Goal: Task Accomplishment & Management: Manage account settings

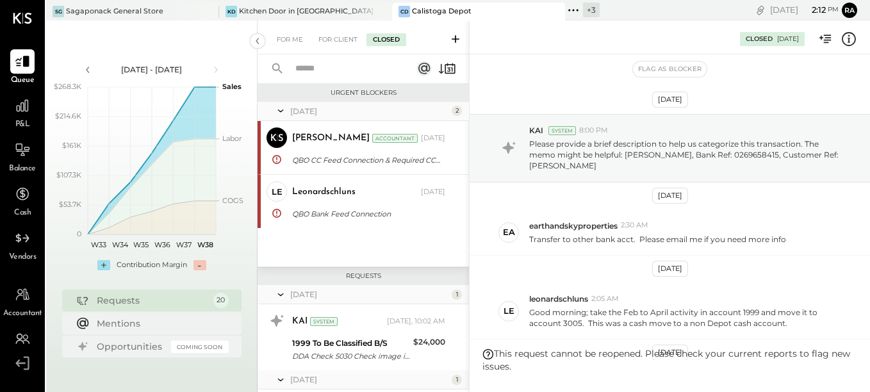
scroll to position [236, 0]
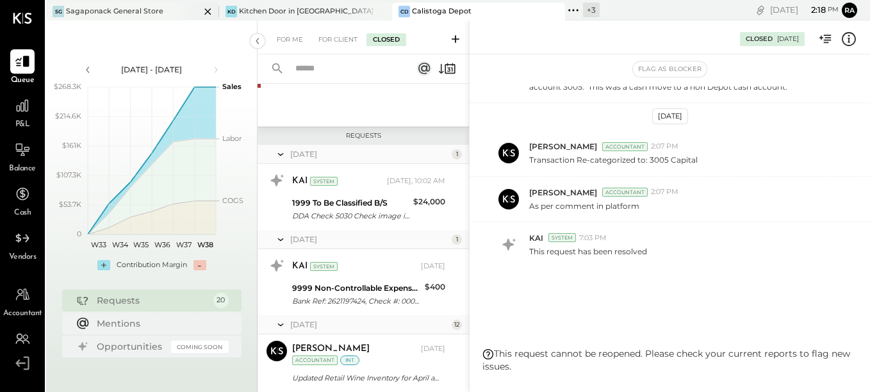
click at [159, 6] on div "SG Sagaponack General Store" at bounding box center [123, 12] width 154 height 12
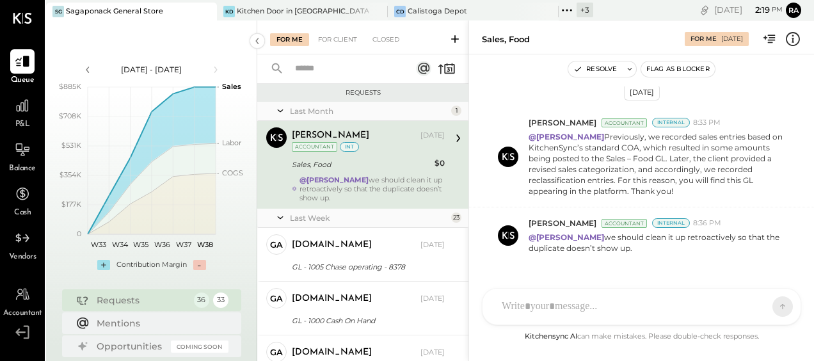
scroll to position [90, 0]
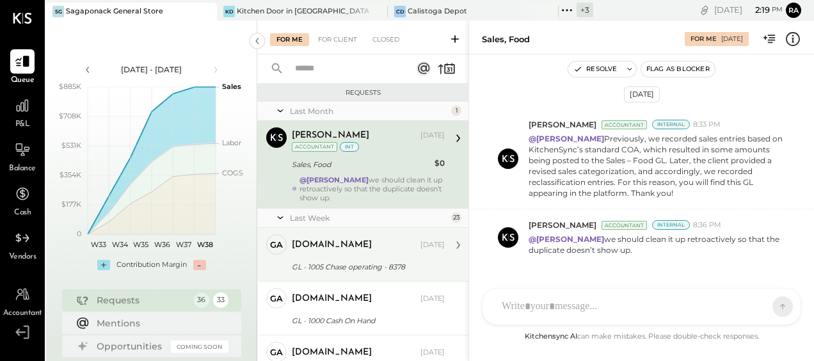
click at [327, 250] on div "[DOMAIN_NAME]" at bounding box center [332, 245] width 80 height 13
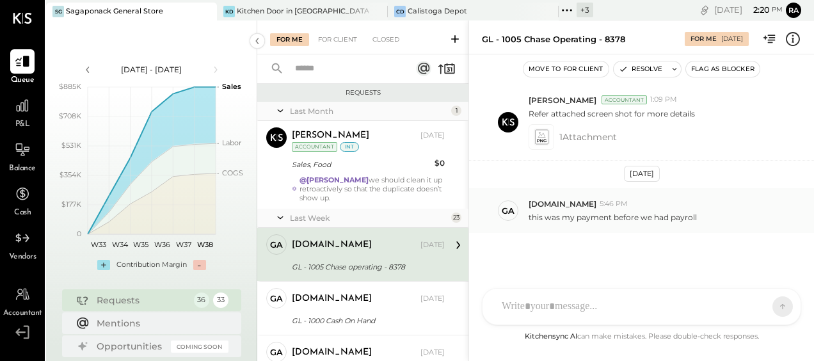
scroll to position [54, 0]
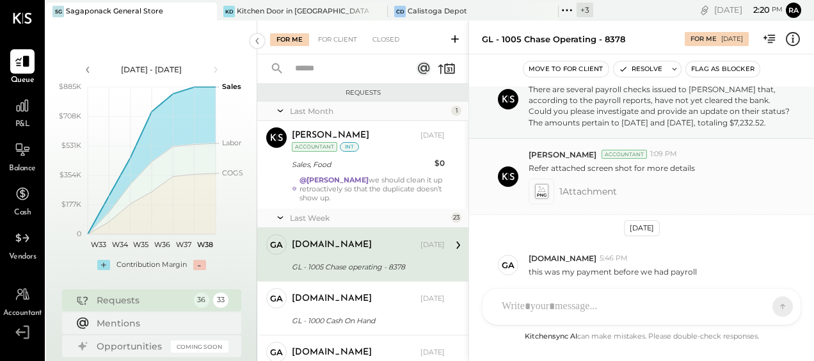
click at [598, 197] on span "1 Attachment" at bounding box center [589, 192] width 58 height 26
click at [540, 198] on icon at bounding box center [541, 191] width 13 height 15
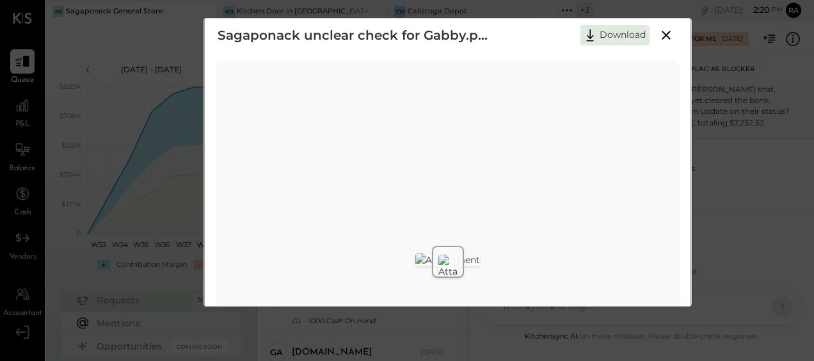
scroll to position [0, 0]
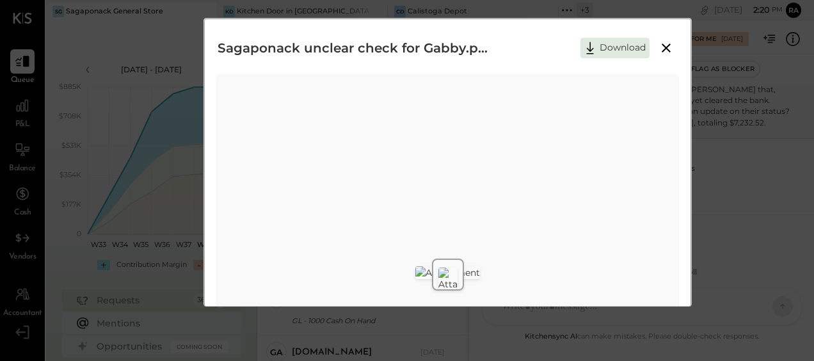
click at [660, 45] on icon at bounding box center [666, 47] width 15 height 15
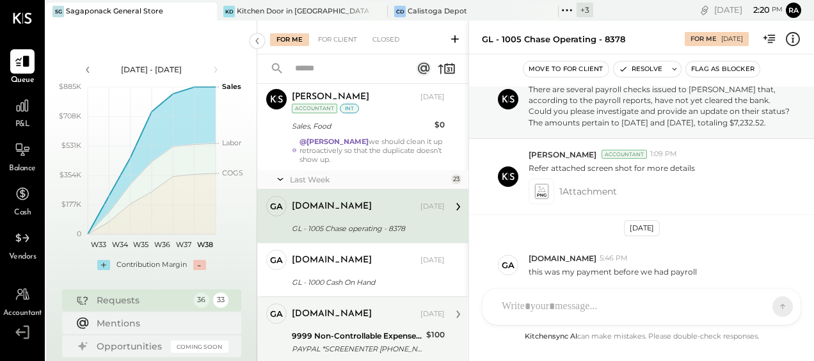
scroll to position [128, 0]
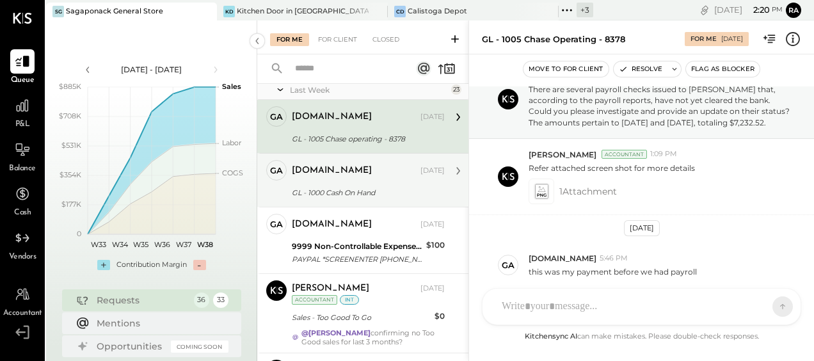
click at [357, 195] on div "GL - 1000 Cash On Hand" at bounding box center [366, 192] width 149 height 13
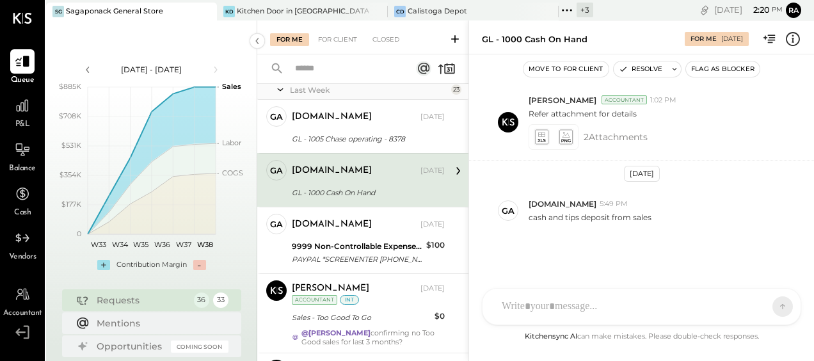
scroll to position [206, 0]
click at [565, 133] on icon at bounding box center [565, 137] width 13 height 15
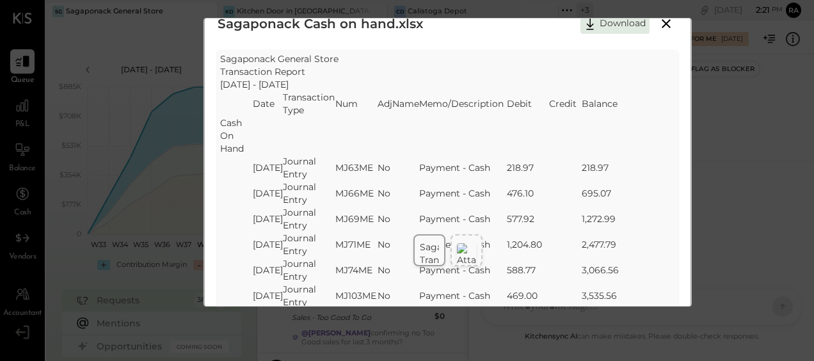
scroll to position [0, 0]
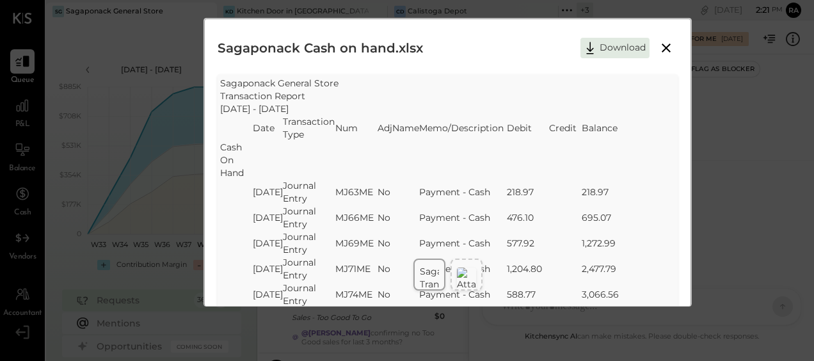
click at [668, 45] on icon at bounding box center [666, 48] width 9 height 9
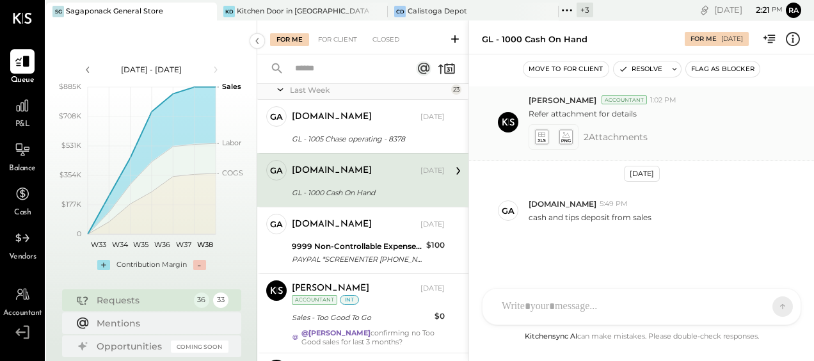
click at [565, 137] on icon at bounding box center [565, 137] width 13 height 15
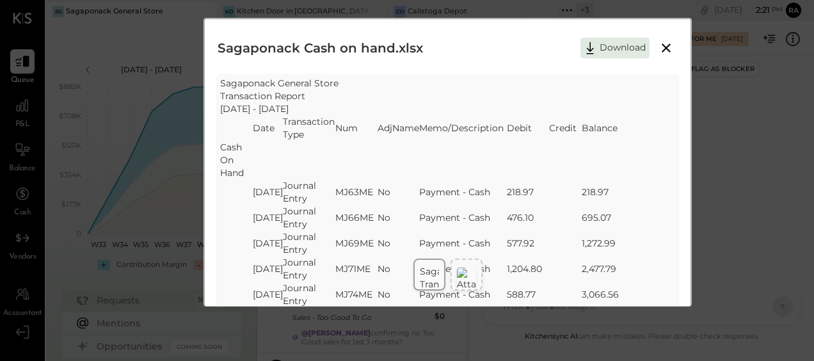
click at [668, 50] on icon at bounding box center [666, 48] width 9 height 9
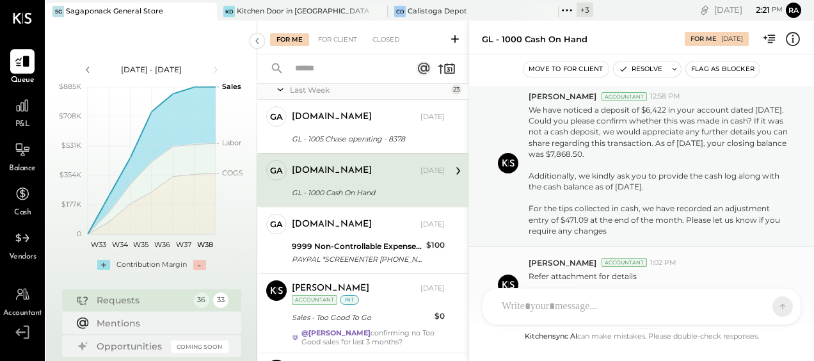
scroll to position [14, 0]
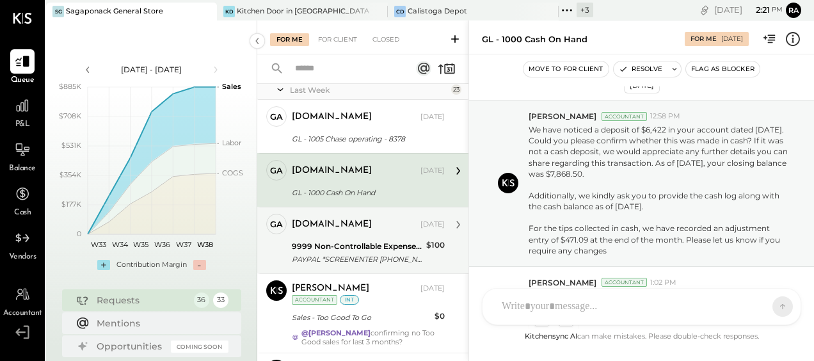
click at [363, 234] on div "gabby.green Sep 12, 2025 9999 Non-Controllable Expenses:Other Income and Expens…" at bounding box center [368, 240] width 153 height 53
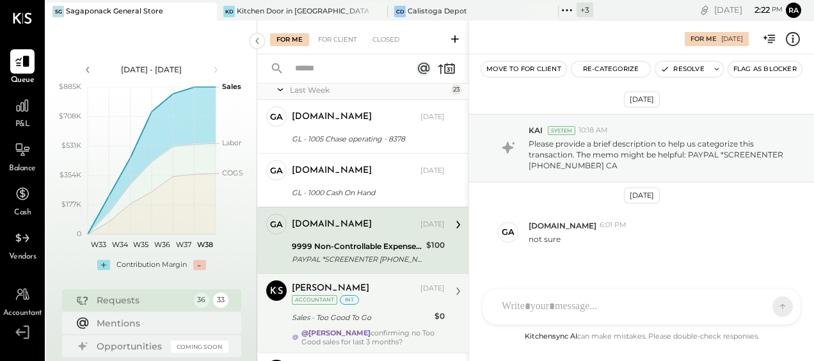
click at [364, 312] on div "Sales - Too Good To Go" at bounding box center [361, 317] width 139 height 13
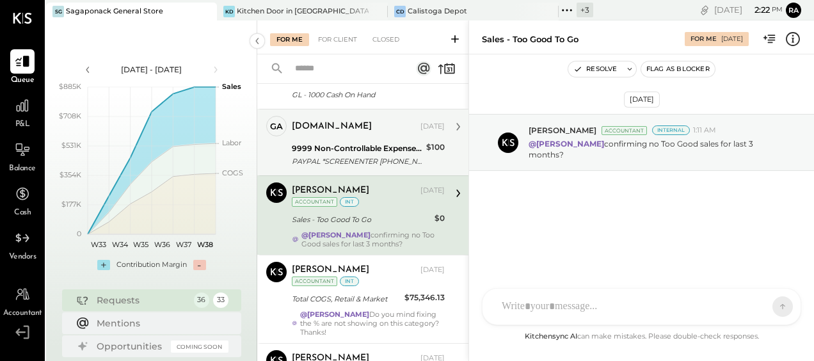
scroll to position [256, 0]
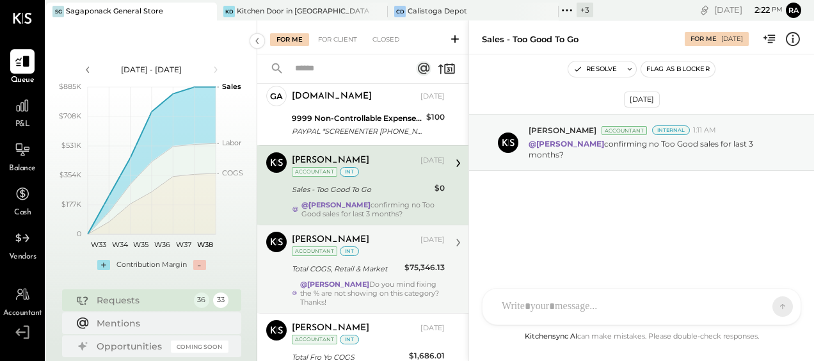
click at [367, 274] on div "Margot Bloch Sep 12, 2025 Accountant int Total COGS, Retail & Market $75,346.13…" at bounding box center [368, 269] width 153 height 75
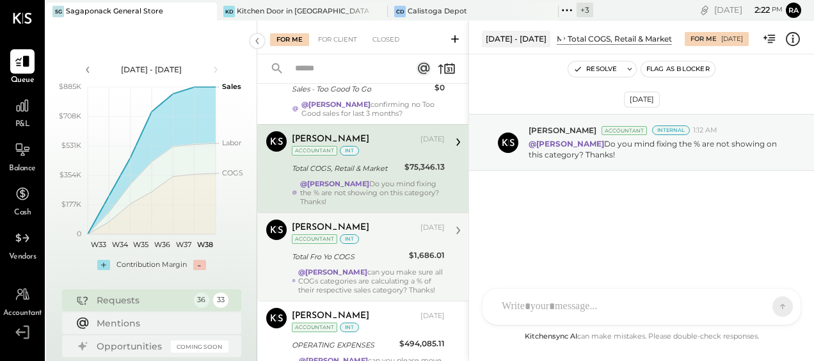
scroll to position [384, 0]
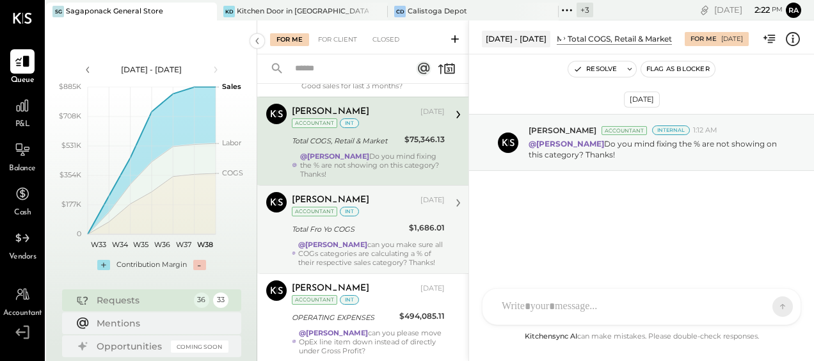
click at [364, 234] on div "[PERSON_NAME] [DATE] Accountant int Total Fro Yo COGS $1,686.01 @[PERSON_NAME] …" at bounding box center [368, 229] width 153 height 75
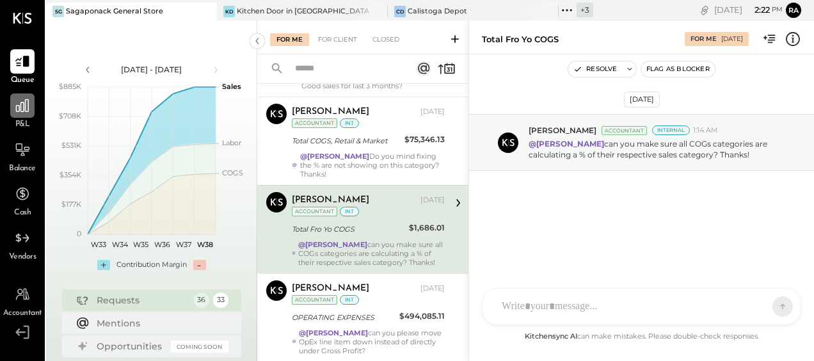
click at [16, 112] on icon at bounding box center [22, 105] width 17 height 17
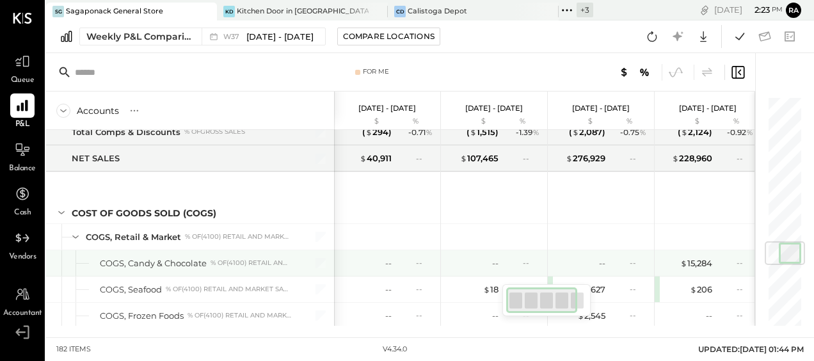
scroll to position [1281, 0]
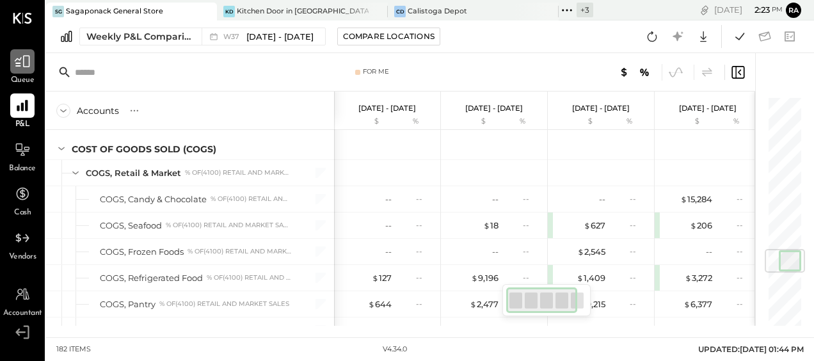
click at [28, 73] on div at bounding box center [22, 61] width 24 height 24
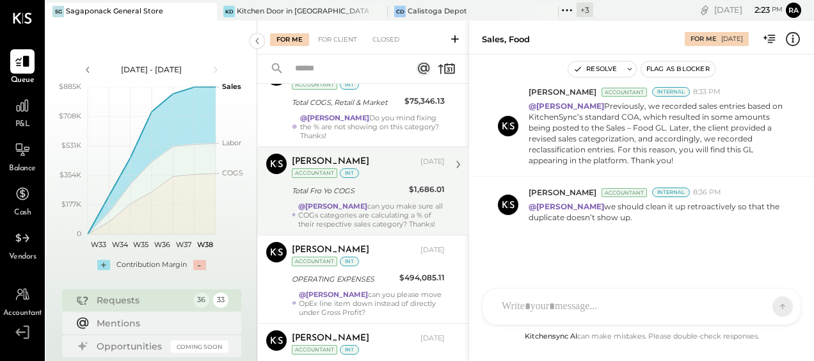
scroll to position [448, 0]
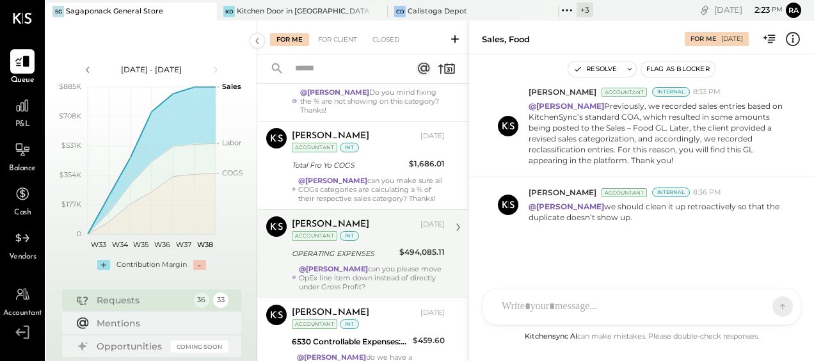
click at [370, 265] on div "@[PERSON_NAME] can you please move OpEx line item down instead of directly unde…" at bounding box center [372, 277] width 146 height 27
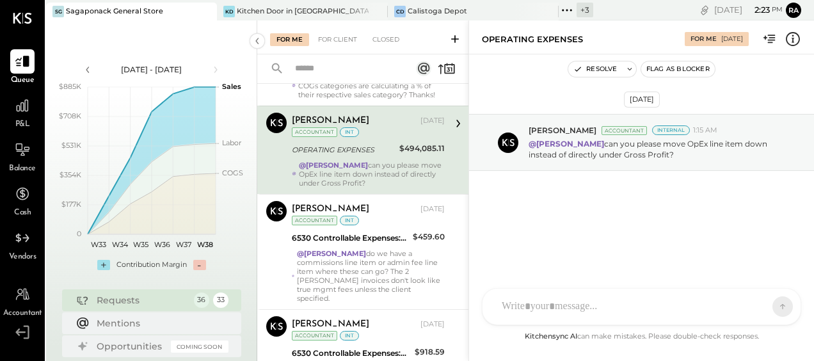
scroll to position [576, 0]
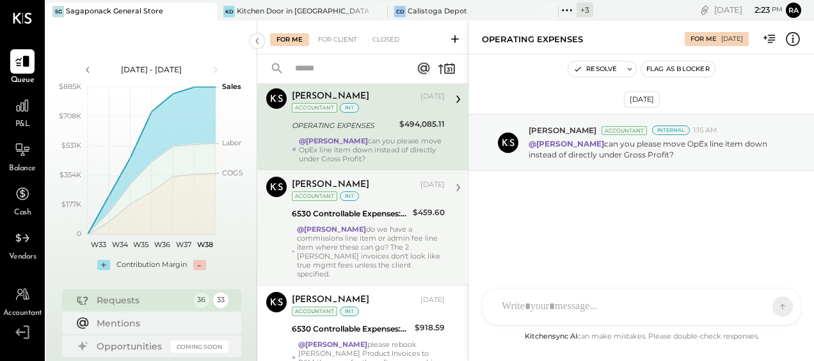
click at [356, 209] on div "6530 Controllable Expenses:General & Administrative Expenses:Management Fees" at bounding box center [350, 213] width 117 height 13
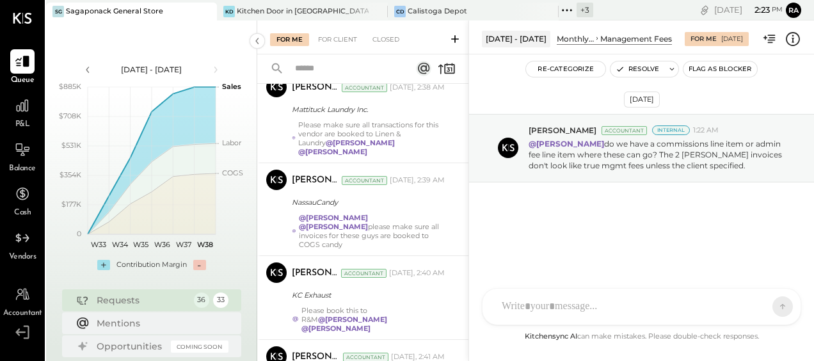
scroll to position [2933, 0]
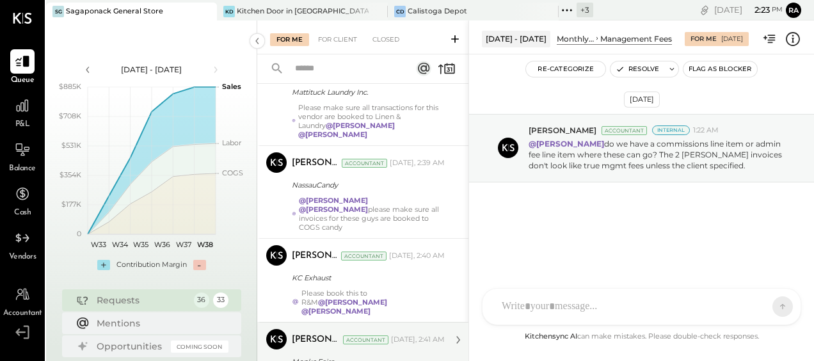
click at [370, 355] on div "Monks Faire" at bounding box center [366, 361] width 149 height 13
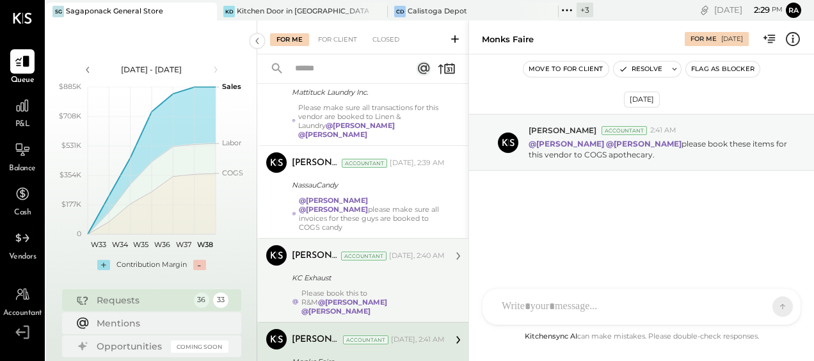
click at [404, 271] on div "KC Exhaust" at bounding box center [366, 277] width 149 height 13
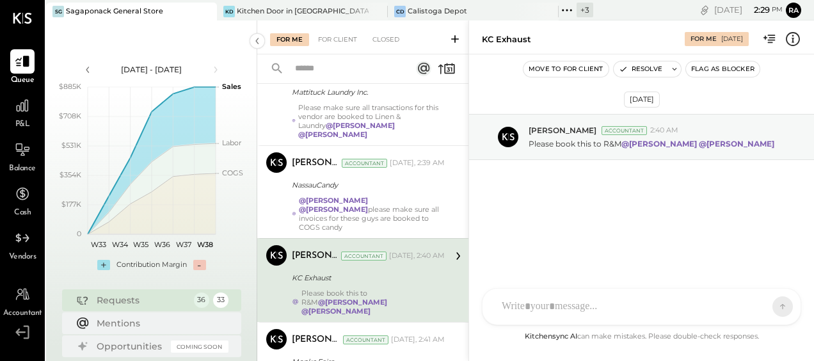
click at [528, 40] on div "KC Exhaust" at bounding box center [506, 39] width 49 height 12
click at [786, 35] on icon at bounding box center [793, 39] width 17 height 17
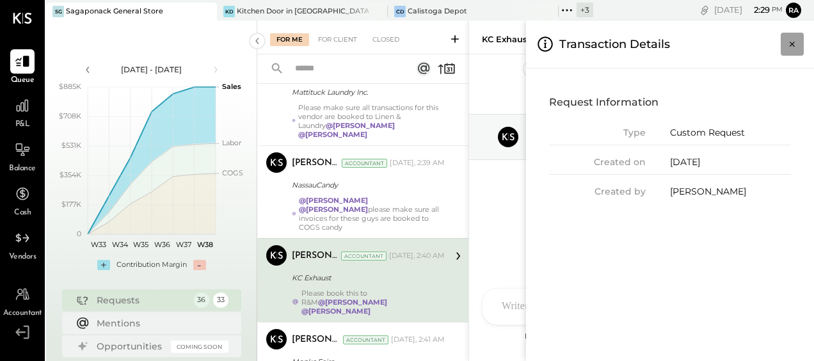
click at [789, 44] on icon "Close panel" at bounding box center [792, 44] width 13 height 13
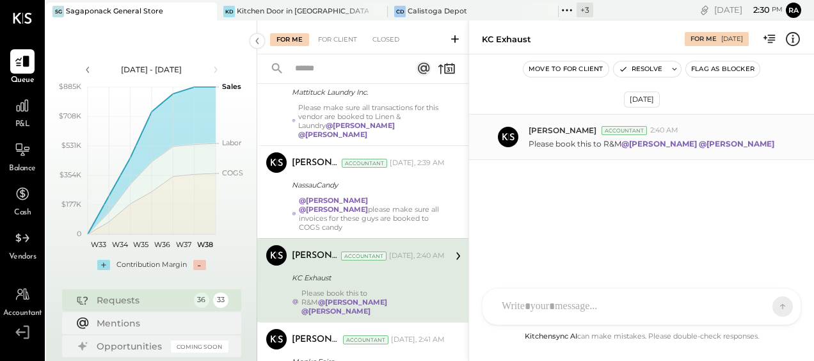
click at [560, 136] on div "Please book this to R&M @Sarang Khandhar @Janvi Soni" at bounding box center [666, 142] width 275 height 13
click at [539, 41] on div "KC Exhaust" at bounding box center [577, 39] width 190 height 12
click at [516, 38] on div "KC Exhaust" at bounding box center [506, 39] width 49 height 12
click at [692, 44] on div "For Me" at bounding box center [704, 39] width 26 height 9
click at [457, 248] on icon at bounding box center [458, 256] width 17 height 17
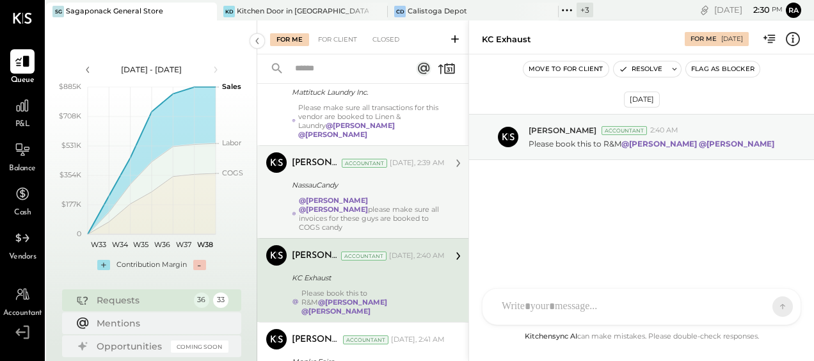
click at [368, 205] on strong "@[PERSON_NAME]" at bounding box center [333, 209] width 69 height 9
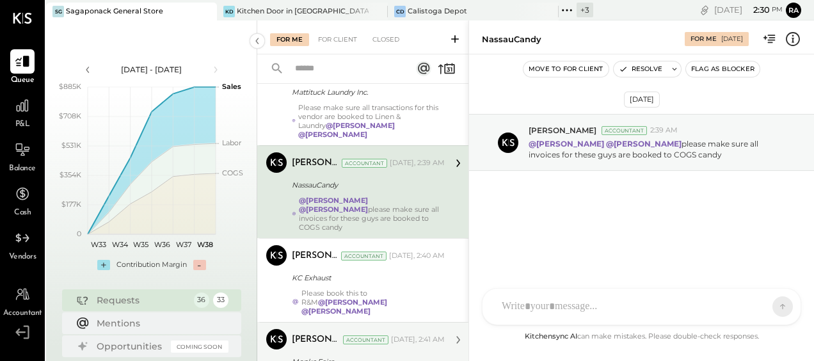
click at [417, 355] on div "Monks Faire" at bounding box center [366, 361] width 149 height 13
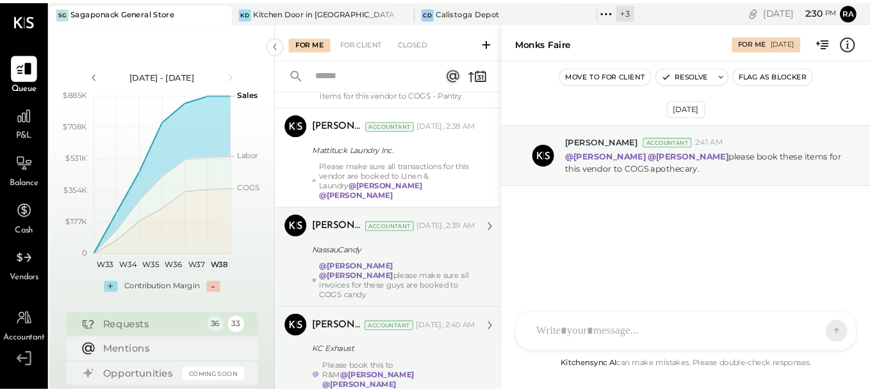
scroll to position [2933, 0]
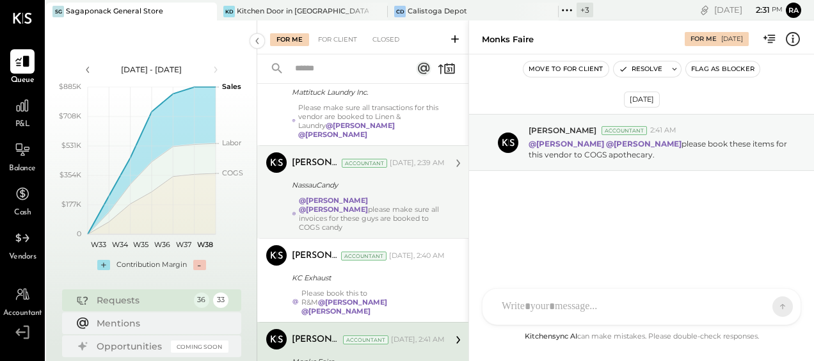
click at [490, 203] on div "Sep 16th, 2025 Margot Bloch Accountant 2:41 AM @Janvi Soni @Sarang Khandhar ple…" at bounding box center [641, 176] width 345 height 181
click at [726, 252] on div "Sep 16th, 2025 Margot Bloch Accountant 2:41 AM @Janvi Soni @Sarang Khandhar ple…" at bounding box center [641, 176] width 345 height 181
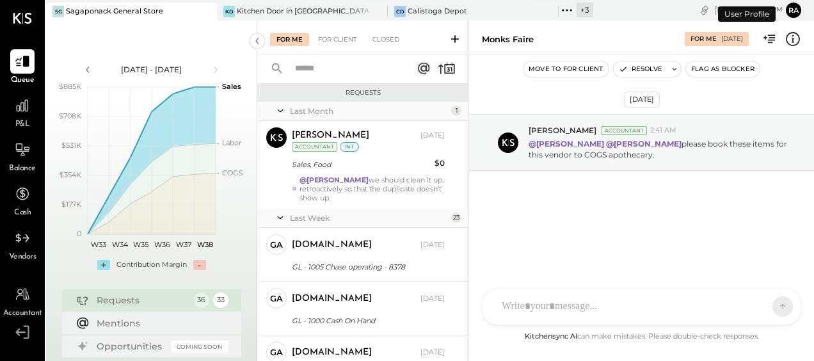
scroll to position [2933, 0]
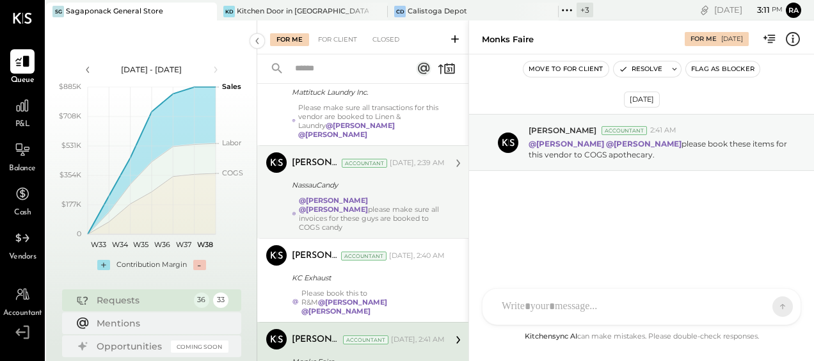
click at [327, 196] on div "@Janvi Soni @Sarang Khandhar please make sure all invoices for these guys are b…" at bounding box center [372, 214] width 146 height 36
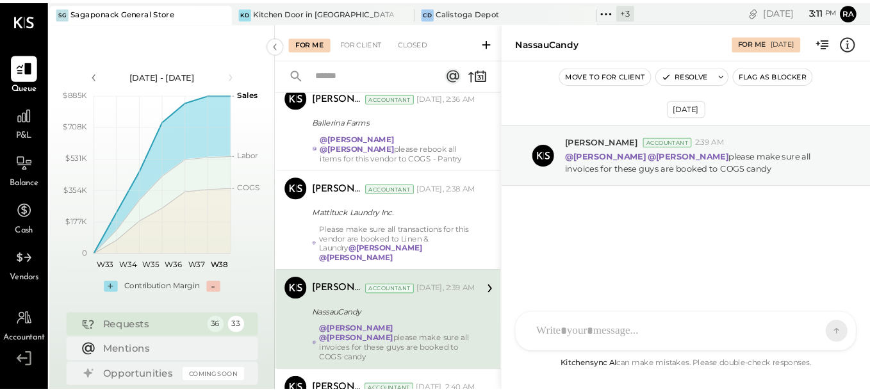
scroll to position [2805, 0]
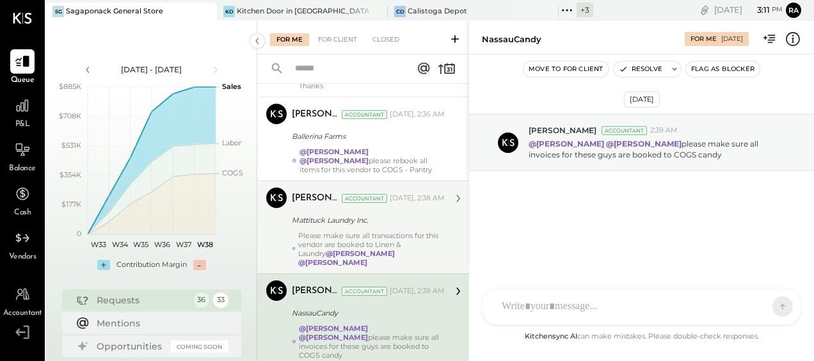
click at [362, 188] on div "Margot Bloch Accountant Yesterday, 2:38 AM Mattituck Laundry Inc. Please make s…" at bounding box center [368, 227] width 153 height 79
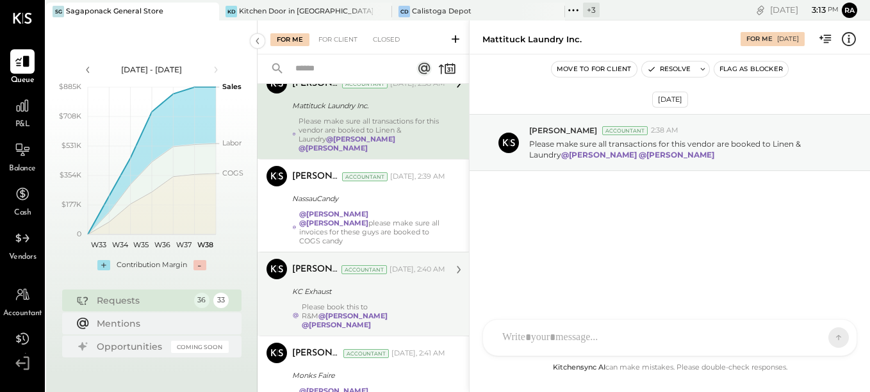
scroll to position [2920, 0]
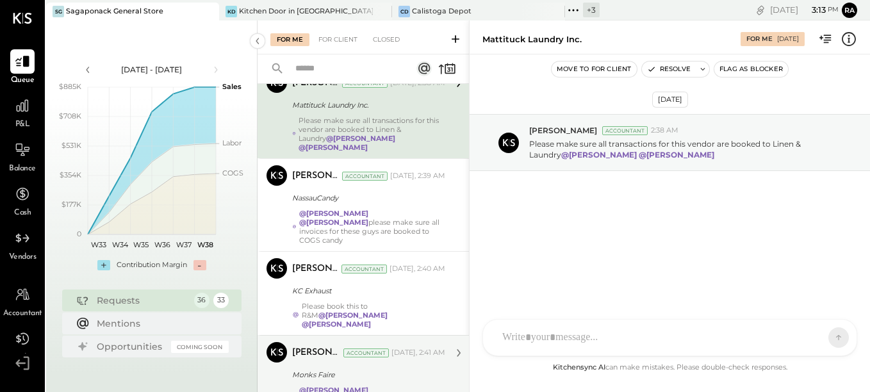
click at [407, 342] on div "Margot Bloch Accountant Yesterday, 2:41 AM Monks Faire @Janvi Soni @Sarang Khan…" at bounding box center [368, 377] width 153 height 70
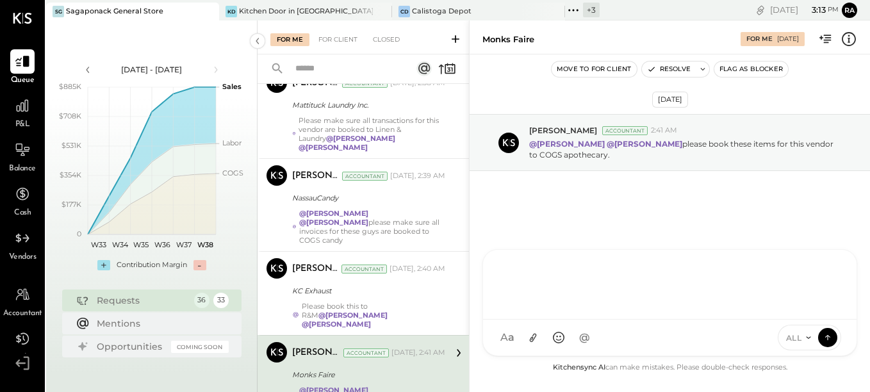
click at [549, 344] on div "SK Sarang Khandhar D daniel G gabby.green M mindy M marshall JS Janvi Soni T Th…" at bounding box center [669, 302] width 375 height 107
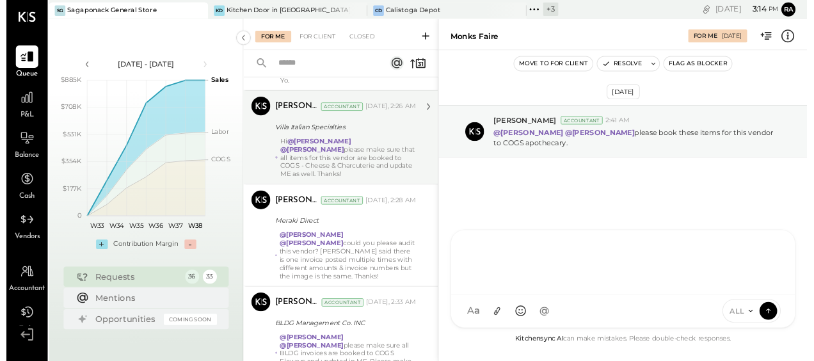
scroll to position [2408, 0]
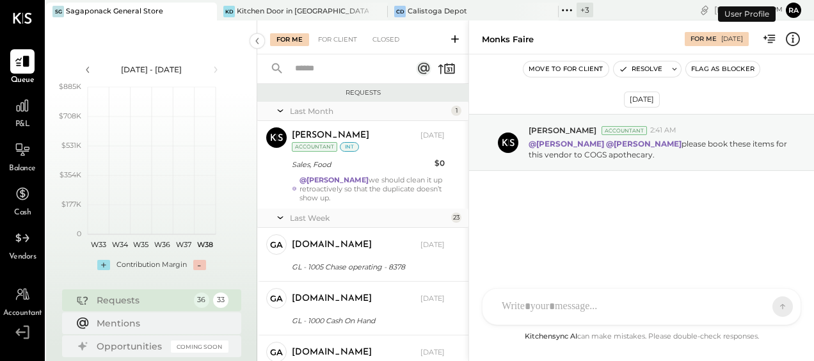
scroll to position [2933, 0]
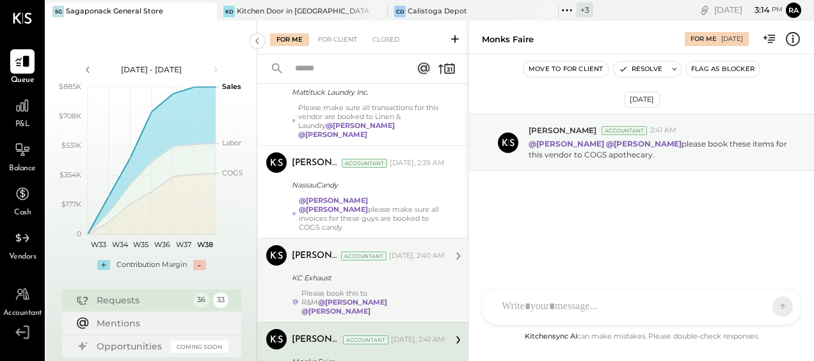
click at [325, 271] on div "KC Exhaust" at bounding box center [366, 277] width 149 height 13
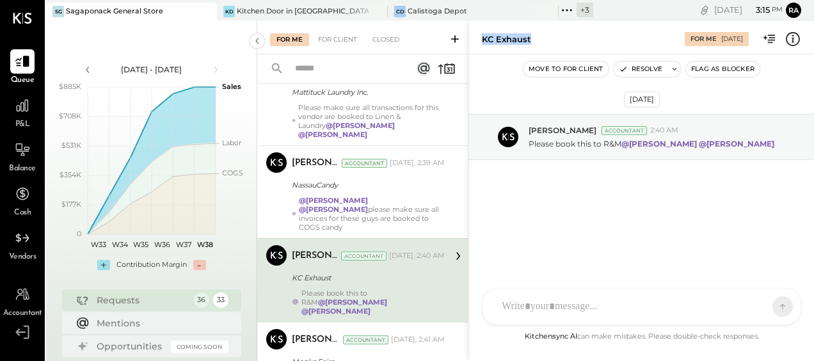
drag, startPoint x: 553, startPoint y: 35, endPoint x: 482, endPoint y: 42, distance: 72.1
click at [482, 42] on div "KC Exhaust For Me 09/15/2025" at bounding box center [641, 37] width 345 height 26
copy div "KC Exhaust"
click at [599, 278] on div at bounding box center [642, 252] width 293 height 51
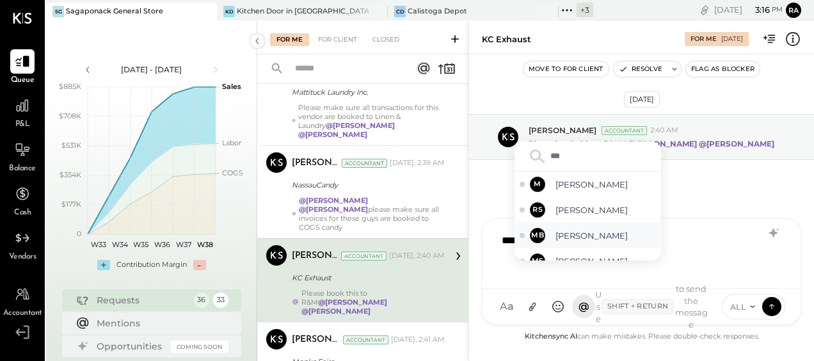
click at [573, 238] on span "[PERSON_NAME]" at bounding box center [606, 236] width 101 height 12
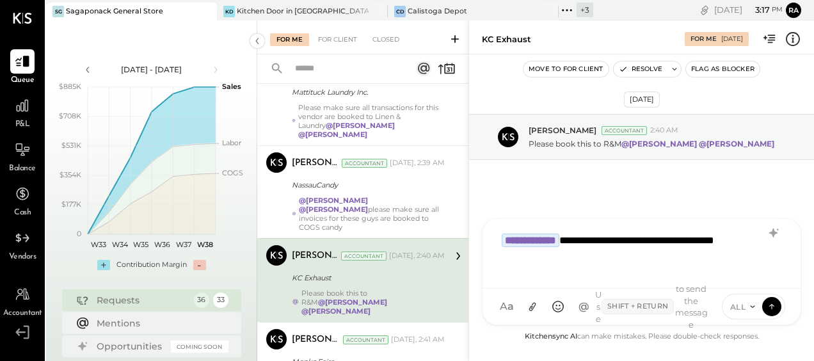
click at [566, 261] on div "**********" at bounding box center [642, 252] width 293 height 51
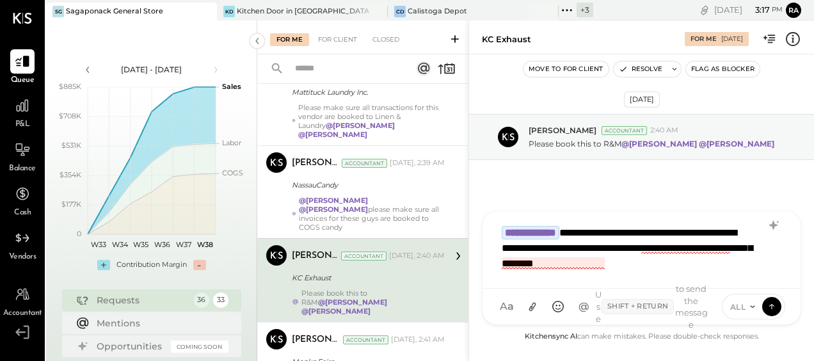
click at [570, 265] on div "**********" at bounding box center [642, 248] width 293 height 59
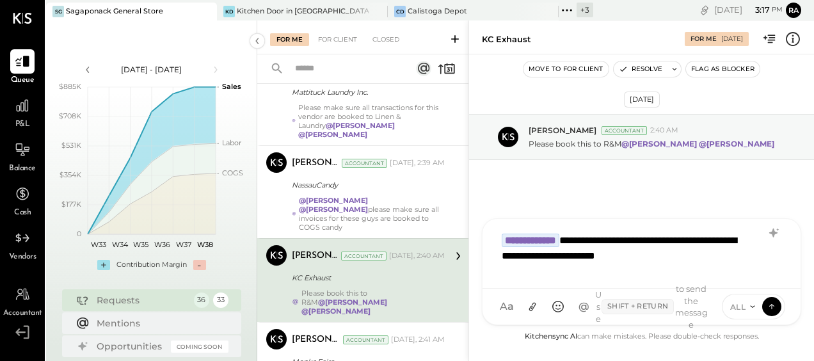
click at [716, 252] on div "**********" at bounding box center [642, 252] width 293 height 51
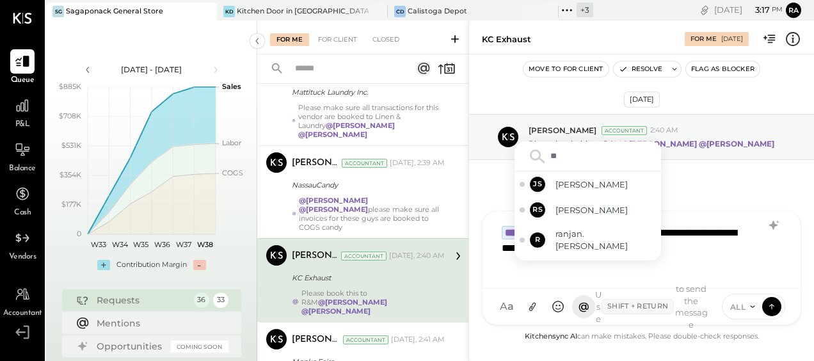
type input "***"
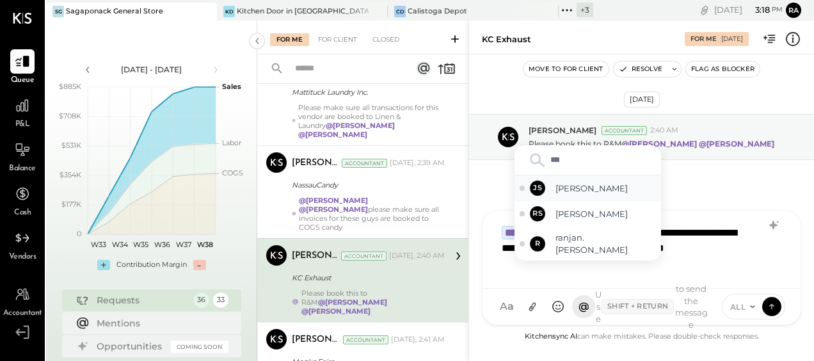
click at [602, 195] on span "[PERSON_NAME]" at bounding box center [606, 188] width 101 height 12
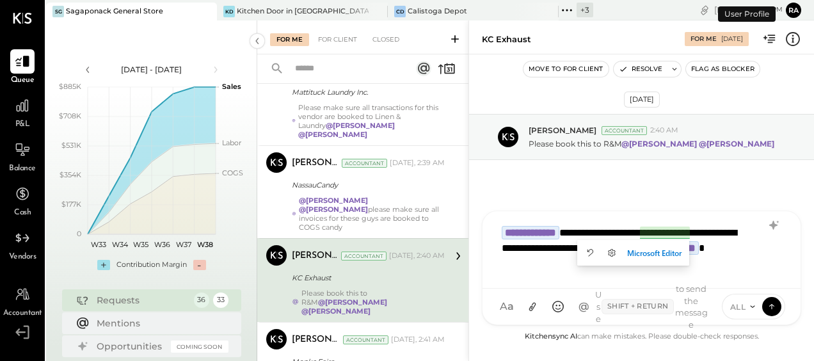
click at [791, 12] on button "Ra" at bounding box center [793, 10] width 15 height 15
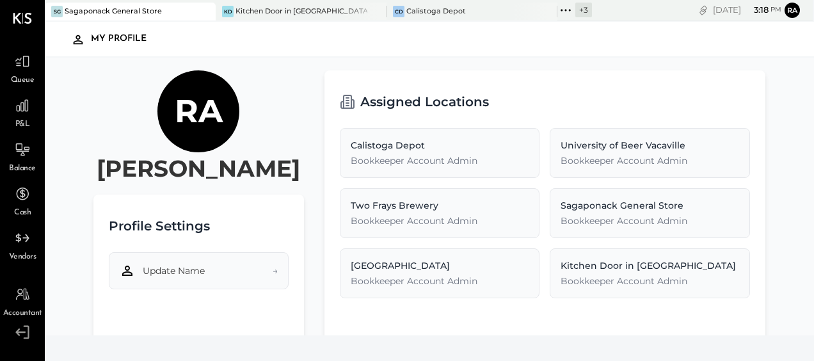
click at [270, 289] on button "Update Name →" at bounding box center [199, 270] width 180 height 37
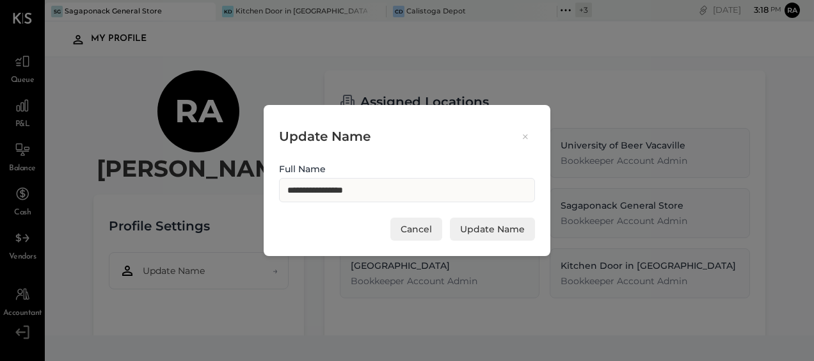
click at [412, 233] on button "Cancel" at bounding box center [417, 229] width 52 height 23
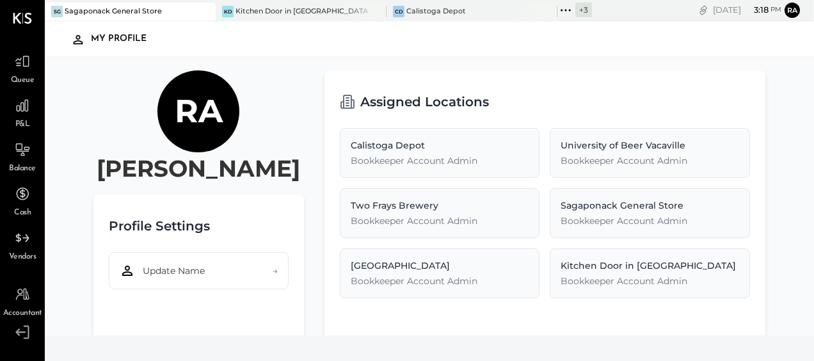
click at [197, 126] on h1 "Ra" at bounding box center [199, 112] width 48 height 40
click at [143, 8] on div "Sagaponack General Store" at bounding box center [113, 11] width 97 height 10
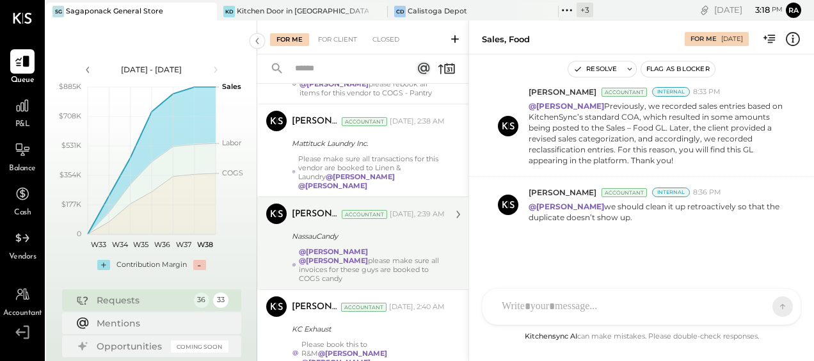
scroll to position [2933, 0]
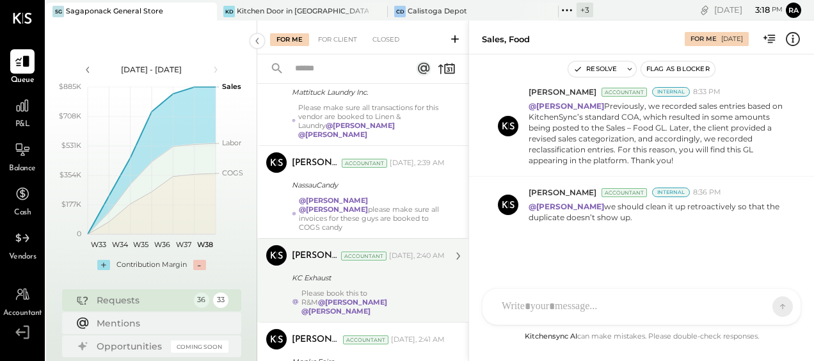
click at [356, 271] on div "KC Exhaust" at bounding box center [366, 277] width 149 height 13
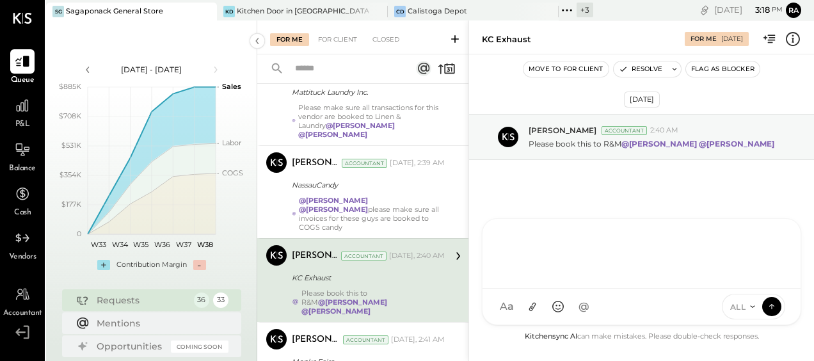
click at [563, 307] on div "SK Sarang Khandhar D daniel G gabby.green M mindy M marshall JS Janvi Soni T Th…" at bounding box center [642, 271] width 320 height 107
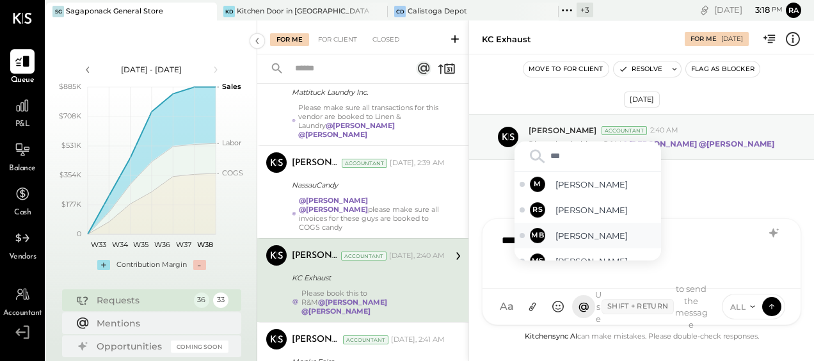
click at [569, 236] on span "[PERSON_NAME]" at bounding box center [606, 236] width 101 height 12
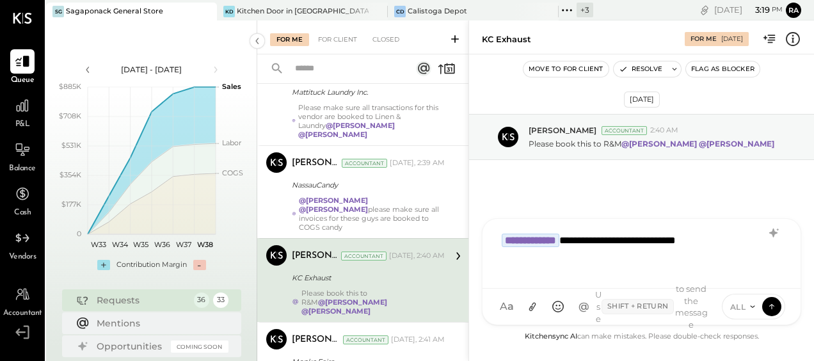
click at [743, 241] on div "**********" at bounding box center [642, 252] width 293 height 51
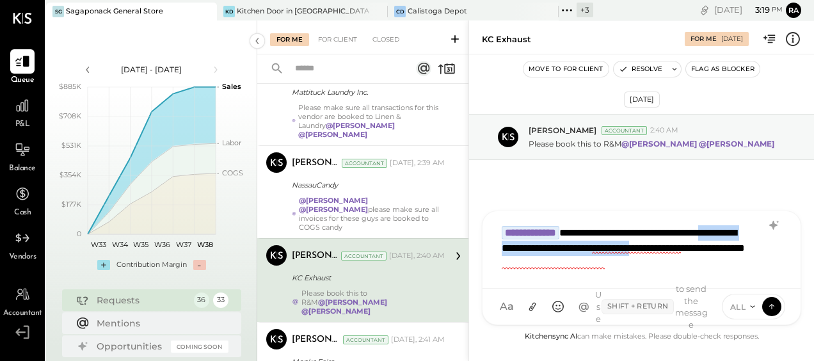
drag, startPoint x: 530, startPoint y: 249, endPoint x: 571, endPoint y: 277, distance: 49.4
click at [571, 277] on div "**********" at bounding box center [642, 248] width 293 height 59
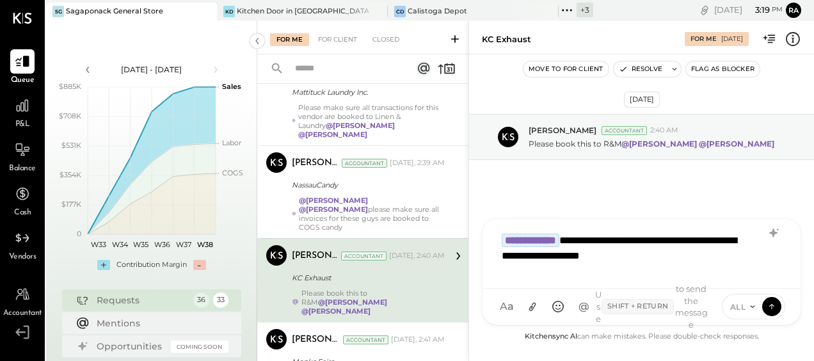
drag, startPoint x: 501, startPoint y: 257, endPoint x: 529, endPoint y: 265, distance: 29.4
click at [501, 256] on div "**********" at bounding box center [642, 252] width 293 height 51
click at [711, 261] on div "**********" at bounding box center [642, 252] width 293 height 51
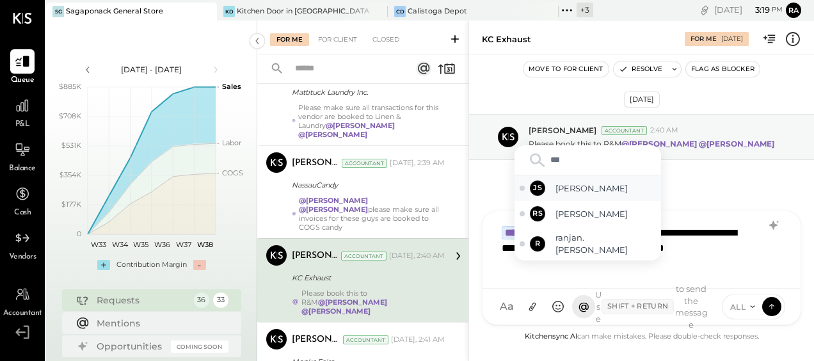
click at [591, 188] on div "JS Janvi Soni" at bounding box center [588, 188] width 147 height 26
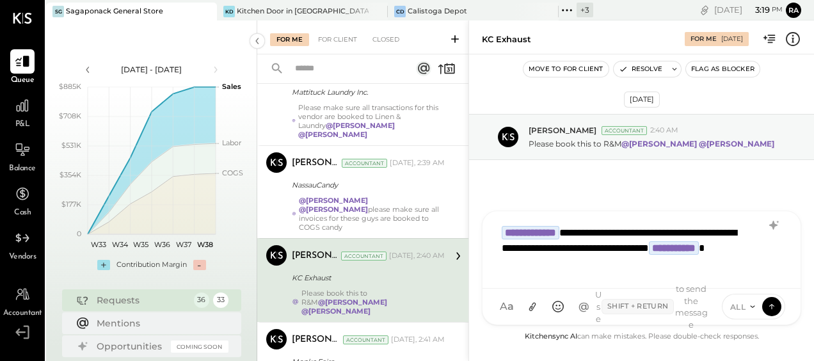
click at [743, 305] on span "ALL" at bounding box center [739, 307] width 16 height 11
click at [754, 278] on div "INTERNAL" at bounding box center [761, 274] width 76 height 21
click at [772, 307] on icon at bounding box center [772, 306] width 12 height 13
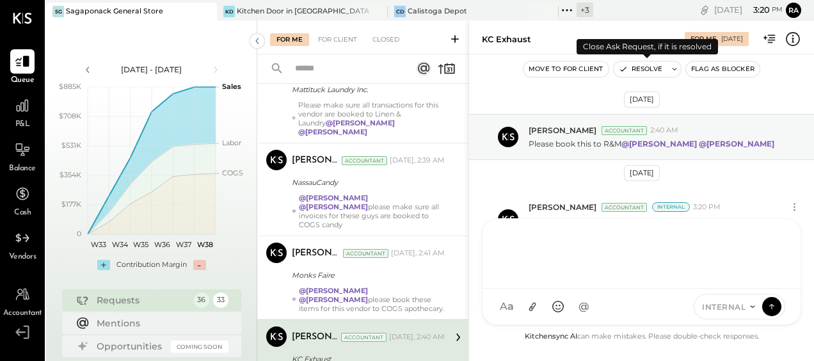
click at [640, 67] on button "Resolve" at bounding box center [641, 68] width 54 height 15
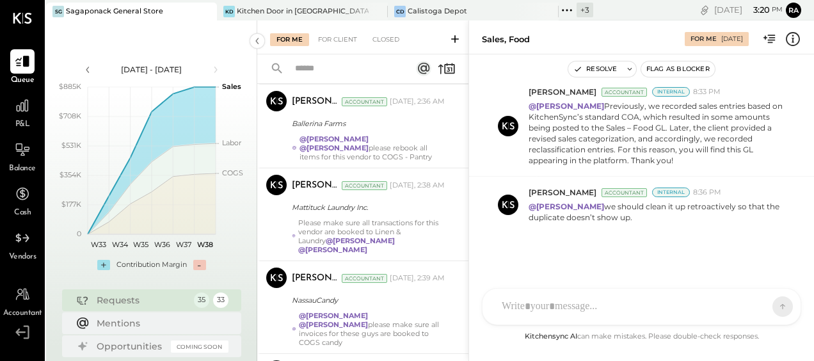
scroll to position [2858, 0]
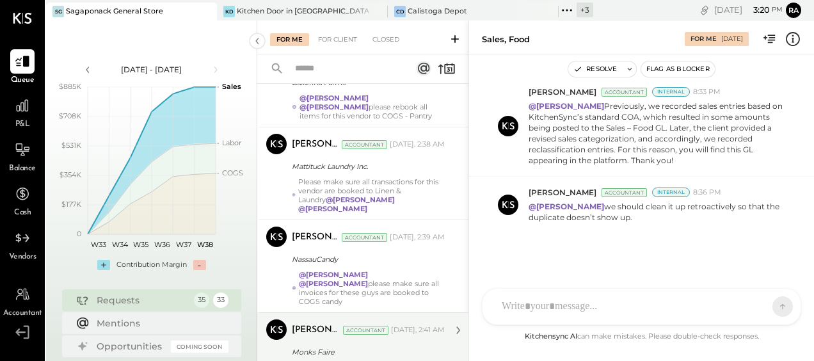
click at [361, 346] on div "Monks Faire" at bounding box center [366, 352] width 149 height 13
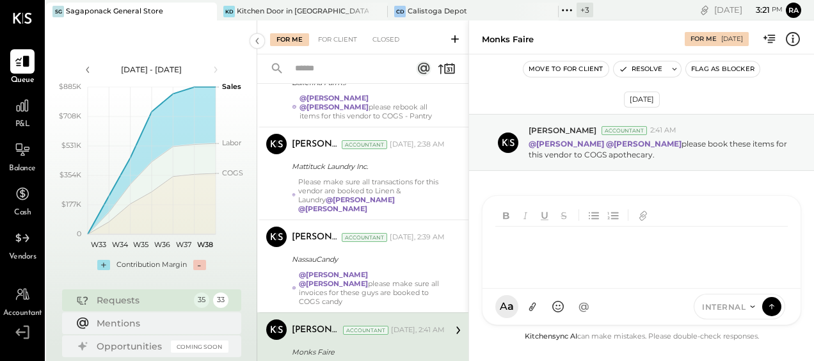
click at [571, 278] on div at bounding box center [645, 252] width 298 height 51
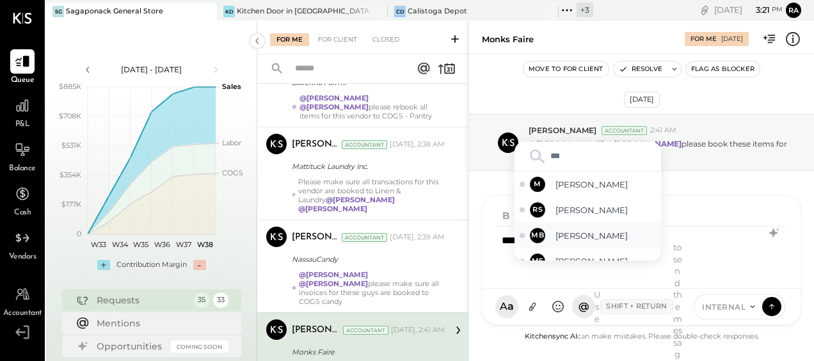
click at [578, 240] on span "[PERSON_NAME]" at bounding box center [606, 236] width 101 height 12
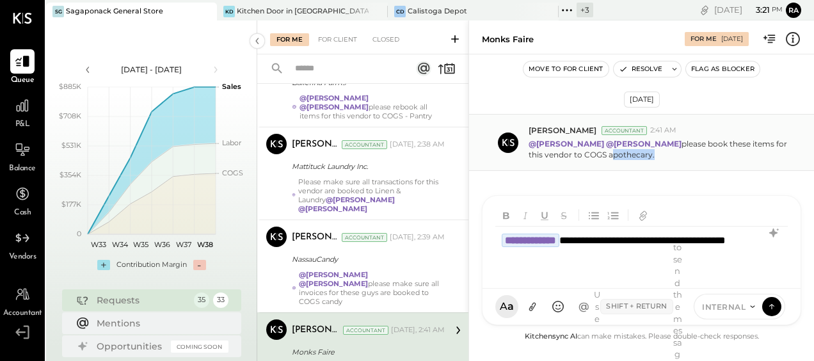
drag, startPoint x: 593, startPoint y: 154, endPoint x: 635, endPoint y: 154, distance: 42.3
click at [635, 154] on p "@Janvi Soni @Sarang Khandhar please book these items for this vendor to COGS ap…" at bounding box center [660, 149] width 262 height 22
copy p "apothecary"
click at [603, 260] on div "Use Shift + Return to send the message" at bounding box center [638, 306] width 86 height 131
click at [589, 254] on div "**********" at bounding box center [642, 252] width 293 height 51
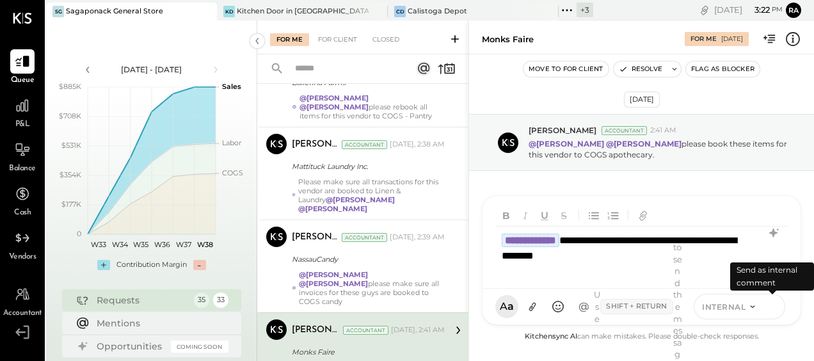
click at [776, 311] on icon at bounding box center [772, 306] width 12 height 13
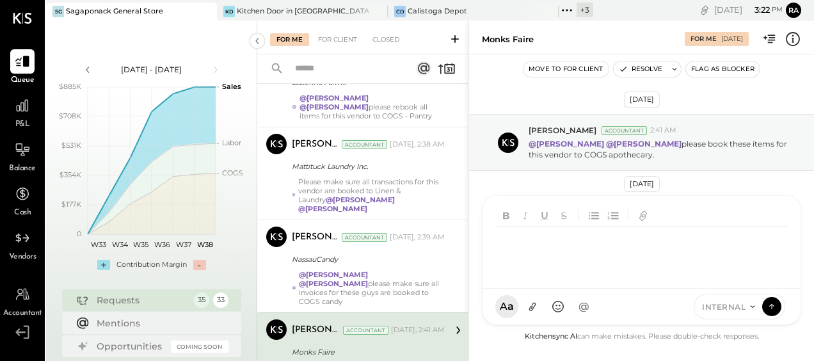
scroll to position [2849, 0]
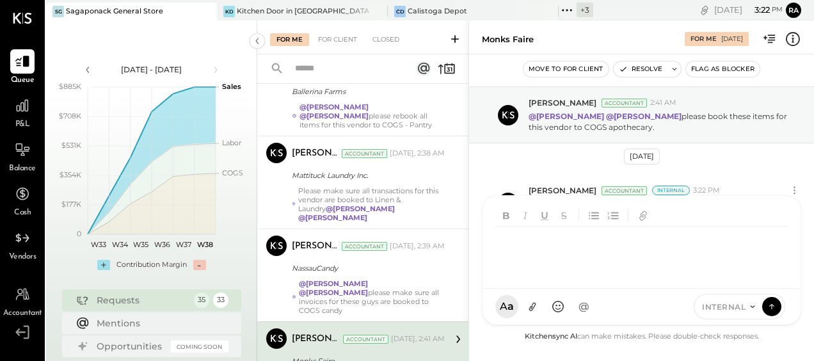
click at [594, 266] on div at bounding box center [642, 252] width 293 height 51
click at [548, 262] on div at bounding box center [642, 252] width 293 height 51
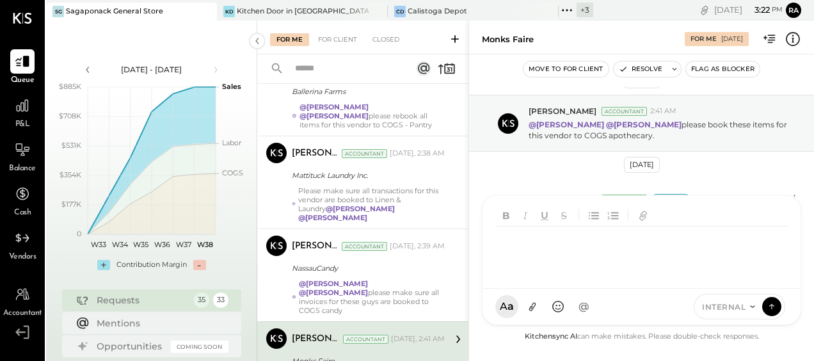
scroll to position [28, 0]
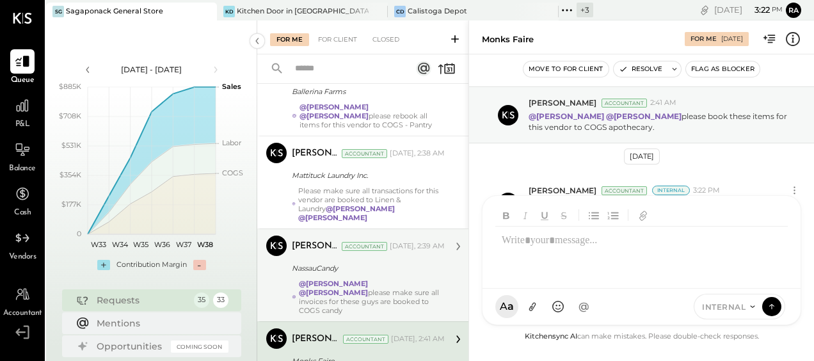
click at [355, 236] on div "Margot Bloch Accountant Yesterday, 2:39 AM NassauCandy @Janvi Soni @Sarang Khan…" at bounding box center [368, 275] width 153 height 79
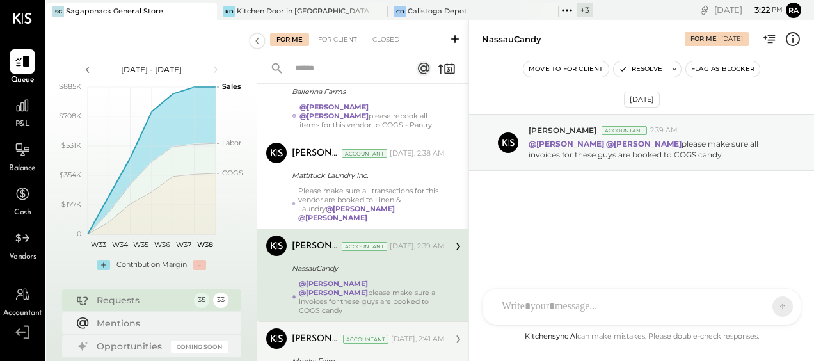
click at [356, 335] on div "Accountant" at bounding box center [365, 339] width 45 height 9
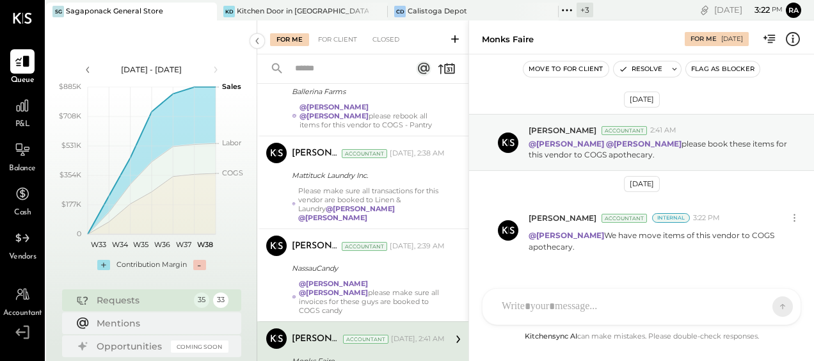
scroll to position [28, 0]
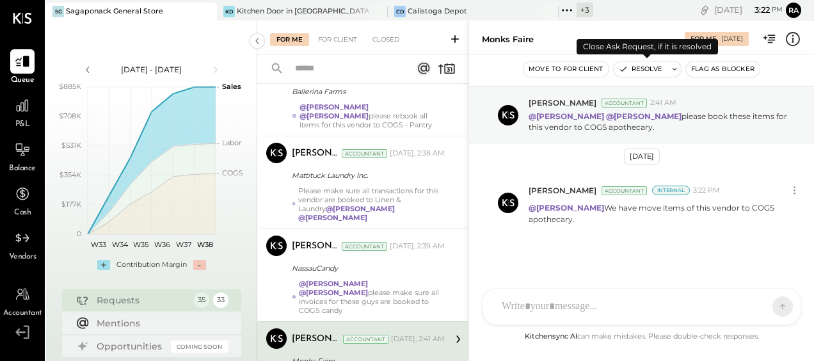
click at [668, 70] on button at bounding box center [674, 68] width 13 height 15
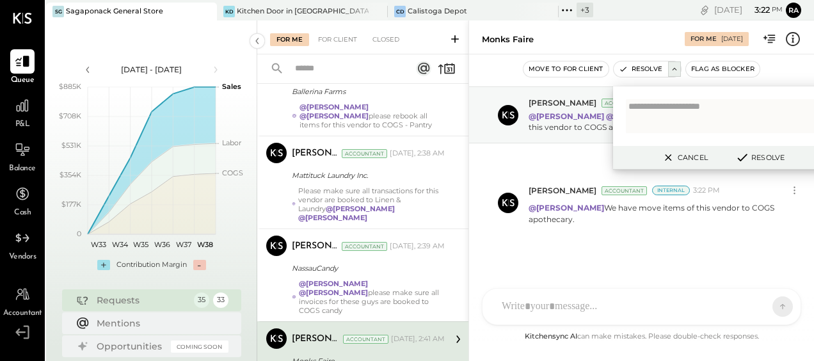
click at [756, 159] on button "Resolve" at bounding box center [760, 157] width 58 height 15
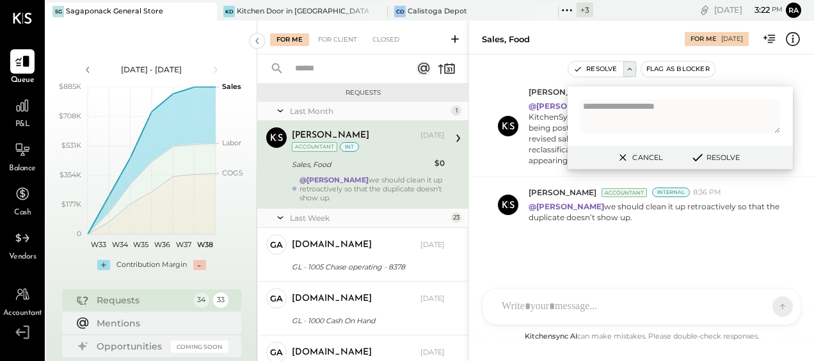
click at [647, 159] on button "Cancel" at bounding box center [639, 157] width 55 height 17
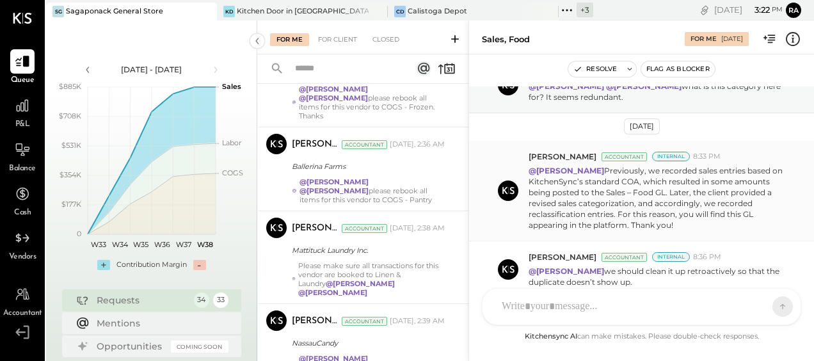
scroll to position [131, 0]
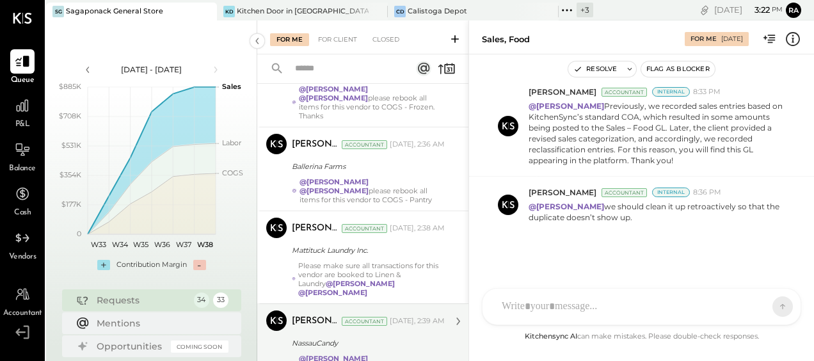
click at [359, 337] on div "NassauCandy" at bounding box center [366, 343] width 149 height 13
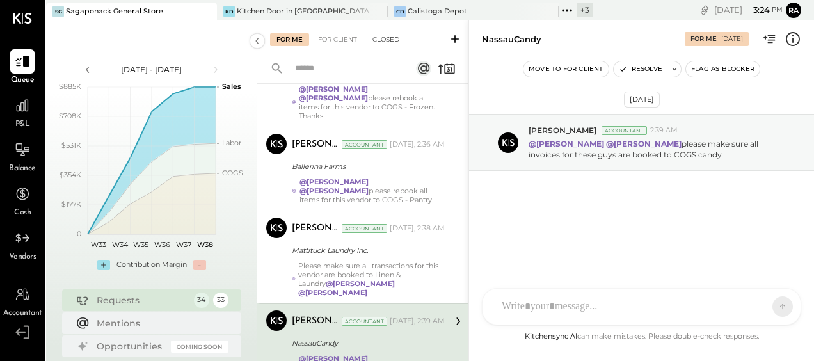
click at [387, 37] on div "Closed" at bounding box center [386, 39] width 40 height 13
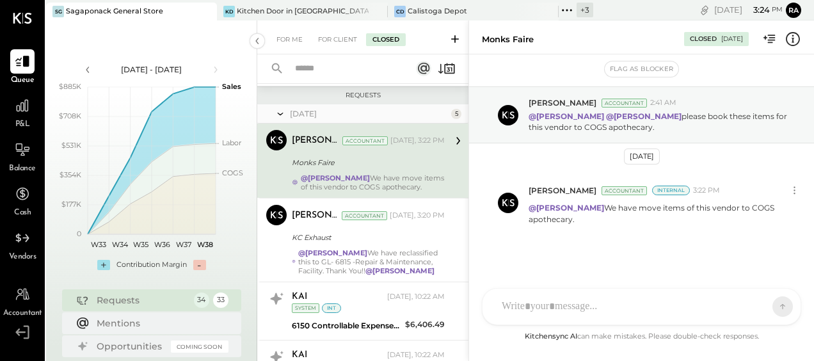
scroll to position [63, 0]
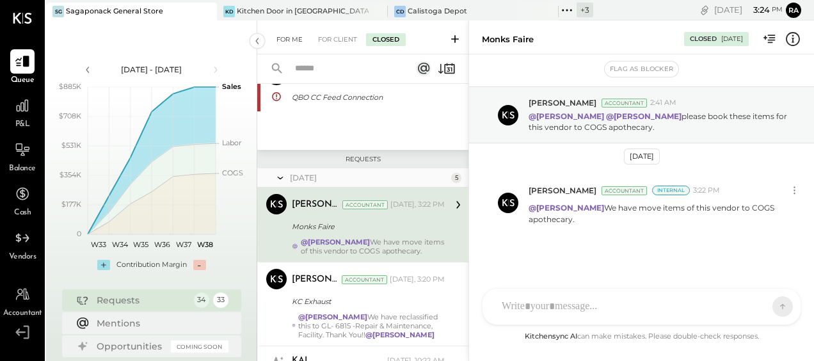
click at [286, 43] on div "For Me" at bounding box center [289, 39] width 39 height 13
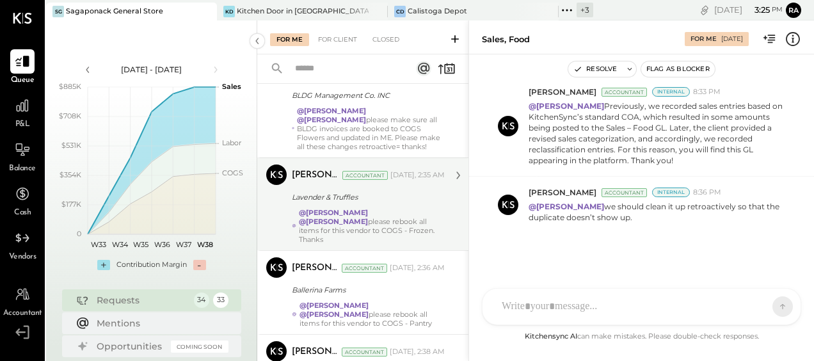
scroll to position [2774, 0]
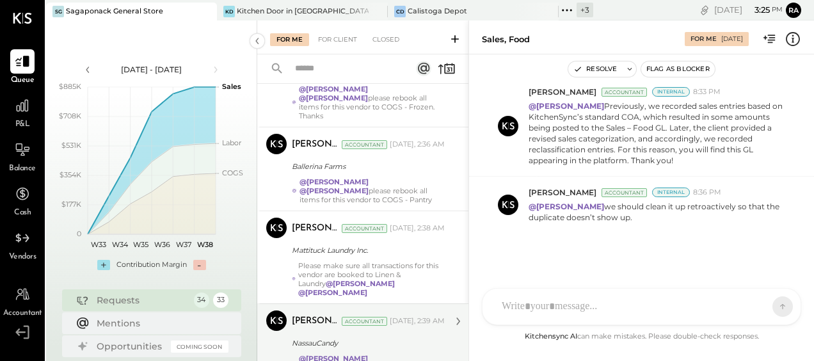
click at [386, 337] on div "NassauCandy" at bounding box center [366, 343] width 149 height 13
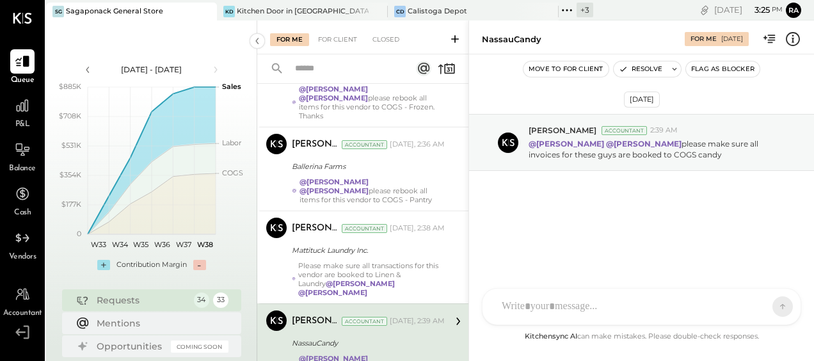
click at [555, 302] on div at bounding box center [642, 307] width 318 height 36
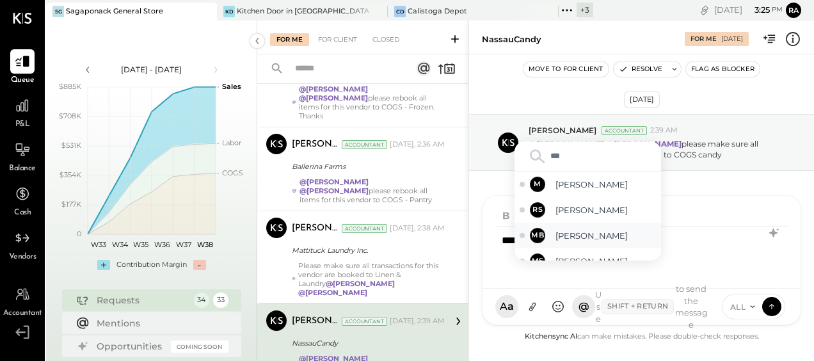
click at [585, 237] on span "[PERSON_NAME]" at bounding box center [606, 236] width 101 height 12
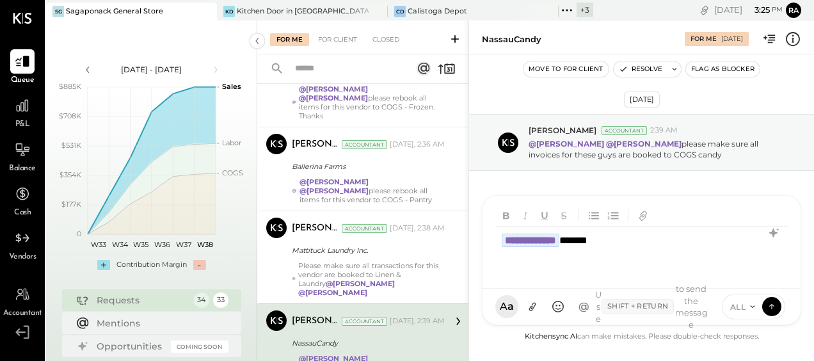
click at [737, 311] on span "ALL" at bounding box center [739, 307] width 16 height 11
click at [741, 276] on div "INTERNAL" at bounding box center [761, 274] width 76 height 21
click at [683, 242] on div "**********" at bounding box center [642, 252] width 293 height 51
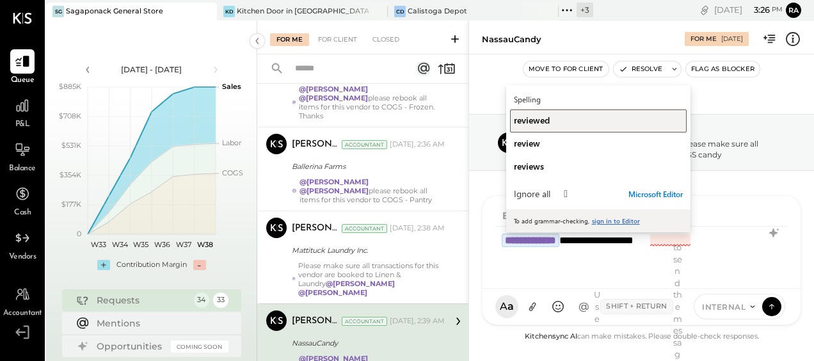
click at [526, 122] on span "reviewed" at bounding box center [532, 120] width 36 height 12
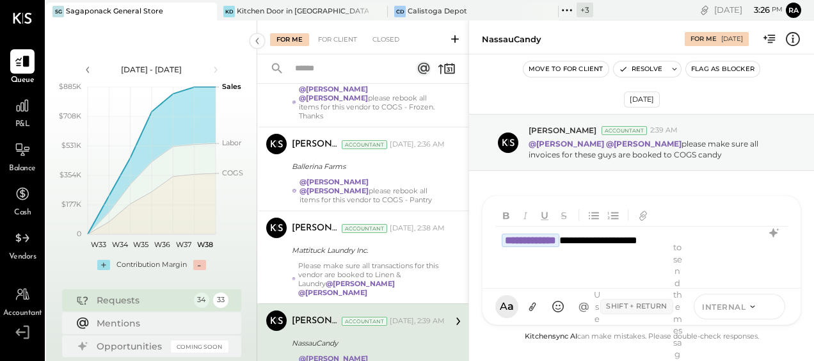
click at [774, 309] on icon at bounding box center [772, 306] width 12 height 13
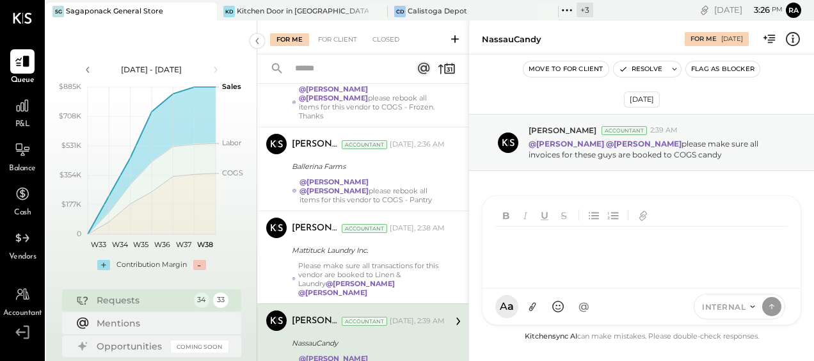
scroll to position [2759, 0]
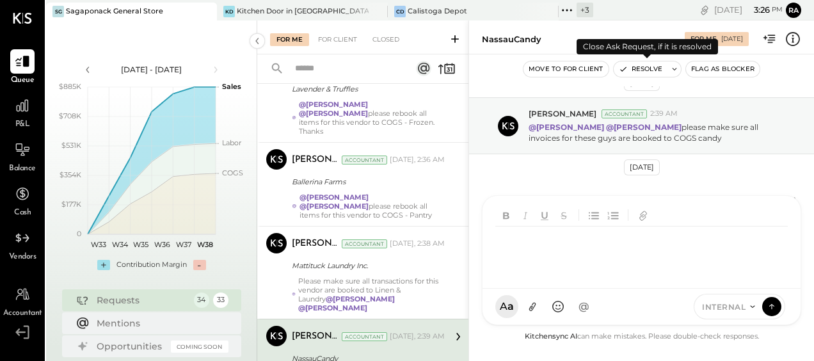
click at [633, 72] on button "Resolve" at bounding box center [641, 68] width 54 height 15
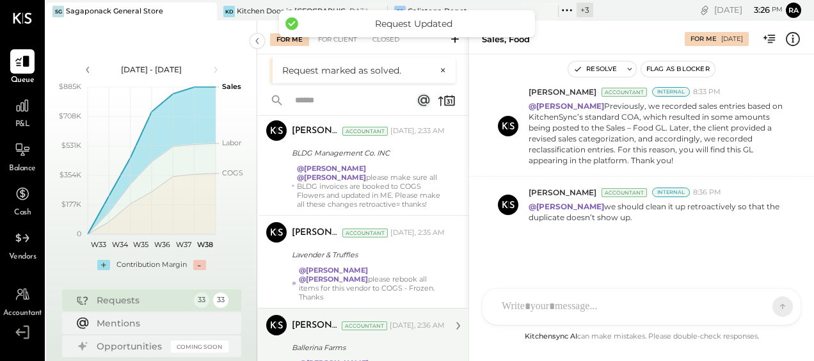
scroll to position [2691, 0]
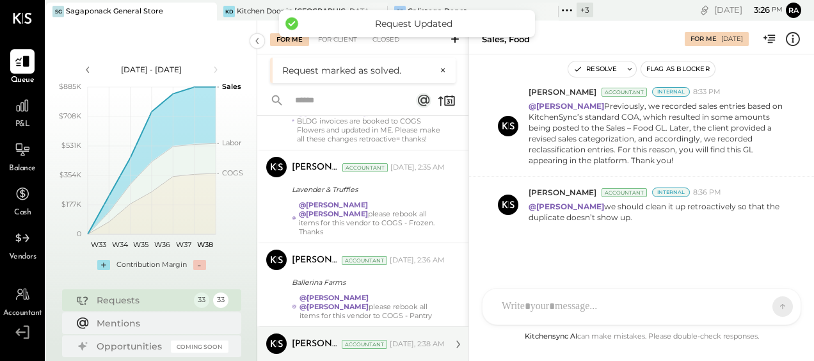
click at [353, 360] on div "Mattituck Laundry Inc." at bounding box center [366, 366] width 149 height 13
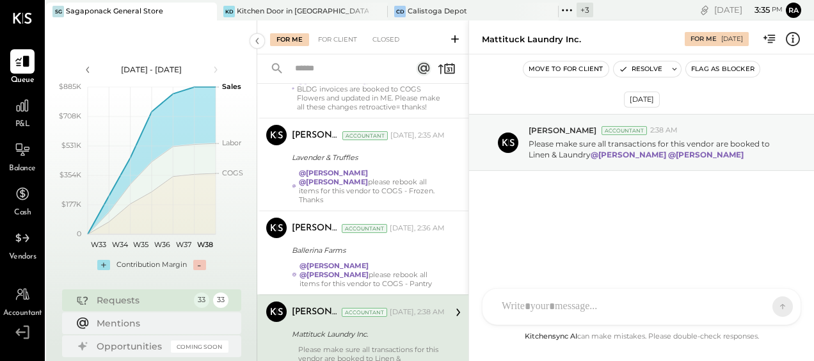
click at [555, 298] on div at bounding box center [631, 307] width 270 height 28
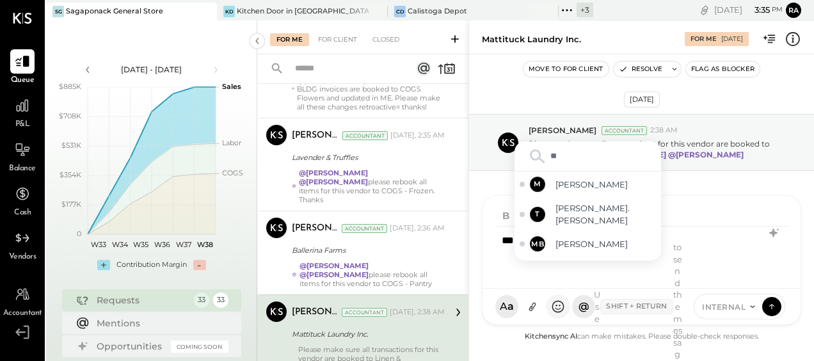
type input "***"
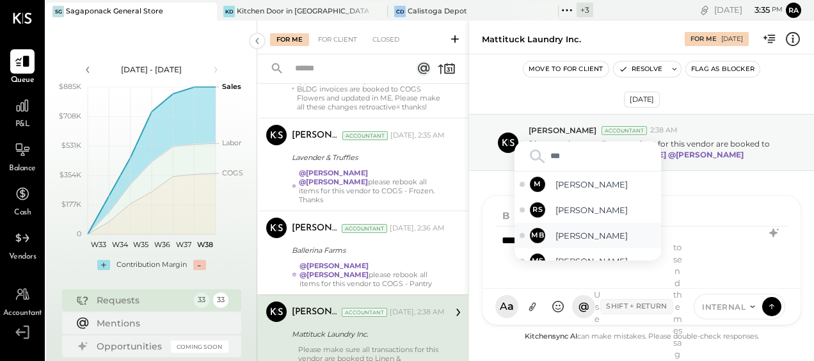
click at [578, 235] on span "[PERSON_NAME]" at bounding box center [606, 236] width 101 height 12
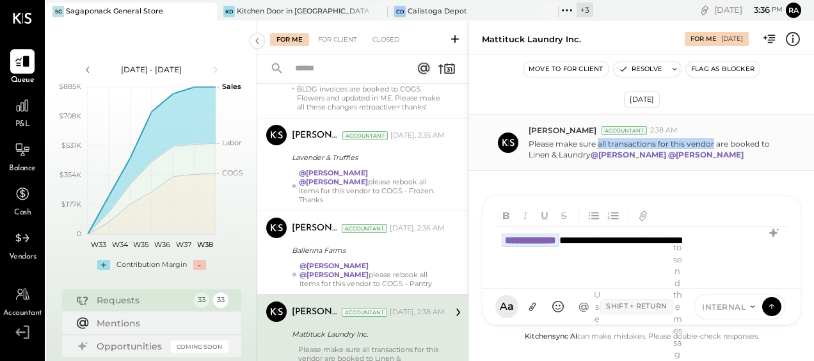
drag, startPoint x: 599, startPoint y: 147, endPoint x: 712, endPoint y: 141, distance: 112.8
click at [712, 141] on p "Please make sure all transactions for this vendor are booked to Linen & Laundry…" at bounding box center [660, 149] width 262 height 22
copy p "all transactions for this vendor"
click at [596, 241] on div "Use Shift + Return to send the message" at bounding box center [638, 306] width 86 height 131
click at [597, 241] on div "Use Shift + Return to send the message" at bounding box center [638, 306] width 86 height 131
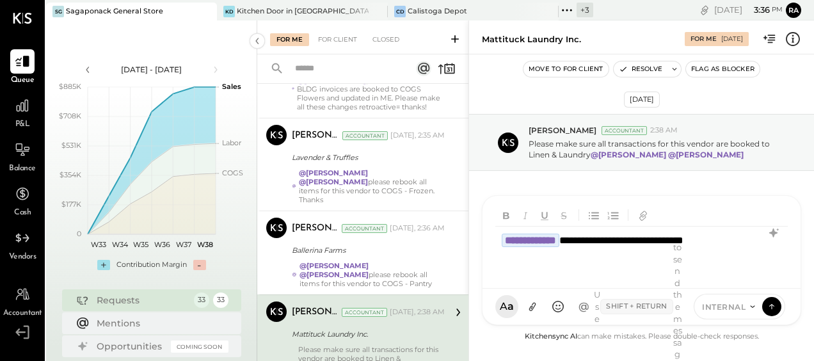
click at [606, 242] on div "Use Shift + Return to send the message" at bounding box center [638, 306] width 86 height 131
click at [598, 242] on div "Use Shift + Return to send the message" at bounding box center [638, 306] width 86 height 131
click at [593, 239] on div "**********" at bounding box center [642, 252] width 293 height 51
click at [599, 246] on div "Use Shift + Return to send the message" at bounding box center [638, 306] width 86 height 131
click at [599, 241] on div "Use Shift + Return to send the message" at bounding box center [638, 306] width 86 height 131
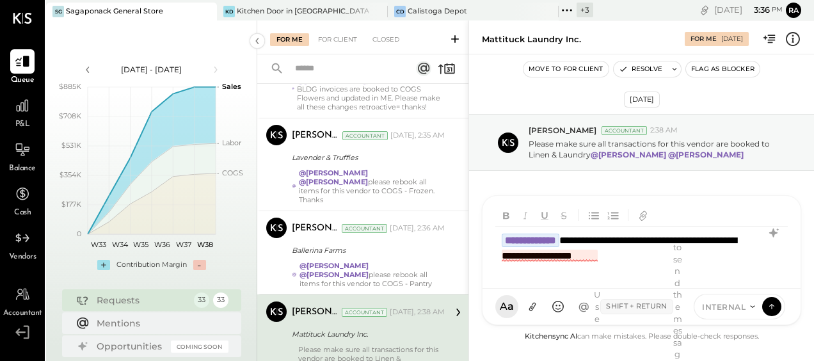
click at [539, 256] on div "**********" at bounding box center [642, 252] width 293 height 51
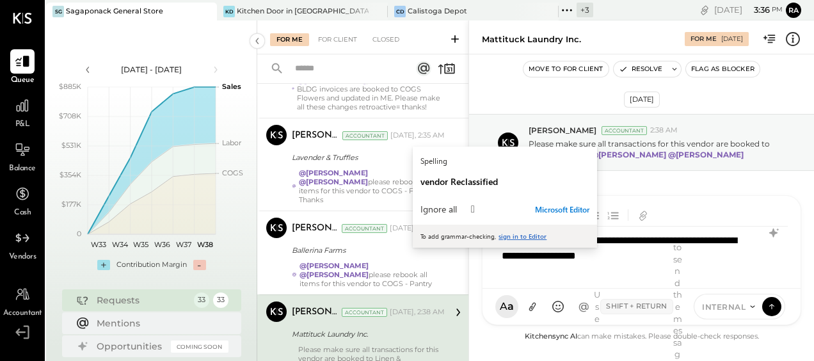
click at [621, 243] on div "Use Shift + Return to send the message" at bounding box center [638, 306] width 86 height 131
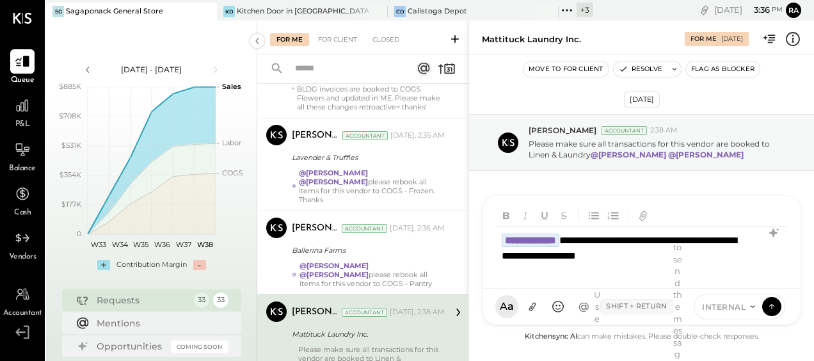
click at [607, 243] on div "Use Shift + Return to send the message" at bounding box center [638, 306] width 86 height 131
click at [599, 243] on div "Use Shift + Return to send the message" at bounding box center [638, 306] width 86 height 131
click at [601, 241] on div "Use Shift + Return to send the message" at bounding box center [638, 306] width 86 height 131
click at [605, 257] on div "Use Shift + Return to send the message" at bounding box center [638, 306] width 86 height 131
click at [625, 263] on div "Use Shift + Return to send the message" at bounding box center [638, 306] width 86 height 131
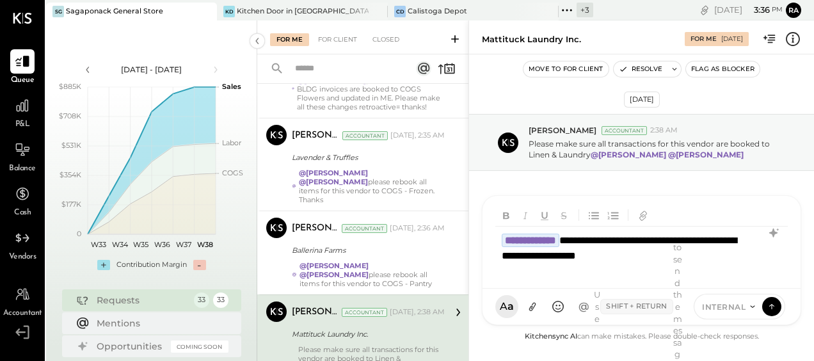
click at [632, 259] on div "Use Shift + Return to send the message" at bounding box center [638, 306] width 86 height 131
click at [636, 243] on div "Use Shift + Return to send the message" at bounding box center [638, 306] width 86 height 131
click at [640, 253] on div "Use Shift + Return to send the message" at bounding box center [638, 306] width 86 height 131
click at [640, 243] on div "Use Shift + Return to send the message" at bounding box center [638, 306] width 86 height 131
click at [615, 242] on div "Use Shift + Return to send the message" at bounding box center [638, 306] width 86 height 131
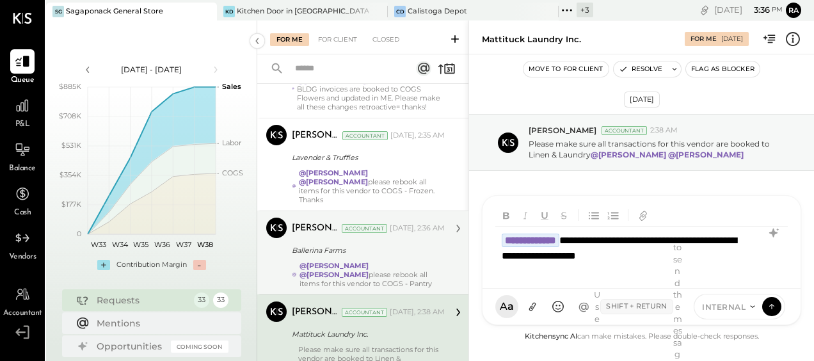
click at [351, 261] on div "@Janvi Soni @Sarang Khandhar please rebook all items for this vendor to COGS - …" at bounding box center [372, 274] width 145 height 27
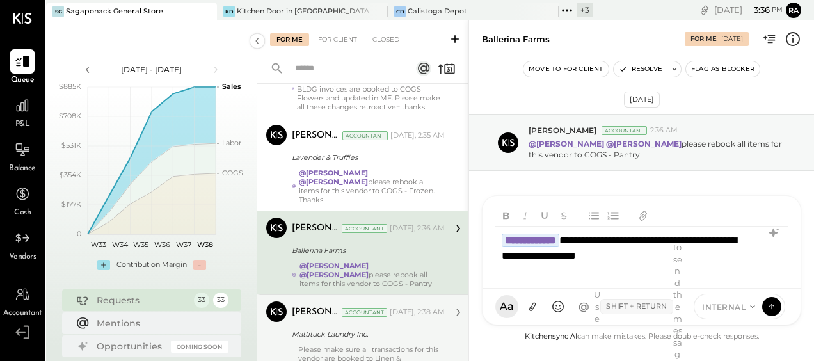
click at [352, 328] on div "Mattituck Laundry Inc." at bounding box center [366, 334] width 149 height 13
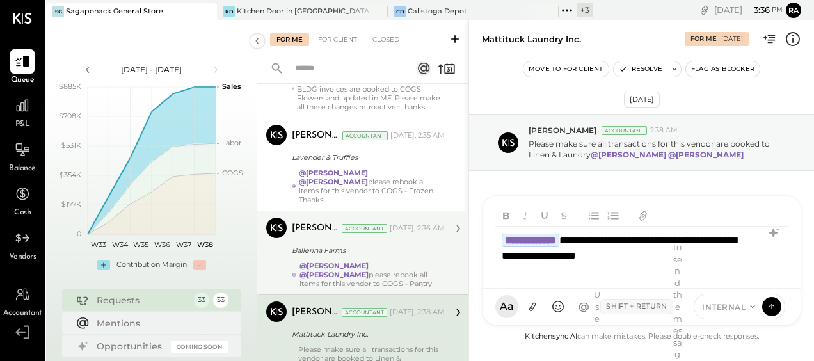
click at [621, 257] on div "Use Shift + Return to send the message" at bounding box center [638, 306] width 86 height 131
click at [624, 247] on div "Use Shift + Return to send the message" at bounding box center [638, 306] width 86 height 131
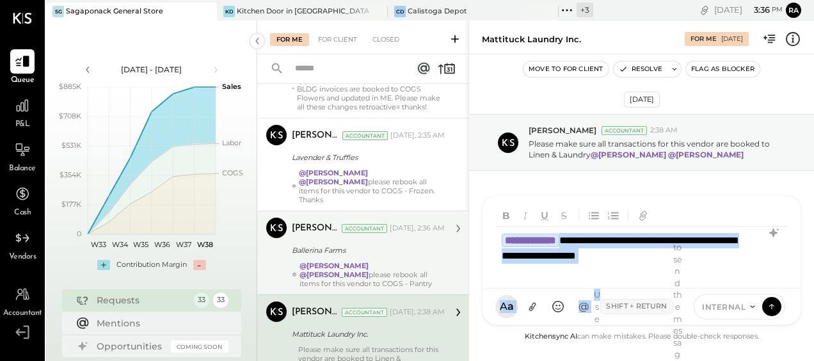
drag, startPoint x: 663, startPoint y: 266, endPoint x: 584, endPoint y: 237, distance: 84.7
click at [584, 237] on div "**********" at bounding box center [642, 260] width 320 height 130
click at [656, 267] on div "Use Shift + Return to send the message" at bounding box center [638, 306] width 86 height 131
drag, startPoint x: 659, startPoint y: 255, endPoint x: 586, endPoint y: 238, distance: 74.9
click at [586, 238] on div "**********" at bounding box center [642, 260] width 320 height 130
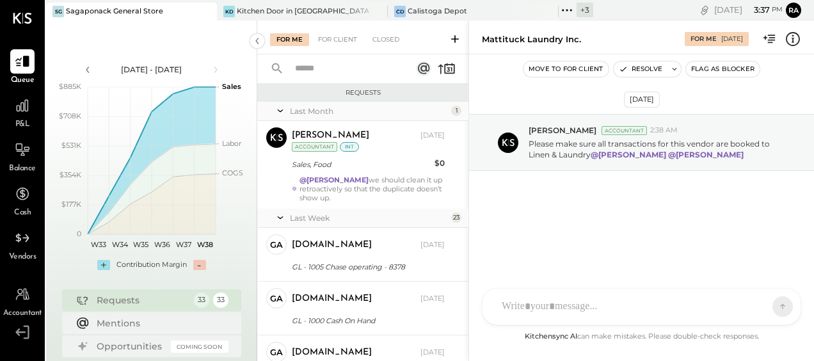
scroll to position [2691, 0]
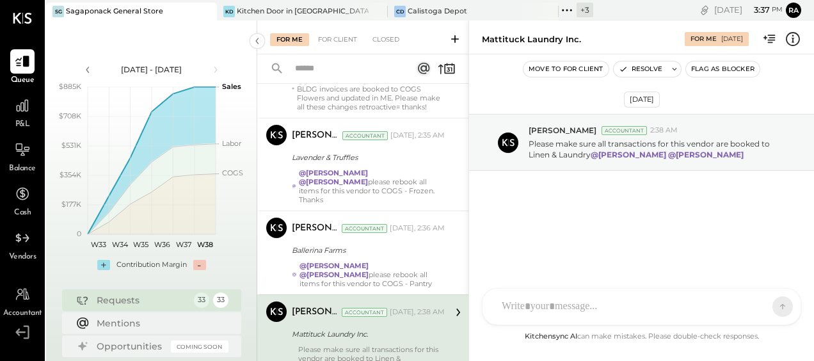
click at [541, 297] on div at bounding box center [642, 307] width 318 height 36
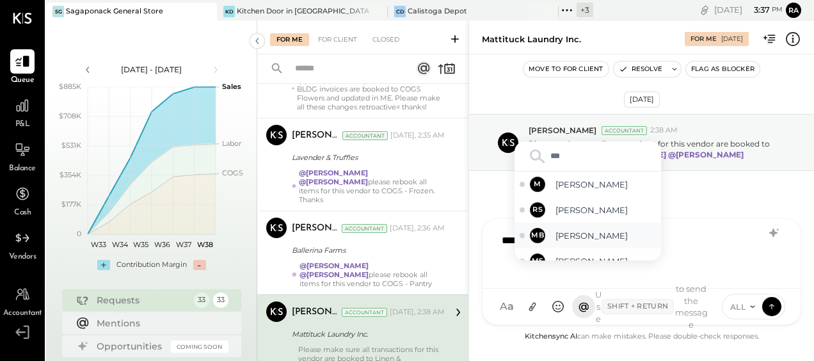
click at [571, 238] on span "[PERSON_NAME]" at bounding box center [606, 236] width 101 height 12
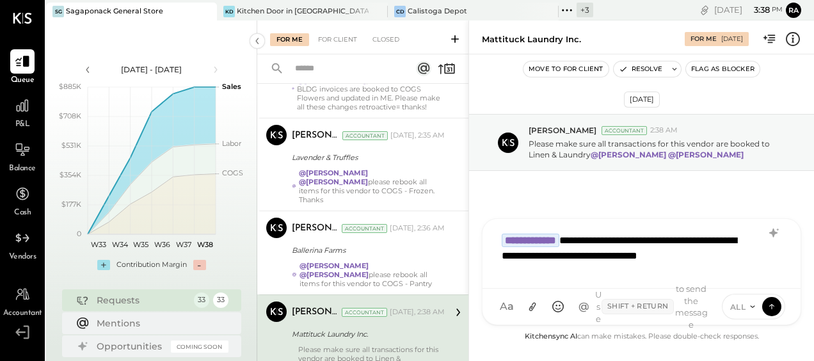
click at [745, 309] on span "ALL" at bounding box center [739, 307] width 16 height 11
click at [742, 276] on div "INTERNAL" at bounding box center [761, 274] width 76 height 21
click at [775, 304] on icon at bounding box center [772, 306] width 12 height 13
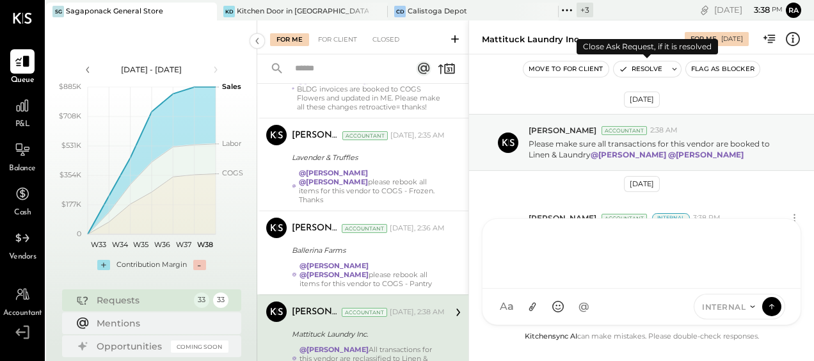
scroll to position [28, 0]
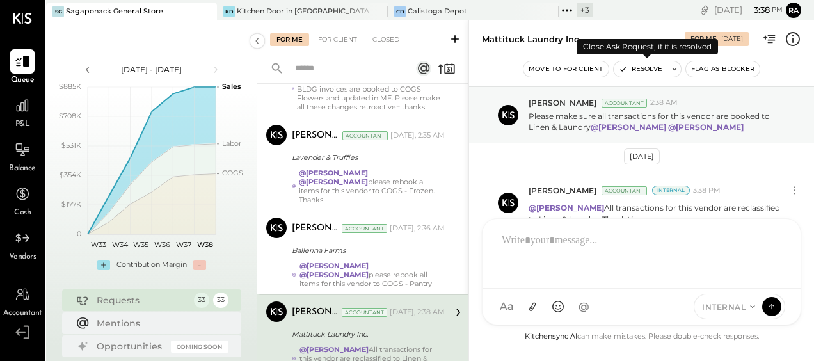
click at [647, 70] on button "Resolve" at bounding box center [641, 68] width 54 height 15
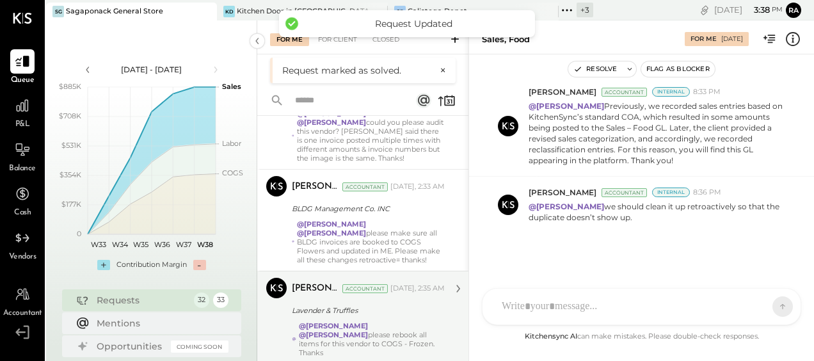
scroll to position [2607, 0]
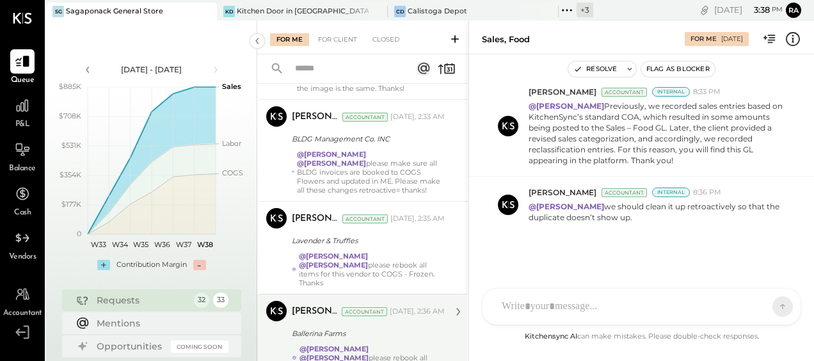
click at [356, 344] on div "@[PERSON_NAME] @[PERSON_NAME] please rebook all items for this vendor to COGS -…" at bounding box center [372, 357] width 145 height 27
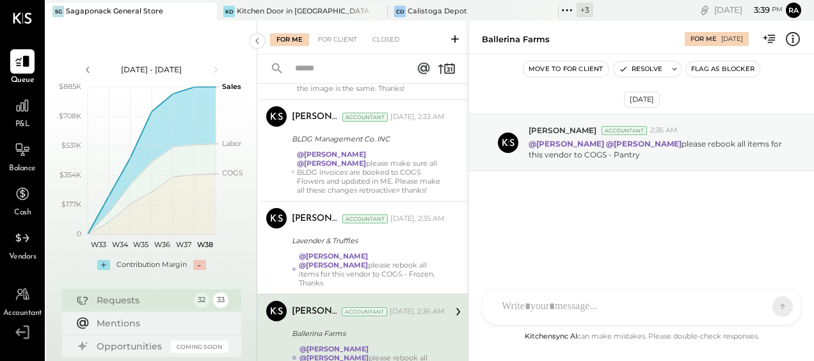
click at [593, 309] on div at bounding box center [631, 307] width 270 height 28
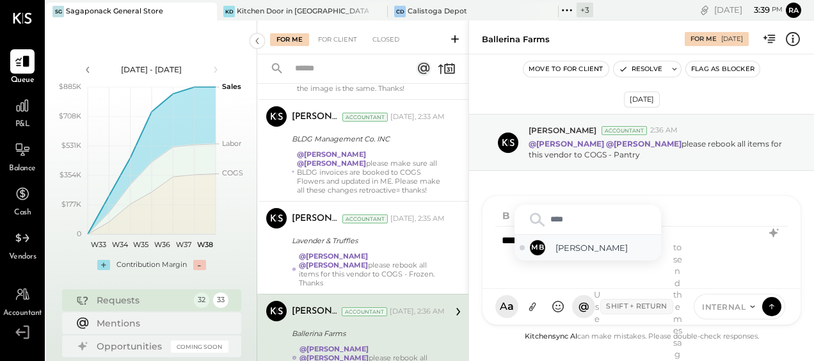
click at [580, 251] on span "[PERSON_NAME]" at bounding box center [606, 248] width 101 height 12
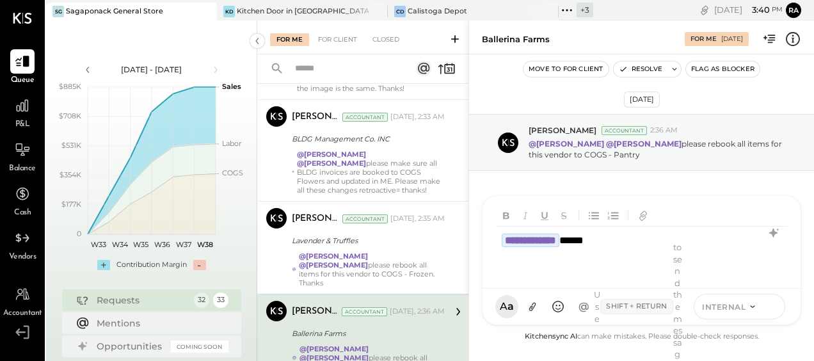
click at [773, 309] on icon at bounding box center [772, 306] width 12 height 13
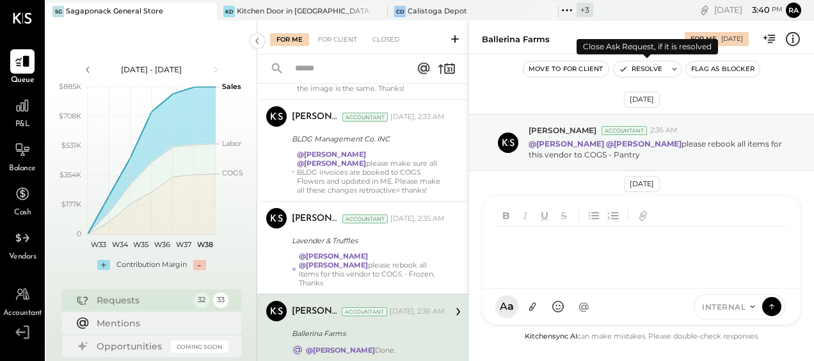
scroll to position [2592, 0]
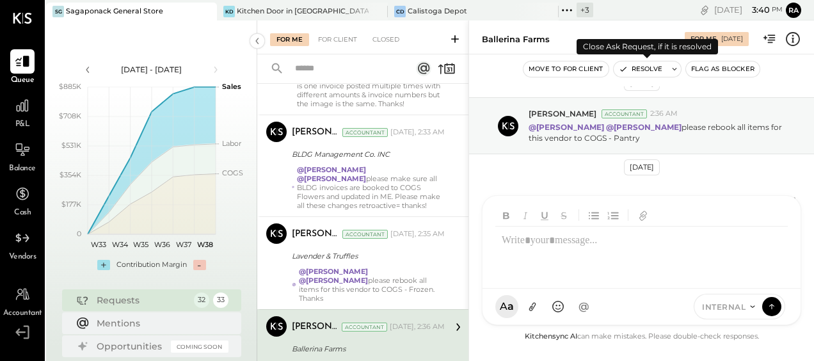
click at [629, 72] on button "Resolve" at bounding box center [641, 68] width 54 height 15
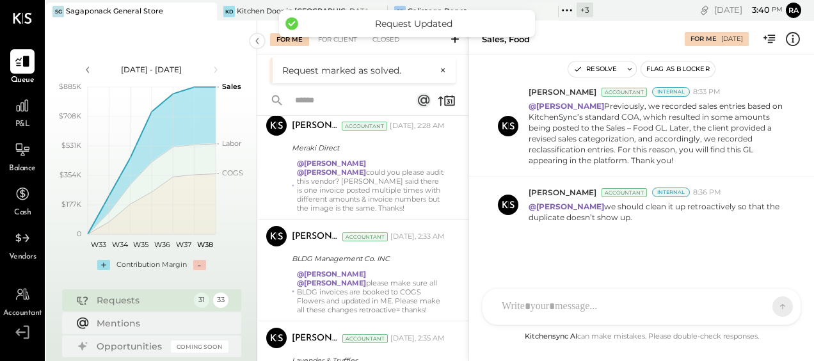
scroll to position [2523, 0]
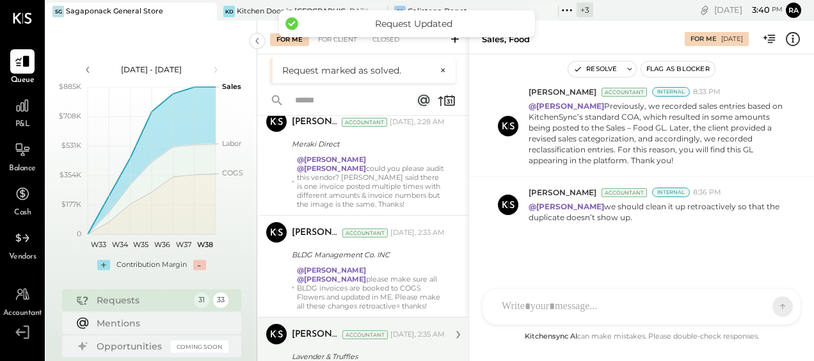
click at [355, 350] on div "Lavender & Truffles" at bounding box center [366, 356] width 149 height 13
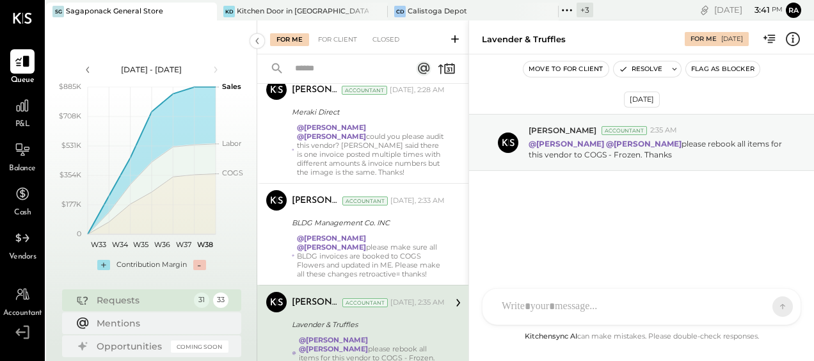
click at [541, 307] on div at bounding box center [631, 307] width 270 height 28
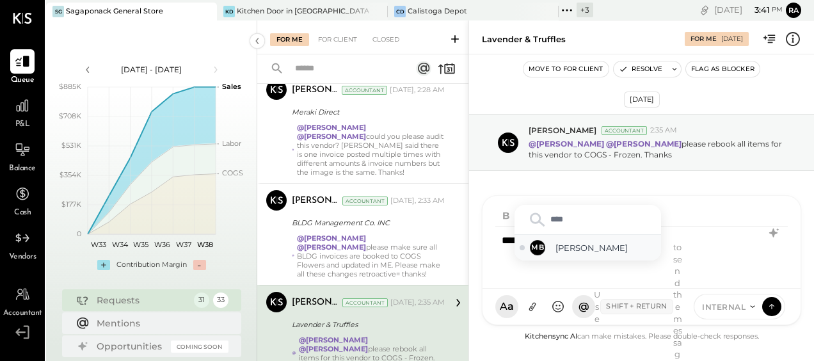
click at [571, 247] on span "[PERSON_NAME]" at bounding box center [606, 248] width 101 height 12
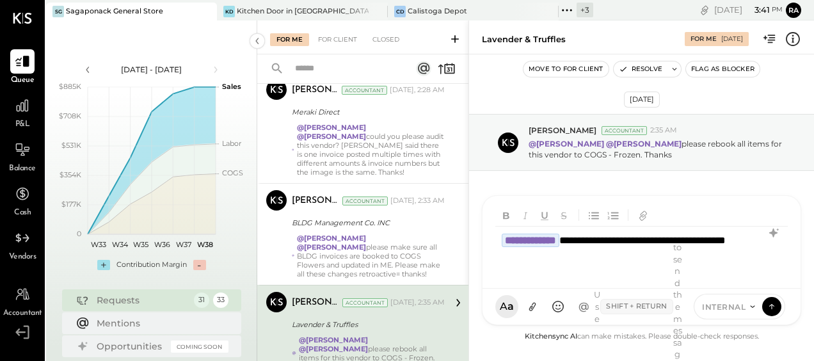
click at [607, 257] on div "Use Shift + Return to send the message" at bounding box center [638, 306] width 86 height 131
click at [592, 258] on div "**********" at bounding box center [642, 252] width 293 height 51
click at [768, 304] on icon at bounding box center [772, 306] width 12 height 13
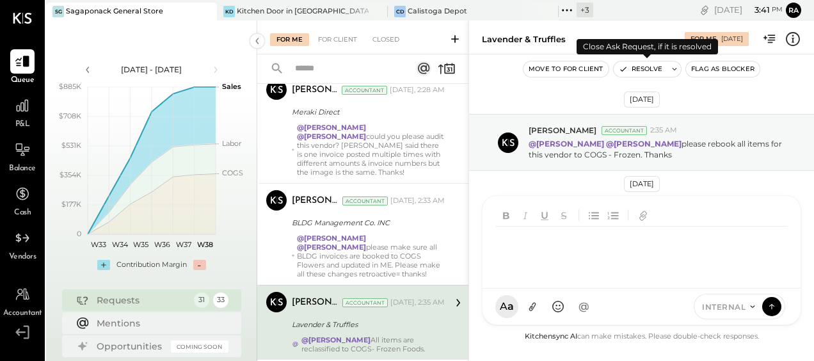
scroll to position [2515, 0]
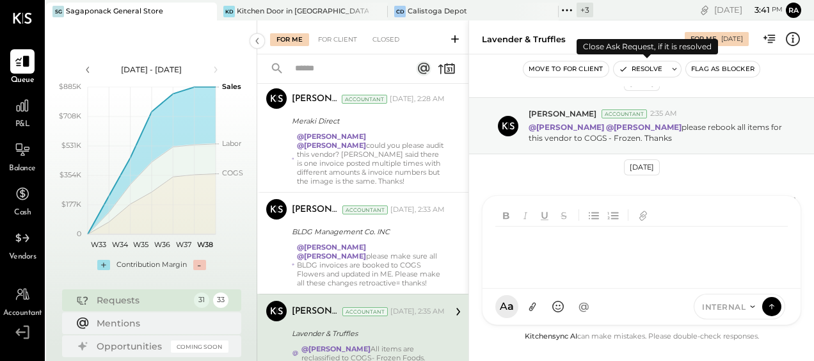
click at [642, 70] on button "Resolve" at bounding box center [641, 68] width 54 height 15
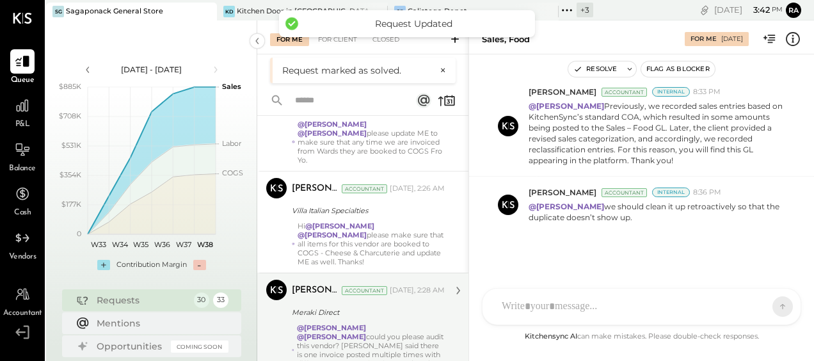
scroll to position [2440, 0]
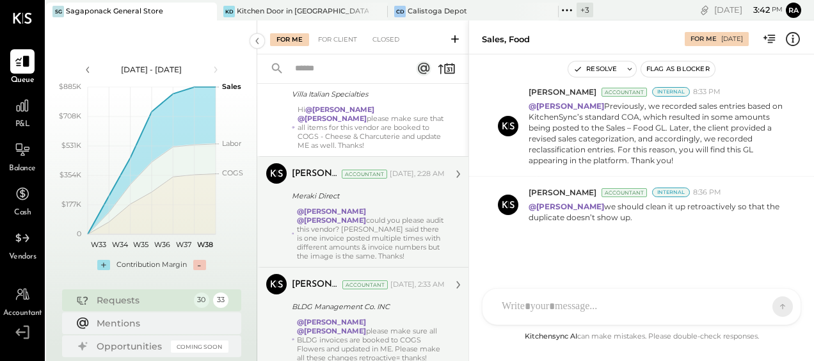
click at [381, 318] on div "@[PERSON_NAME] @[PERSON_NAME] please make sure all BLDG invoices are booked to …" at bounding box center [371, 340] width 148 height 45
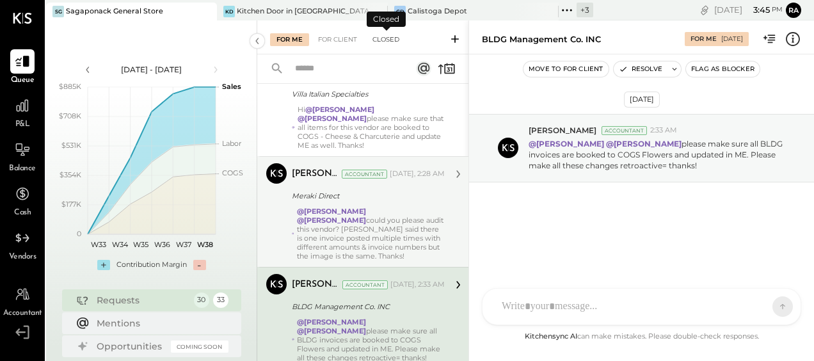
click at [389, 44] on div "Closed" at bounding box center [386, 39] width 40 height 13
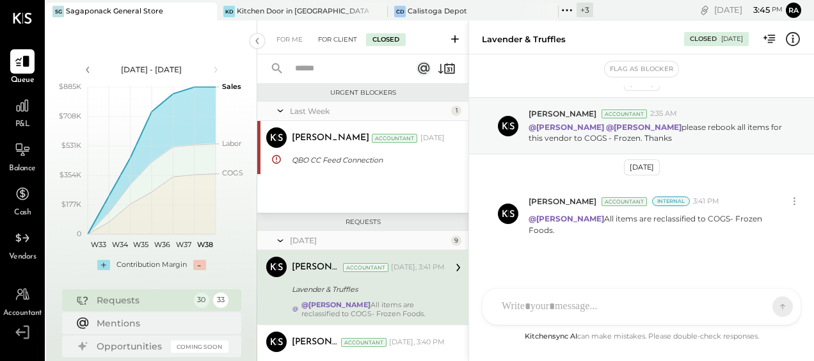
click at [331, 42] on div "For Client" at bounding box center [338, 39] width 52 height 13
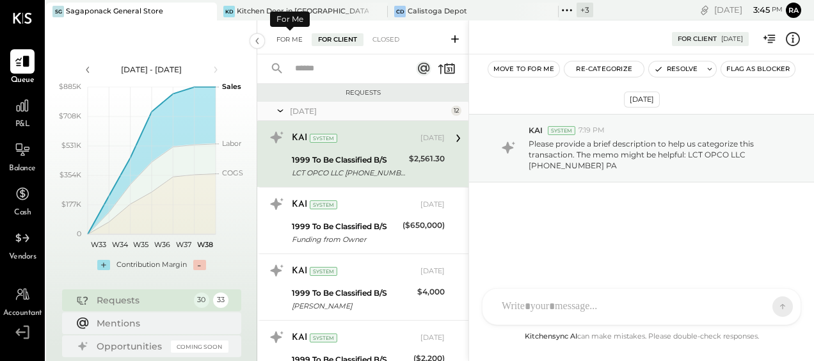
click at [282, 38] on div "For Me" at bounding box center [289, 39] width 39 height 13
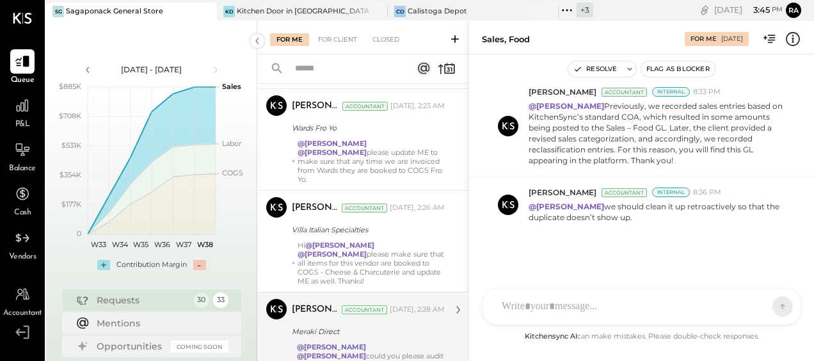
scroll to position [2440, 0]
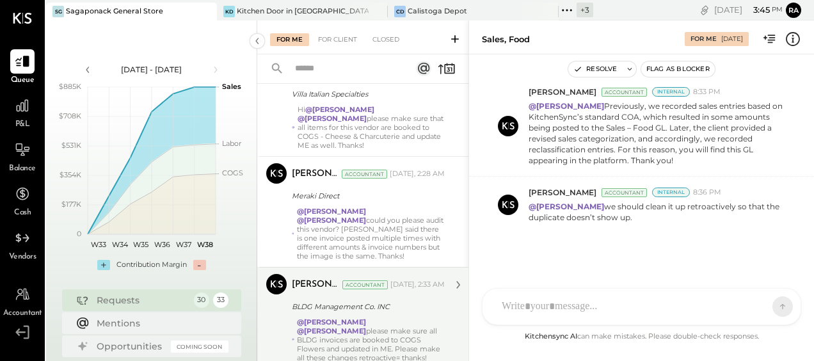
click at [384, 300] on div "BLDG Management Co. INC" at bounding box center [366, 306] width 149 height 13
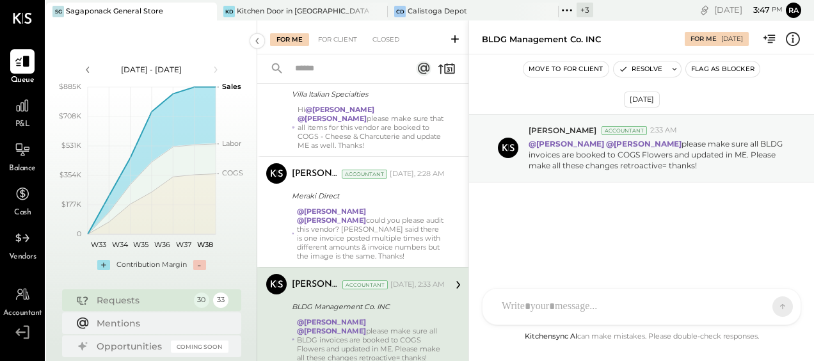
click at [560, 304] on div at bounding box center [631, 307] width 270 height 28
click at [533, 239] on div at bounding box center [642, 252] width 293 height 51
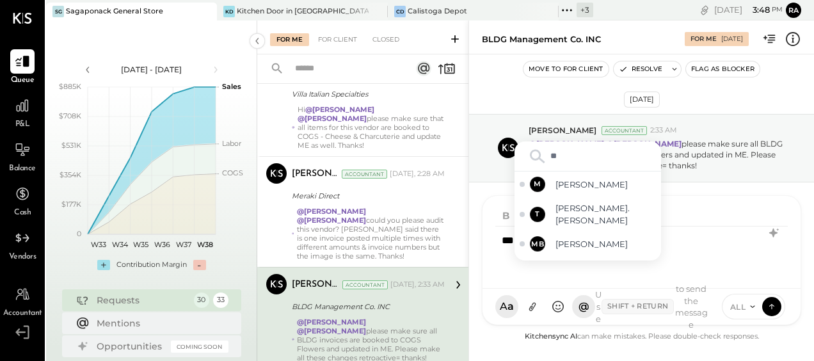
type input "***"
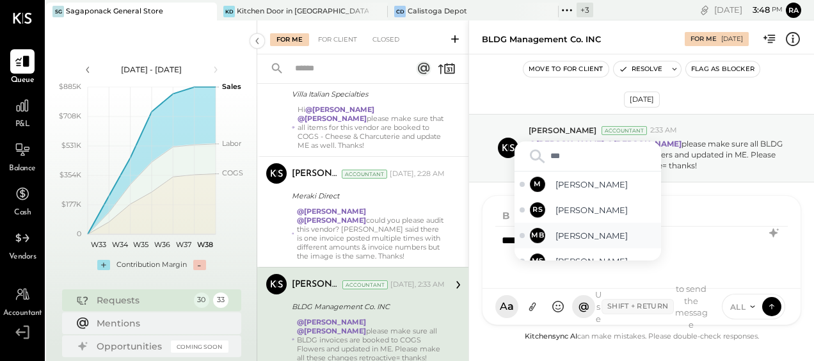
click at [566, 236] on span "[PERSON_NAME]" at bounding box center [606, 236] width 101 height 12
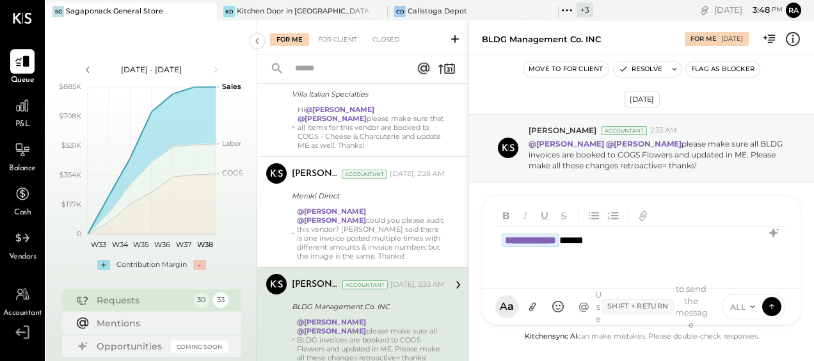
click at [745, 311] on span "ALL" at bounding box center [739, 307] width 16 height 11
click at [738, 275] on div "INTERNAL" at bounding box center [761, 274] width 76 height 21
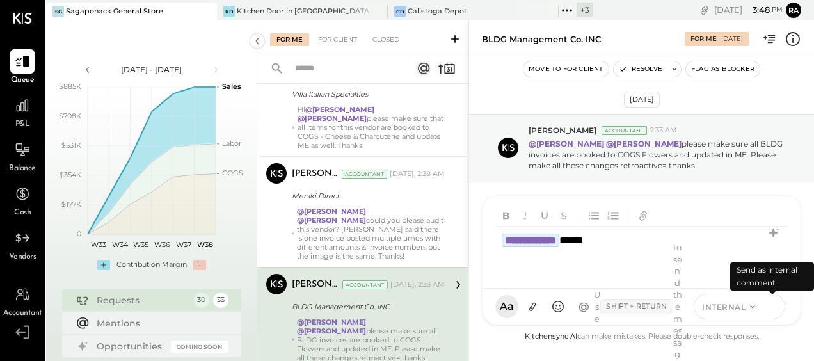
click at [765, 309] on button at bounding box center [772, 305] width 19 height 19
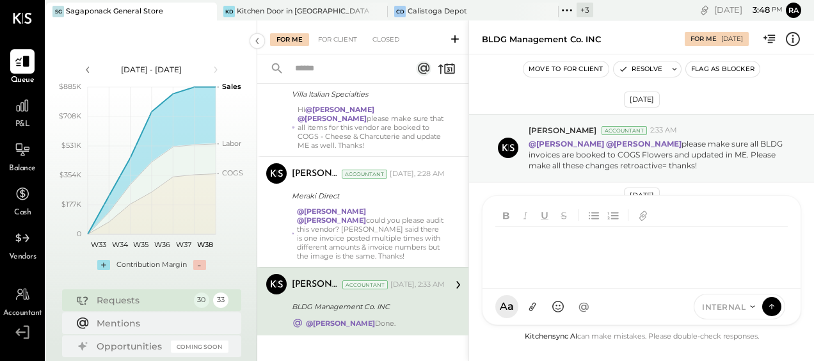
scroll to position [2406, 0]
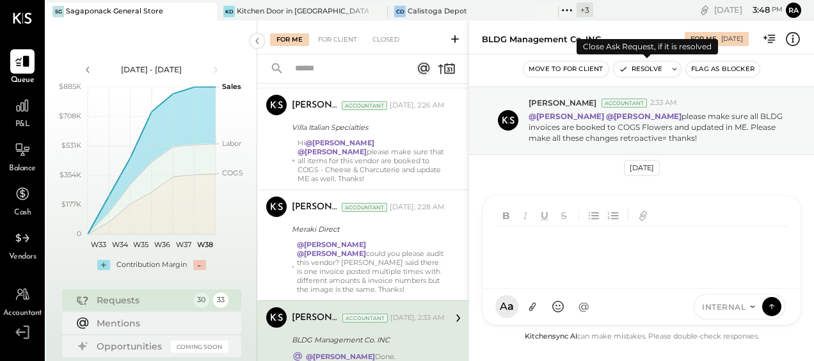
click at [640, 71] on button "Resolve" at bounding box center [641, 68] width 54 height 15
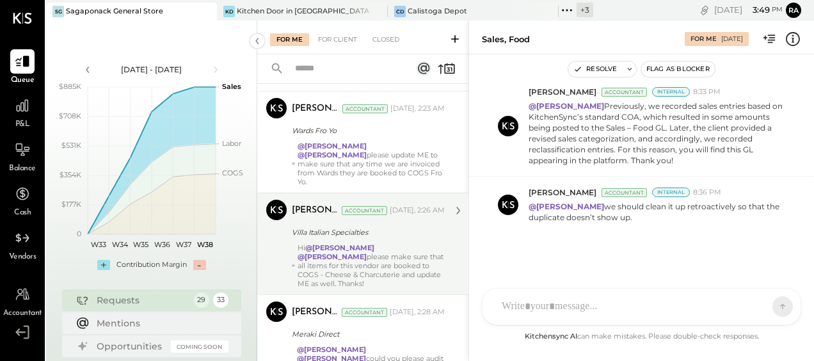
scroll to position [2338, 0]
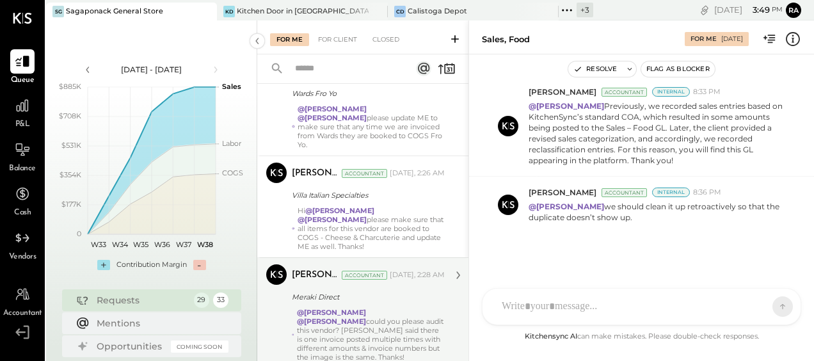
click at [364, 308] on div "@Janvi Soni @Sarang Khandhar could you please audit this vendor? Gabby said the…" at bounding box center [371, 335] width 149 height 54
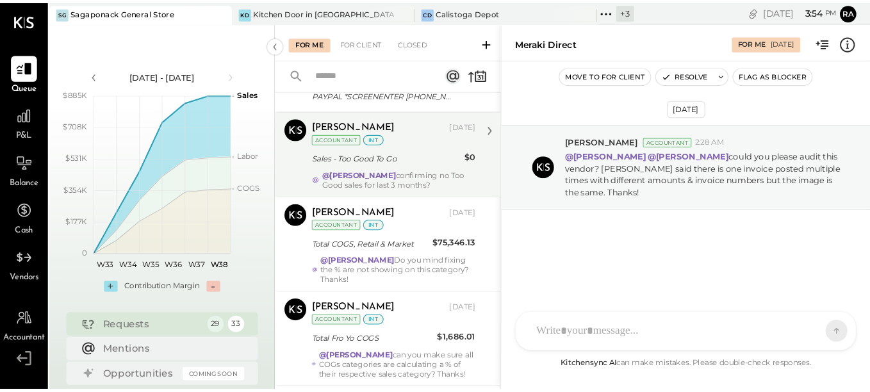
scroll to position [320, 0]
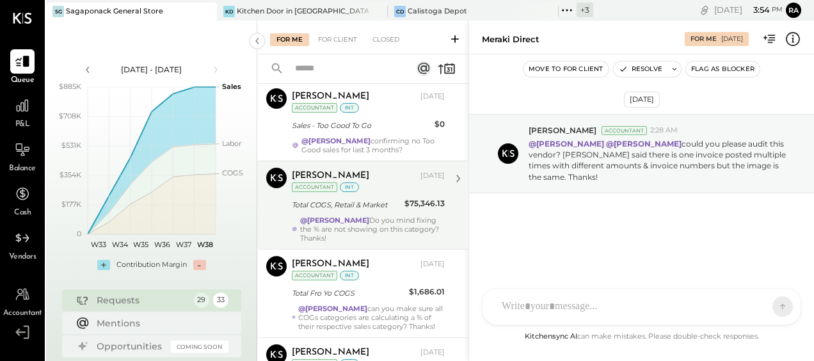
click at [377, 204] on div "Total COGS, Retail & Market" at bounding box center [346, 204] width 109 height 13
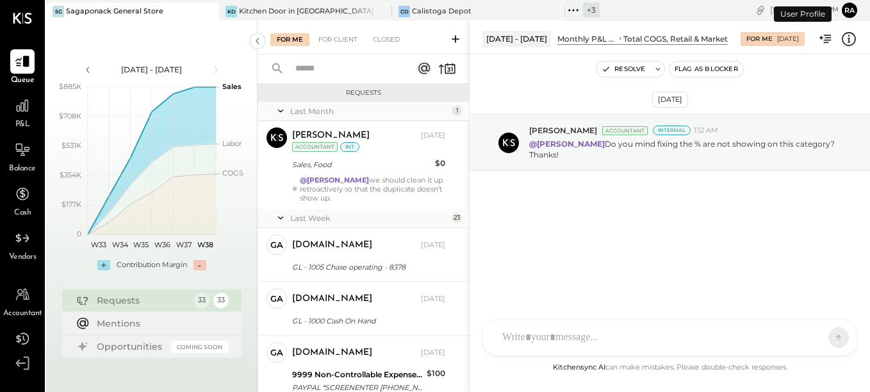
scroll to position [286, 0]
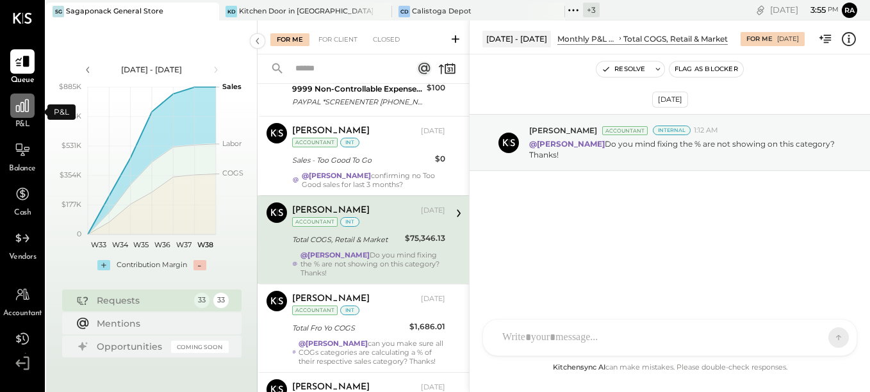
click at [24, 116] on div at bounding box center [22, 105] width 24 height 24
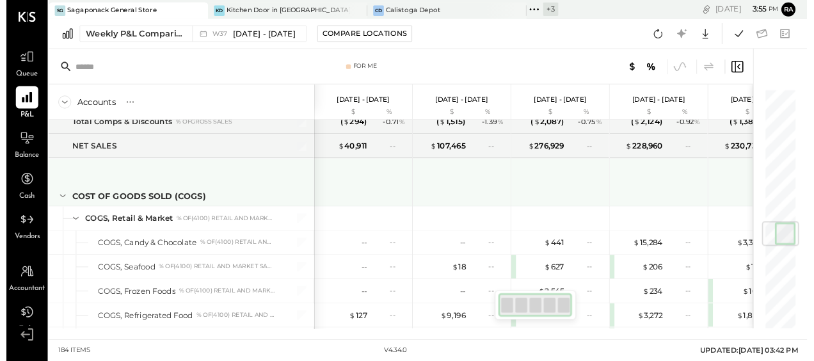
scroll to position [1281, 0]
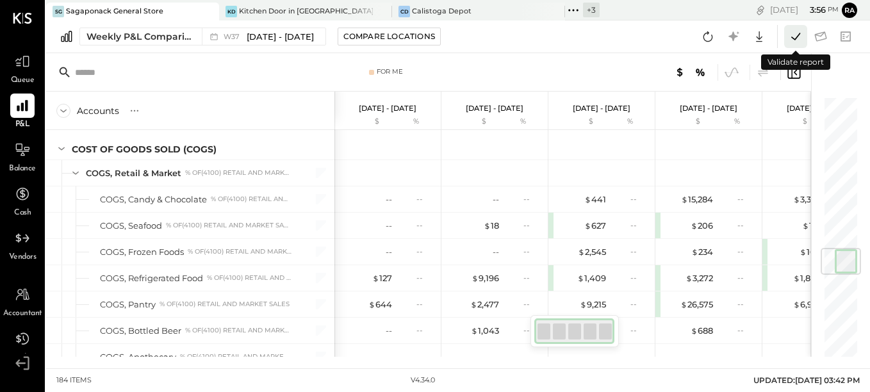
click at [791, 38] on icon at bounding box center [795, 36] width 17 height 17
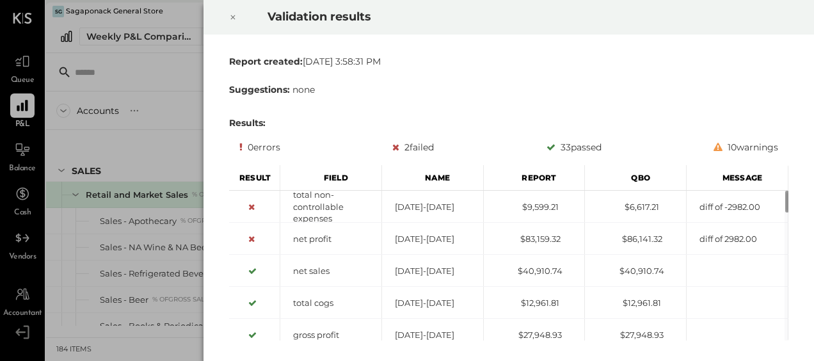
click at [234, 19] on icon at bounding box center [233, 17] width 4 height 4
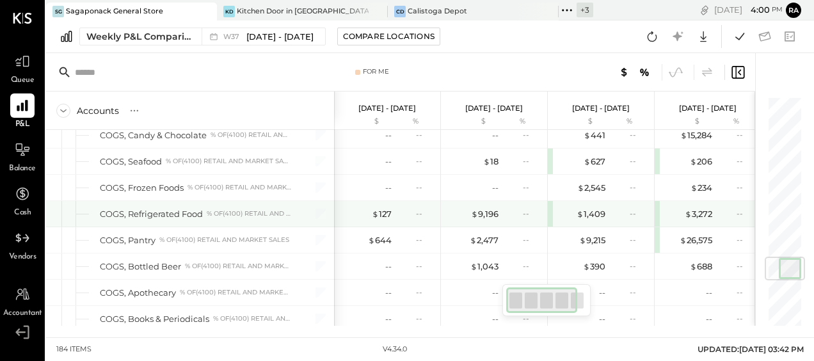
scroll to position [1409, 0]
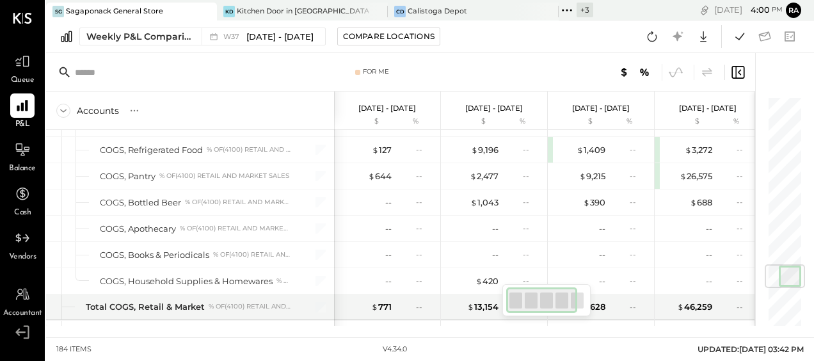
click at [28, 77] on span "Queue" at bounding box center [23, 81] width 24 height 12
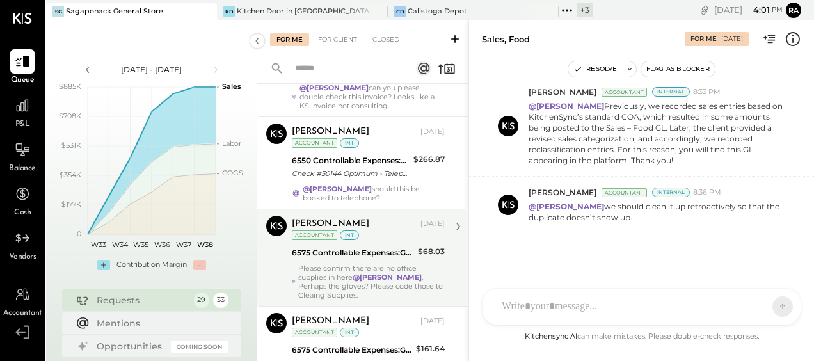
scroll to position [1025, 0]
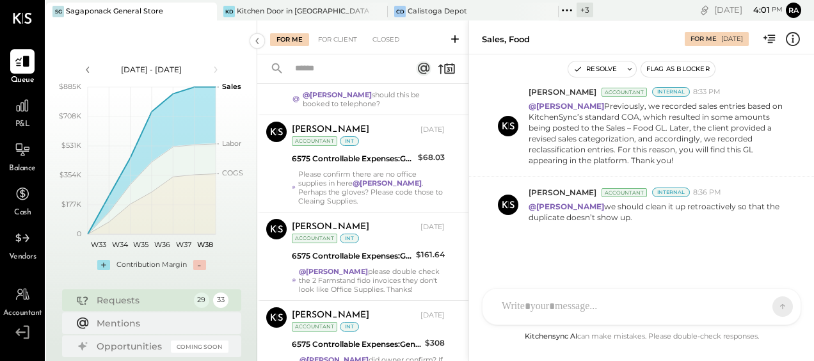
click at [561, 242] on div "Aug 31st, 2025 Alex Racioppi Accountant Internal 12:23 AM @Sarang Khandhar @Jan…" at bounding box center [641, 207] width 345 height 243
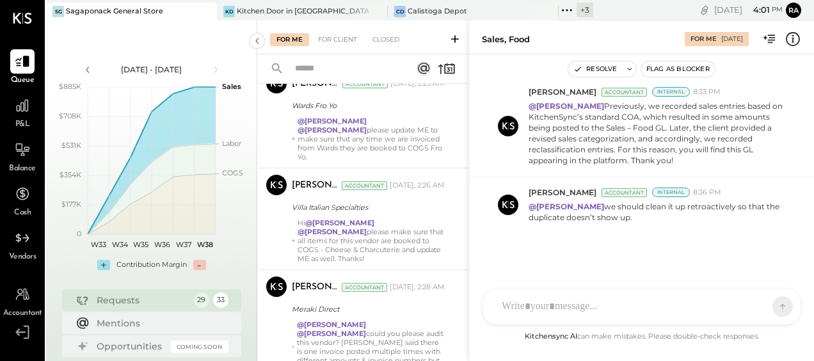
scroll to position [2338, 0]
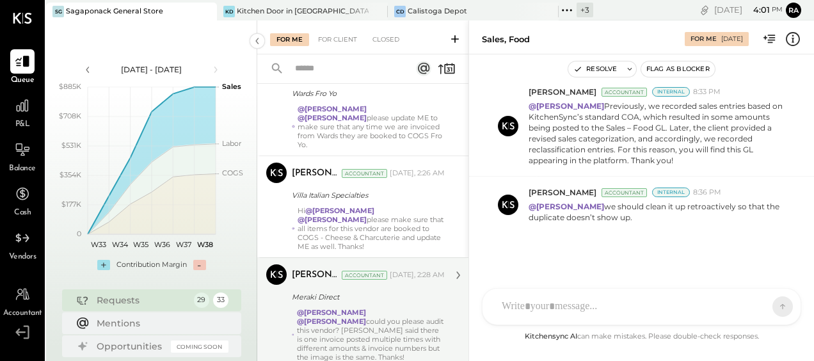
click at [371, 308] on div "@Janvi Soni @Sarang Khandhar could you please audit this vendor? Gabby said the…" at bounding box center [371, 335] width 149 height 54
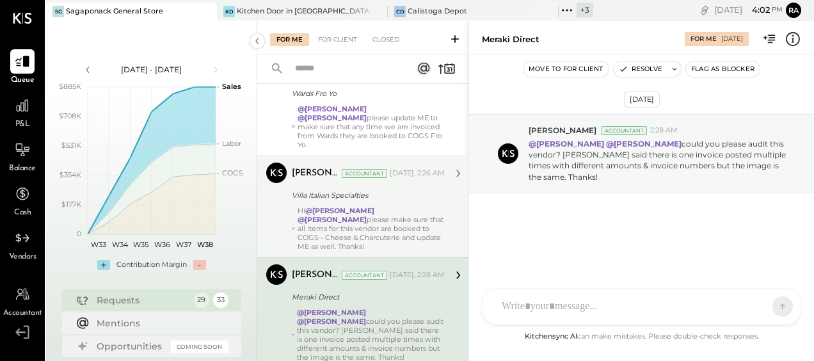
click at [309, 189] on div "Villa Italian Specialties" at bounding box center [366, 195] width 149 height 13
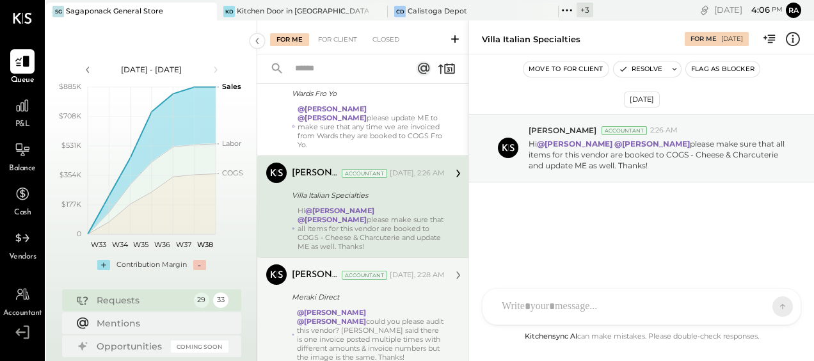
click at [572, 302] on div at bounding box center [631, 307] width 270 height 28
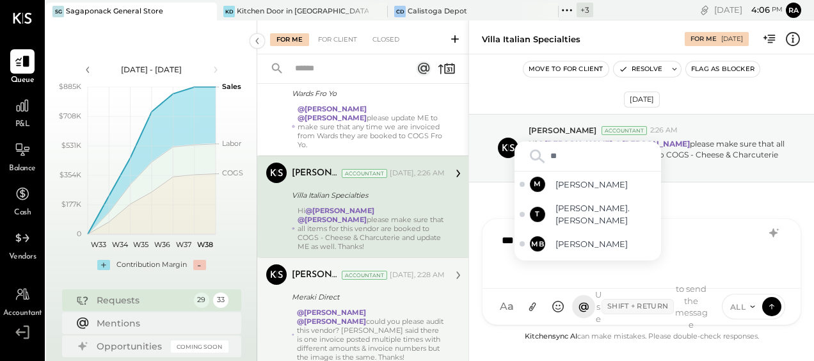
type input "***"
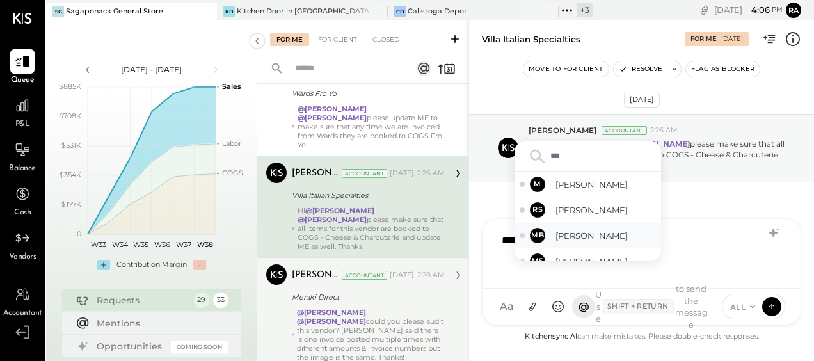
click at [579, 238] on span "[PERSON_NAME]" at bounding box center [606, 236] width 101 height 12
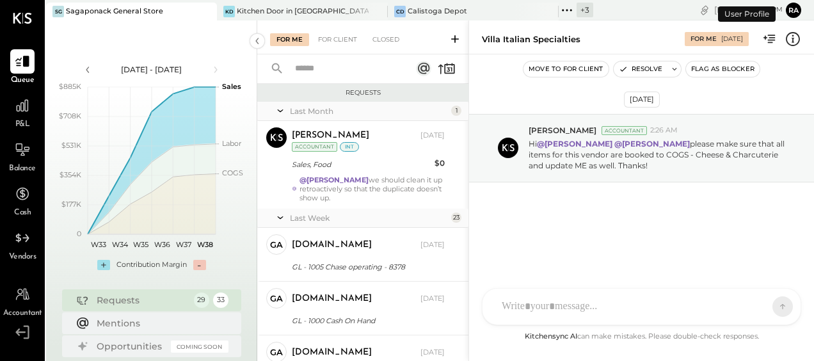
scroll to position [2279, 0]
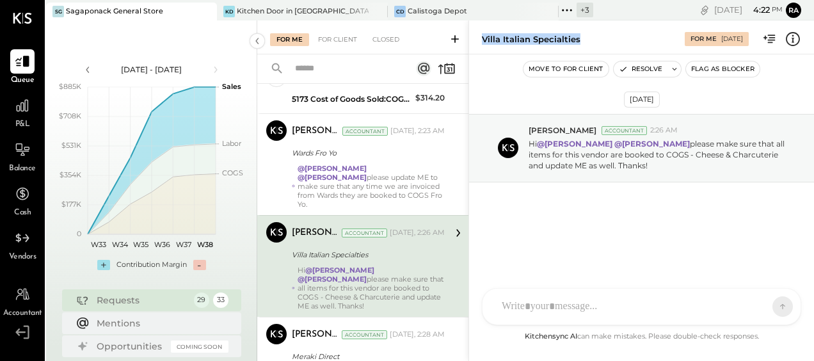
drag, startPoint x: 585, startPoint y: 41, endPoint x: 482, endPoint y: 44, distance: 103.1
click at [482, 44] on div "Villa Italian Specialties For Me 09/15/2025" at bounding box center [641, 37] width 345 height 26
copy div "Villa Italian Specialties"
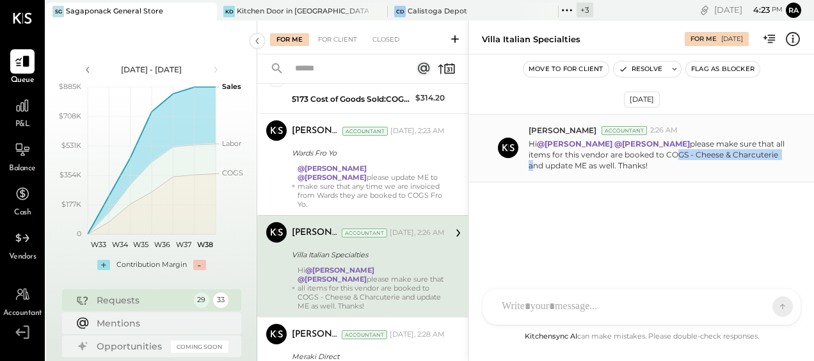
drag, startPoint x: 667, startPoint y: 157, endPoint x: 775, endPoint y: 150, distance: 108.4
click at [775, 150] on p "Hi @Sarang Khandhar @Janvi Soni please make sure that all items for this vendor…" at bounding box center [660, 154] width 262 height 33
copy p "COGS - Cheese & Charcuterie"
click at [517, 304] on div at bounding box center [631, 307] width 270 height 28
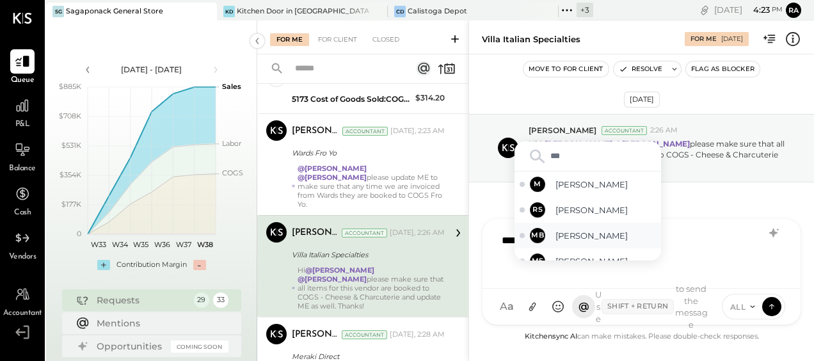
click at [573, 232] on span "[PERSON_NAME]" at bounding box center [606, 236] width 101 height 12
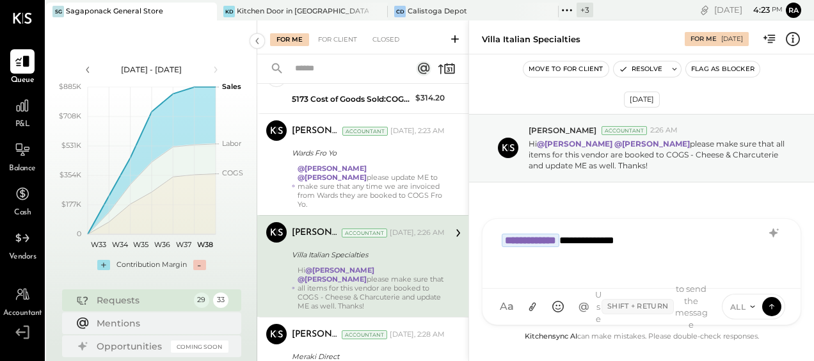
click at [739, 303] on span "ALL" at bounding box center [739, 307] width 16 height 11
click at [749, 275] on div "INTERNAL" at bounding box center [761, 274] width 76 height 21
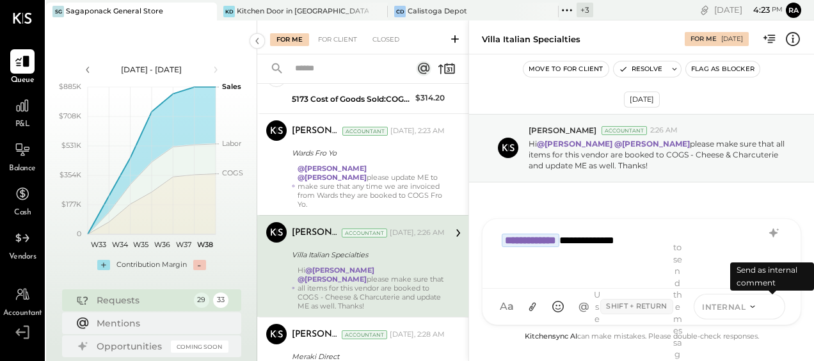
click at [772, 309] on icon at bounding box center [772, 306] width 12 height 13
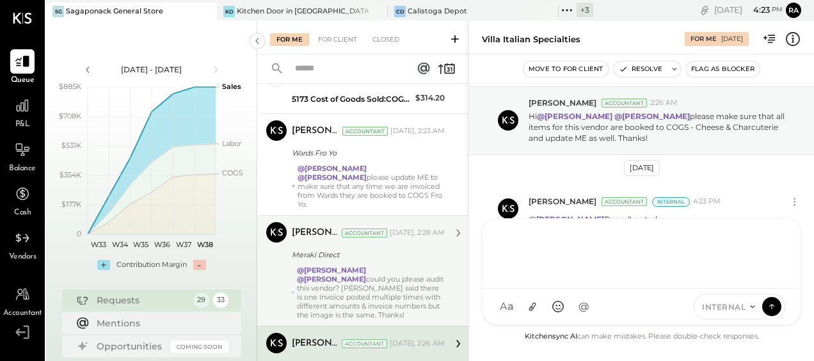
scroll to position [2305, 0]
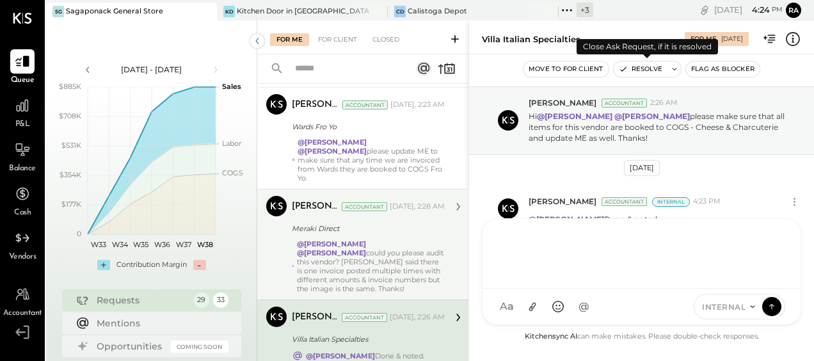
click at [637, 74] on button "Resolve" at bounding box center [641, 68] width 54 height 15
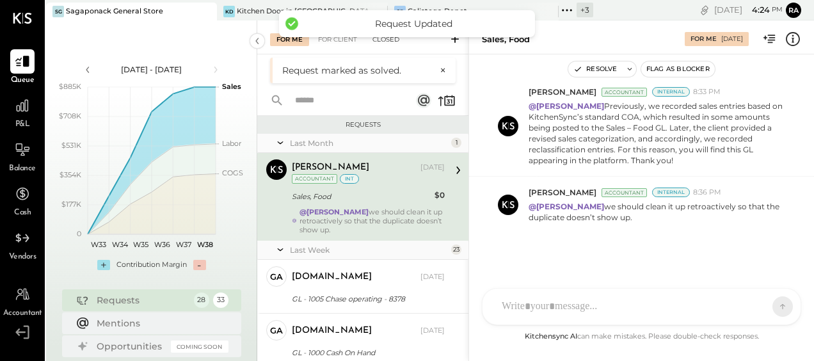
click at [393, 44] on div "Closed" at bounding box center [386, 39] width 40 height 13
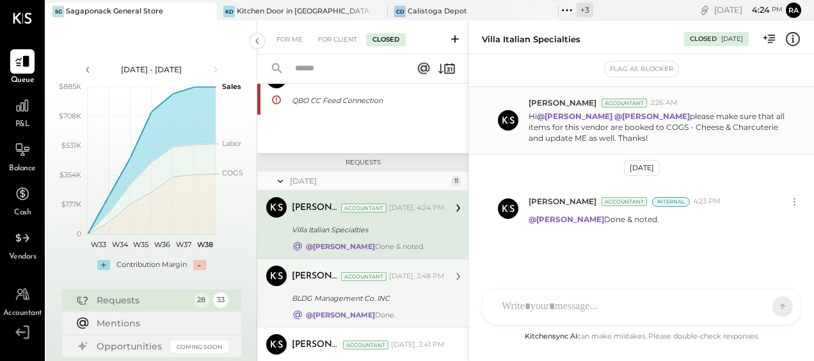
scroll to position [124, 0]
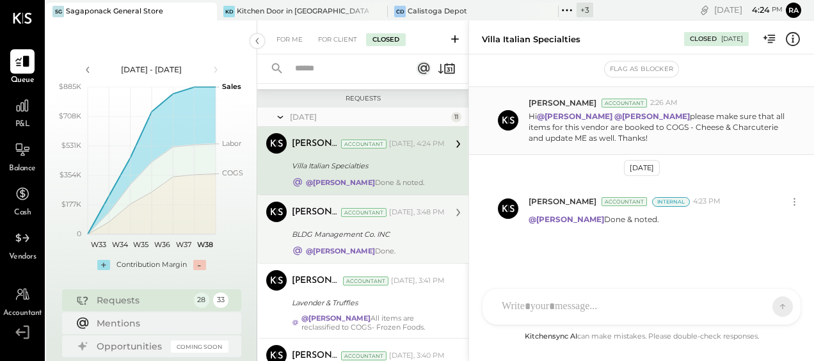
click at [382, 232] on div "BLDG Management Co. INC" at bounding box center [366, 234] width 149 height 13
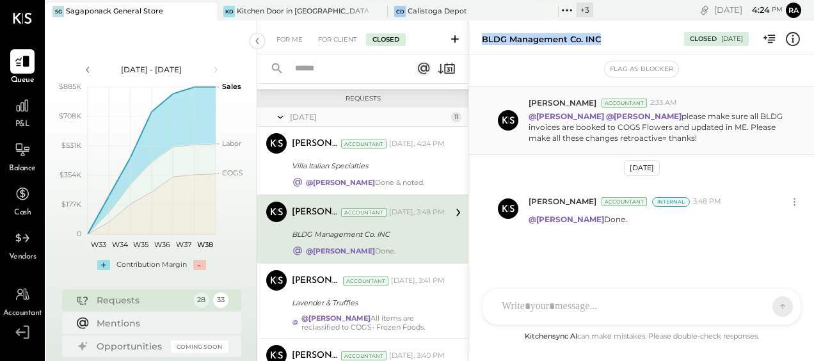
drag, startPoint x: 601, startPoint y: 34, endPoint x: 482, endPoint y: 44, distance: 120.1
click at [482, 44] on div "BLDG Management Co. INC Closed 09/16/2025" at bounding box center [641, 37] width 345 height 26
copy div "BLDG Management Co. INC"
drag, startPoint x: 616, startPoint y: 126, endPoint x: 671, endPoint y: 126, distance: 55.1
click at [671, 126] on p "@Janvi Soni @Sarang Khandhar please make sure all BLDG invoices are booked to C…" at bounding box center [660, 127] width 262 height 33
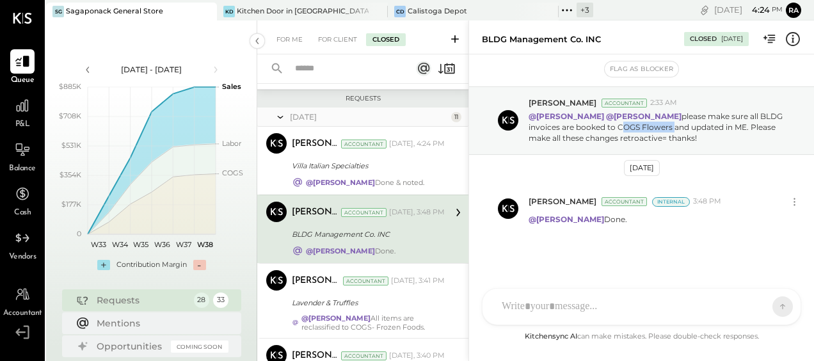
copy p "COGS Flowers"
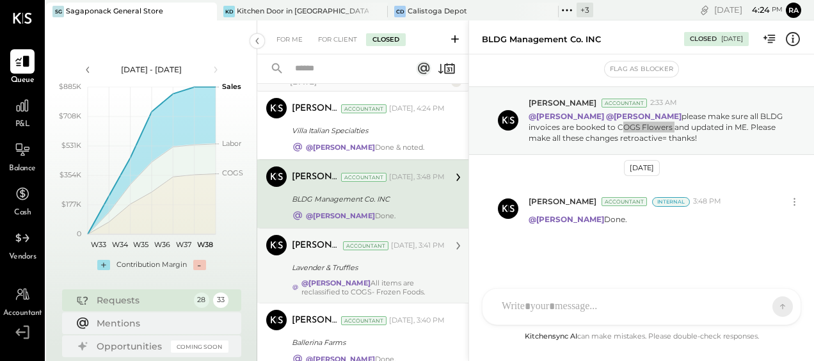
scroll to position [188, 0]
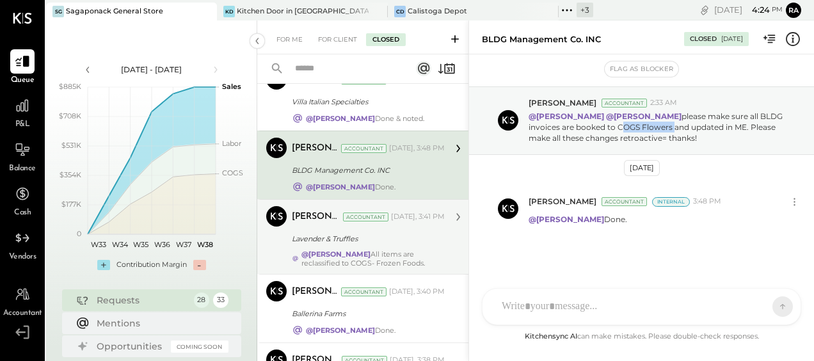
click at [357, 247] on div "Ranjankumar Swain Accountant Today, 3:41 PM Lavender & Truffles @Margot Bloch A…" at bounding box center [368, 236] width 153 height 61
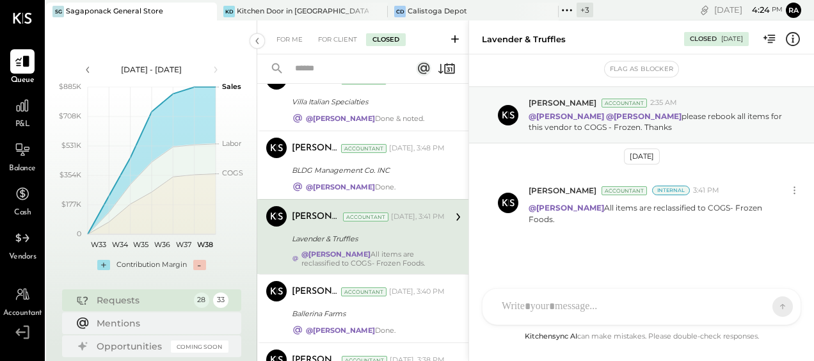
scroll to position [17, 0]
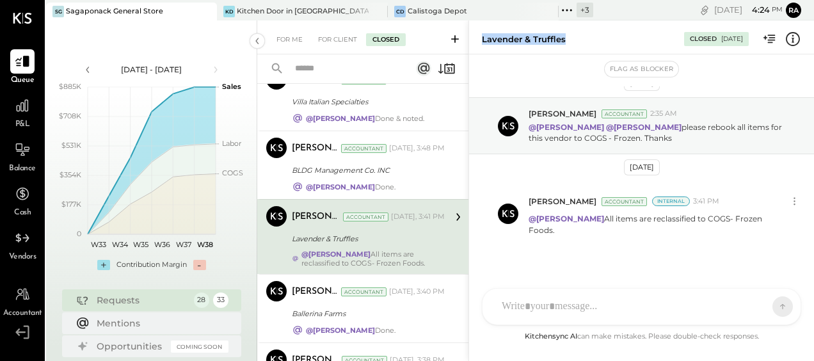
drag, startPoint x: 581, startPoint y: 44, endPoint x: 483, endPoint y: 39, distance: 98.7
click at [483, 39] on div "Lavender & Truffles" at bounding box center [577, 39] width 190 height 12
copy div "Lavender & Truffles"
drag, startPoint x: 567, startPoint y: 136, endPoint x: 624, endPoint y: 145, distance: 57.6
click at [624, 145] on div "Margot Bloch Accountant 2:35 AM @Janvi Soni @Sarang Khandhar please rebook all …" at bounding box center [641, 125] width 345 height 57
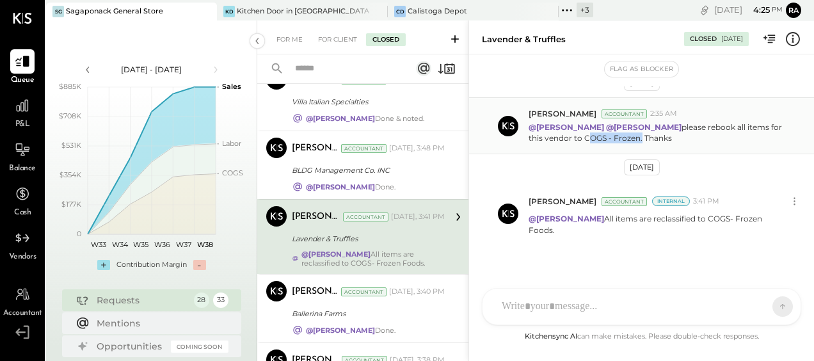
copy p "COGS - Frozen"
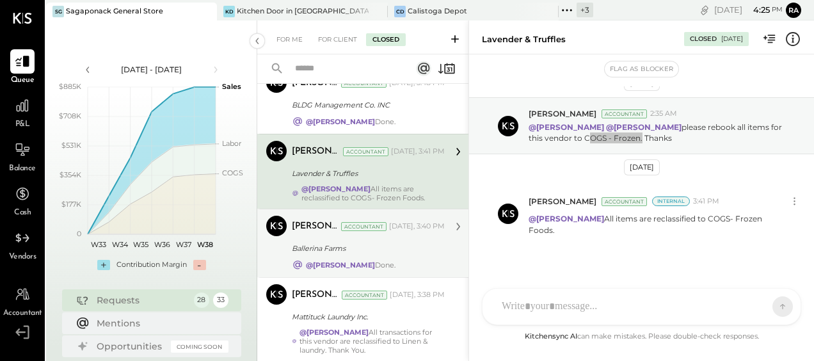
scroll to position [316, 0]
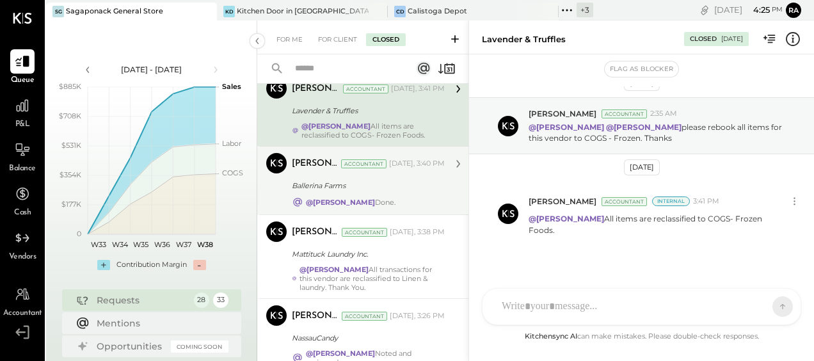
click at [379, 191] on div "Ballerina Farms" at bounding box center [366, 185] width 149 height 15
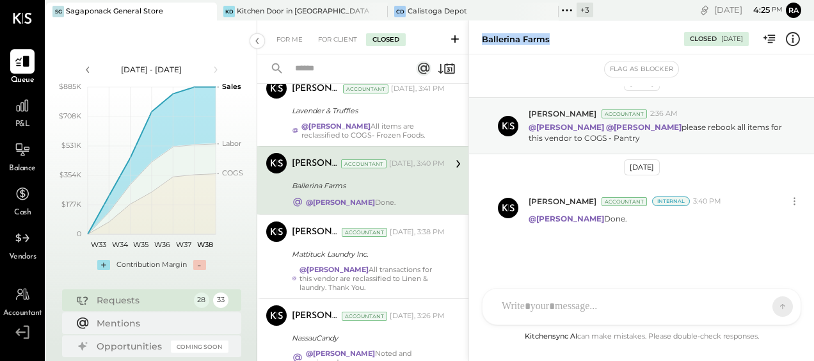
drag, startPoint x: 552, startPoint y: 35, endPoint x: 483, endPoint y: 31, distance: 69.3
click at [483, 31] on div "Ballerina Farms Closed 09/16/2025" at bounding box center [641, 37] width 345 height 26
copy div "Ballerina Farms"
drag, startPoint x: 624, startPoint y: 140, endPoint x: 569, endPoint y: 135, distance: 55.2
click at [569, 135] on p "@Janvi Soni @Sarang Khandhar please rebook all items for this vendor to COGS - …" at bounding box center [660, 133] width 262 height 22
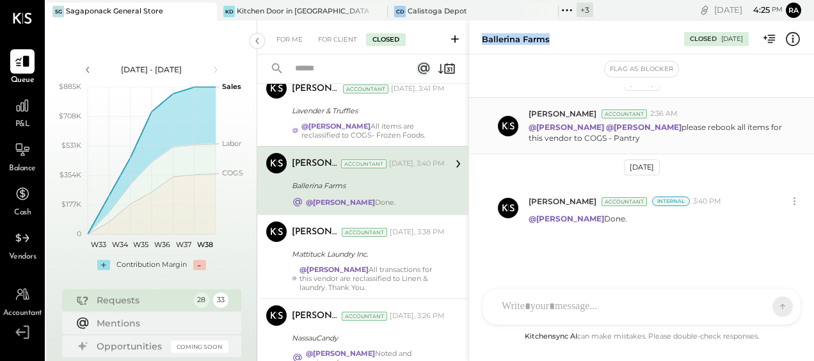
copy p "COGS - Pantry"
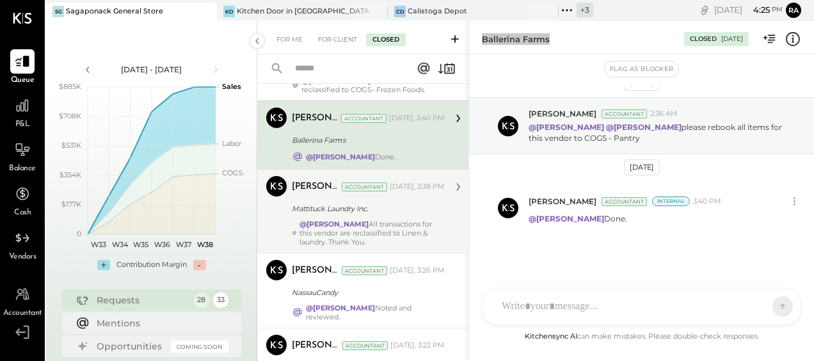
scroll to position [380, 0]
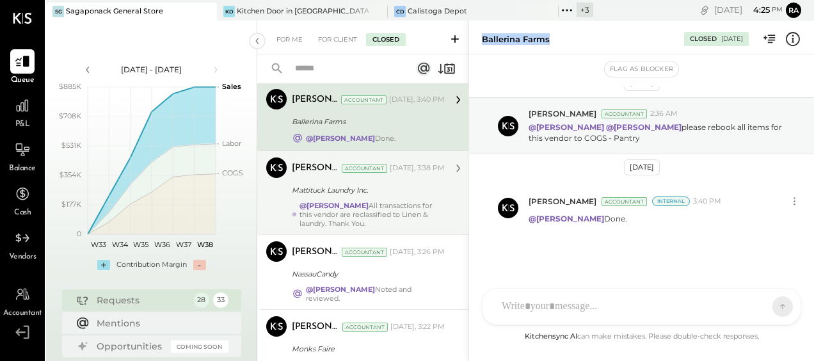
click at [389, 192] on div "Mattituck Laundry Inc." at bounding box center [366, 190] width 149 height 13
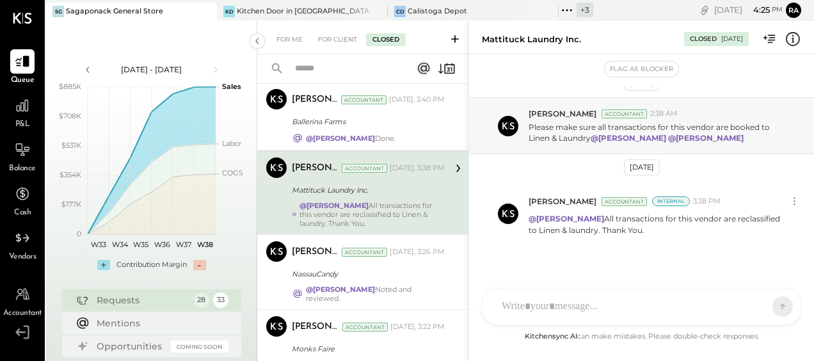
scroll to position [28, 0]
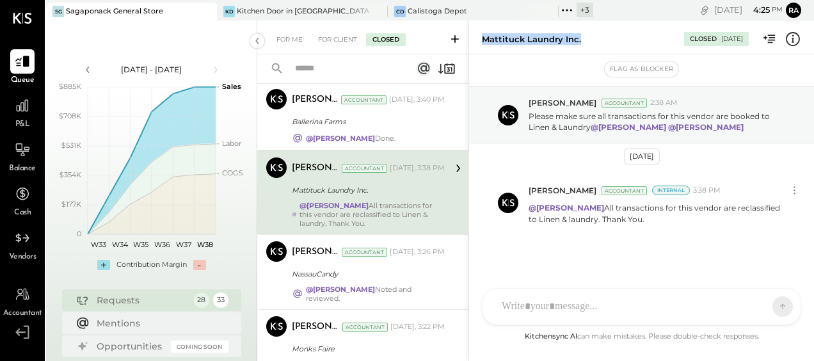
drag, startPoint x: 535, startPoint y: 40, endPoint x: 484, endPoint y: 42, distance: 50.6
click at [484, 42] on div "Mattituck Laundry Inc." at bounding box center [577, 39] width 190 height 12
copy div "Mattituck Laundry Inc."
drag, startPoint x: 529, startPoint y: 126, endPoint x: 590, endPoint y: 126, distance: 61.5
click at [590, 126] on p "Please make sure all transactions for this vendor are booked to Linen & Laundry…" at bounding box center [660, 122] width 262 height 22
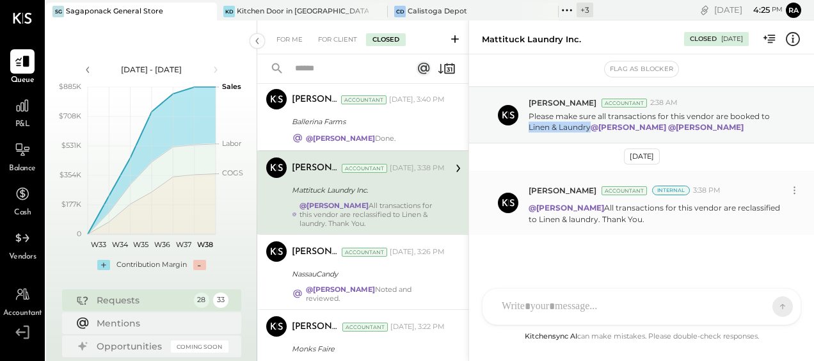
copy p "Linen & Laundry"
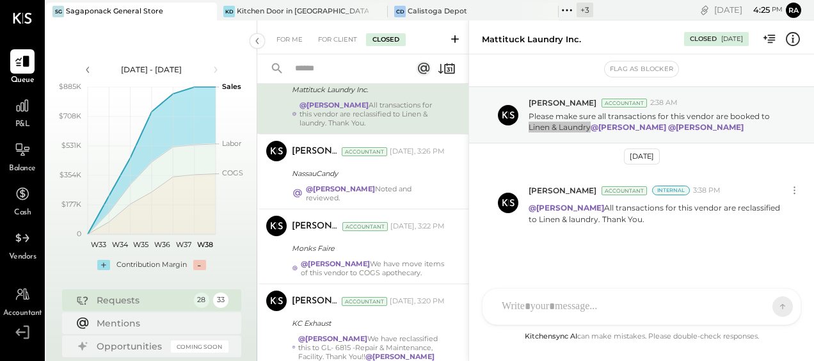
scroll to position [508, 0]
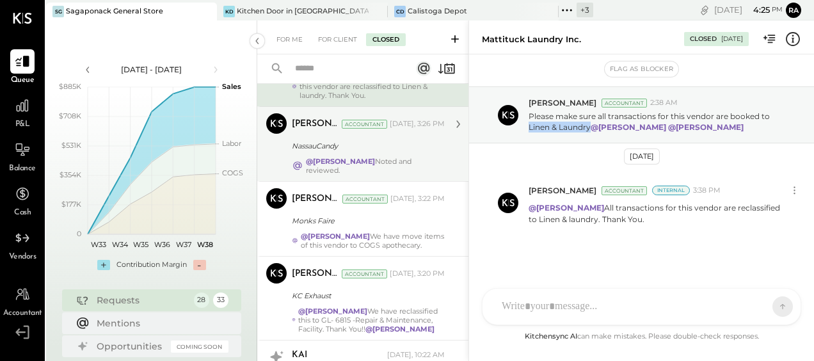
click at [390, 157] on div "@Margot Bloch Noted and reviewed." at bounding box center [368, 166] width 153 height 18
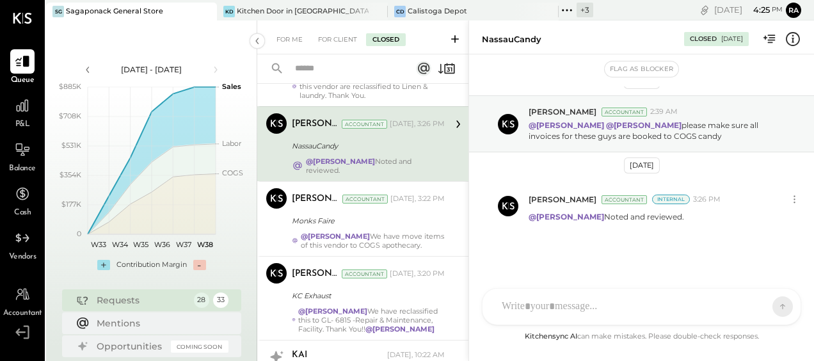
scroll to position [17, 0]
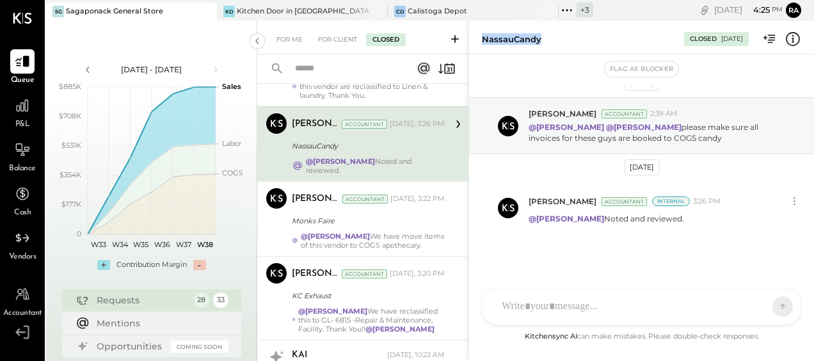
drag, startPoint x: 549, startPoint y: 42, endPoint x: 478, endPoint y: 42, distance: 70.4
click at [478, 42] on div "NassauCandy Closed 09/16/2025" at bounding box center [641, 37] width 345 height 26
drag, startPoint x: 627, startPoint y: 136, endPoint x: 679, endPoint y: 137, distance: 51.9
click at [679, 137] on p "@Janvi Soni @Sarang Khandhar please make sure all invoices for these guys are b…" at bounding box center [660, 133] width 262 height 22
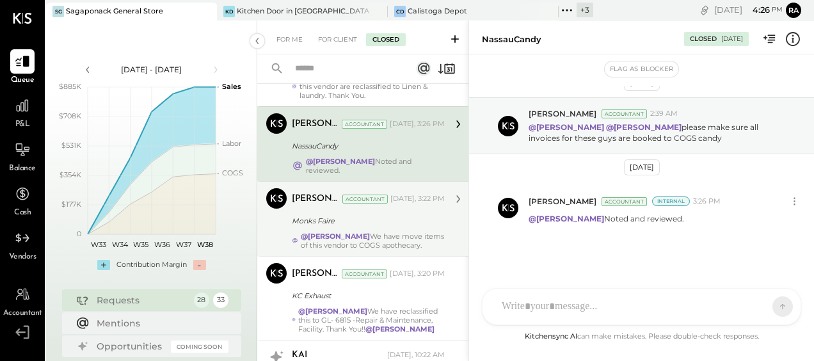
click at [374, 215] on div "Monks Faire" at bounding box center [366, 221] width 149 height 13
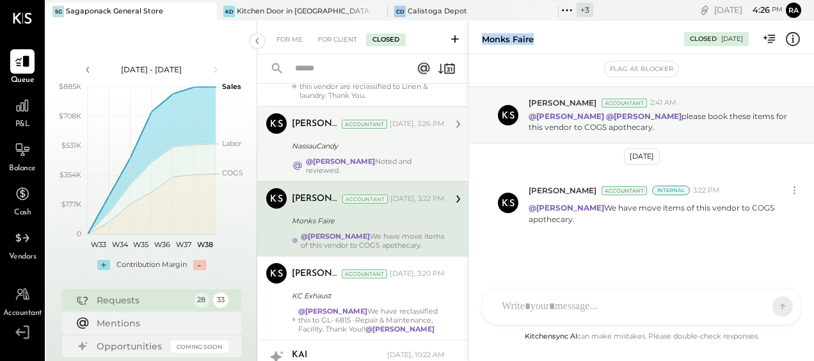
drag, startPoint x: 547, startPoint y: 45, endPoint x: 480, endPoint y: 42, distance: 66.7
click at [480, 42] on div "Monks Faire Closed 09/16/2025" at bounding box center [641, 37] width 345 height 26
drag, startPoint x: 637, startPoint y: 126, endPoint x: 569, endPoint y: 132, distance: 68.8
click at [569, 132] on p "@Janvi Soni @Sarang Khandhar please book these items for this vendor to COGS ap…" at bounding box center [660, 122] width 262 height 22
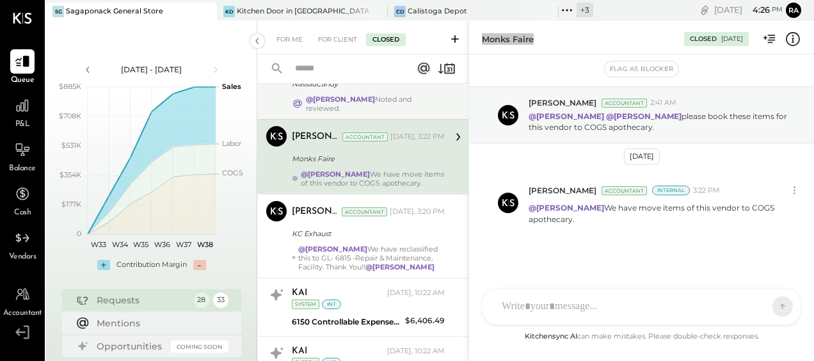
scroll to position [572, 0]
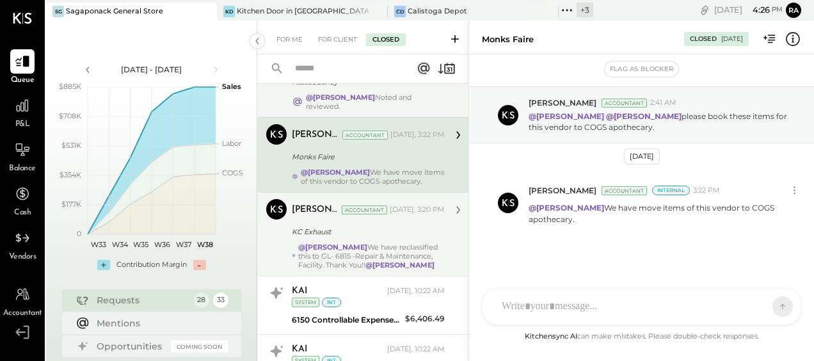
click at [370, 225] on div "KC Exhaust" at bounding box center [366, 231] width 149 height 13
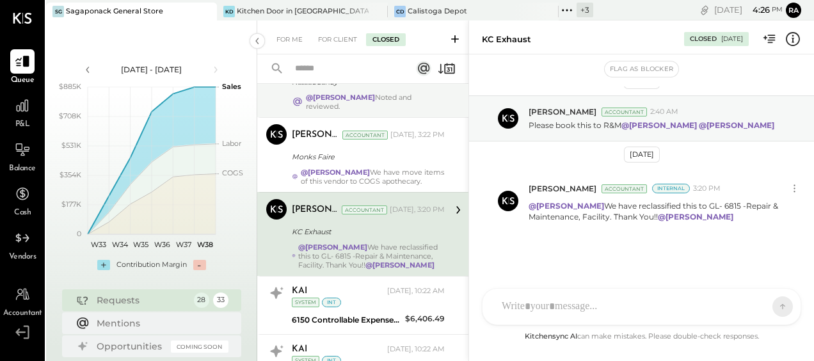
scroll to position [17, 0]
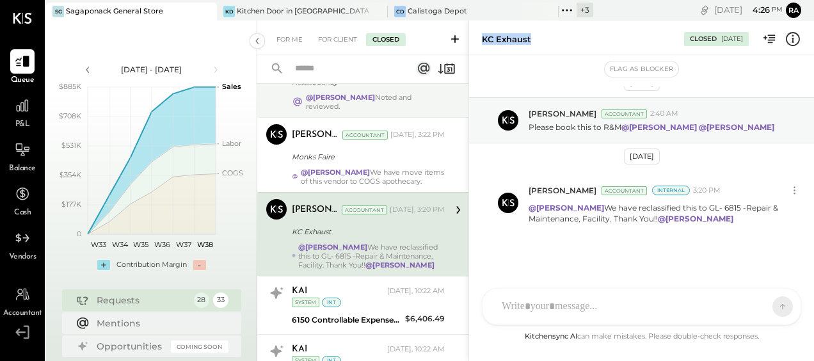
drag, startPoint x: 538, startPoint y: 36, endPoint x: 480, endPoint y: 40, distance: 57.7
click at [480, 40] on div "KC Exhaust Closed 09/16/2025" at bounding box center [641, 37] width 345 height 26
drag, startPoint x: 715, startPoint y: 205, endPoint x: 608, endPoint y: 221, distance: 108.8
click at [608, 221] on p "@Margot Bloch We have reclassified this to GL- 6815 -Repair & Maintenance, Faci…" at bounding box center [660, 213] width 262 height 22
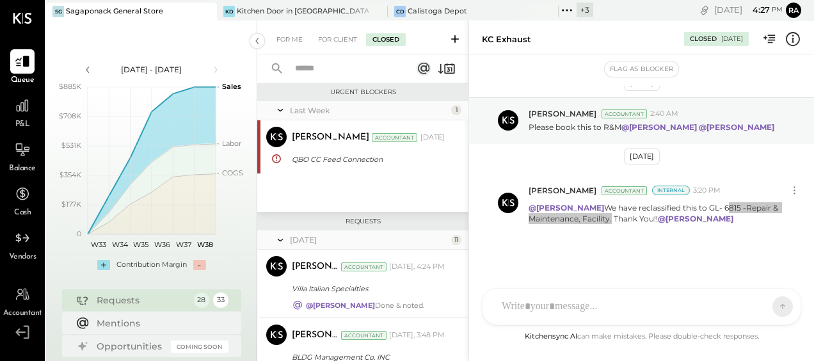
scroll to position [0, 0]
click at [293, 35] on div "For Me" at bounding box center [289, 39] width 39 height 13
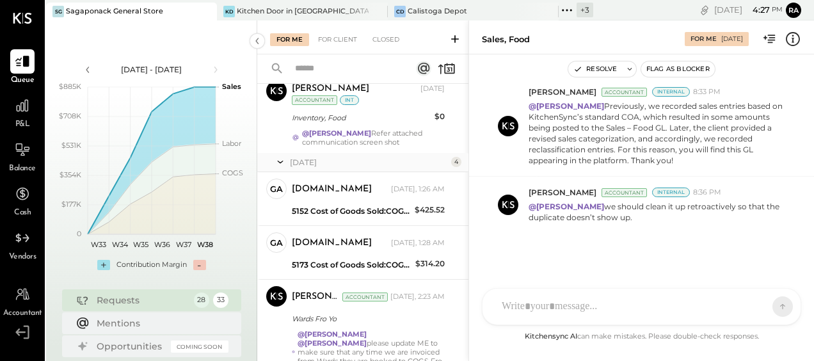
scroll to position [2237, 0]
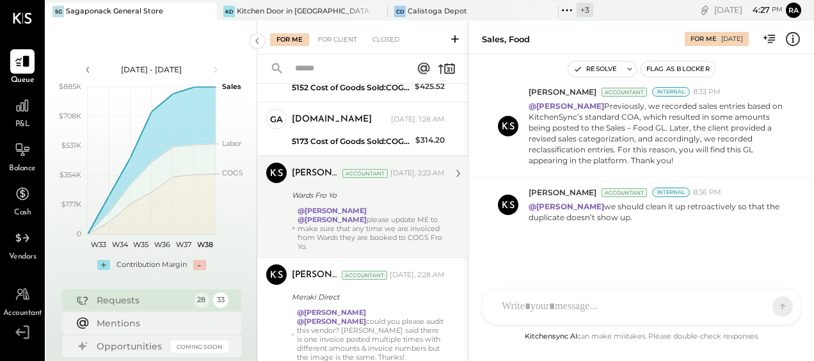
click at [380, 189] on div "Wards Fro Yo" at bounding box center [366, 195] width 149 height 13
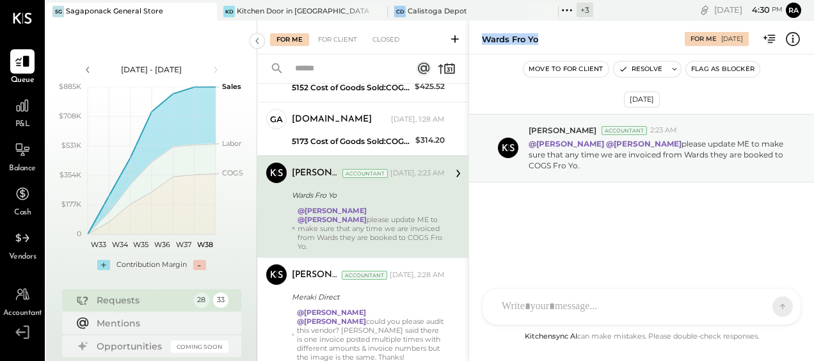
drag, startPoint x: 547, startPoint y: 36, endPoint x: 474, endPoint y: 38, distance: 72.4
click at [474, 38] on div "Wards Fro Yo For Me 09/15/2025" at bounding box center [641, 37] width 345 height 26
drag, startPoint x: 766, startPoint y: 156, endPoint x: 770, endPoint y: 164, distance: 8.9
click at [770, 164] on p "@Sarang Khandhar @Janvi Soni please update ME to make sure that any time we are…" at bounding box center [660, 154] width 262 height 33
click at [590, 315] on div at bounding box center [631, 307] width 270 height 28
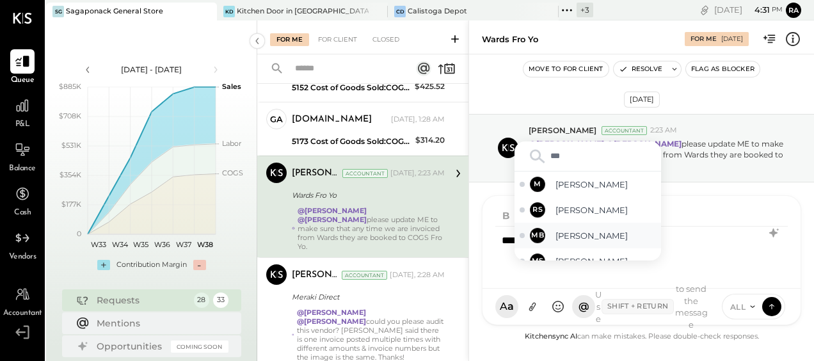
click at [582, 238] on span "[PERSON_NAME]" at bounding box center [606, 236] width 101 height 12
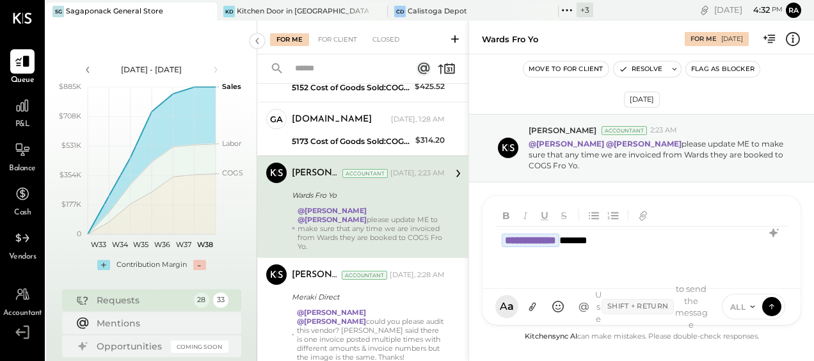
click at [743, 309] on span "ALL" at bounding box center [739, 307] width 16 height 11
click at [749, 280] on div "INTERNAL" at bounding box center [761, 274] width 76 height 21
click at [767, 305] on icon at bounding box center [772, 306] width 12 height 13
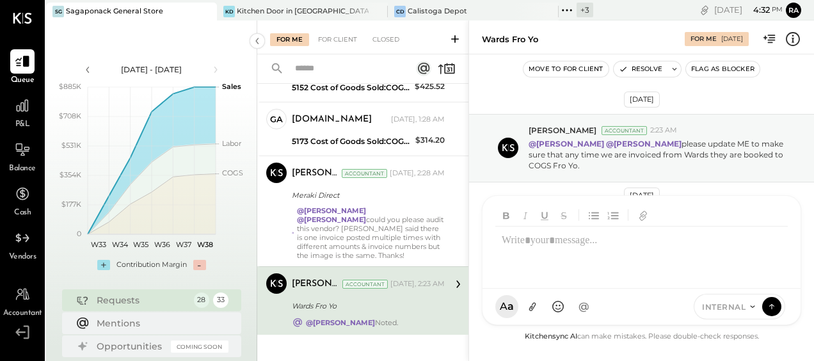
scroll to position [2212, 0]
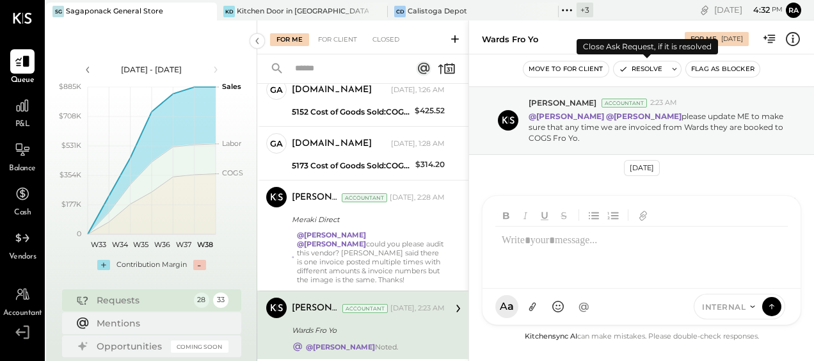
click at [643, 70] on button "Resolve" at bounding box center [641, 68] width 54 height 15
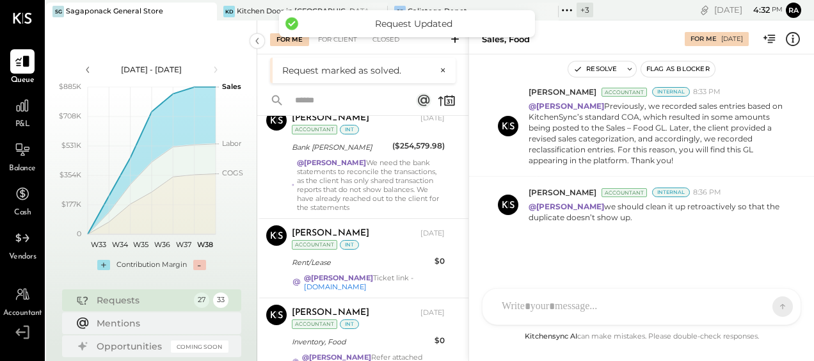
scroll to position [2144, 0]
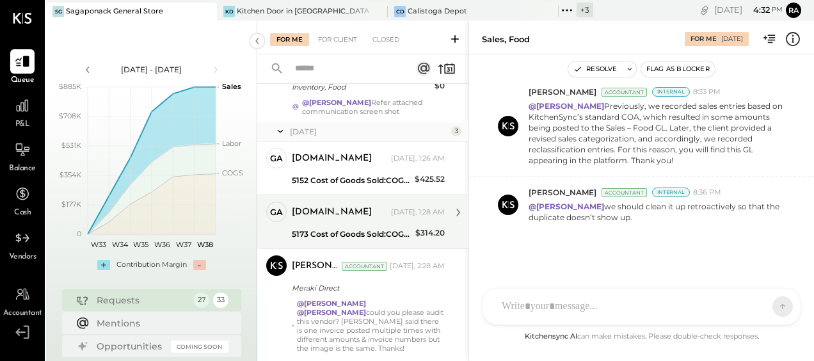
click at [355, 228] on div "5173 Cost of Goods Sold:COGS, Merchandise:COGS, Branded Merchandise" at bounding box center [352, 234] width 120 height 13
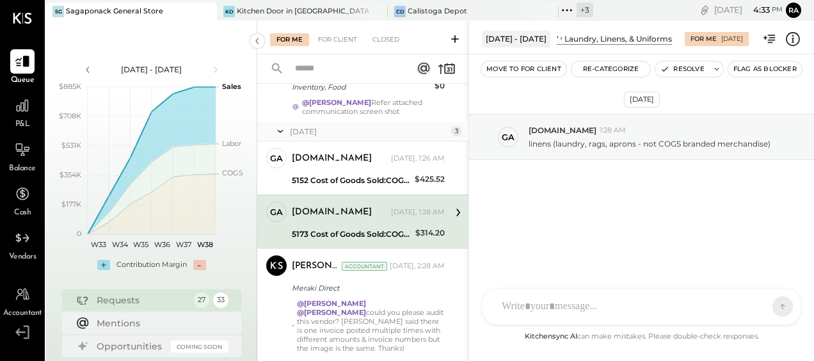
click at [530, 40] on div "[DATE] - [DATE]" at bounding box center [516, 39] width 69 height 16
click at [565, 38] on div "Laundry, Linens, & Uniforms" at bounding box center [619, 38] width 108 height 11
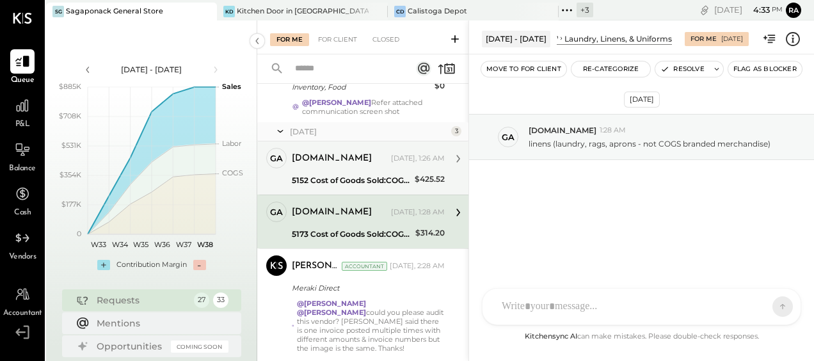
click at [341, 174] on div "5152 Cost of Goods Sold:COGS, Retail Bread:COGS, Bakery" at bounding box center [351, 180] width 119 height 13
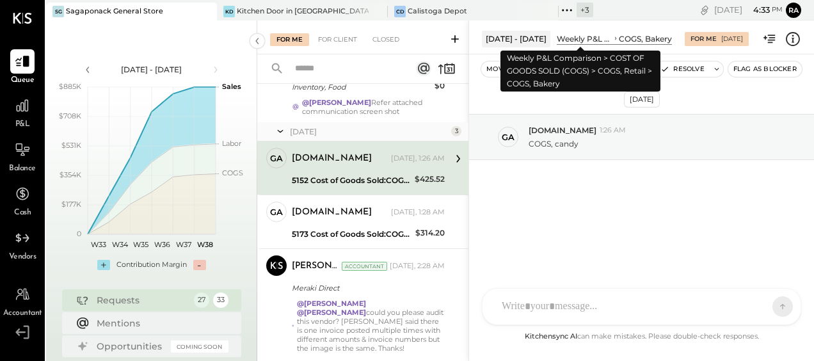
click at [597, 40] on div "Weekly P&L Comparison" at bounding box center [585, 38] width 56 height 11
click at [594, 40] on div "Weekly P&L Comparison" at bounding box center [585, 38] width 56 height 11
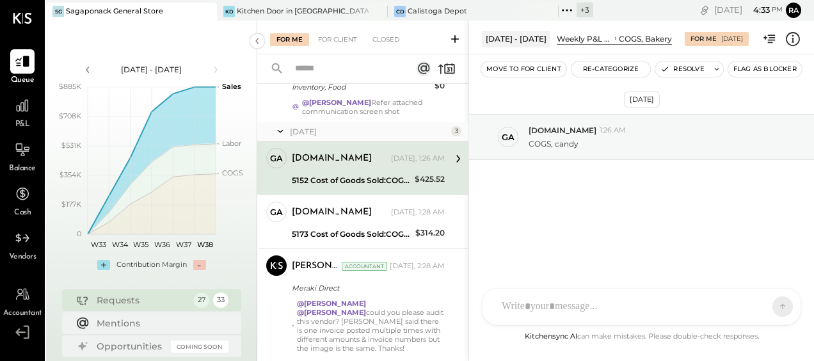
click at [456, 150] on icon at bounding box center [458, 158] width 17 height 17
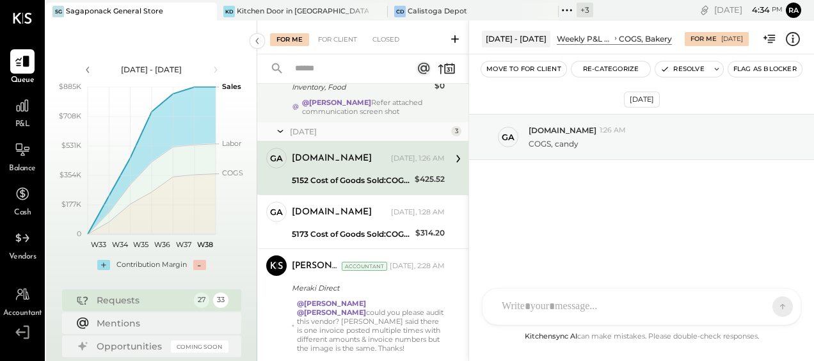
scroll to position [2144, 0]
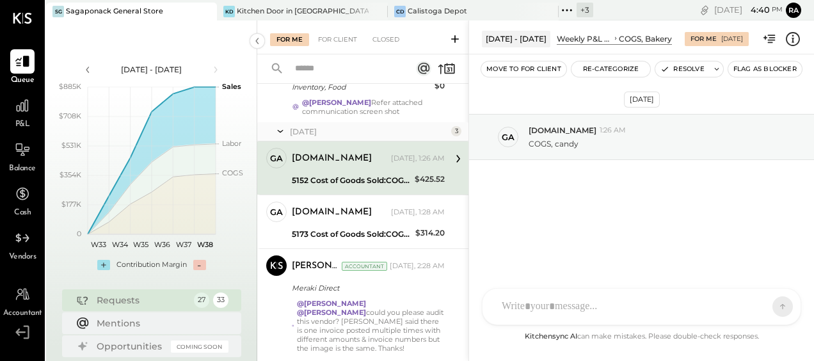
drag, startPoint x: 391, startPoint y: 43, endPoint x: 400, endPoint y: 79, distance: 37.6
click at [391, 43] on div "Closed" at bounding box center [386, 39] width 40 height 13
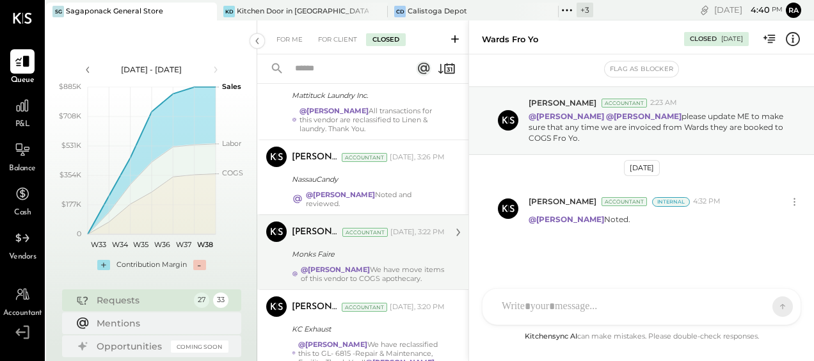
scroll to position [523, 0]
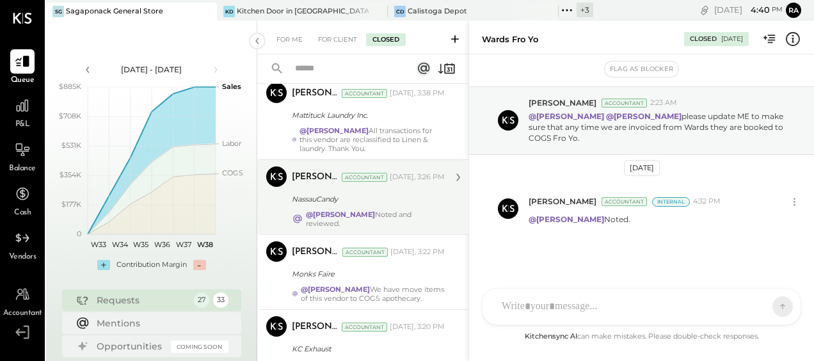
click at [370, 202] on div "NassauCandy" at bounding box center [366, 199] width 149 height 13
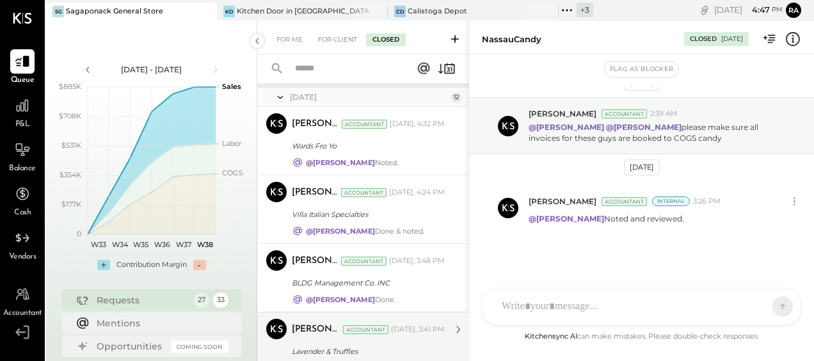
scroll to position [139, 0]
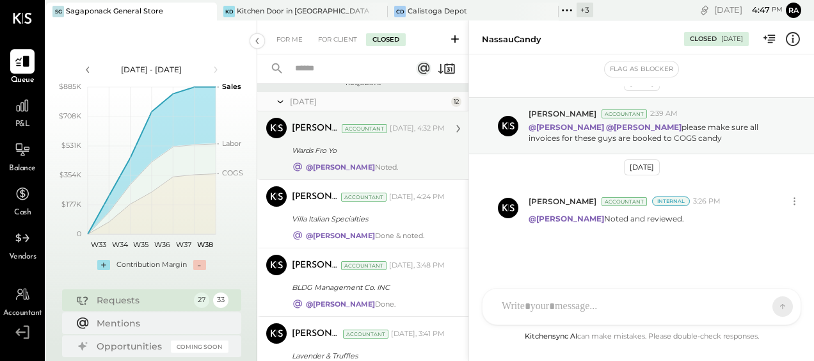
click at [342, 158] on div "Ranjankumar Swain Accountant Today, 4:32 PM Wards Fro Yo @Margot Bloch Noted." at bounding box center [368, 145] width 153 height 55
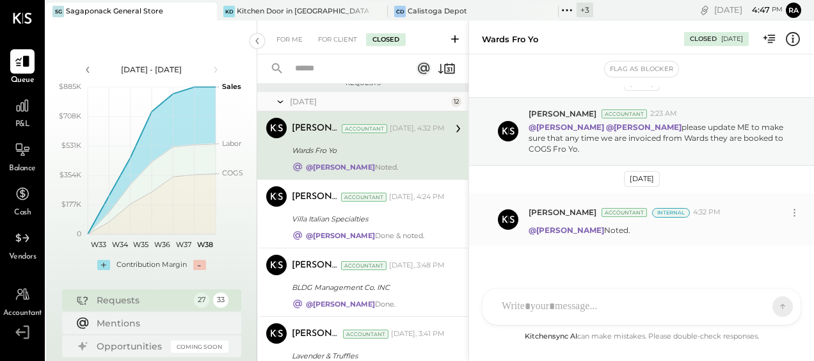
scroll to position [28, 0]
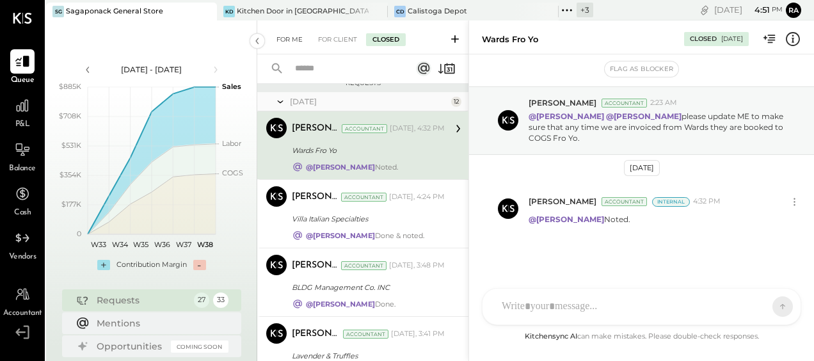
click at [303, 42] on div "For Me" at bounding box center [289, 39] width 39 height 13
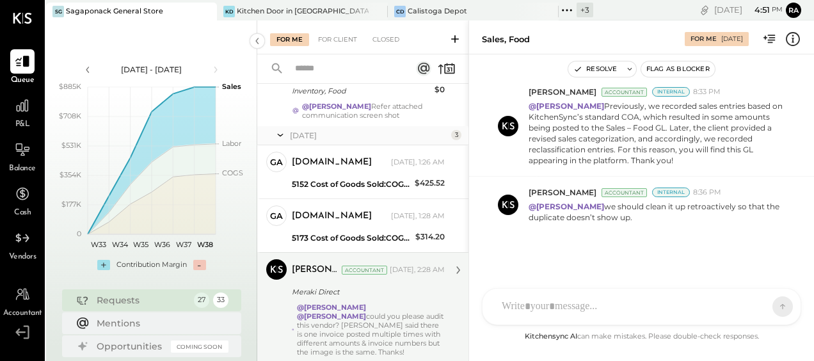
scroll to position [2144, 0]
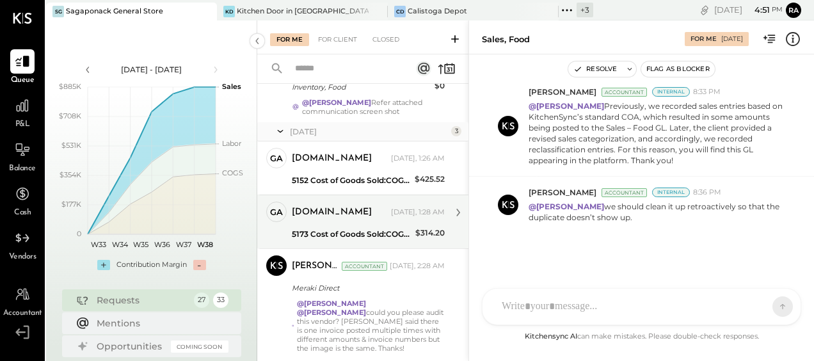
click at [362, 202] on div "gabby.green Yesterday, 1:28 AM" at bounding box center [368, 213] width 153 height 22
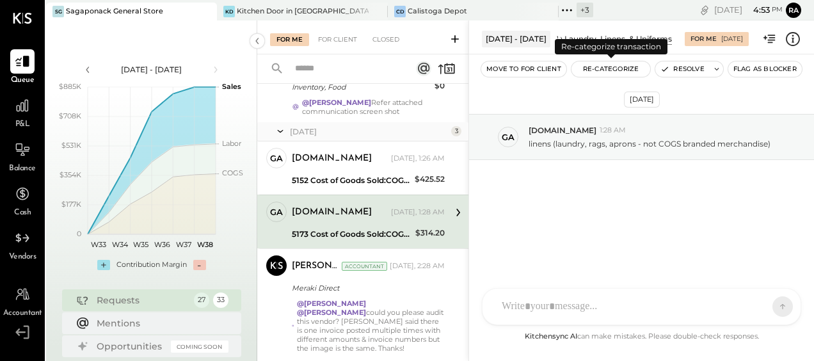
click at [622, 71] on button "Re-Categorize" at bounding box center [611, 68] width 79 height 15
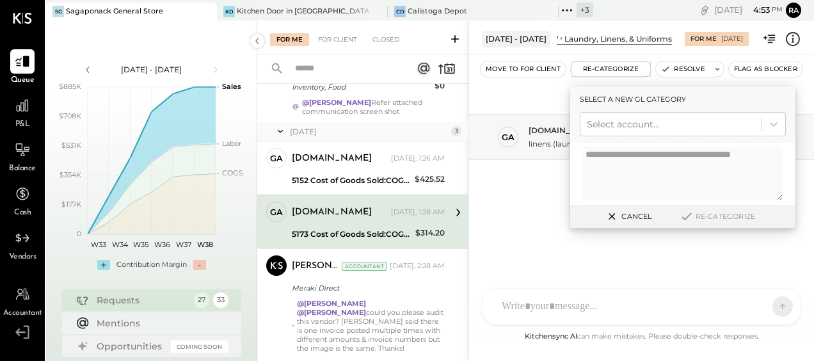
click at [544, 87] on div "Sep 16th, 2025 ga gabby.green 1:28 AM linens (laundry, rags, aprons - not COGS …" at bounding box center [641, 171] width 345 height 170
click at [638, 222] on button "Cancel" at bounding box center [628, 216] width 55 height 17
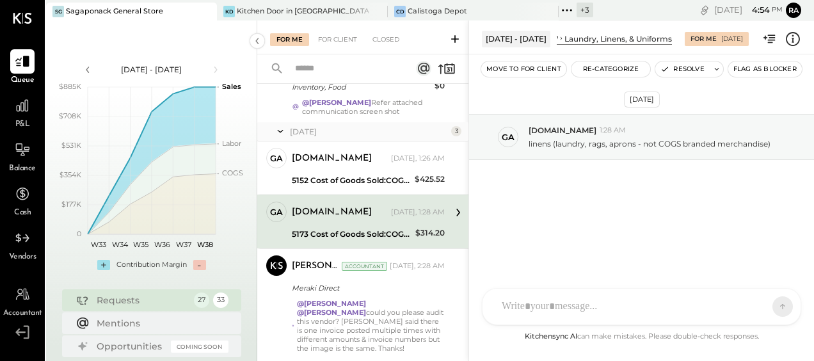
click at [607, 42] on div "Laundry, Linens, & Uniforms" at bounding box center [619, 38] width 108 height 11
click at [595, 70] on button "Re-Categorize" at bounding box center [611, 68] width 79 height 15
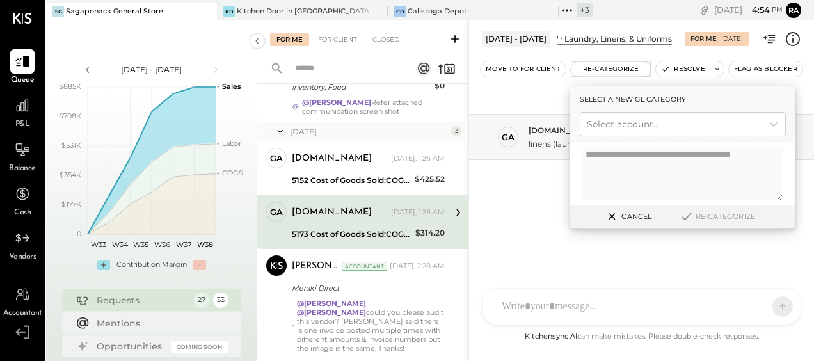
click at [594, 40] on div "Laundry, Linens, & Uniforms" at bounding box center [619, 38] width 108 height 11
click at [534, 86] on div "Sep 16th, 2025 ga gabby.green 1:28 AM linens (laundry, rags, aprons - not COGS …" at bounding box center [641, 171] width 345 height 170
click at [537, 40] on div "Aug 11 - 17, 2025" at bounding box center [516, 39] width 69 height 16
click at [565, 39] on div "Laundry, Linens, & Uniforms" at bounding box center [619, 38] width 108 height 11
click at [622, 219] on button "Cancel" at bounding box center [628, 216] width 55 height 17
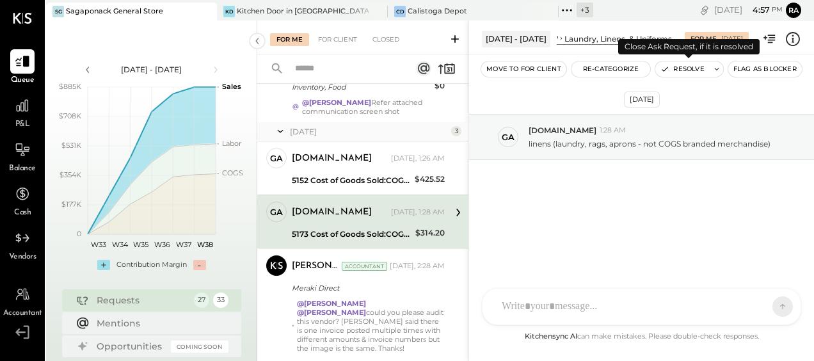
click at [672, 68] on button "Resolve" at bounding box center [683, 68] width 54 height 15
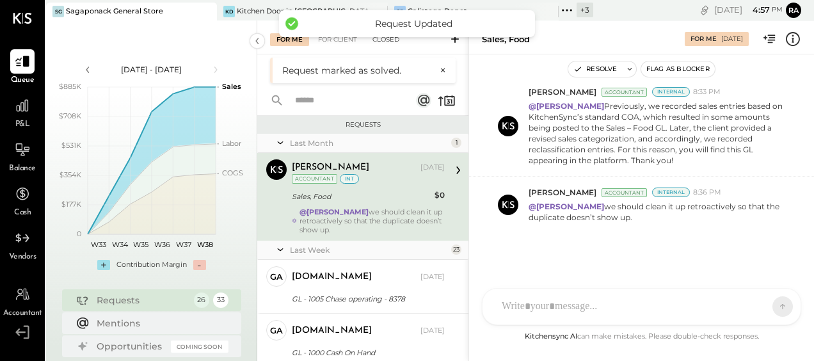
click at [385, 44] on div "Closed" at bounding box center [386, 39] width 40 height 13
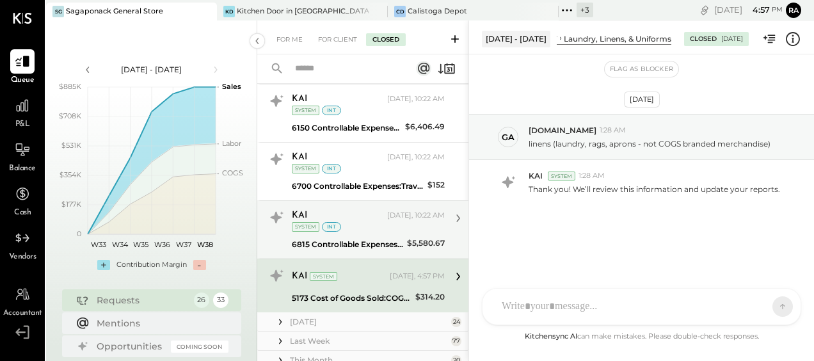
scroll to position [832, 0]
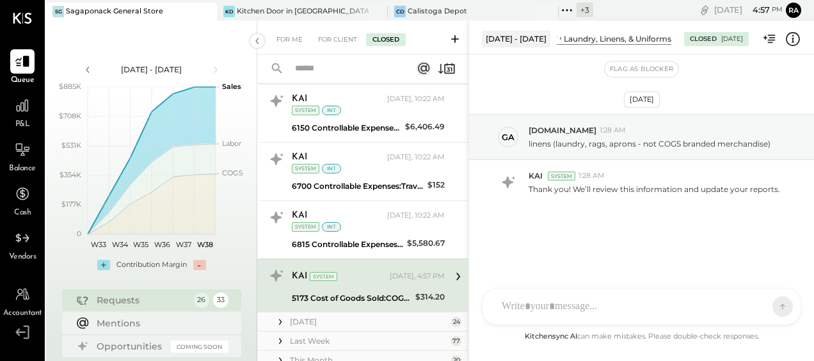
click at [380, 273] on div "KAI System Today, 4:57 PM" at bounding box center [368, 277] width 153 height 18
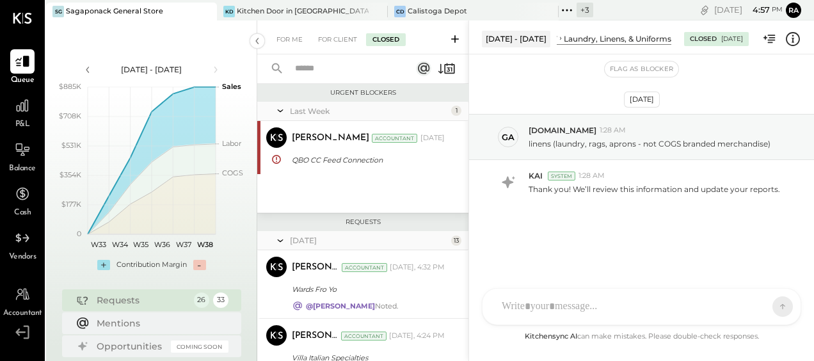
click at [290, 46] on div "For Me For Client Closed" at bounding box center [362, 37] width 211 height 34
click at [293, 38] on div "For Me" at bounding box center [289, 39] width 39 height 13
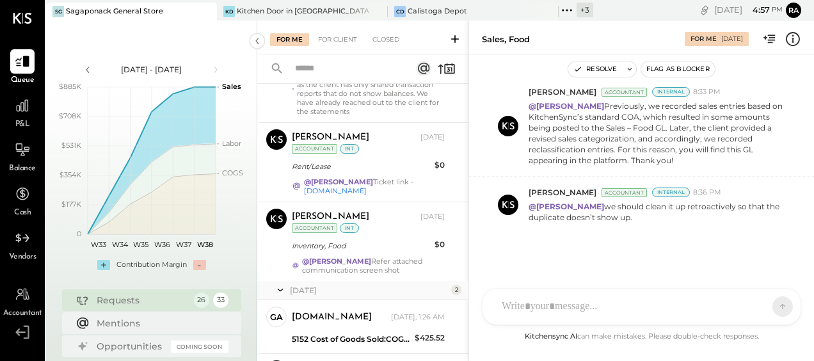
scroll to position [2090, 0]
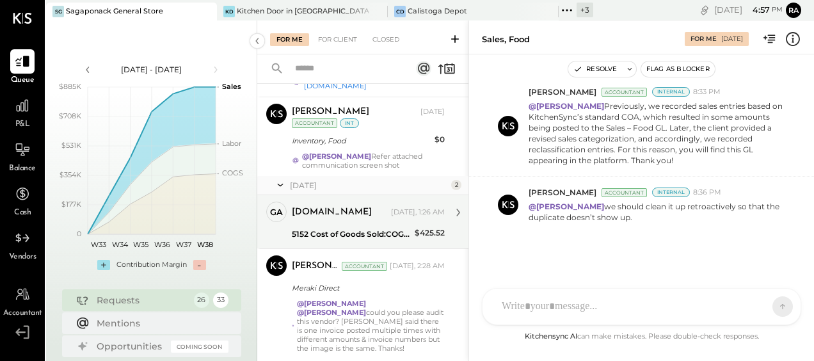
click at [349, 228] on div "5152 Cost of Goods Sold:COGS, Retail Bread:COGS, Bakery" at bounding box center [351, 234] width 119 height 13
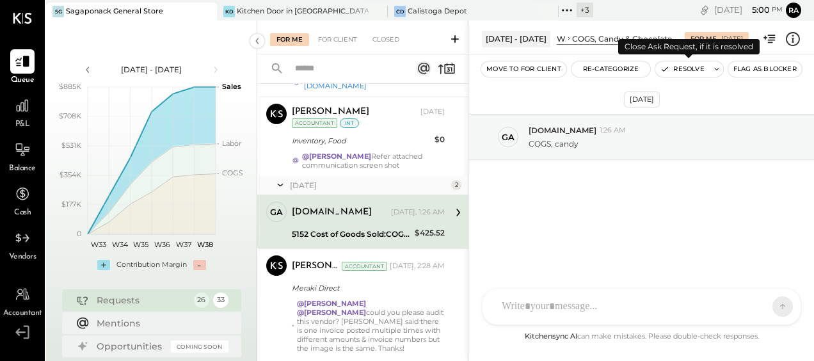
click at [686, 67] on button "Resolve" at bounding box center [683, 68] width 54 height 15
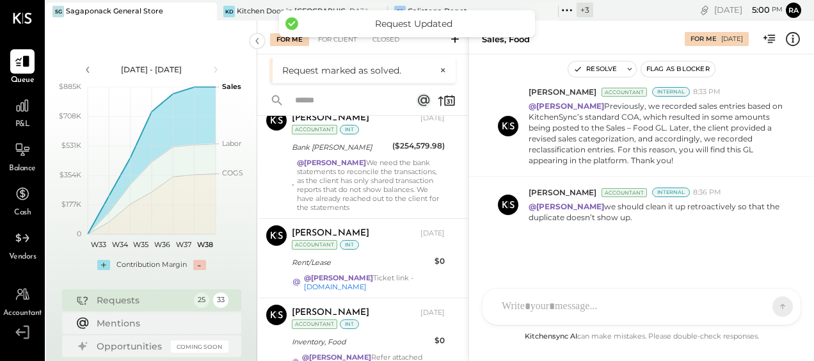
scroll to position [2037, 0]
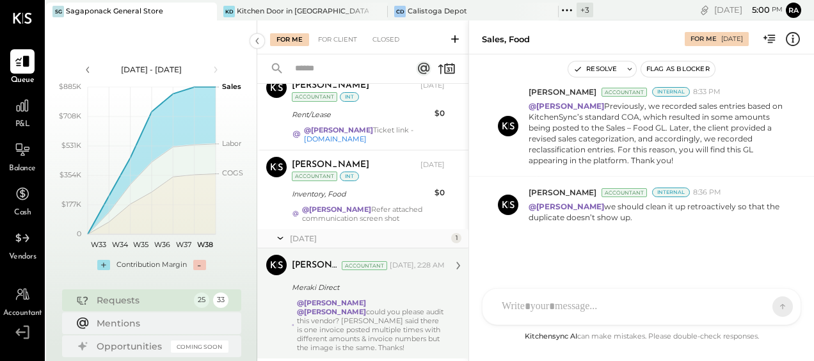
click at [352, 233] on div "Yesterday" at bounding box center [369, 238] width 158 height 11
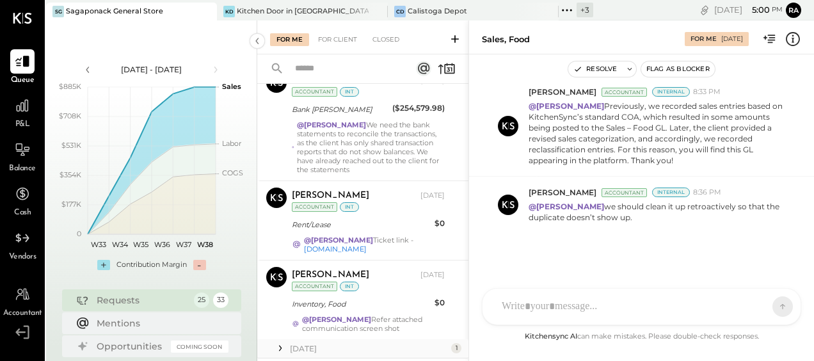
click at [300, 343] on div "Yesterday" at bounding box center [369, 348] width 158 height 11
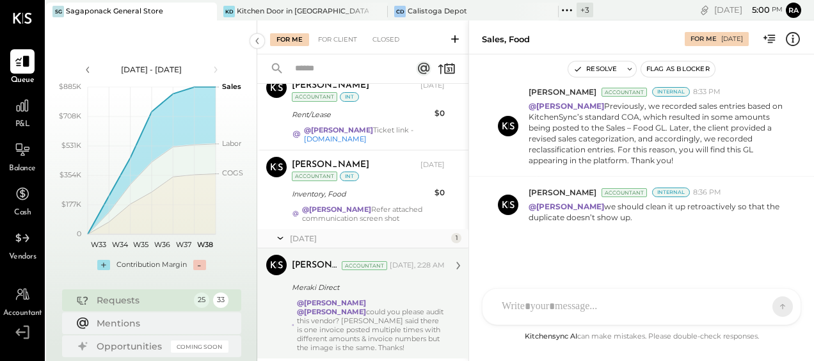
scroll to position [1973, 0]
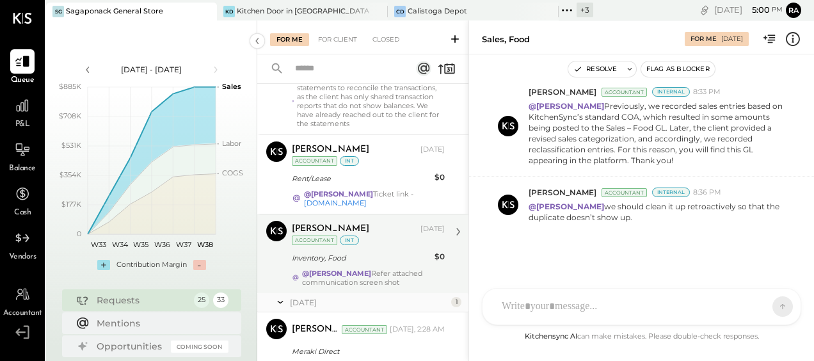
click at [338, 269] on div "@Margot Bloch Refer attached communication screen shot" at bounding box center [373, 278] width 143 height 18
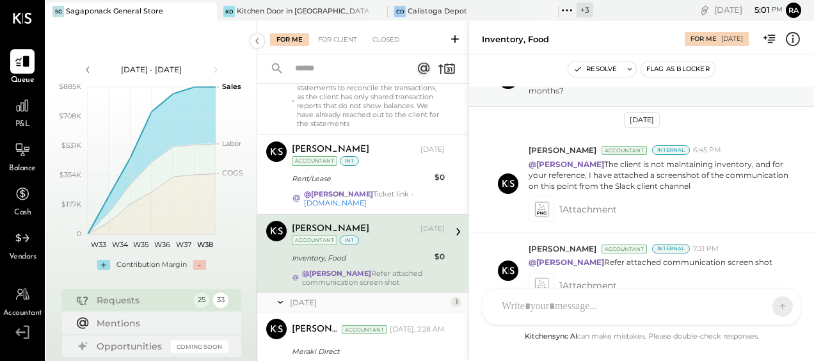
scroll to position [127, 0]
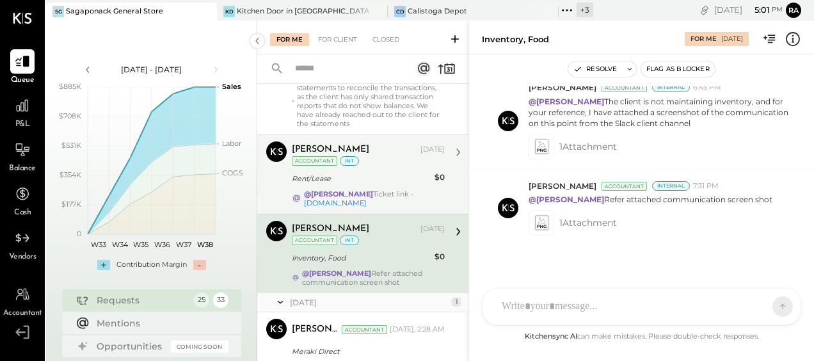
click at [353, 172] on div "Rent/Lease" at bounding box center [361, 178] width 139 height 13
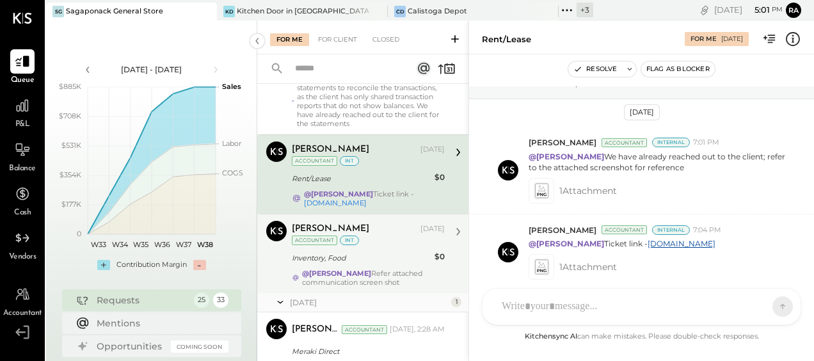
scroll to position [127, 0]
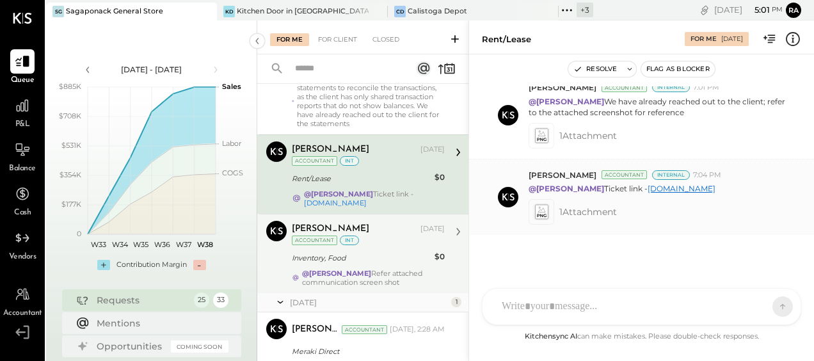
click at [658, 188] on link "app.hubspot.com" at bounding box center [682, 189] width 68 height 10
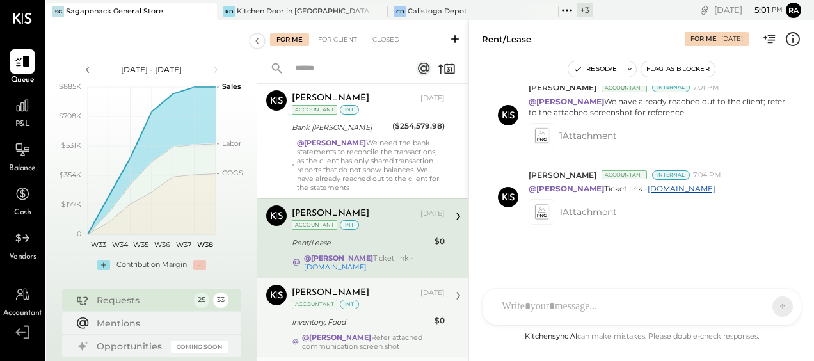
scroll to position [1845, 0]
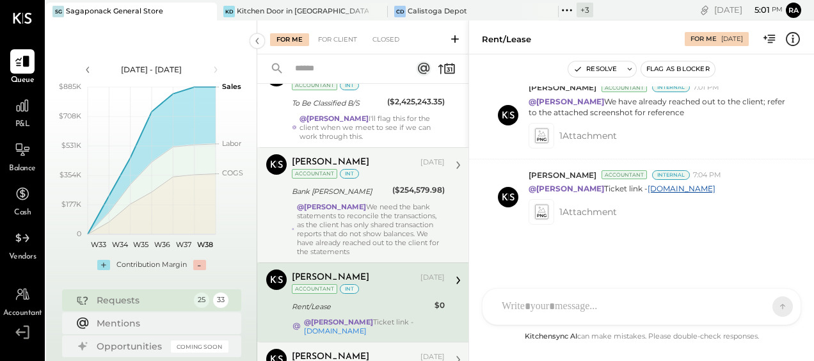
click at [365, 185] on div "Bank Goldman" at bounding box center [340, 191] width 97 height 13
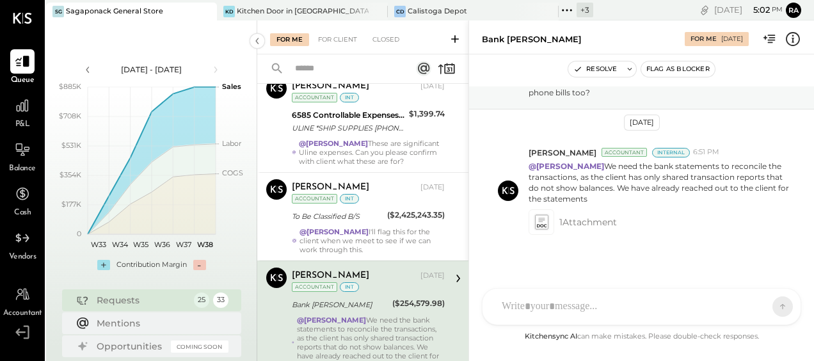
scroll to position [1717, 0]
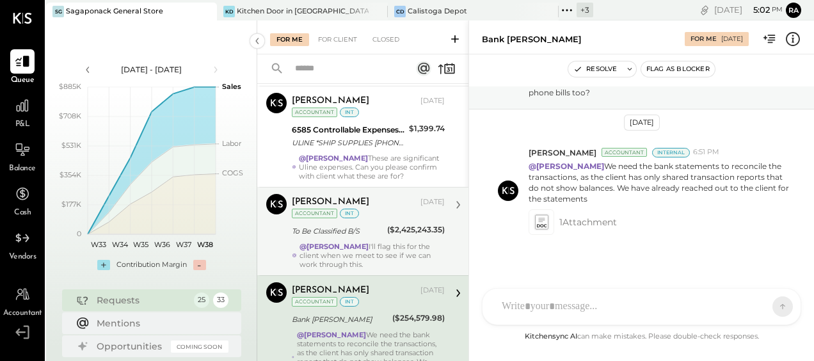
click at [342, 225] on div "To Be Classified B/S" at bounding box center [338, 231] width 92 height 13
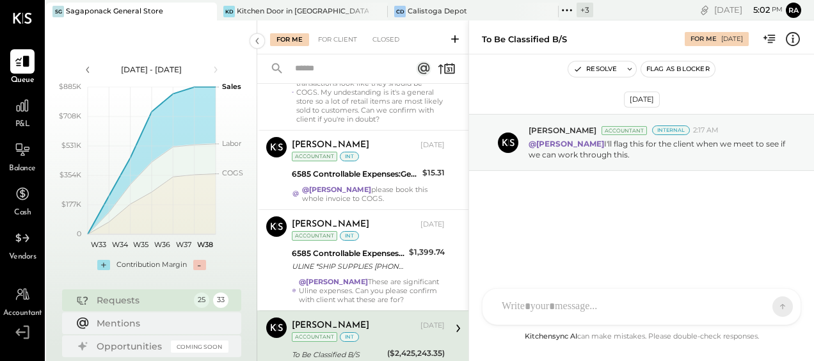
scroll to position [1589, 0]
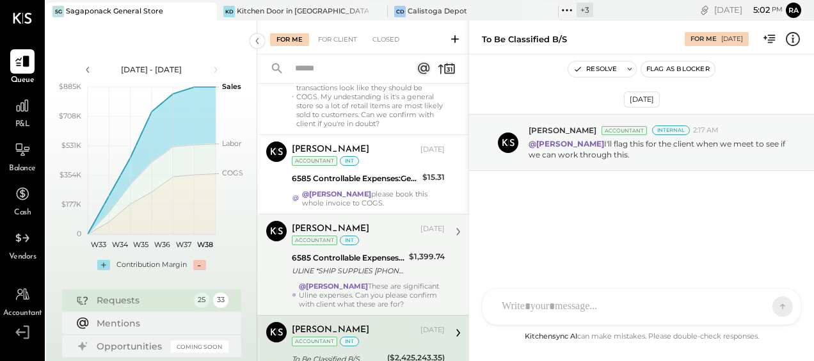
click at [368, 250] on div "6585 Controllable Expenses:General & Administrative Expenses:Postage & Shipping…" at bounding box center [348, 264] width 113 height 28
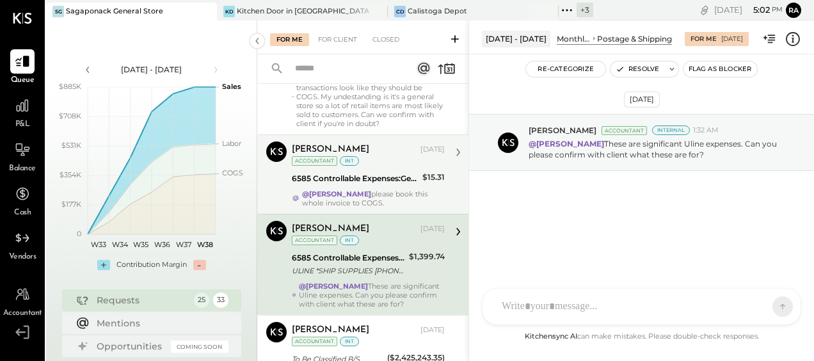
click at [365, 190] on div "@Janvi Soni please book this whole invoice to COGS." at bounding box center [373, 199] width 143 height 18
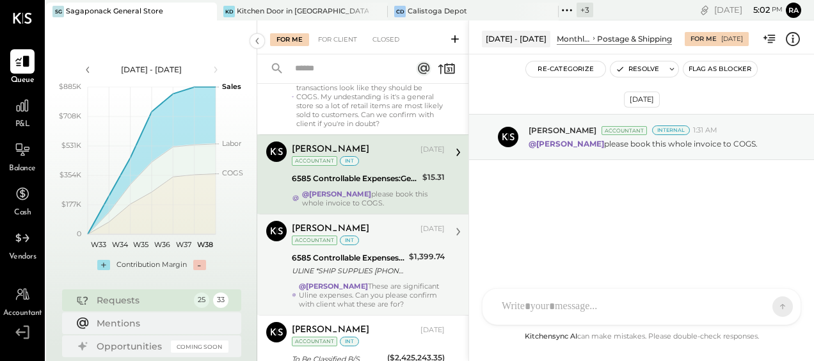
scroll to position [1525, 0]
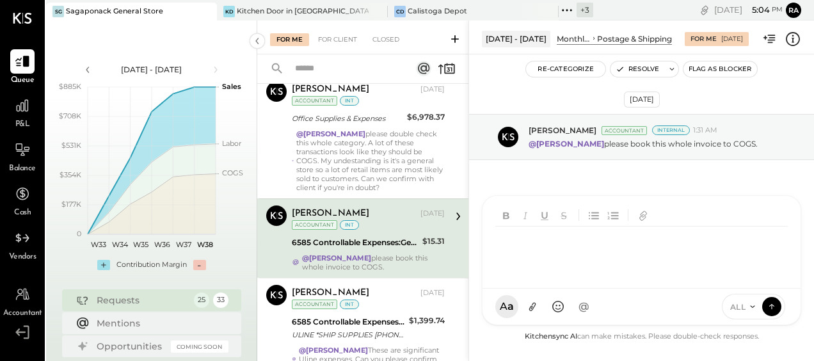
click at [540, 278] on div at bounding box center [645, 252] width 298 height 51
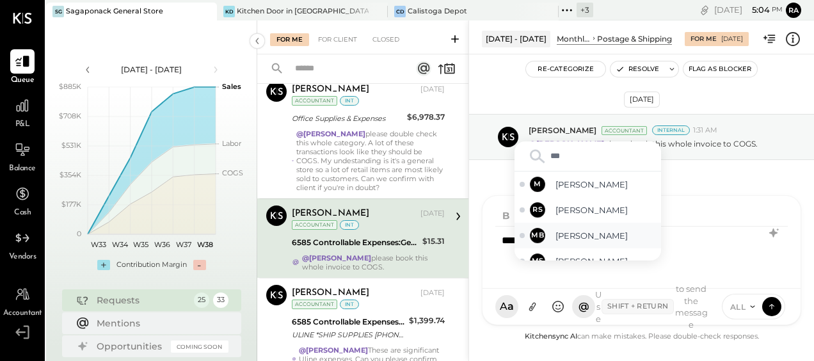
click at [566, 237] on span "[PERSON_NAME]" at bounding box center [606, 236] width 101 height 12
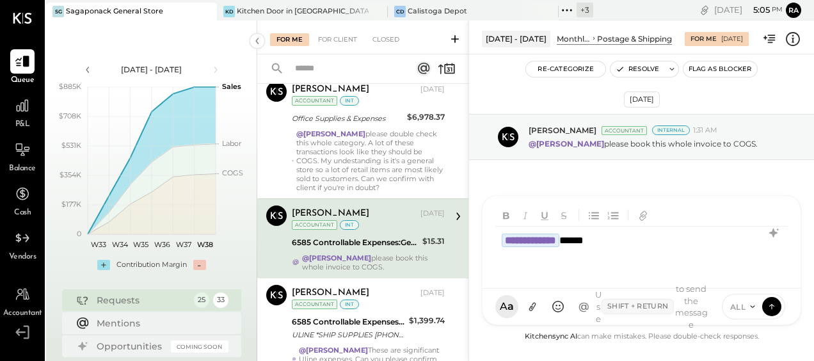
click at [749, 306] on icon at bounding box center [753, 307] width 10 height 10
click at [749, 275] on div "INTERNAL" at bounding box center [761, 274] width 76 height 21
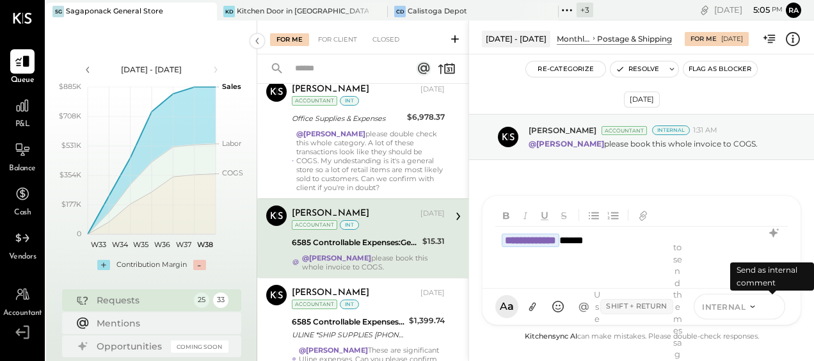
click at [769, 309] on icon at bounding box center [772, 306] width 12 height 13
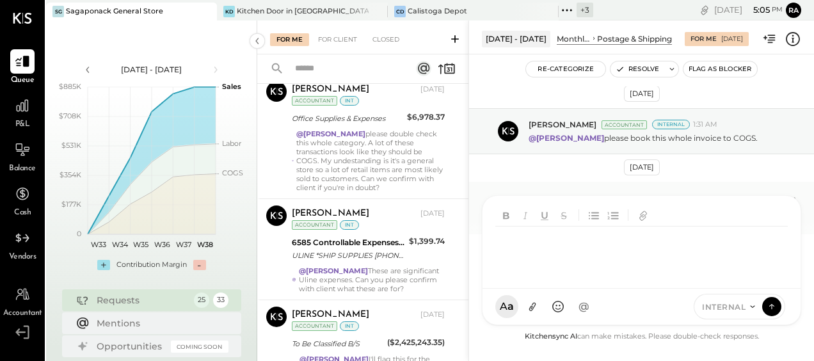
scroll to position [1803, 0]
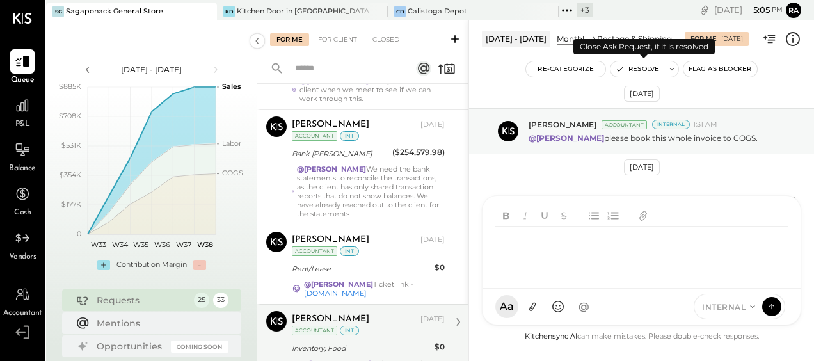
click at [628, 72] on button "Resolve" at bounding box center [638, 68] width 54 height 15
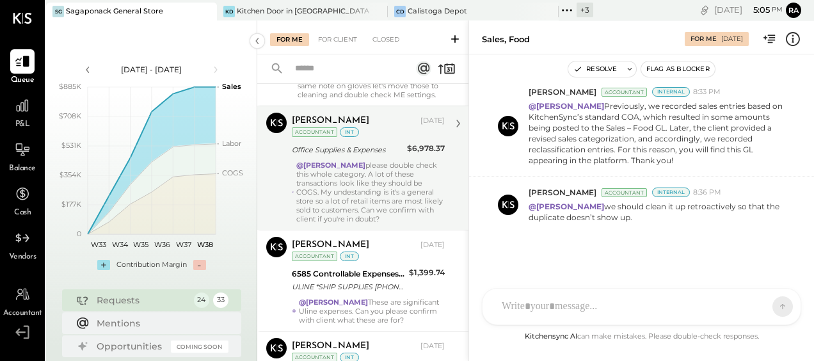
scroll to position [1473, 0]
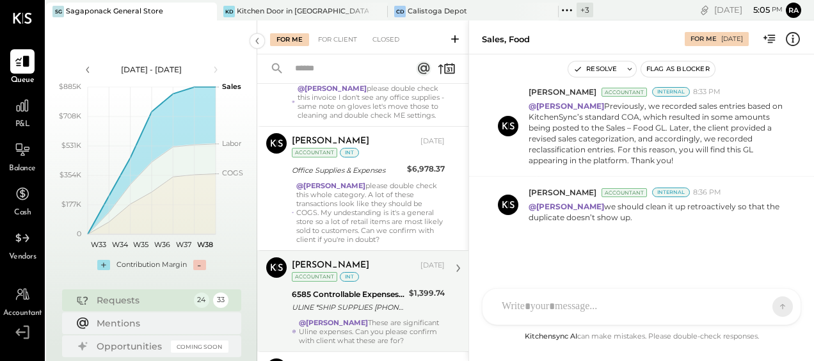
click at [343, 301] on div "ULINE *SHIP SUPPLIES 800-295-5510 WI" at bounding box center [348, 307] width 113 height 13
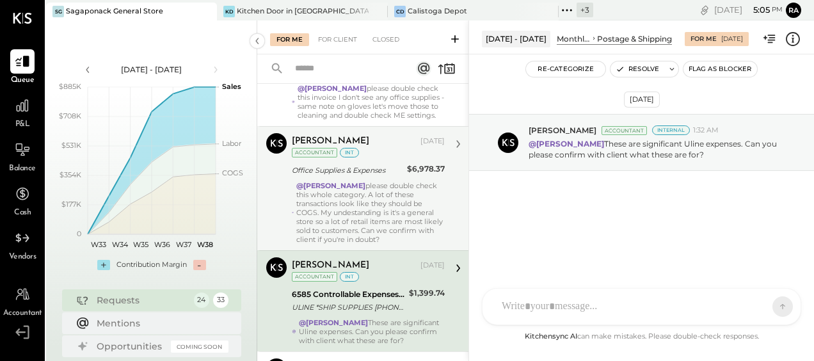
click at [353, 181] on div "@Janvi Soni please double check this whole category. A lot of these transaction…" at bounding box center [370, 212] width 149 height 63
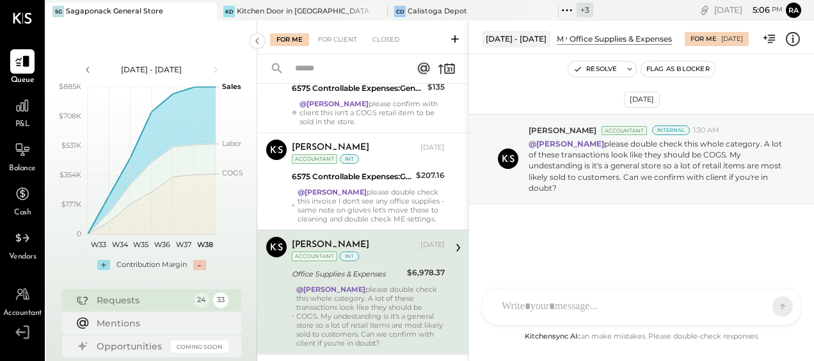
scroll to position [1345, 0]
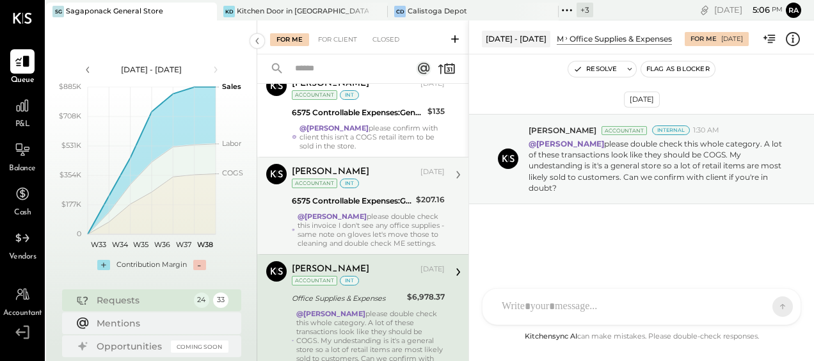
click at [371, 165] on div "Margot Bloch Sep 12, 2025 Accountant int 6575 Controllable Expenses:General & A…" at bounding box center [368, 206] width 153 height 84
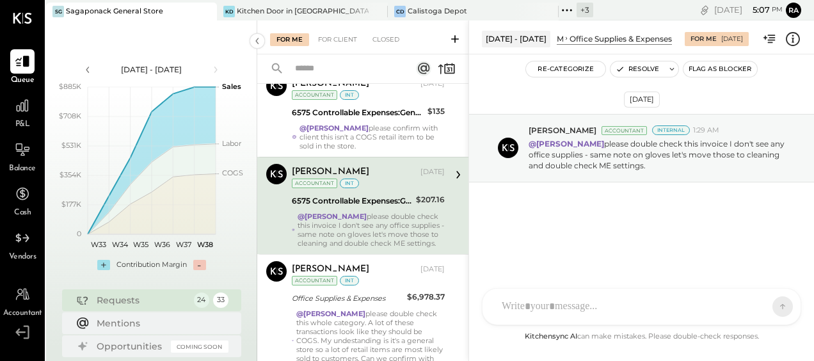
click at [370, 212] on div "@Janvi Soni please double check this invoice I don't see any office supplies - …" at bounding box center [371, 230] width 147 height 36
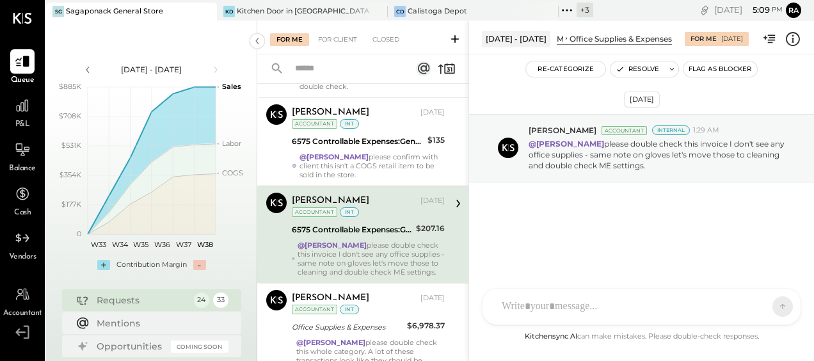
scroll to position [1281, 0]
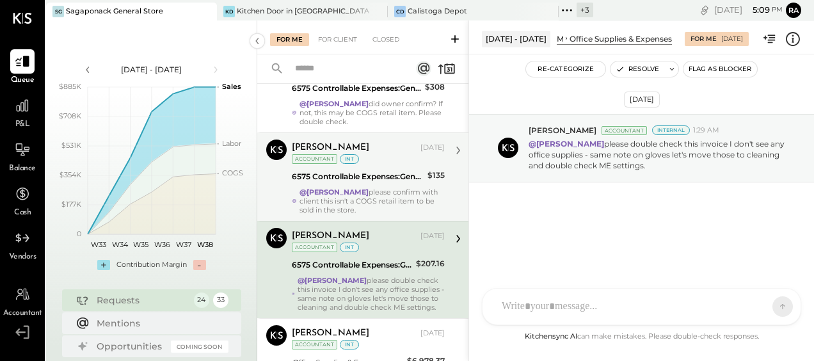
click at [391, 188] on div "@Janvi Soni please confirm with client this isn't a COGS retail item to be sold…" at bounding box center [372, 201] width 145 height 27
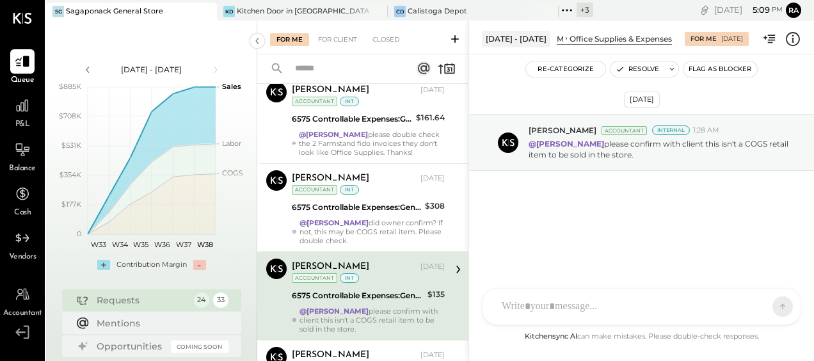
scroll to position [1153, 0]
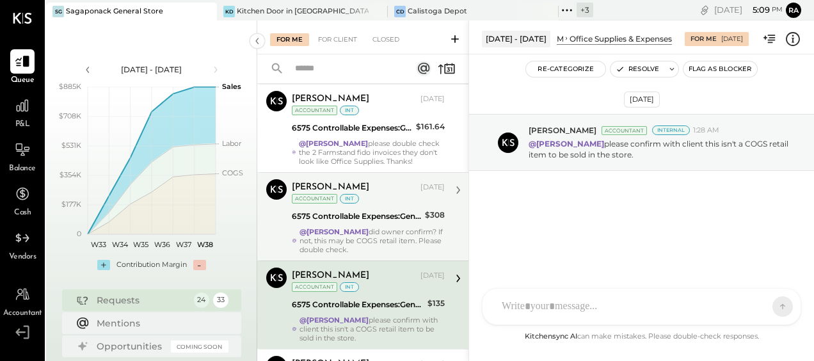
click at [393, 210] on div "6575 Controllable Expenses:General & Administrative Expenses:Office Supplies & …" at bounding box center [356, 216] width 129 height 13
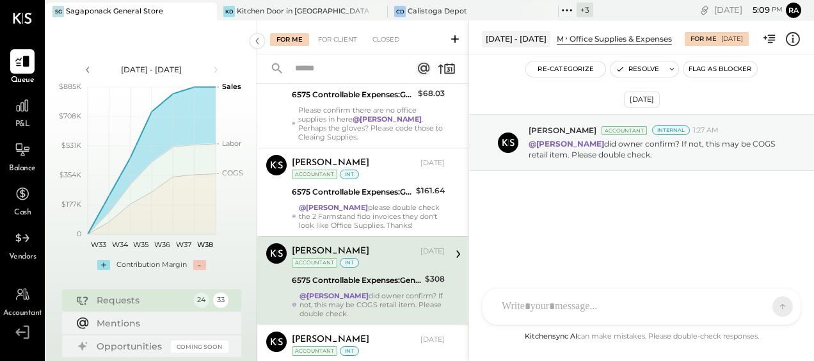
scroll to position [1025, 0]
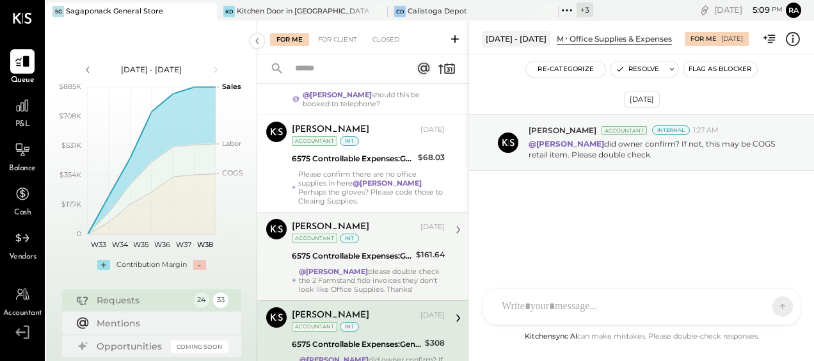
click at [383, 250] on div "6575 Controllable Expenses:General & Administrative Expenses:Office Supplies & …" at bounding box center [352, 256] width 120 height 13
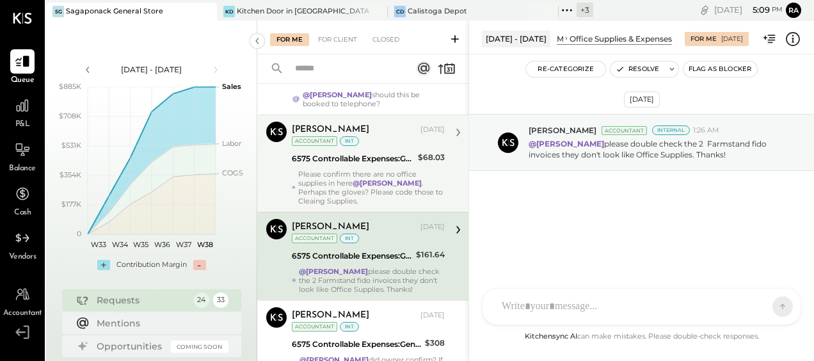
click at [370, 170] on div "Please confirm there are no office supplies in here @Janvi Soni . Perhaps the g…" at bounding box center [371, 188] width 147 height 36
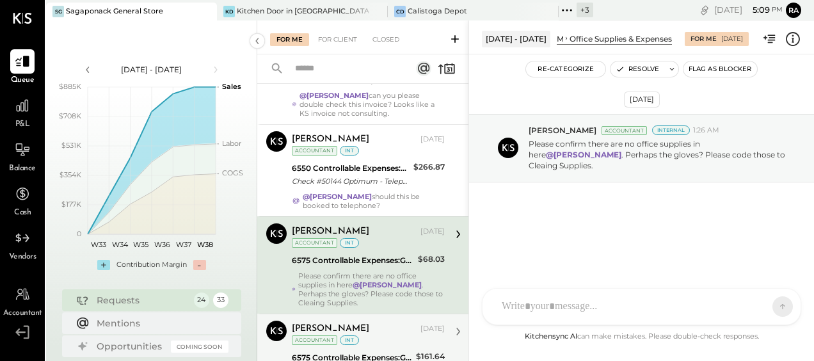
scroll to position [896, 0]
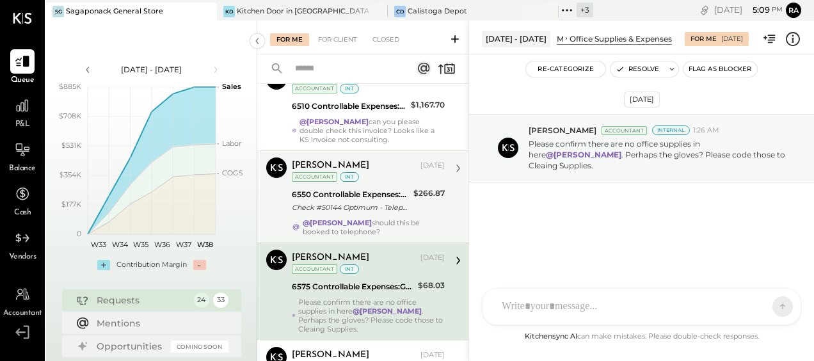
click at [380, 201] on div "Check #50144 Optimum - Telephone, Cable & Internet" at bounding box center [351, 207] width 118 height 13
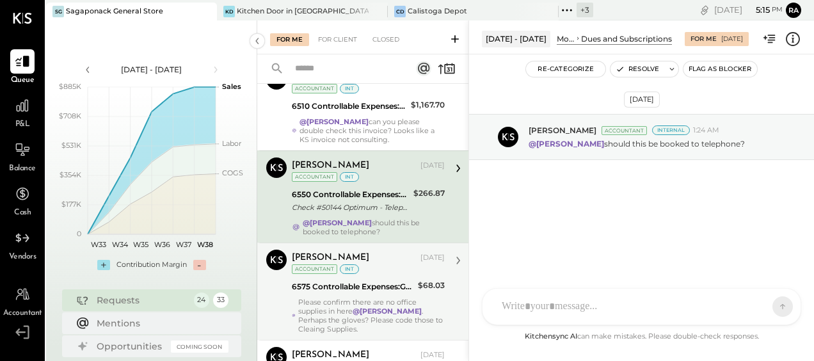
click at [562, 302] on div at bounding box center [631, 307] width 270 height 28
click at [563, 246] on div at bounding box center [642, 252] width 293 height 51
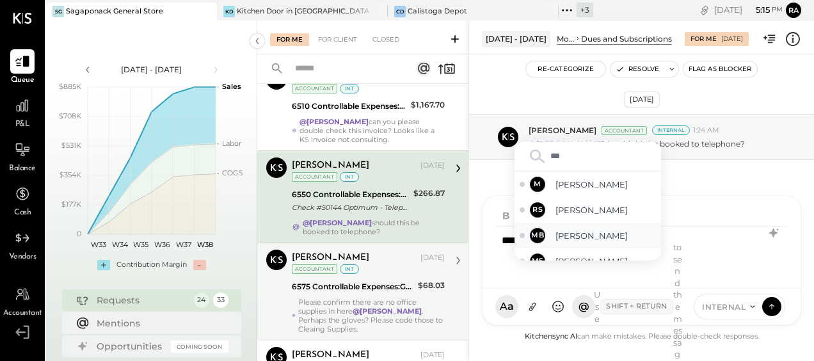
click at [574, 234] on span "[PERSON_NAME]" at bounding box center [606, 236] width 101 height 12
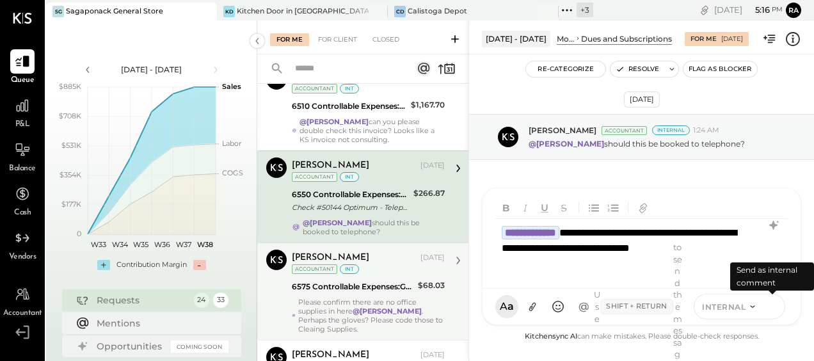
click at [773, 310] on icon at bounding box center [772, 306] width 12 height 13
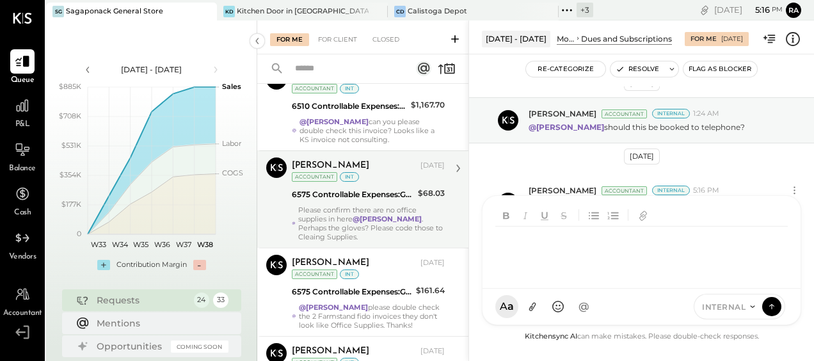
scroll to position [1220, 0]
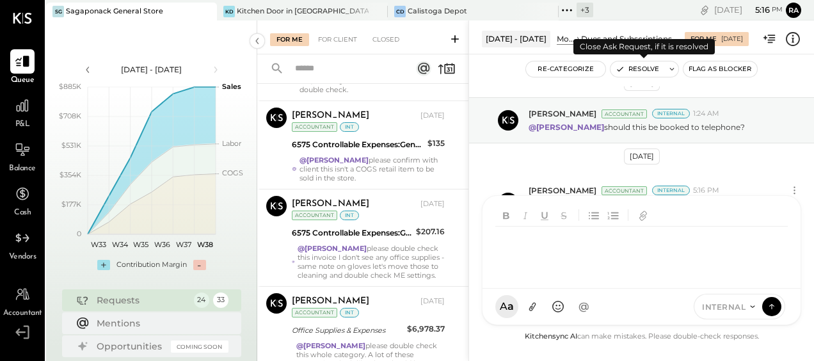
click at [640, 65] on button "Resolve" at bounding box center [638, 68] width 54 height 15
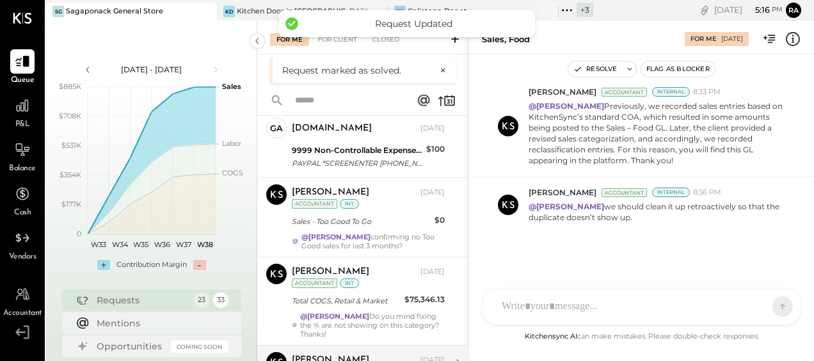
scroll to position [128, 0]
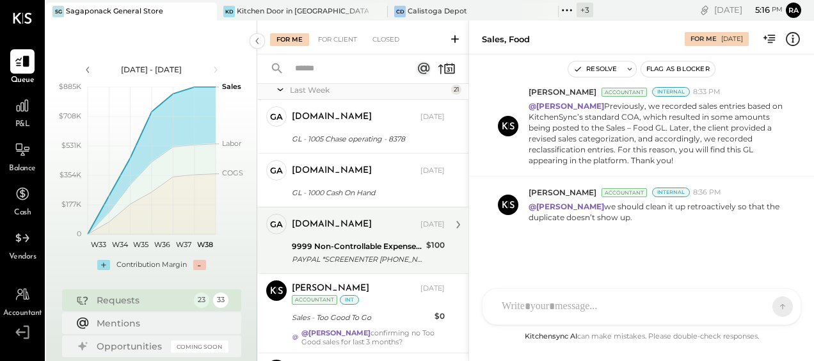
click at [365, 273] on div "Margot Bloch Accountant Margot Bloch Sep 12, 2025 Accountant int Sales - Too Go…" at bounding box center [362, 312] width 211 height 79
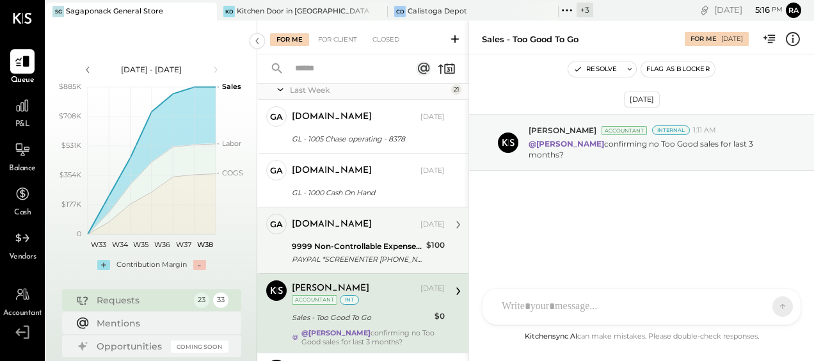
click at [369, 243] on div "9999 Non-Controllable Expenses:Other Income and Expenses:To Be Classified P&L" at bounding box center [357, 246] width 131 height 13
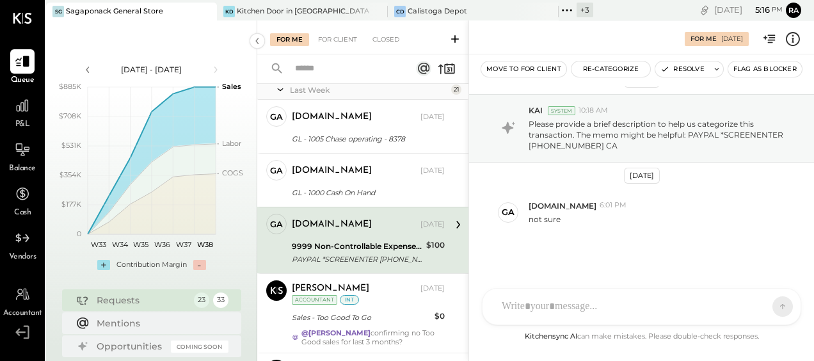
scroll to position [192, 0]
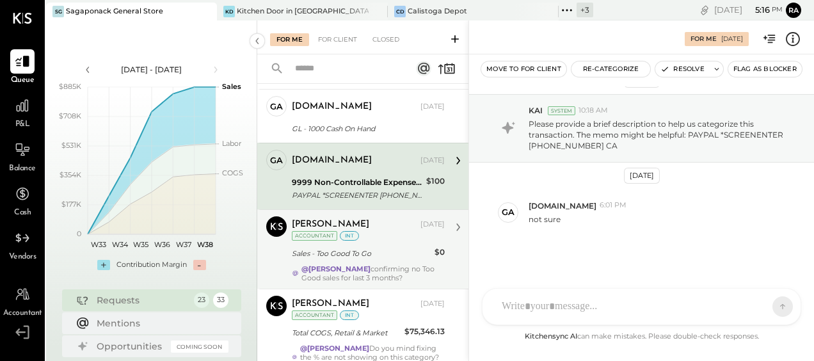
click at [369, 246] on div "Sales - Too Good To Go" at bounding box center [361, 253] width 139 height 15
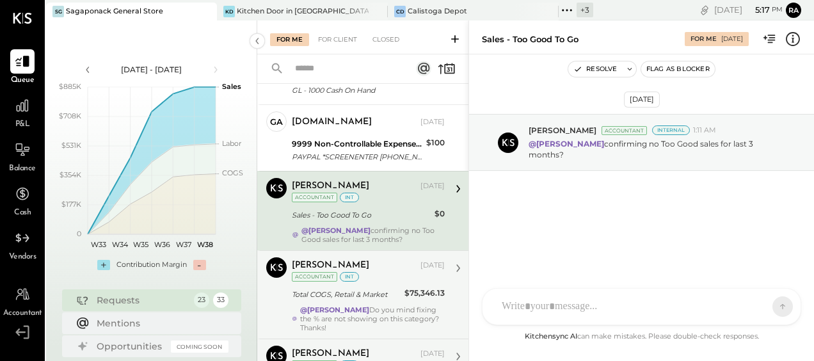
scroll to position [256, 0]
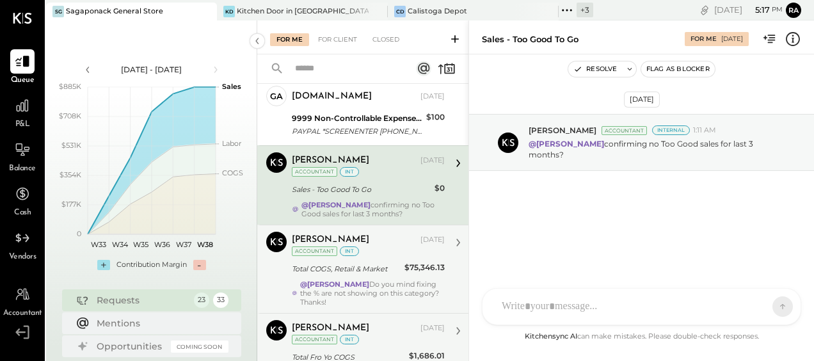
click at [366, 261] on div "Total COGS, Retail & Market" at bounding box center [346, 268] width 109 height 15
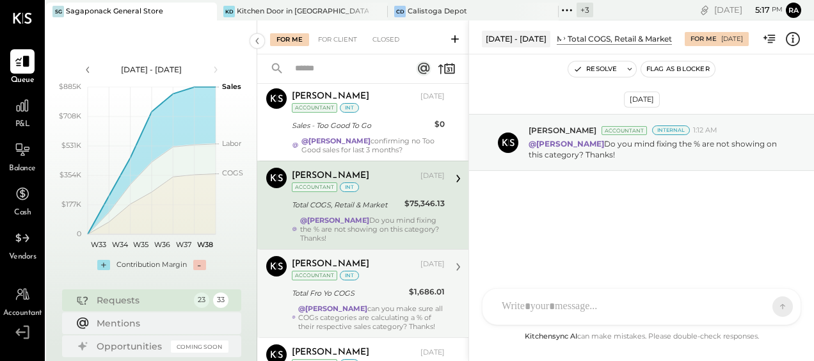
scroll to position [384, 0]
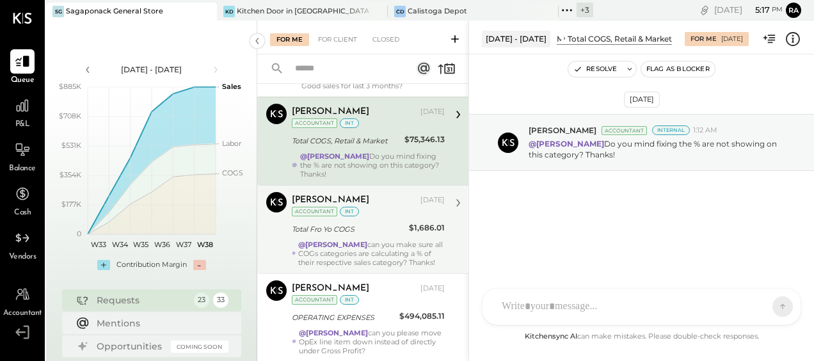
click at [366, 234] on div "Margot Bloch Sep 12, 2025 Accountant int Total Fro Yo COGS $1,686.01 @Janvi Son…" at bounding box center [368, 229] width 153 height 75
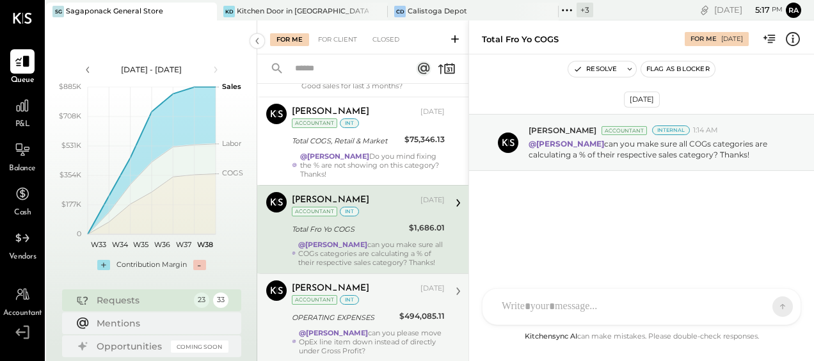
click at [355, 311] on div "OPERATING EXPENSES" at bounding box center [344, 317] width 104 height 13
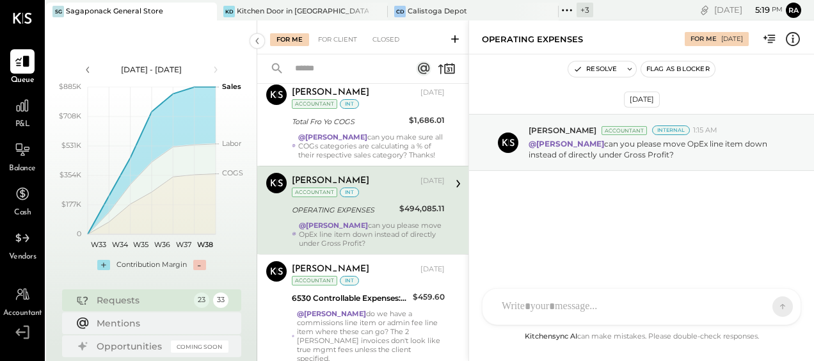
scroll to position [512, 0]
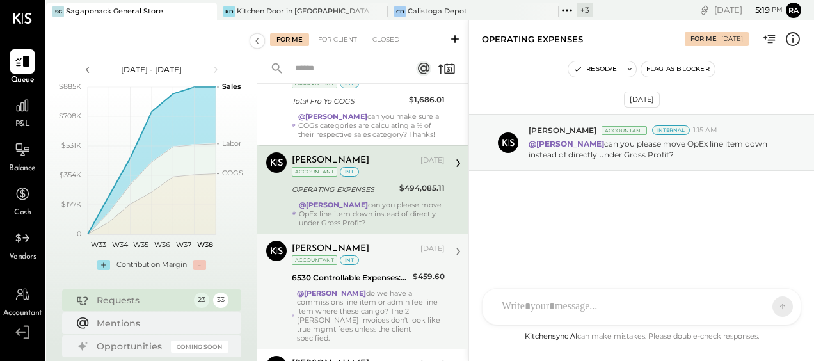
click at [362, 278] on div "6530 Controllable Expenses:General & Administrative Expenses:Management Fees" at bounding box center [350, 277] width 117 height 13
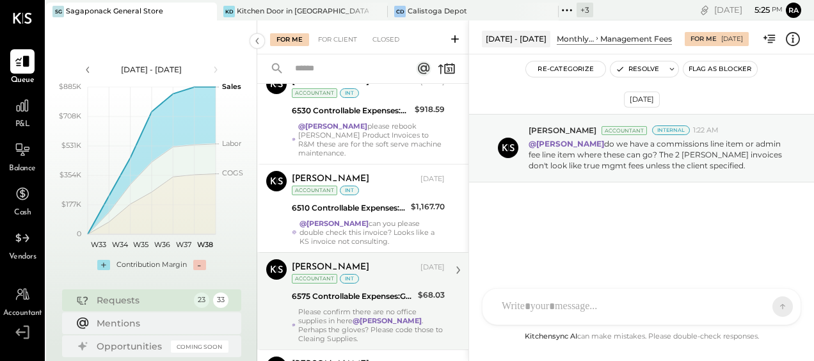
scroll to position [768, 0]
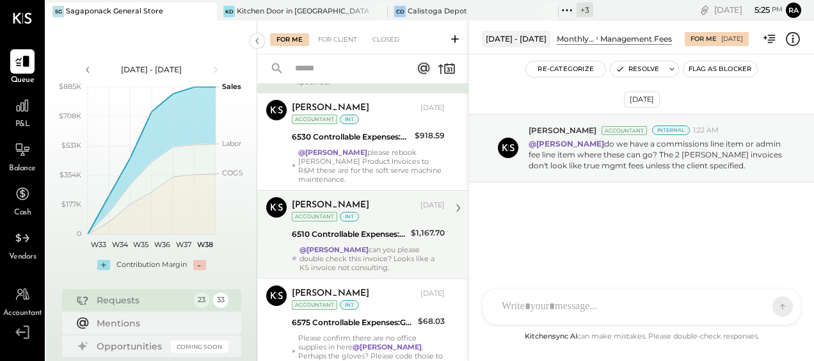
click at [350, 245] on div "@Janvi Soni can you please double check this invoice? Looks like a KS invoice n…" at bounding box center [372, 258] width 145 height 27
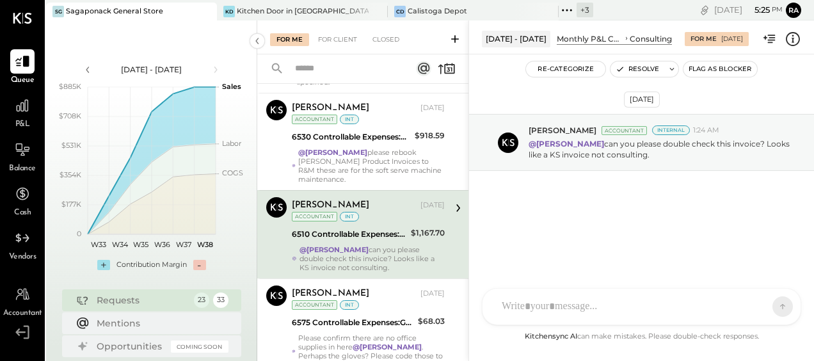
click at [353, 228] on div "6510 Controllable Expenses:General & Administrative Expenses:Consulting" at bounding box center [349, 234] width 115 height 13
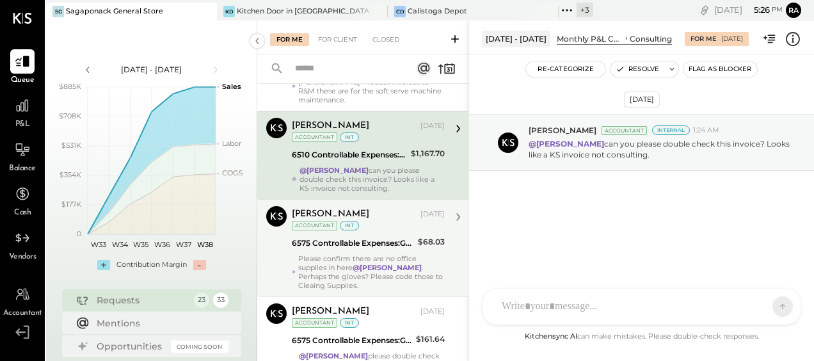
scroll to position [768, 0]
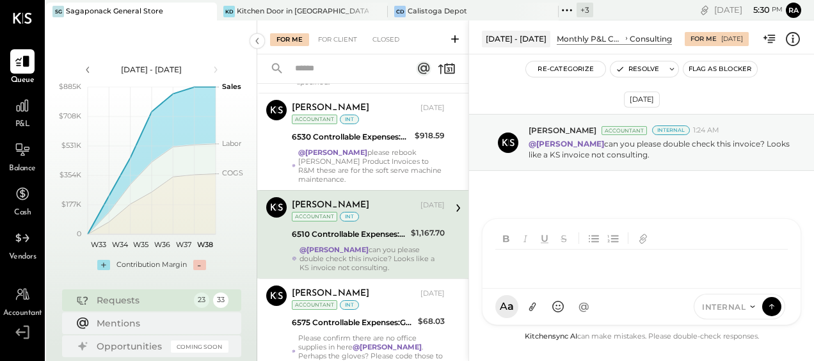
click at [524, 278] on div at bounding box center [631, 264] width 270 height 28
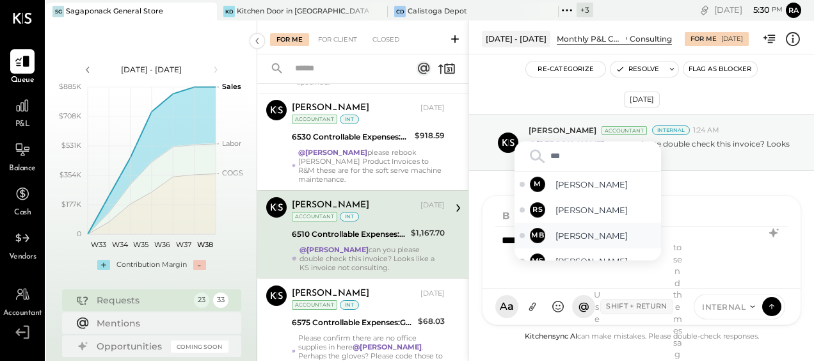
click at [557, 237] on span "[PERSON_NAME]" at bounding box center [606, 236] width 101 height 12
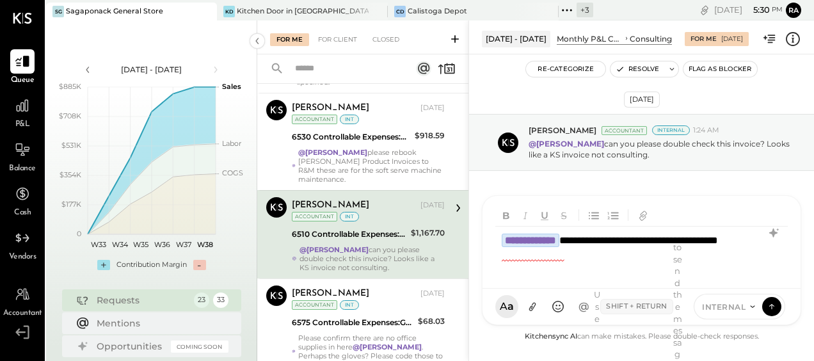
click at [513, 236] on strong "**********" at bounding box center [531, 240] width 58 height 13
click at [516, 255] on div "**********" at bounding box center [642, 252] width 293 height 51
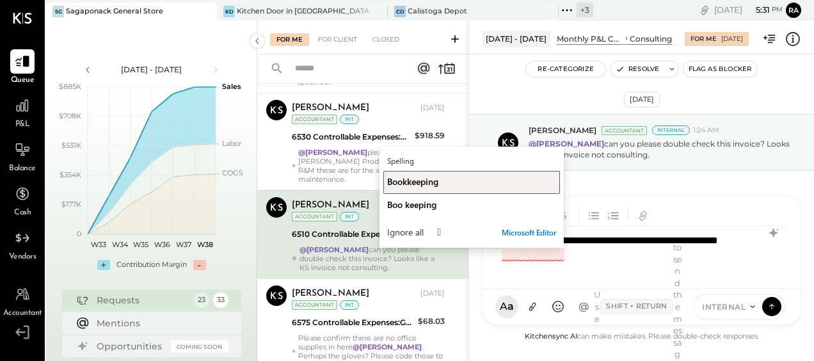
click at [449, 185] on div "Bookkeeping" at bounding box center [471, 181] width 169 height 12
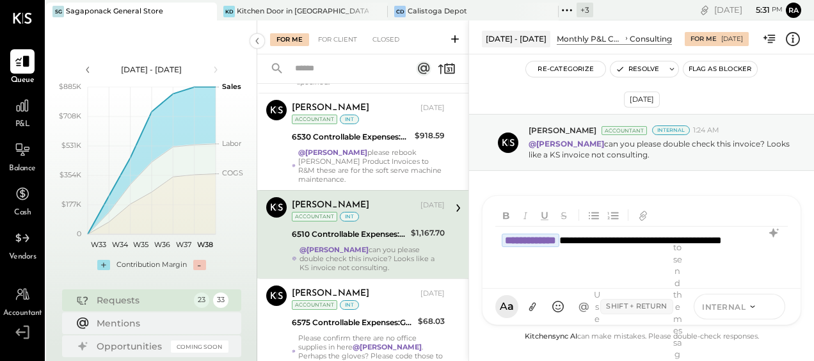
click at [771, 308] on icon at bounding box center [772, 306] width 12 height 13
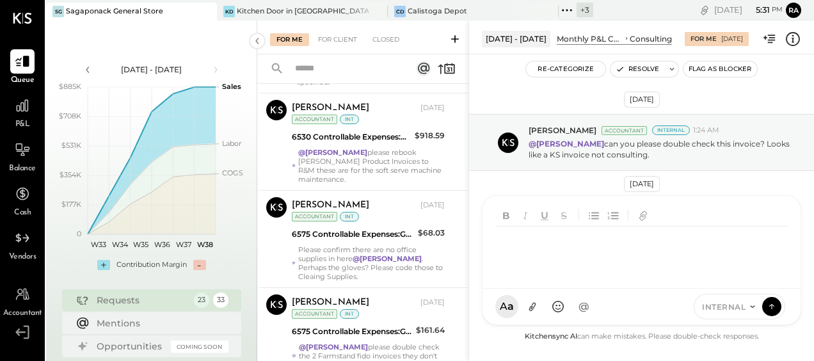
scroll to position [17, 0]
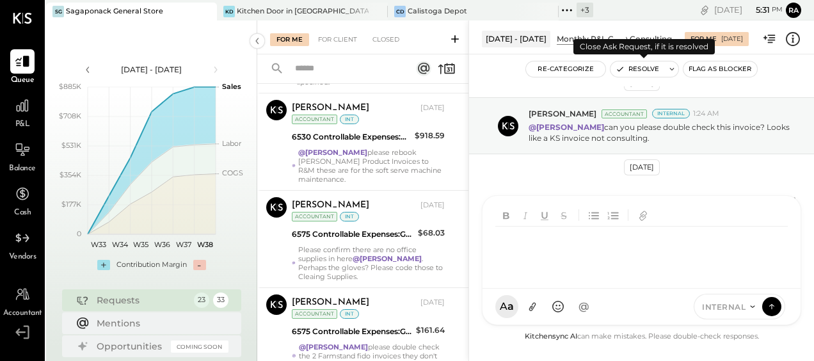
click at [639, 71] on button "Resolve" at bounding box center [638, 68] width 54 height 15
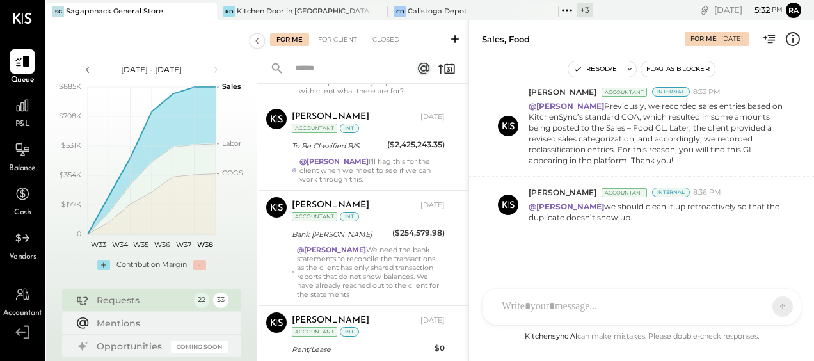
scroll to position [1523, 0]
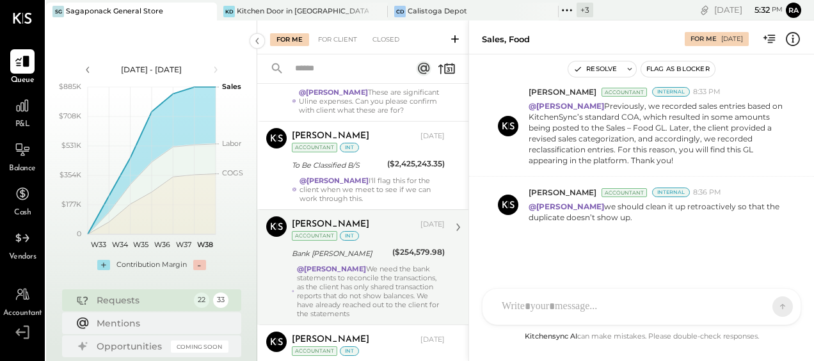
click at [369, 247] on div "Bank Goldman" at bounding box center [340, 253] width 97 height 13
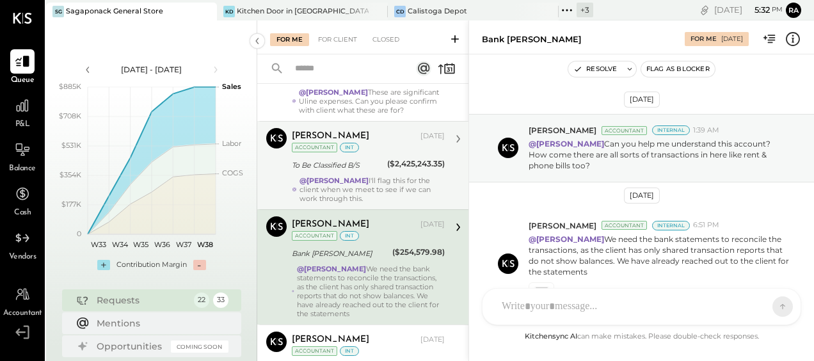
click at [382, 176] on div "@Janvi Soni I'll flag this for the client when we meet to see if we can work th…" at bounding box center [372, 189] width 145 height 27
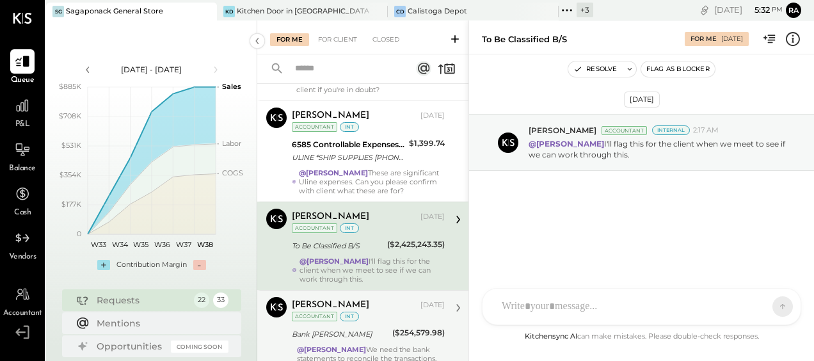
scroll to position [1395, 0]
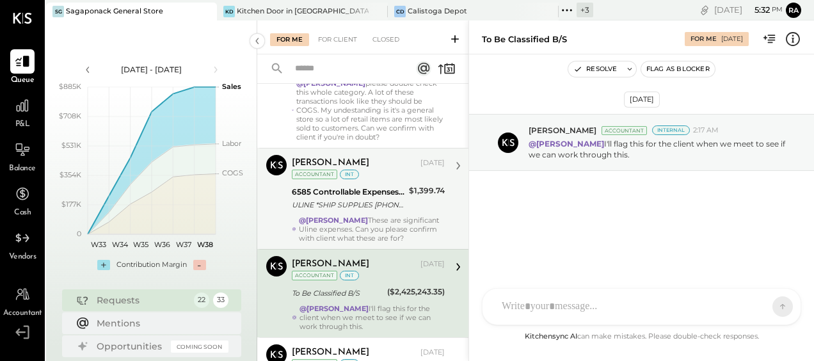
click at [382, 216] on div "@Janvi Soni These are significant Uline expenses. Can you please confirm with c…" at bounding box center [372, 229] width 146 height 27
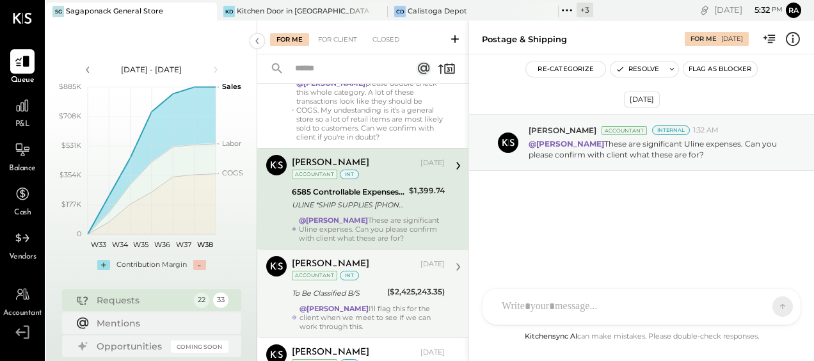
scroll to position [1331, 0]
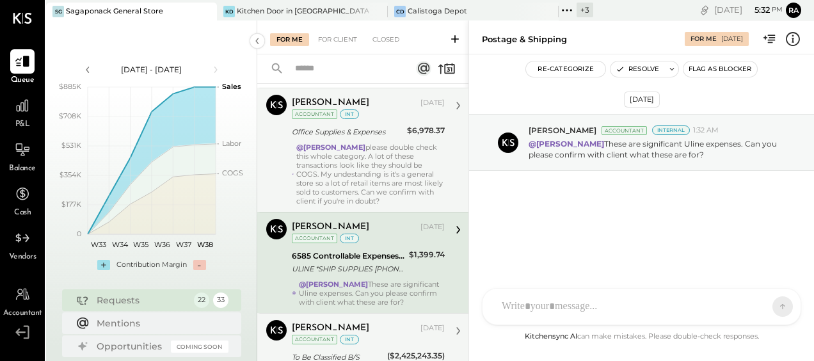
click at [371, 159] on div "@Janvi Soni please double check this whole category. A lot of these transaction…" at bounding box center [370, 174] width 149 height 63
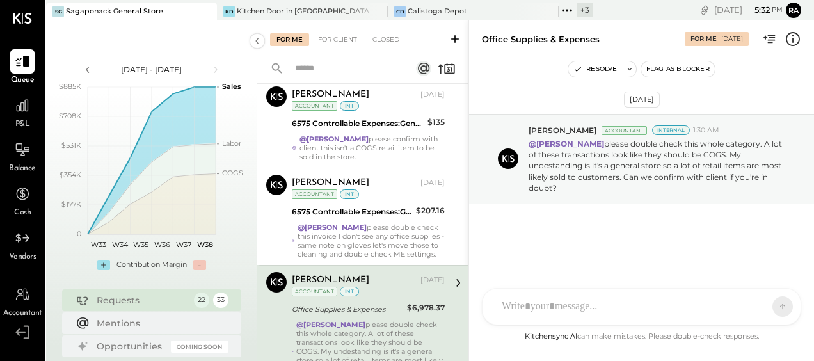
scroll to position [1138, 0]
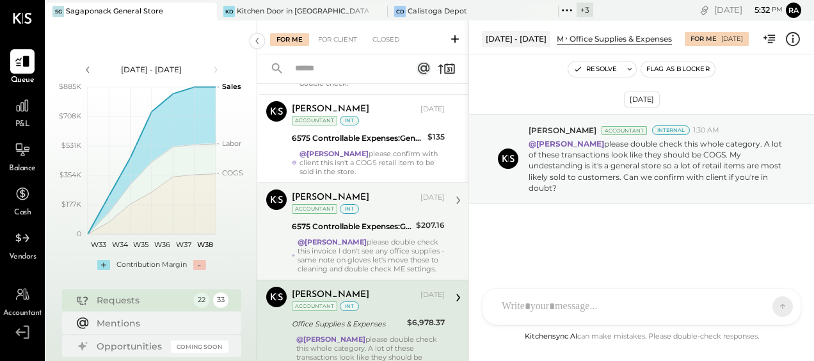
click at [373, 220] on div "6575 Controllable Expenses:General & Administrative Expenses:Office Supplies & …" at bounding box center [352, 226] width 120 height 13
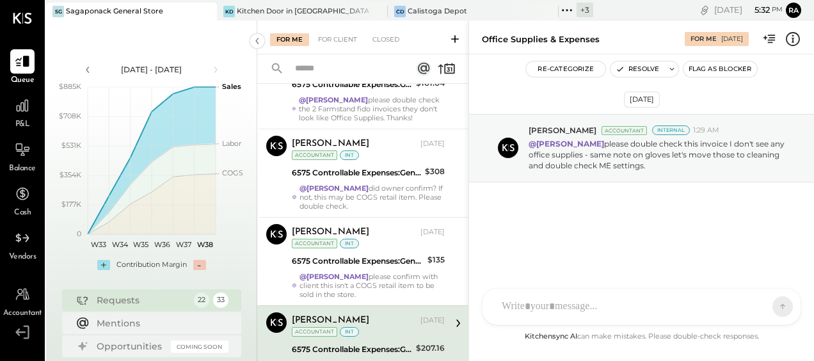
scroll to position [1010, 0]
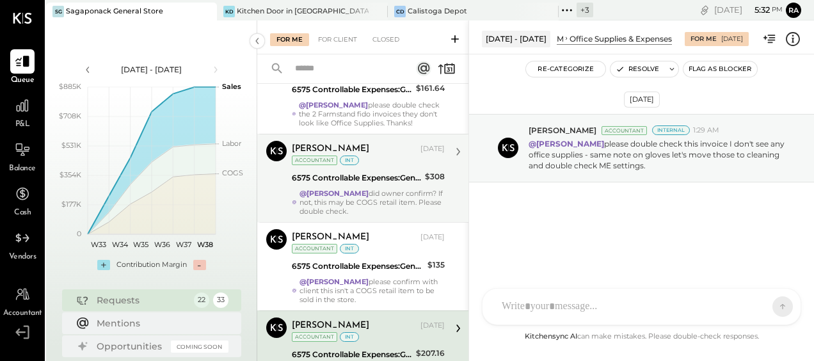
click at [359, 172] on div "6575 Controllable Expenses:General & Administrative Expenses:Office Supplies & …" at bounding box center [356, 178] width 129 height 13
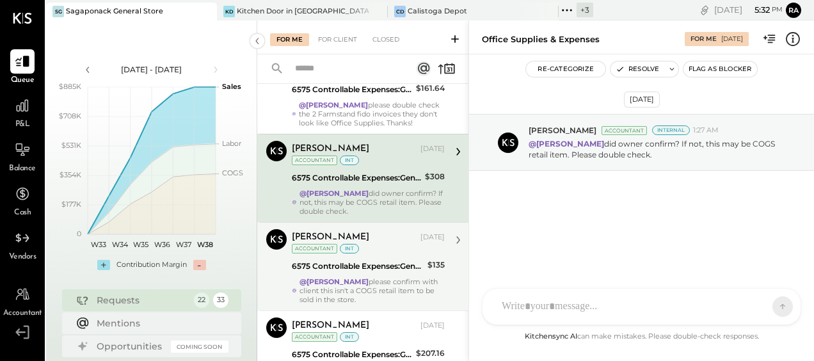
scroll to position [946, 0]
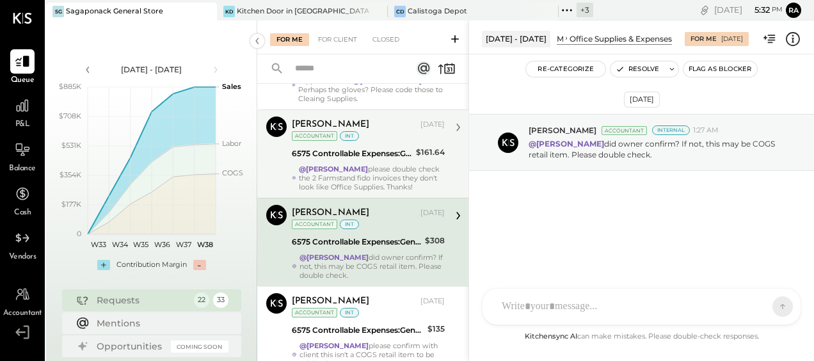
click at [371, 165] on div "@Janvi Soni please double check the 2 Farmstand fido invoices they don't look l…" at bounding box center [372, 178] width 146 height 27
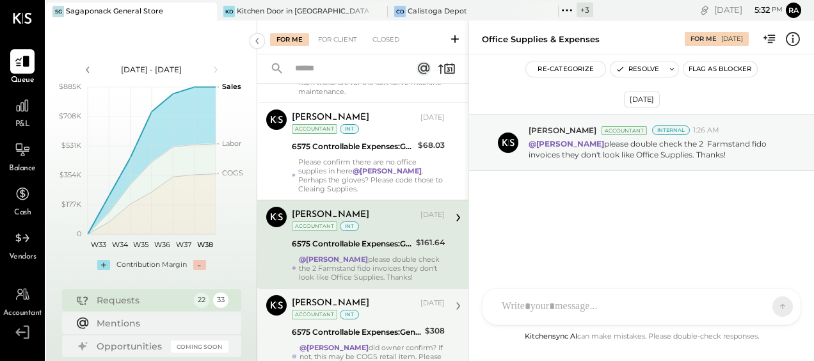
scroll to position [818, 0]
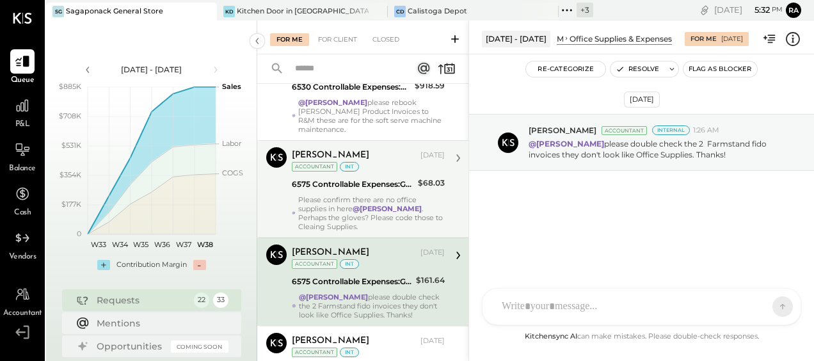
click at [369, 178] on div "6575 Controllable Expenses:General & Administrative Expenses:Office Supplies & …" at bounding box center [353, 184] width 122 height 13
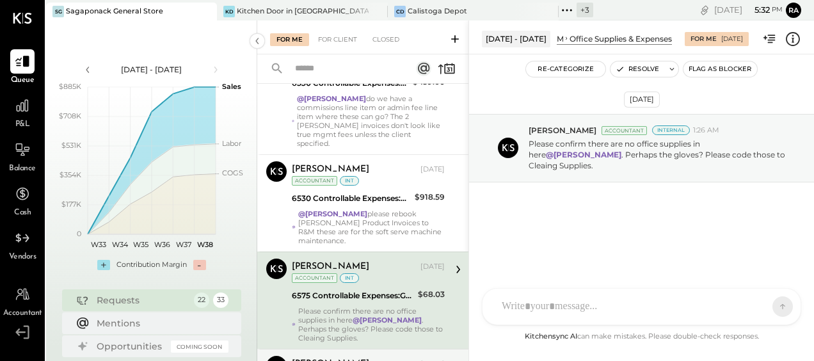
scroll to position [690, 0]
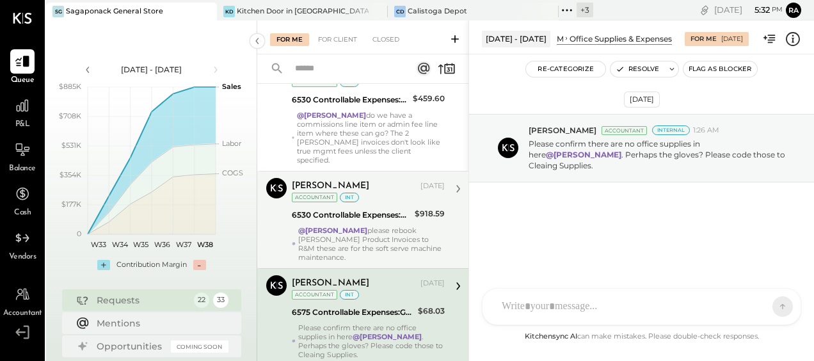
click at [382, 226] on div "@Janvi Soni please rebook Taylor Product Invoices to R&M these are for the soft…" at bounding box center [371, 244] width 147 height 36
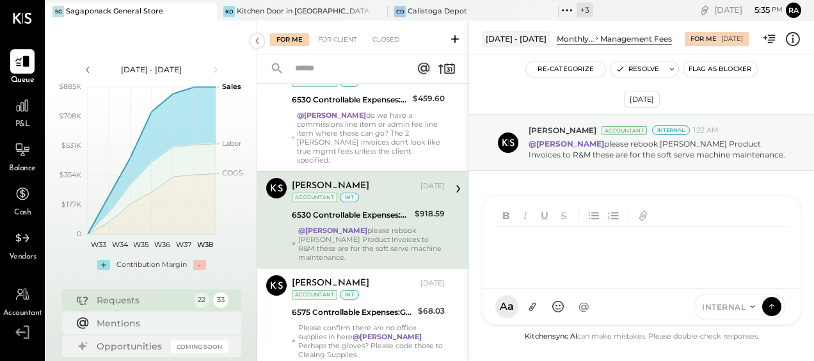
click at [558, 278] on div at bounding box center [645, 252] width 298 height 51
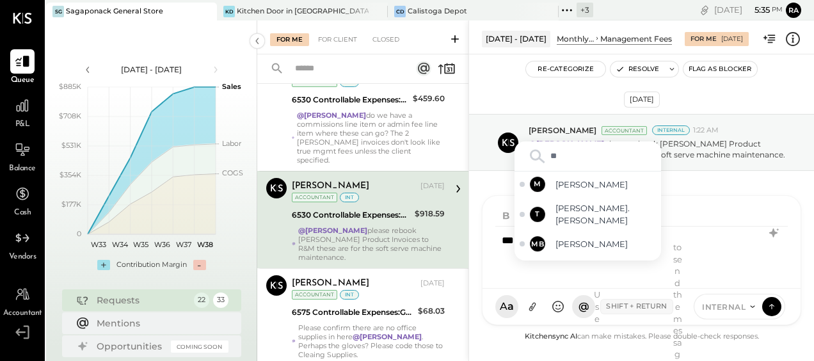
type input "***"
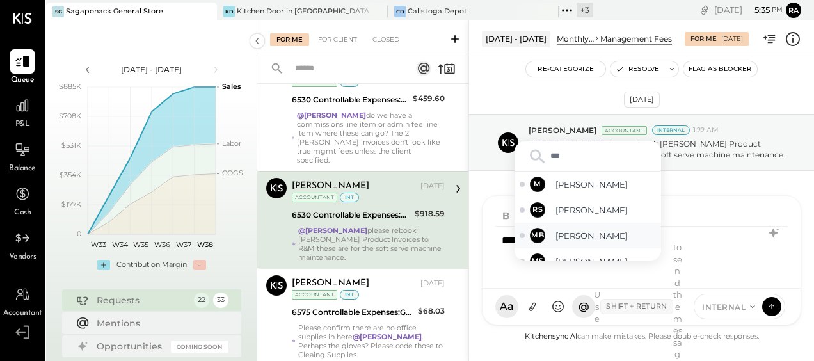
click at [560, 236] on span "[PERSON_NAME]" at bounding box center [606, 236] width 101 height 12
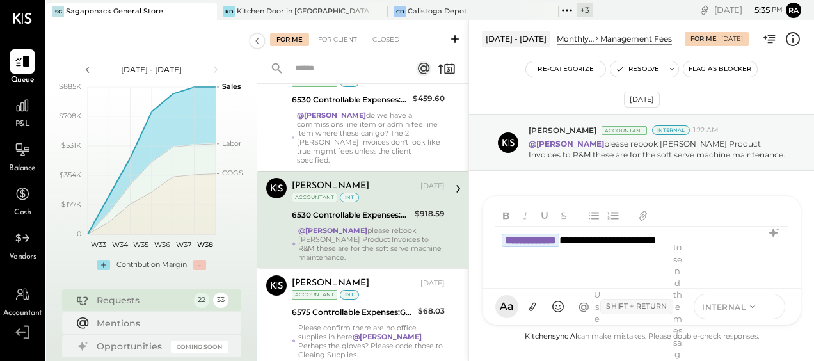
click at [770, 302] on icon at bounding box center [772, 306] width 12 height 13
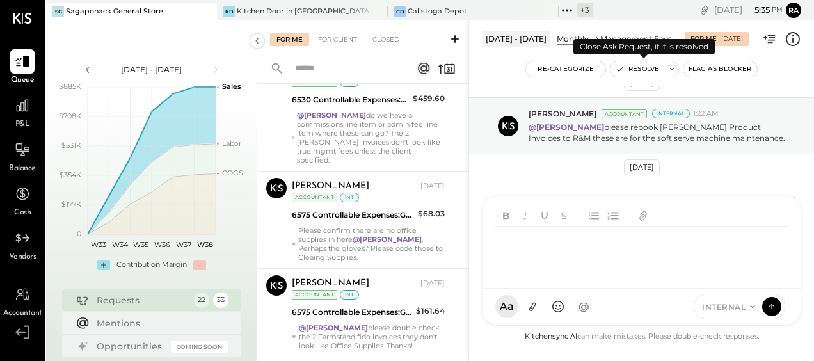
scroll to position [1185, 0]
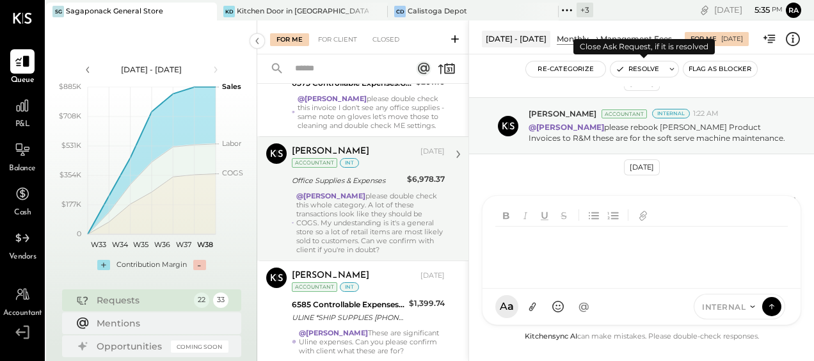
click at [635, 69] on button "Resolve" at bounding box center [638, 68] width 54 height 15
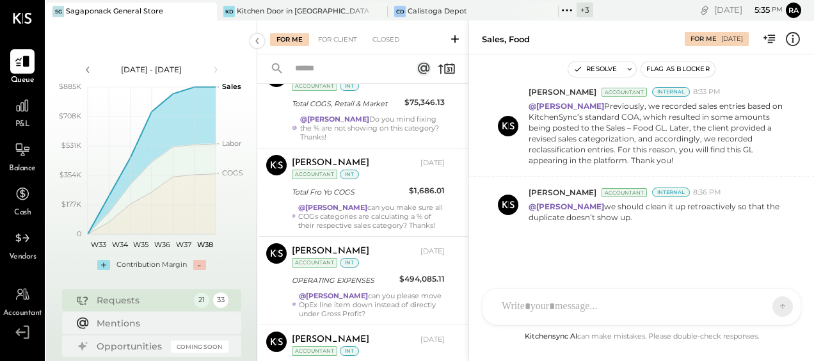
scroll to position [448, 0]
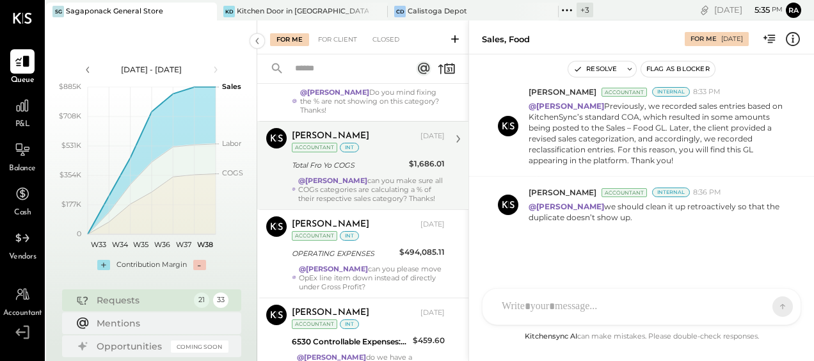
click at [365, 186] on div "@Janvi Soni can you make sure all COGs categories are calculating a % of their …" at bounding box center [371, 189] width 147 height 27
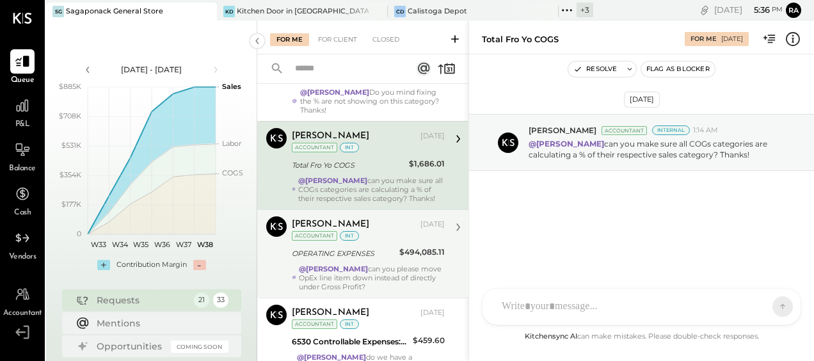
click at [364, 246] on div "OPERATING EXPENSES" at bounding box center [344, 253] width 104 height 15
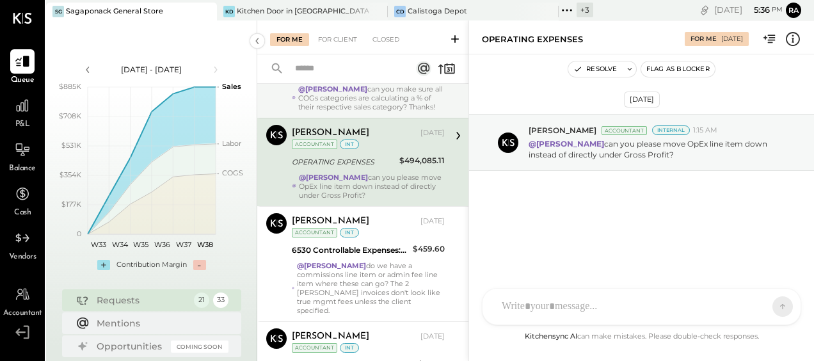
scroll to position [576, 0]
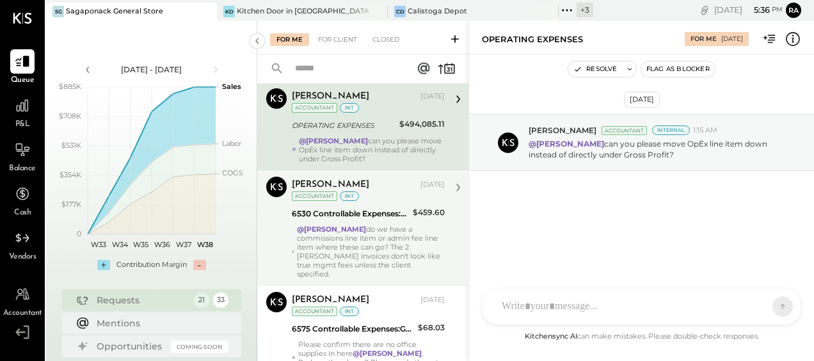
click at [358, 219] on div "Margot Bloch Sep 12, 2025 Accountant int 6530 Controllable Expenses:General & A…" at bounding box center [368, 228] width 153 height 102
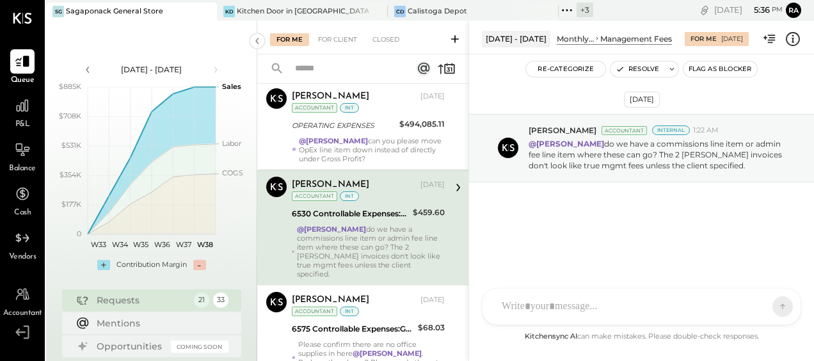
scroll to position [640, 0]
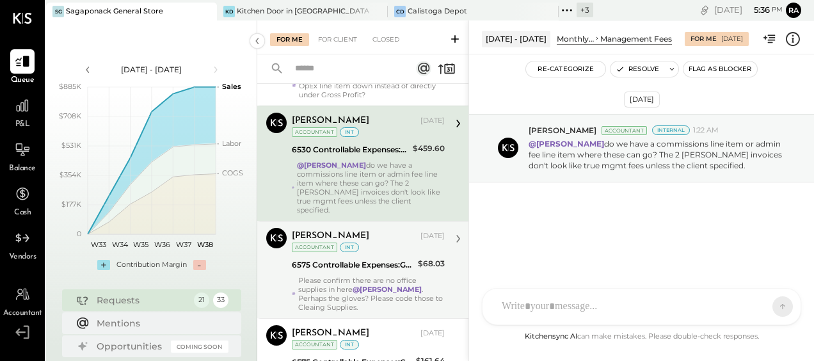
click at [395, 259] on div "Margot Bloch Sep 12, 2025 Accountant int 6575 Controllable Expenses:General & A…" at bounding box center [368, 270] width 153 height 84
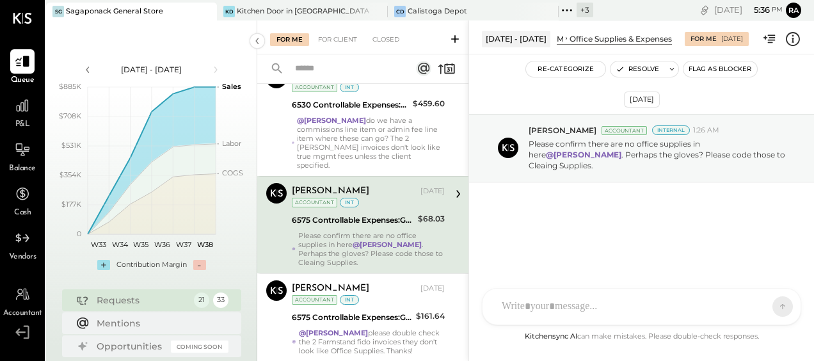
scroll to position [704, 0]
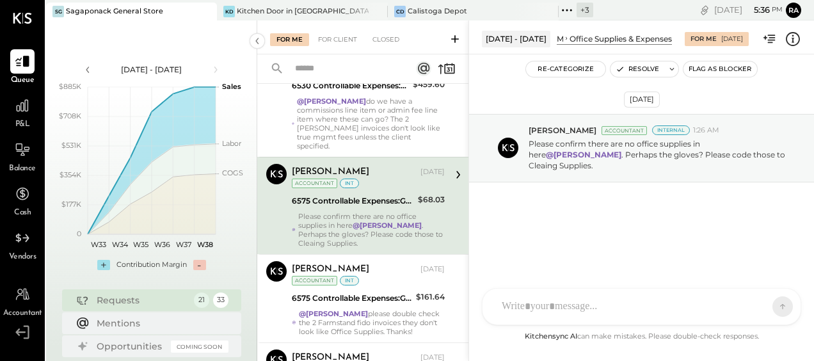
click at [370, 292] on div "6575 Controllable Expenses:General & Administrative Expenses:Office Supplies & …" at bounding box center [352, 298] width 120 height 13
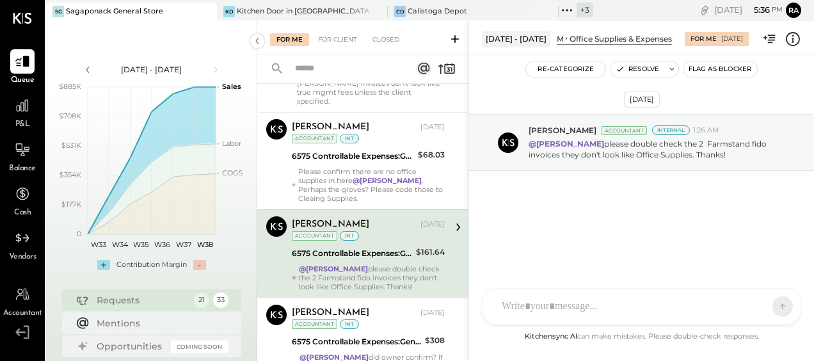
scroll to position [768, 0]
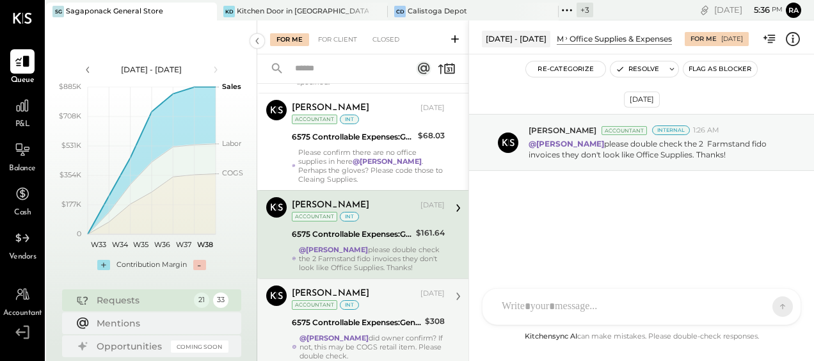
click at [362, 316] on div "6575 Controllable Expenses:General & Administrative Expenses:Office Supplies & …" at bounding box center [356, 322] width 129 height 13
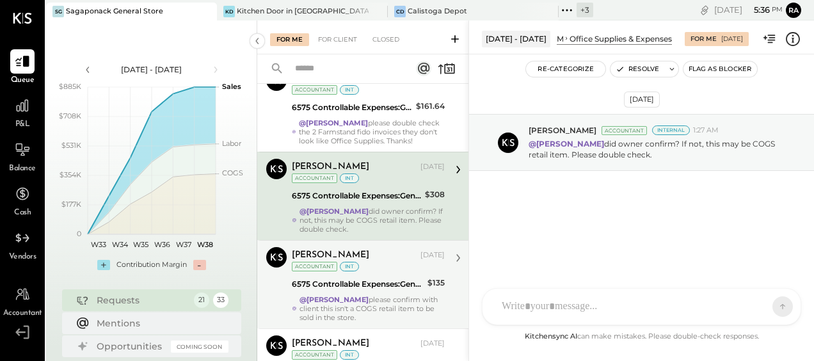
scroll to position [896, 0]
click at [364, 255] on div "Margot Bloch Sep 12, 2025 Accountant int" at bounding box center [368, 259] width 153 height 26
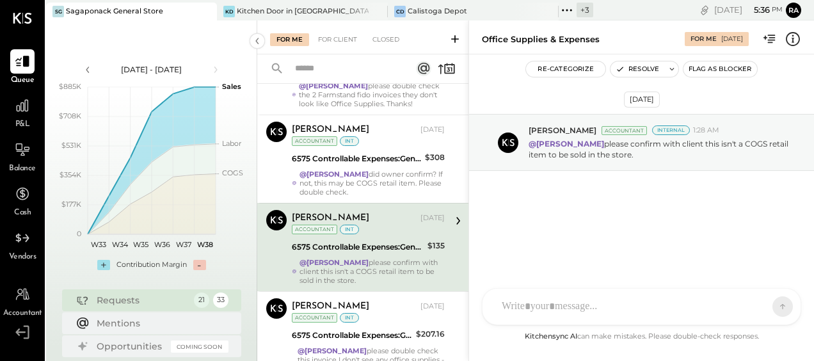
scroll to position [960, 0]
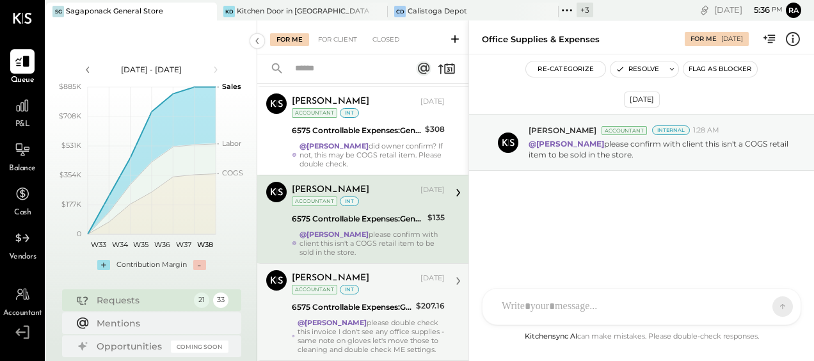
click at [371, 301] on div "6575 Controllable Expenses:General & Administrative Expenses:Office Supplies & …" at bounding box center [352, 307] width 120 height 13
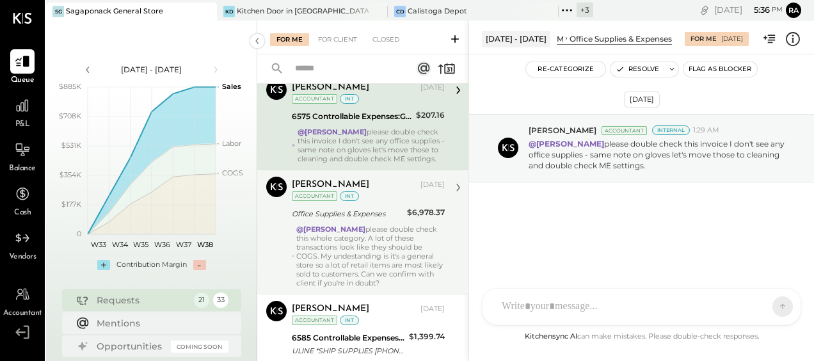
scroll to position [1153, 0]
click at [358, 223] on div "@Janvi Soni please double check this whole category. A lot of these transaction…" at bounding box center [370, 254] width 149 height 63
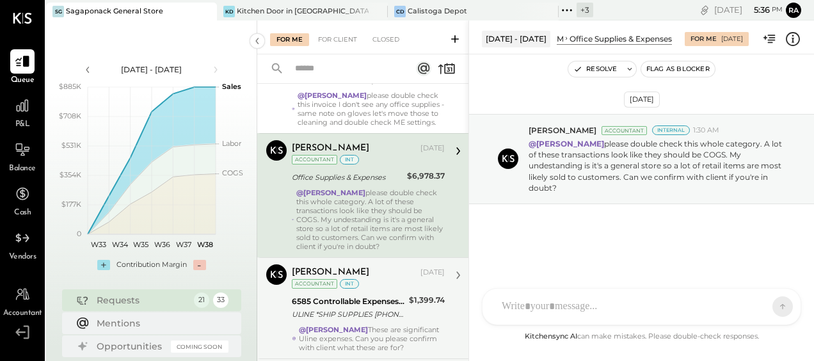
scroll to position [1217, 0]
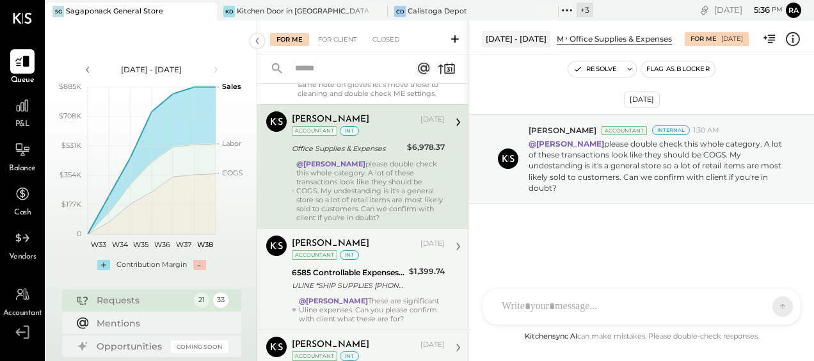
click at [360, 266] on div "6585 Controllable Expenses:General & Administrative Expenses:Postage & Shipping" at bounding box center [348, 272] width 113 height 13
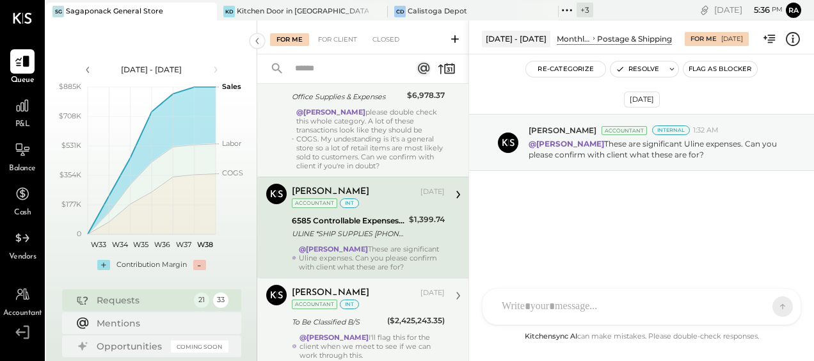
scroll to position [1345, 0]
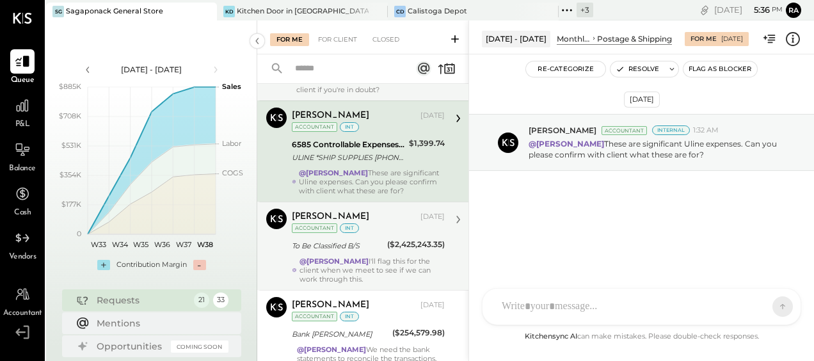
click at [357, 257] on div "@Janvi Soni I'll flag this for the client when we meet to see if we can work th…" at bounding box center [372, 270] width 145 height 27
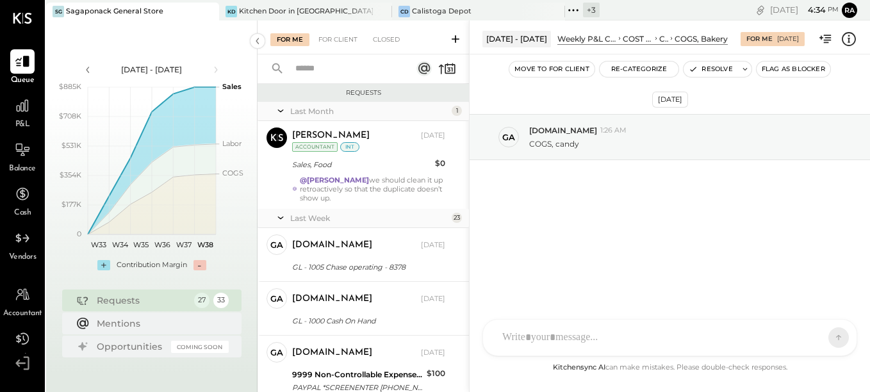
scroll to position [2064, 0]
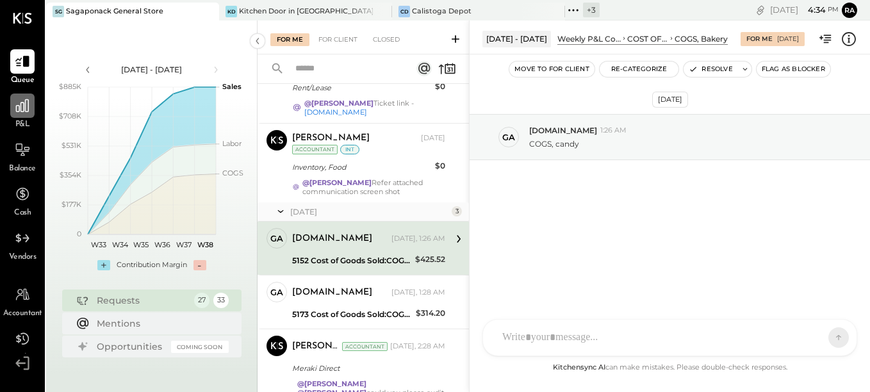
click at [25, 104] on icon at bounding box center [22, 105] width 13 height 13
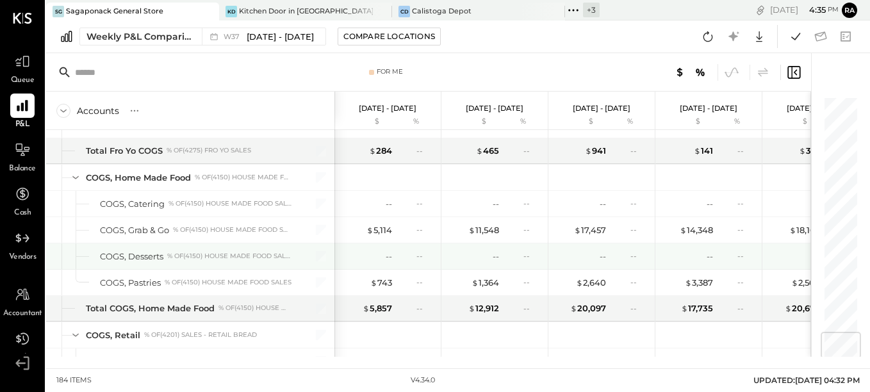
scroll to position [2113, 0]
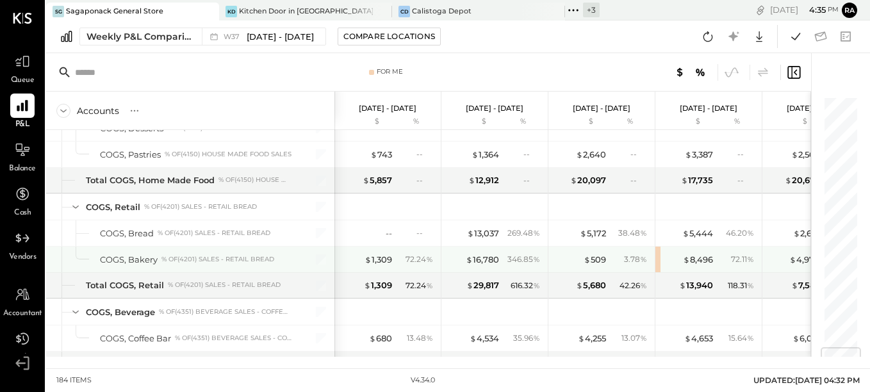
click at [656, 261] on div "$ 8,496 72.11 %" at bounding box center [708, 260] width 106 height 26
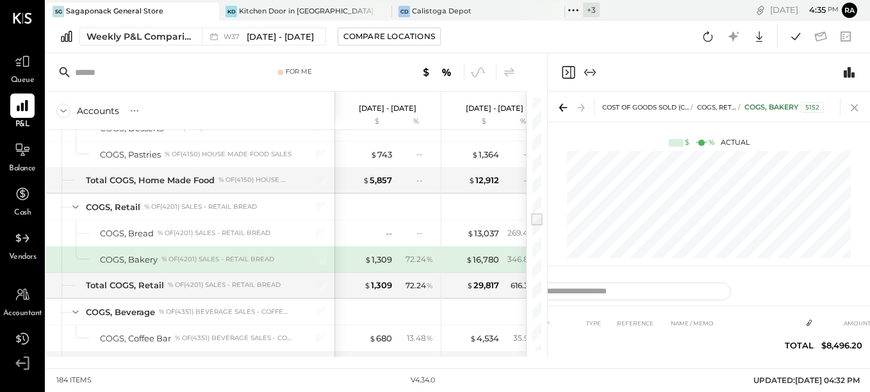
click at [853, 108] on icon at bounding box center [854, 108] width 18 height 18
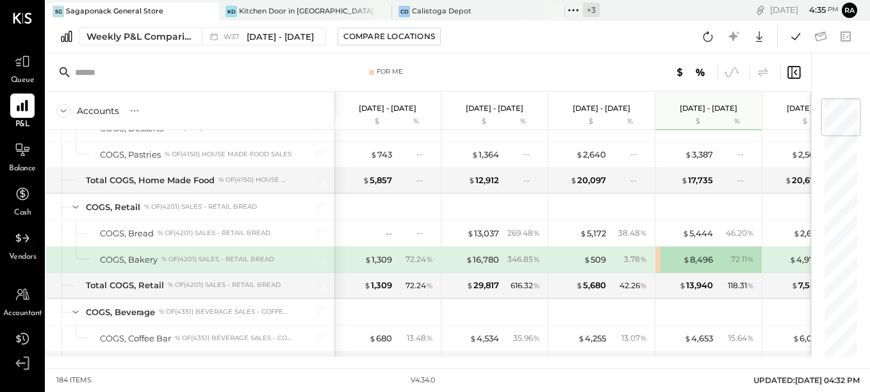
click at [734, 264] on div "72.11 %" at bounding box center [742, 260] width 23 height 12
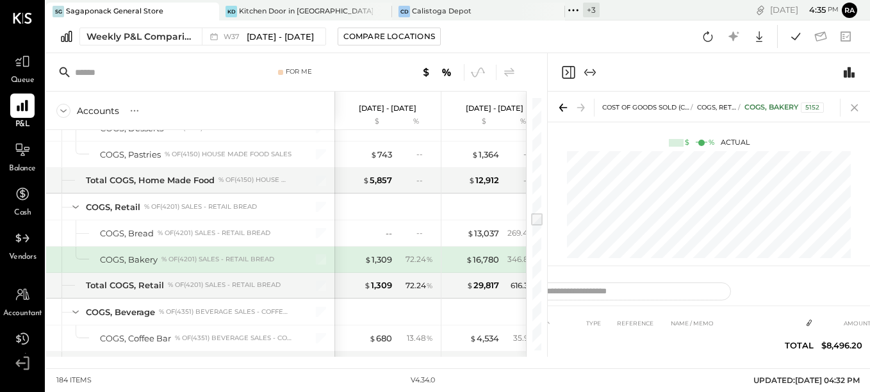
click at [859, 103] on icon at bounding box center [854, 108] width 18 height 18
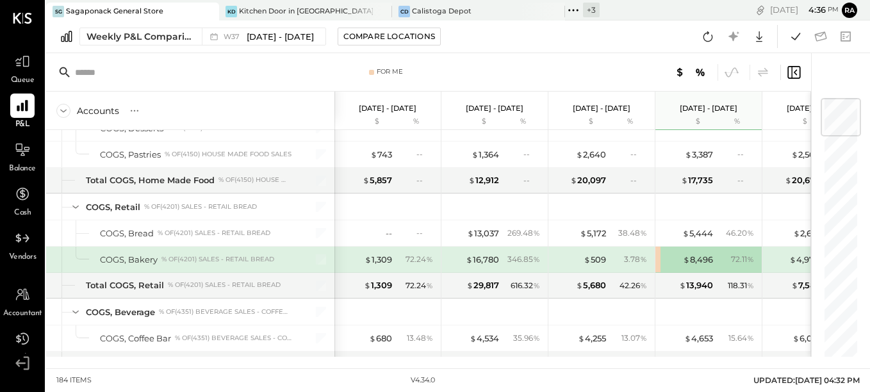
drag, startPoint x: 683, startPoint y: 252, endPoint x: 690, endPoint y: 268, distance: 17.2
click at [690, 268] on div "$ 8,496 72.11 %" at bounding box center [709, 260] width 96 height 26
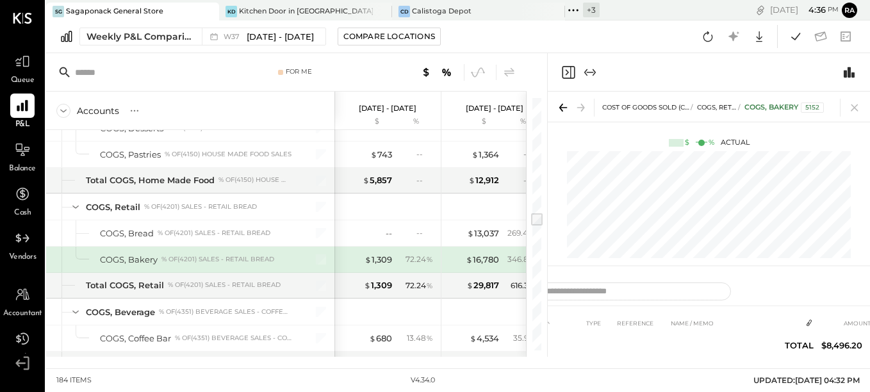
scroll to position [115, 0]
click at [564, 107] on icon at bounding box center [563, 108] width 18 height 18
click at [576, 107] on icon at bounding box center [581, 108] width 18 height 18
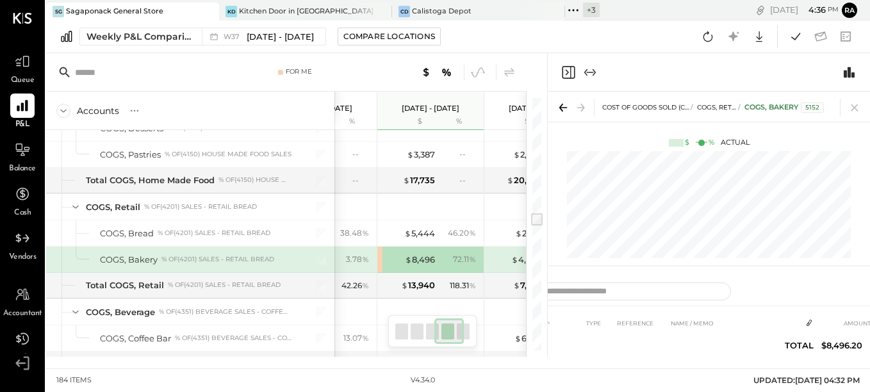
click at [700, 10] on div "Tue, Sep 16 4 : 36 pm Ra User Profile" at bounding box center [745, 10] width 248 height 20
click at [850, 105] on icon at bounding box center [854, 108] width 18 height 18
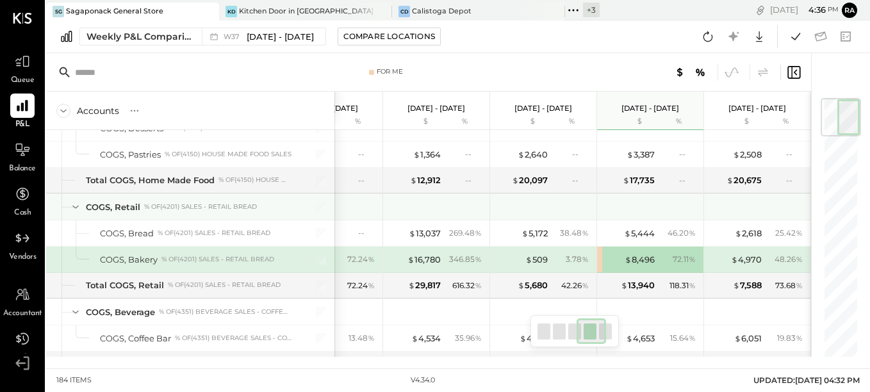
scroll to position [0, 58]
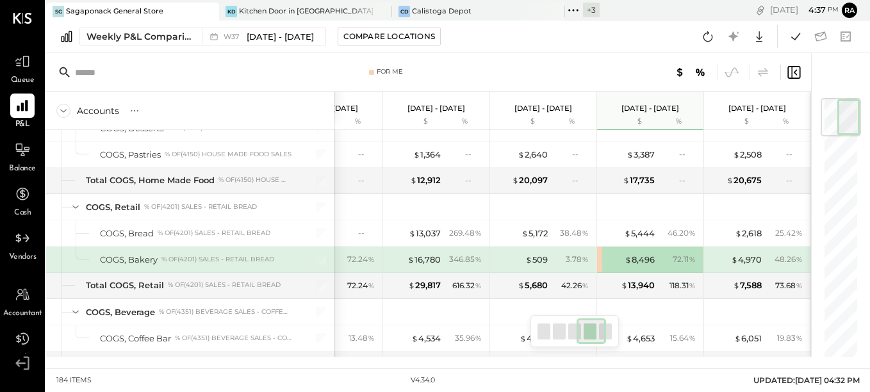
click at [599, 257] on div "$ 8,496 72.11 %" at bounding box center [650, 260] width 106 height 26
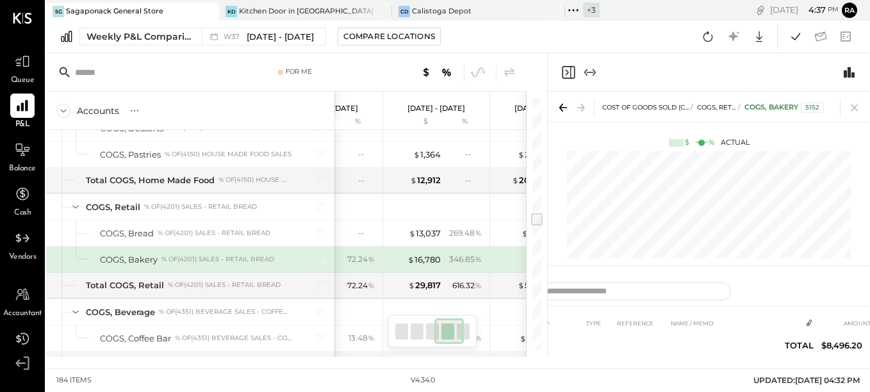
scroll to position [0, 47]
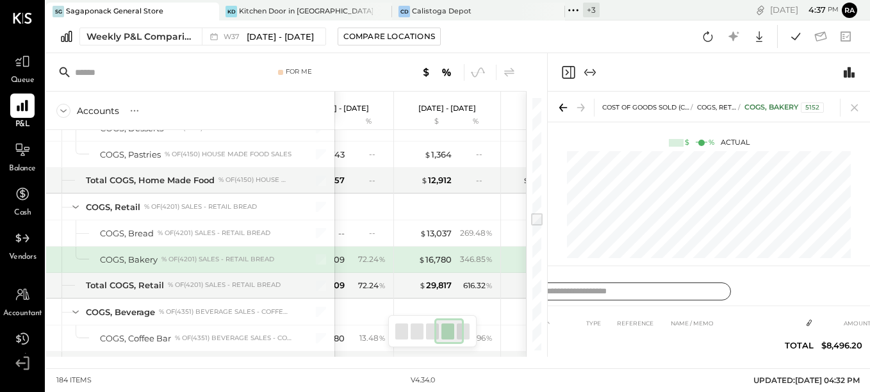
click at [615, 291] on input "text" at bounding box center [635, 291] width 192 height 19
click at [568, 69] on icon "Close panel" at bounding box center [567, 72] width 15 height 15
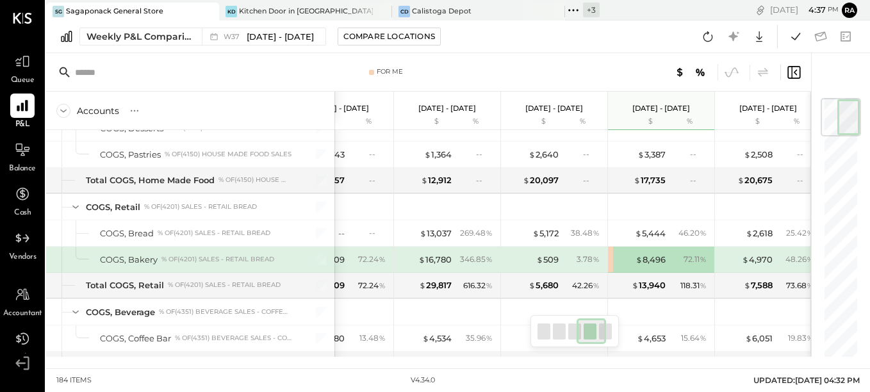
click at [798, 72] on icon at bounding box center [793, 72] width 15 height 15
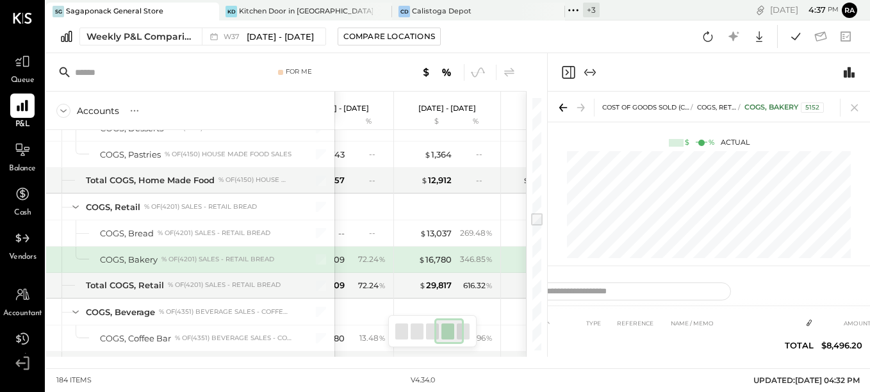
click at [592, 76] on icon "Expand panel (e)" at bounding box center [589, 72] width 15 height 15
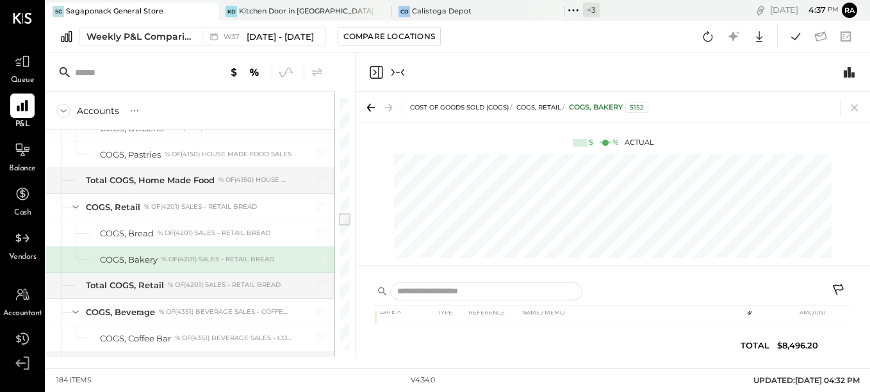
scroll to position [185, 0]
click at [401, 74] on icon "Collapse panel (e)" at bounding box center [397, 72] width 15 height 15
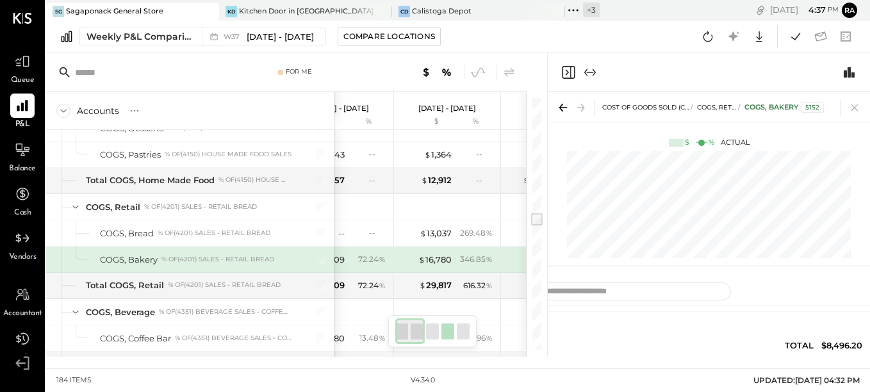
click at [590, 74] on icon "Expand panel (e)" at bounding box center [589, 72] width 15 height 15
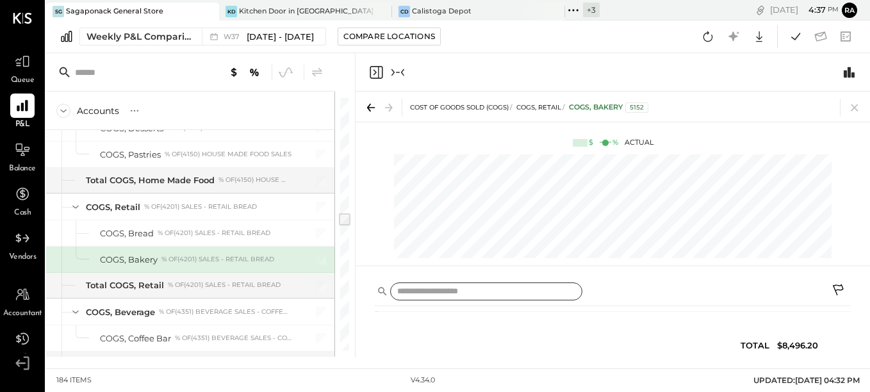
click at [487, 289] on input "text" at bounding box center [486, 291] width 192 height 19
type input "*"
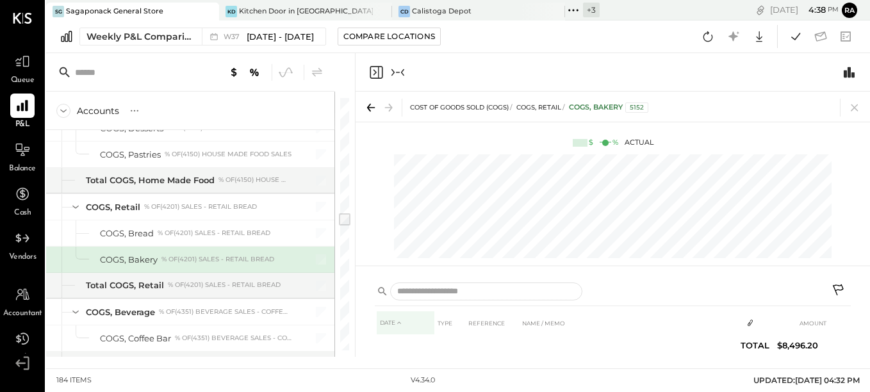
click at [396, 322] on th "DATE" at bounding box center [406, 323] width 58 height 24
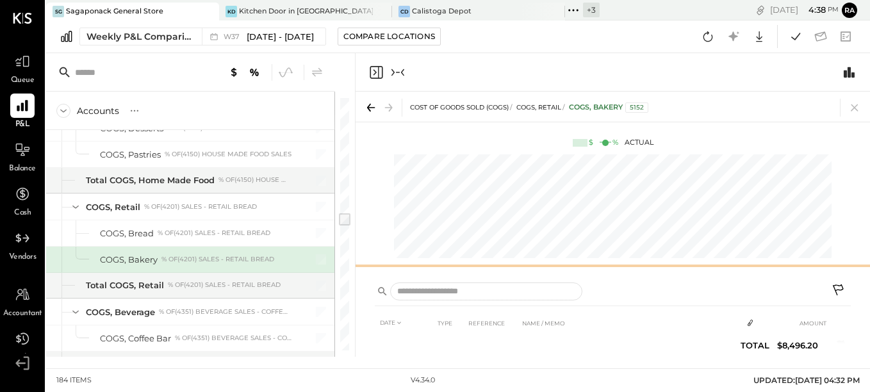
scroll to position [0, 0]
click at [841, 286] on icon at bounding box center [838, 291] width 15 height 15
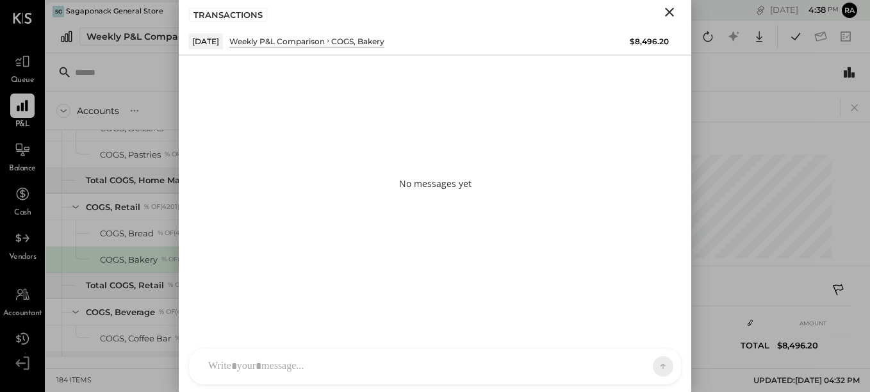
click at [665, 12] on icon "Close" at bounding box center [668, 11] width 15 height 15
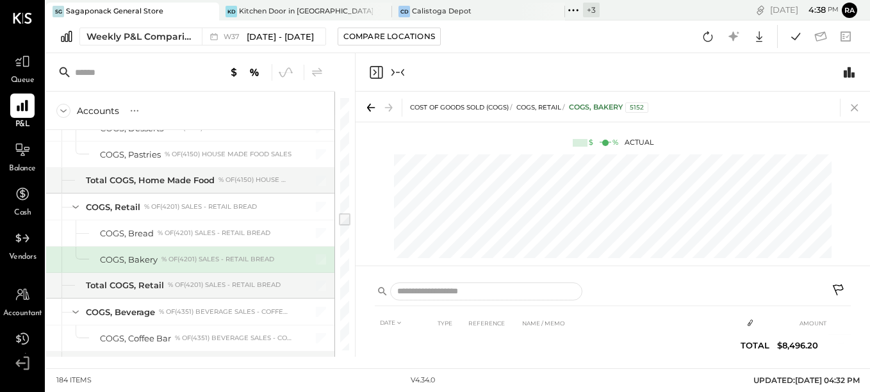
click at [850, 102] on icon at bounding box center [854, 108] width 18 height 18
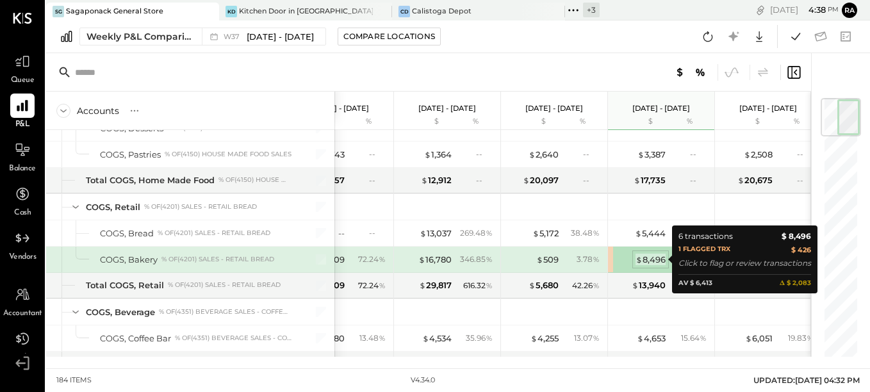
click at [661, 264] on div "$ 8,496" at bounding box center [650, 260] width 30 height 12
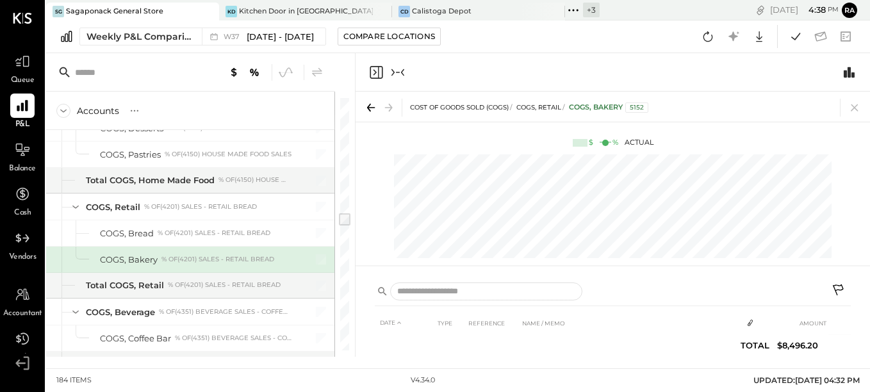
click at [839, 288] on icon at bounding box center [838, 291] width 15 height 15
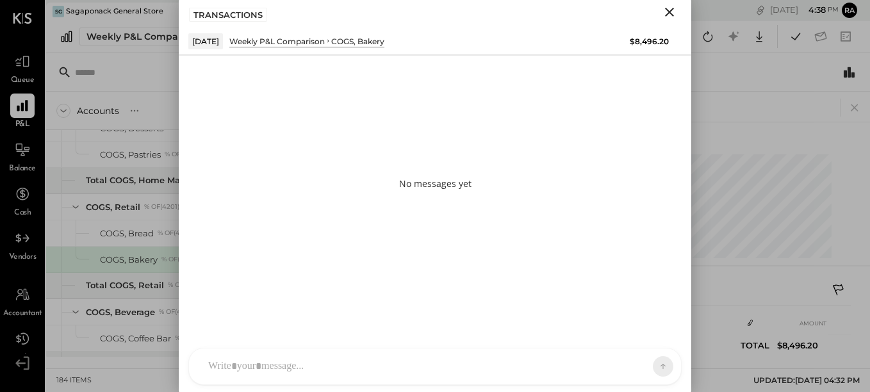
click at [673, 17] on icon "Close" at bounding box center [668, 11] width 15 height 15
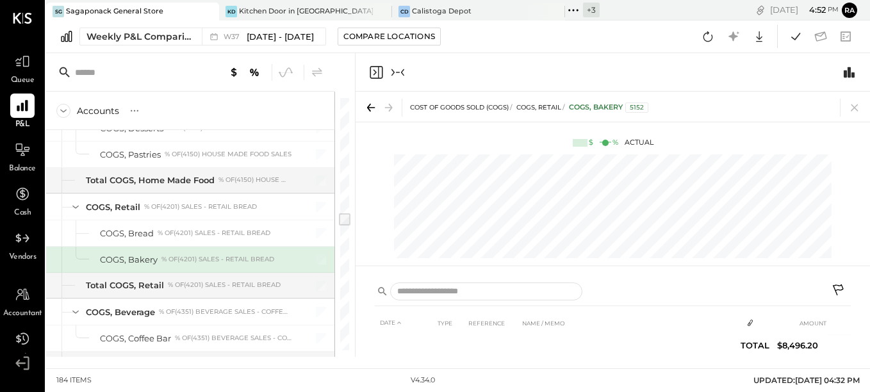
click at [398, 74] on icon "Collapse panel (e)" at bounding box center [397, 72] width 15 height 15
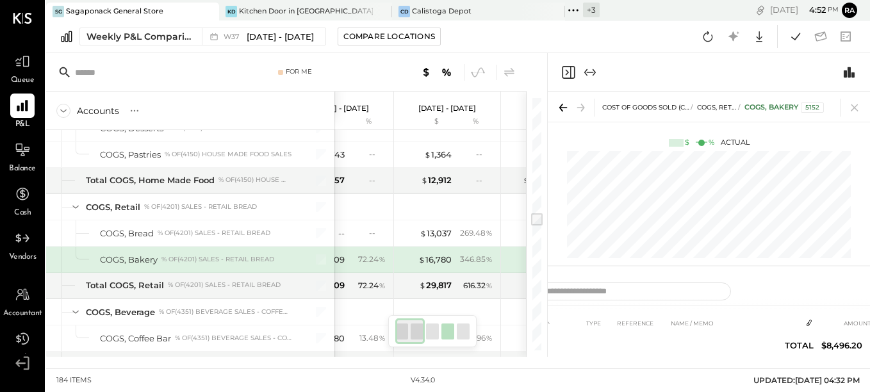
click at [565, 72] on icon "Close panel" at bounding box center [567, 72] width 15 height 15
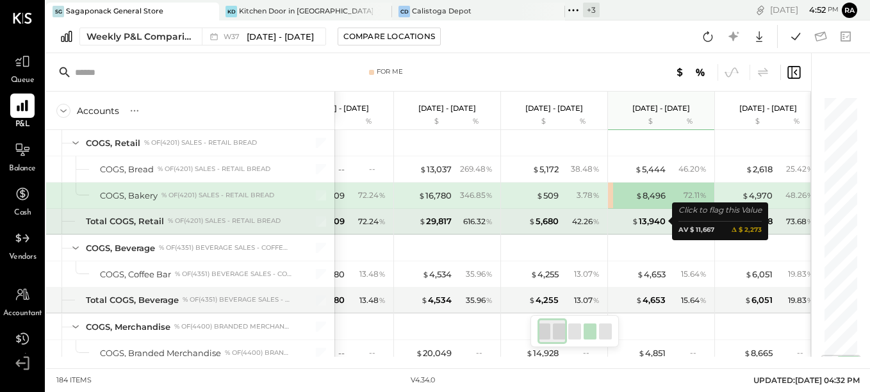
scroll to position [2993, 0]
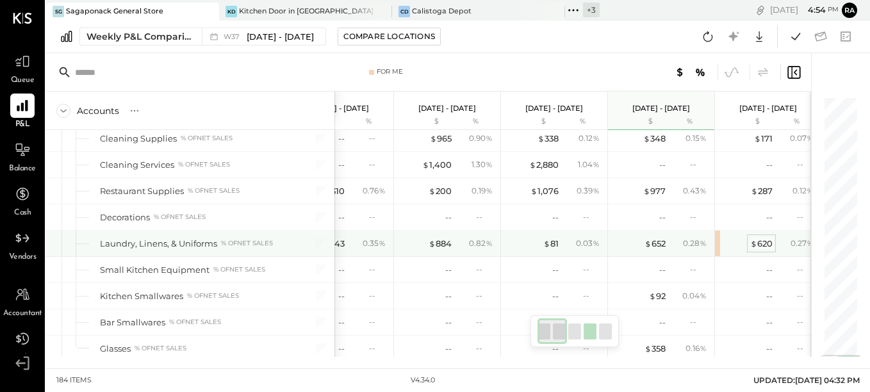
click at [755, 238] on div "$ 620" at bounding box center [761, 244] width 22 height 12
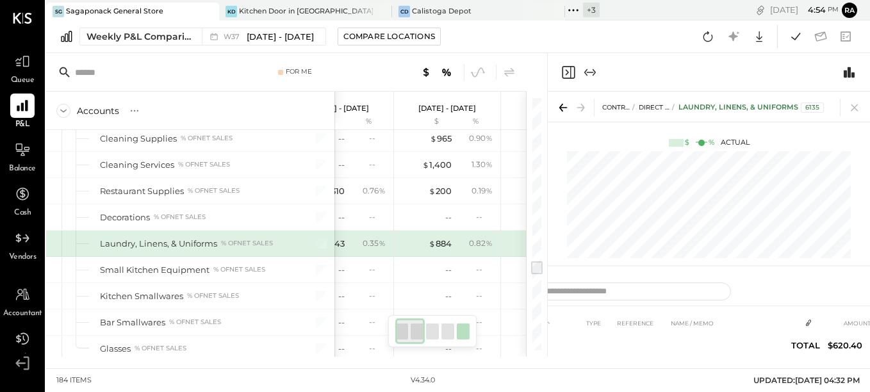
click at [565, 76] on icon "Close panel" at bounding box center [567, 72] width 15 height 15
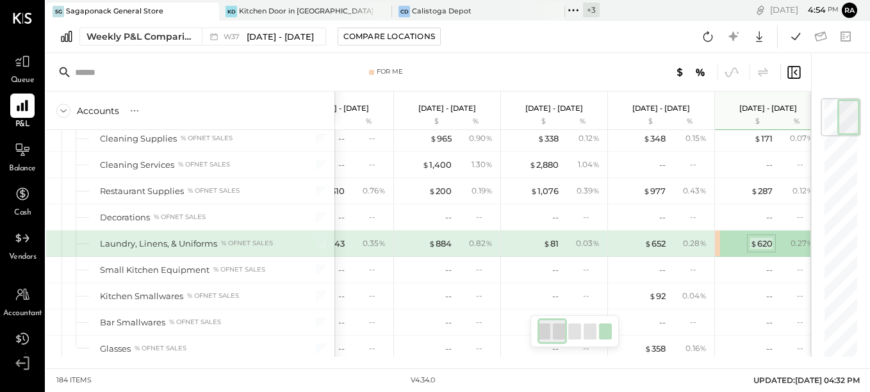
click at [752, 243] on span "$" at bounding box center [753, 243] width 7 height 10
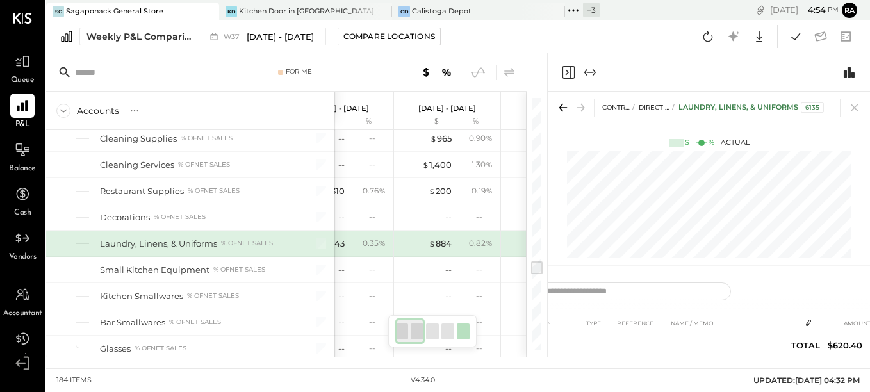
click at [593, 70] on icon "Expand panel (e)" at bounding box center [593, 72] width 3 height 7
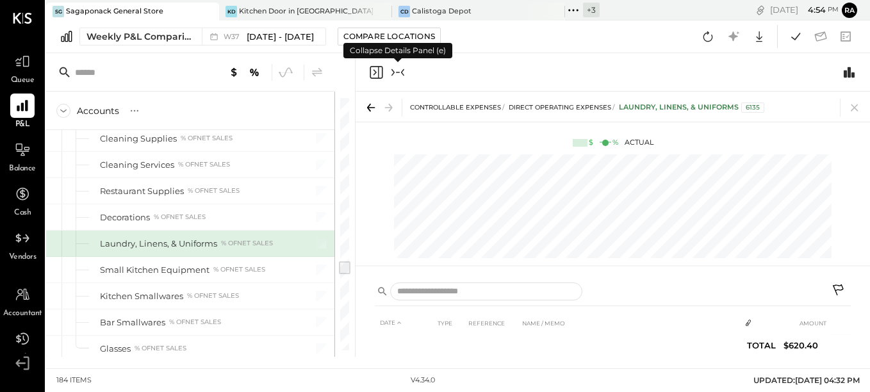
click at [835, 282] on button at bounding box center [838, 291] width 23 height 23
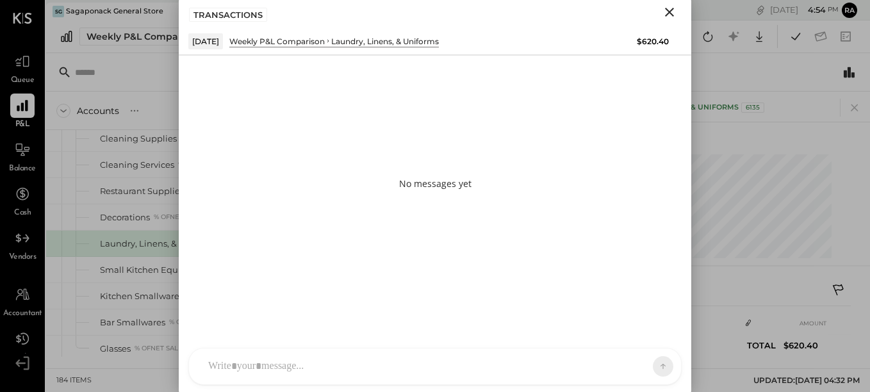
click at [664, 15] on icon "Close" at bounding box center [668, 11] width 15 height 15
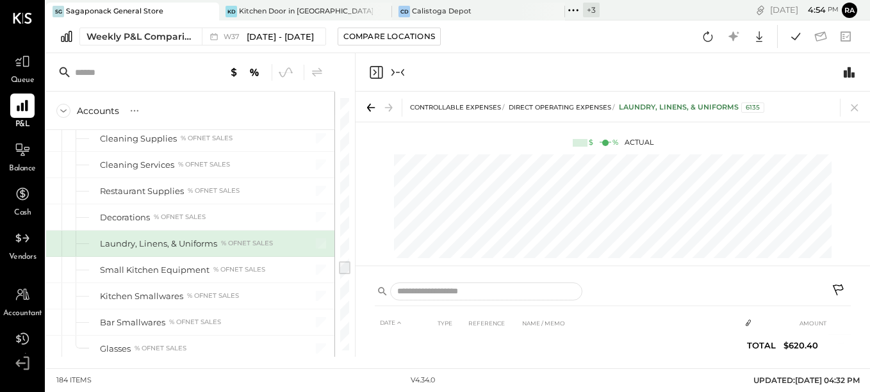
click at [399, 72] on icon "Collapse panel (e)" at bounding box center [398, 72] width 4 height 1
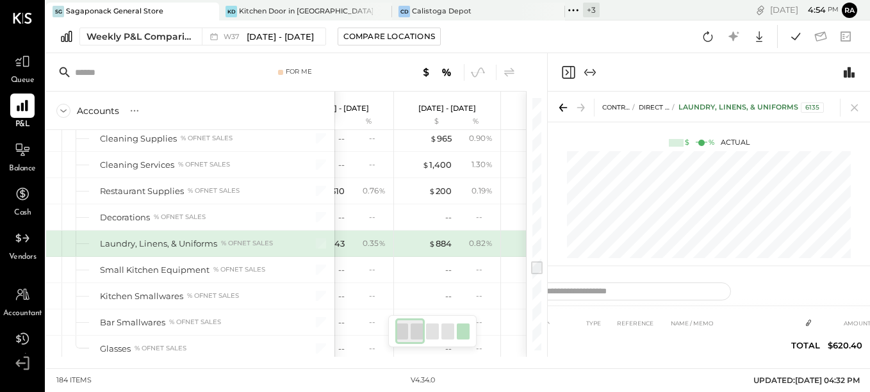
click at [569, 76] on icon "Close panel" at bounding box center [567, 72] width 15 height 15
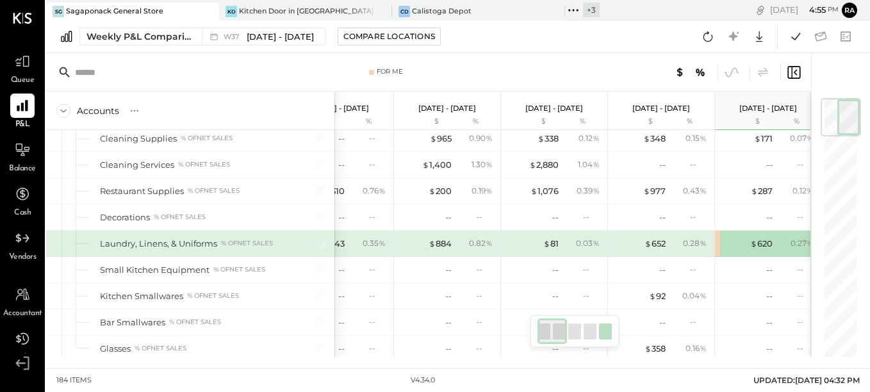
click at [113, 240] on div "Laundry, Linens, & Uniforms" at bounding box center [158, 244] width 117 height 12
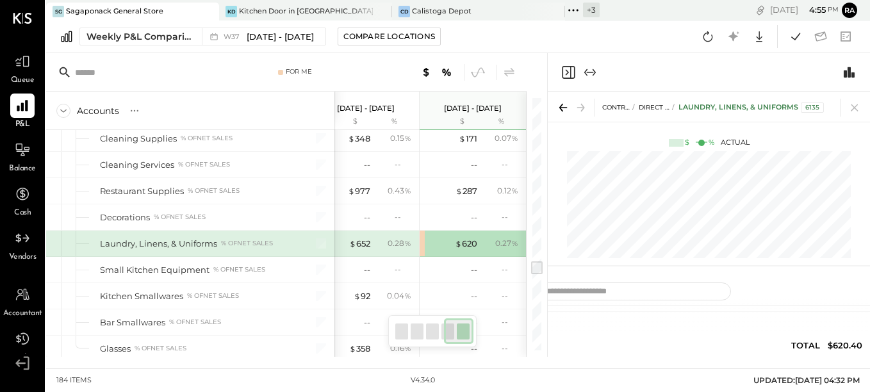
scroll to position [13, 0]
click at [584, 67] on icon "Expand panel (e)" at bounding box center [589, 72] width 15 height 15
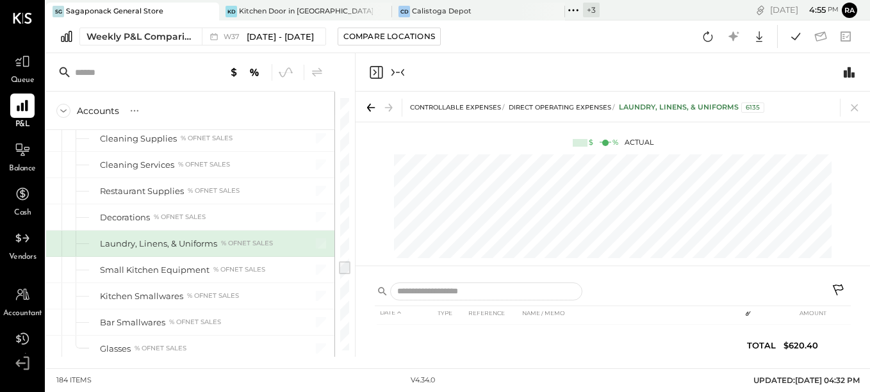
scroll to position [77, 0]
click at [752, 36] on icon at bounding box center [758, 36] width 17 height 17
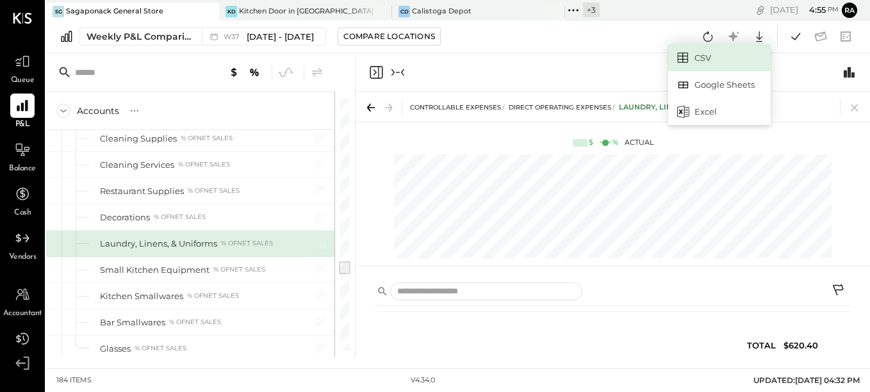
click at [722, 62] on link "CSV" at bounding box center [719, 57] width 102 height 27
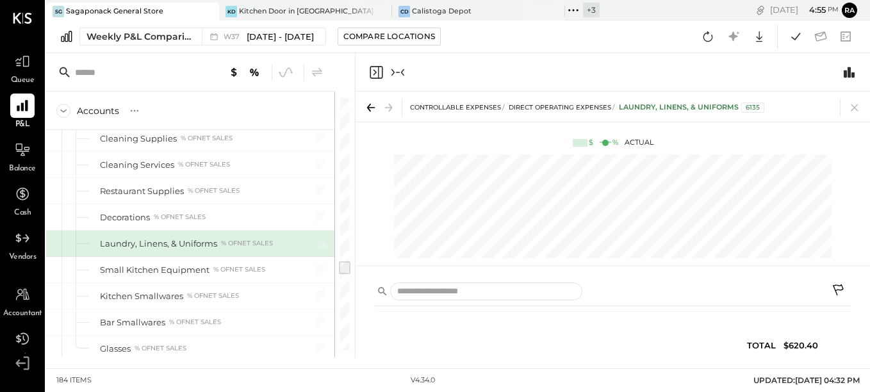
click at [539, 28] on div "Weekly P&L Comparison W37 Sep 8 - 14, 2025 Compare Locations CSV Google Sheets …" at bounding box center [457, 36] width 823 height 33
click at [397, 71] on icon "Collapse panel (e)" at bounding box center [397, 72] width 15 height 15
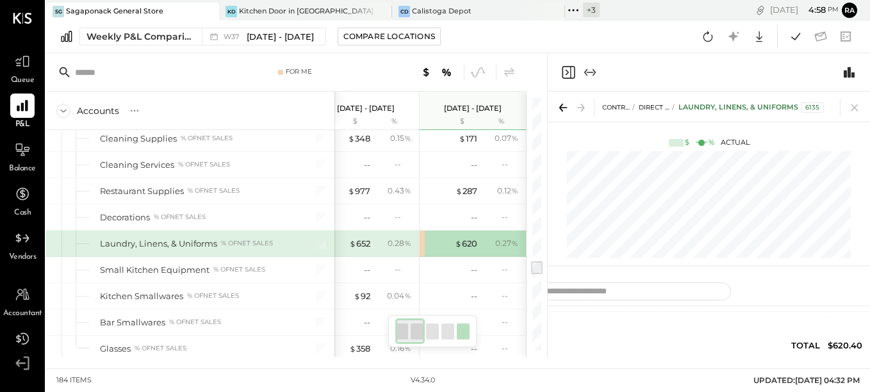
click at [568, 76] on icon "Close panel" at bounding box center [567, 72] width 15 height 15
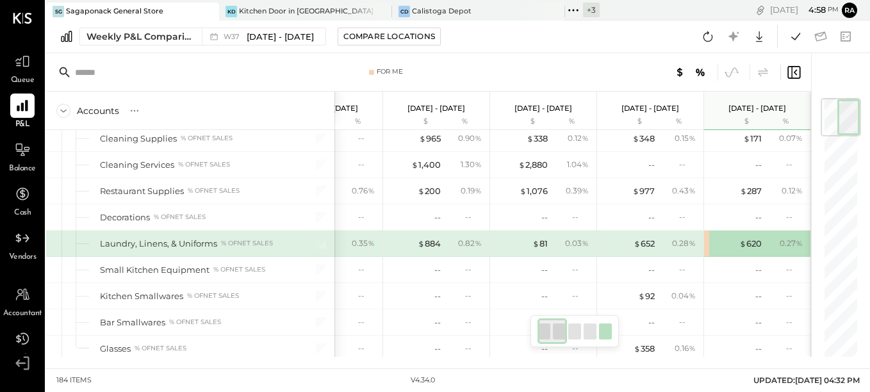
scroll to position [0, 58]
click at [651, 113] on div "Aug 18 - 24, 2025 $ %" at bounding box center [650, 111] width 106 height 38
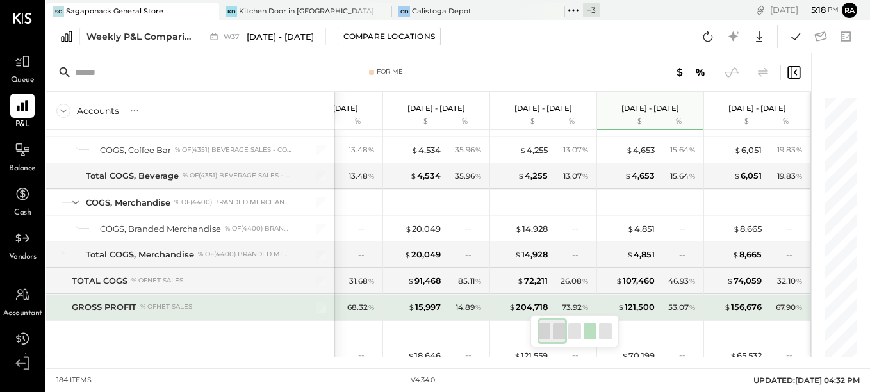
scroll to position [2429, 0]
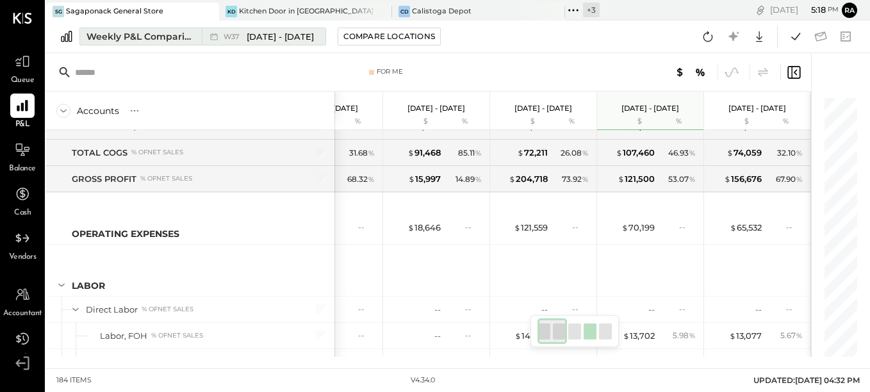
click at [276, 39] on span "Sep 8 - 14, 2025" at bounding box center [280, 37] width 67 height 12
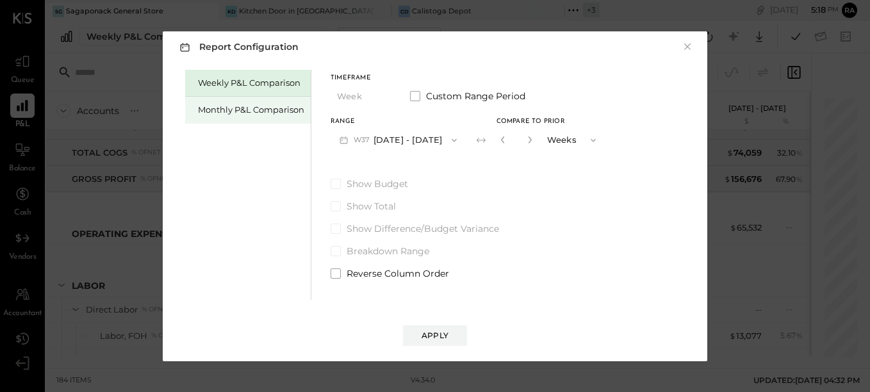
click at [250, 109] on div "Monthly P&L Comparison" at bounding box center [251, 110] width 106 height 12
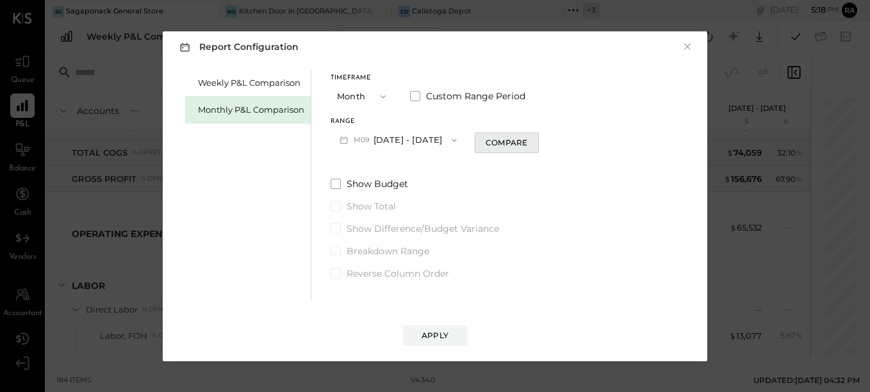
click at [487, 147] on div "Compare" at bounding box center [506, 142] width 42 height 11
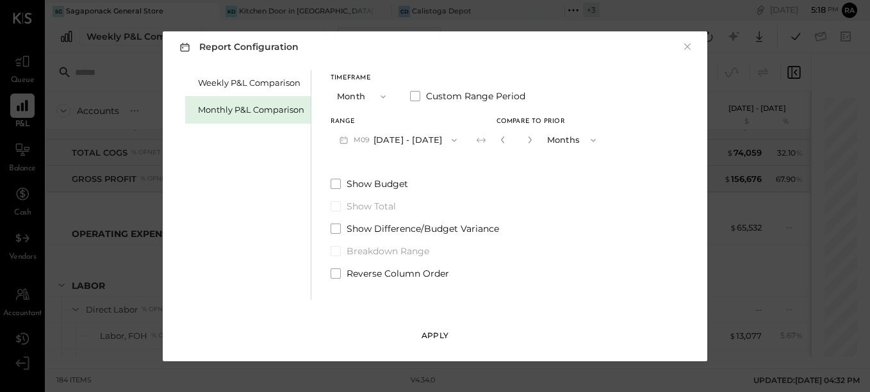
click at [445, 331] on div "Apply" at bounding box center [434, 335] width 27 height 11
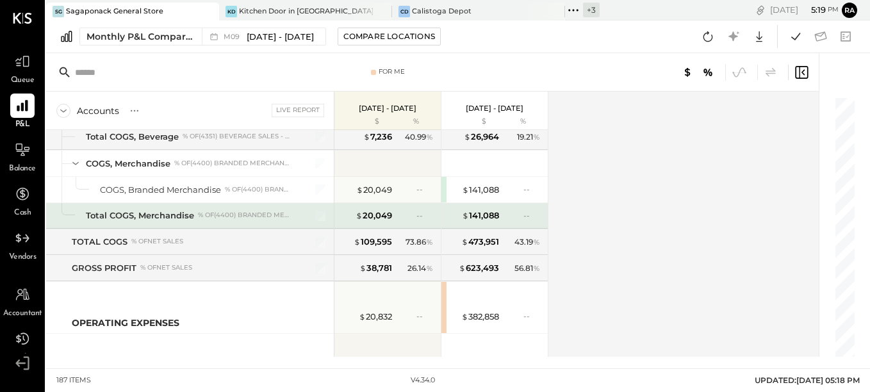
scroll to position [2317, 0]
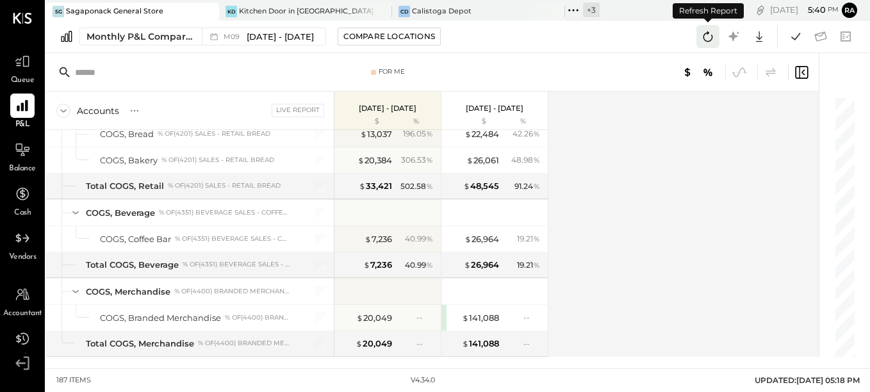
click at [707, 40] on icon at bounding box center [707, 36] width 17 height 17
click at [189, 15] on div at bounding box center [196, 11] width 45 height 17
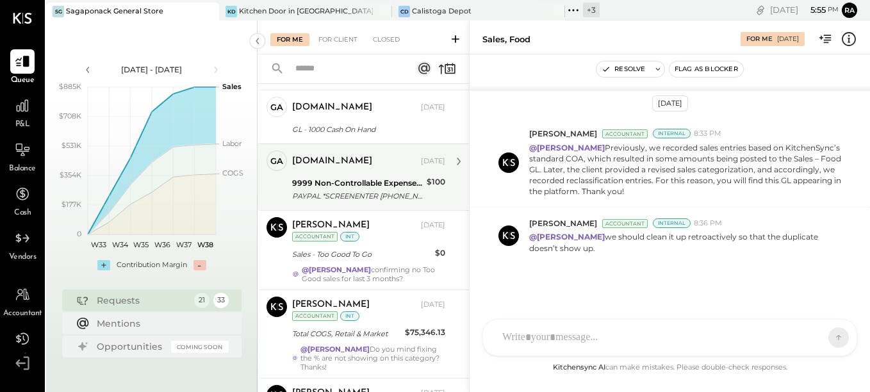
scroll to position [192, 0]
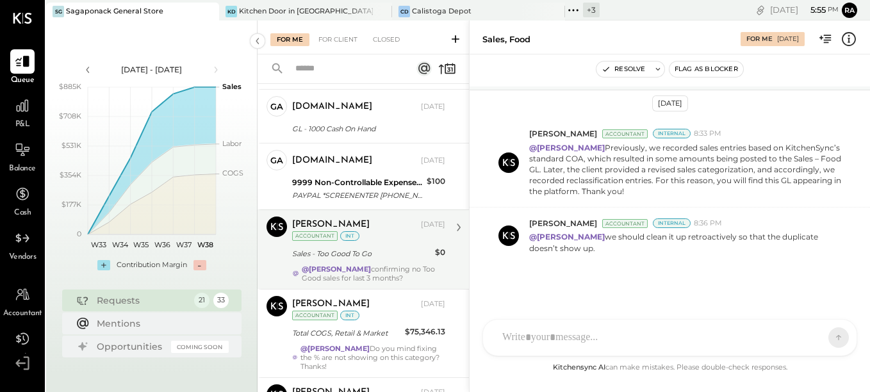
click at [366, 252] on div "Sales - Too Good To Go" at bounding box center [361, 253] width 139 height 13
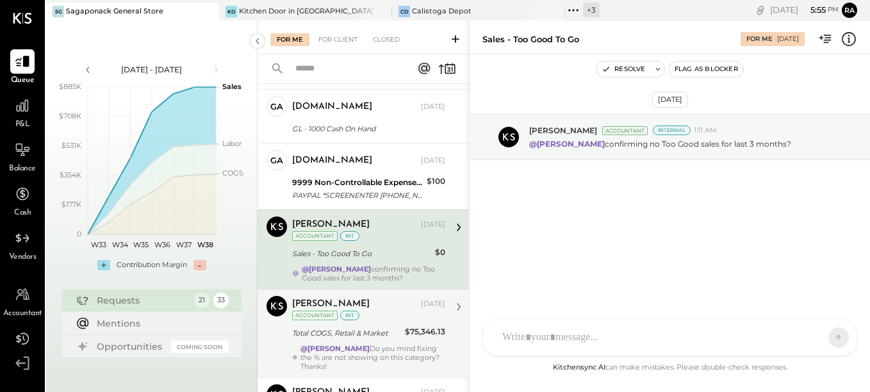
click at [350, 335] on div "Total COGS, Retail & Market" at bounding box center [346, 333] width 109 height 13
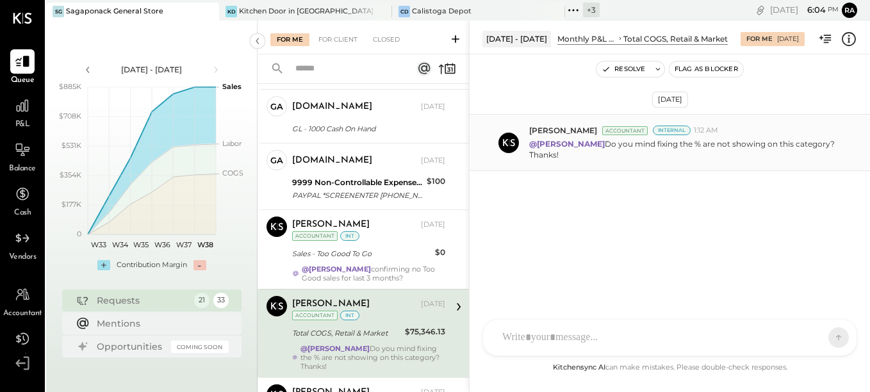
scroll to position [192, 0]
click at [20, 109] on icon at bounding box center [22, 105] width 13 height 13
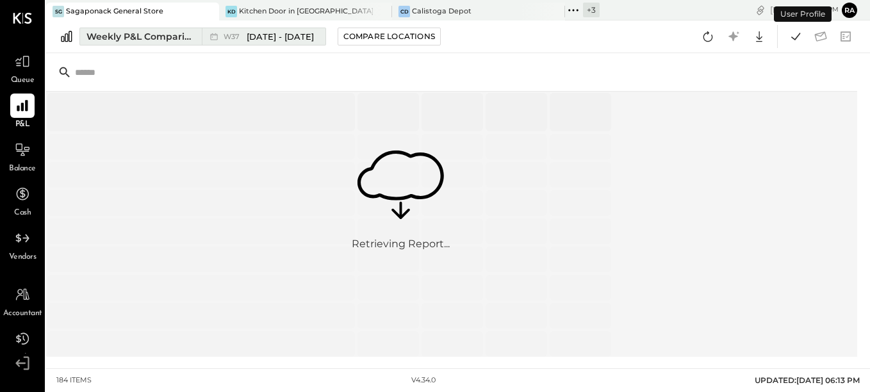
click at [267, 40] on span "Sep 8 - 14, 2025" at bounding box center [280, 37] width 67 height 12
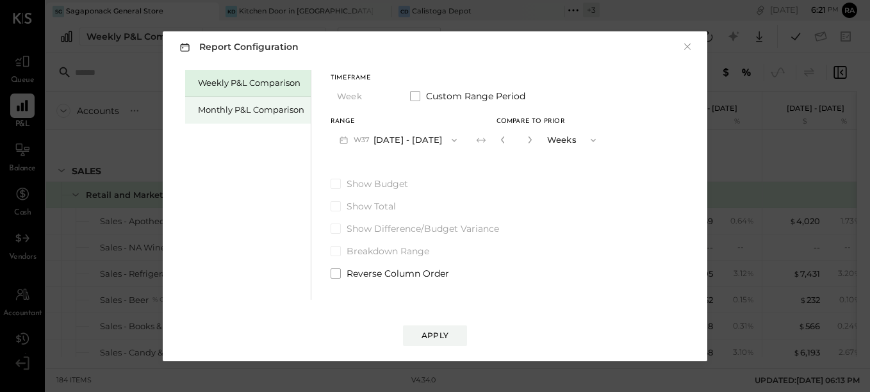
click at [267, 110] on div "Monthly P&L Comparison" at bounding box center [251, 110] width 106 height 12
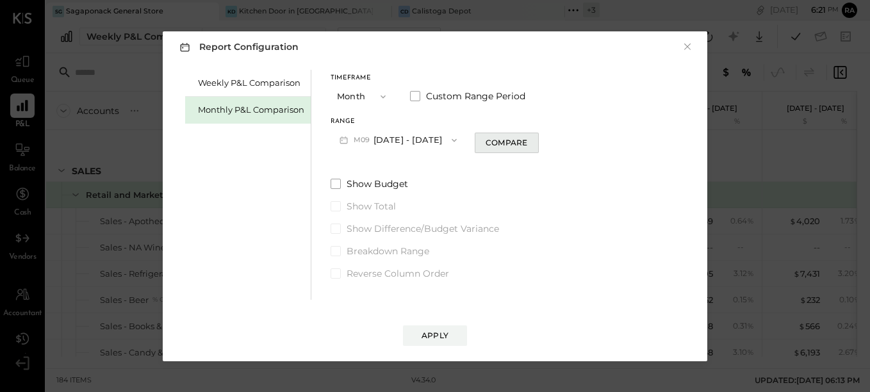
click at [490, 138] on div "Compare" at bounding box center [506, 142] width 42 height 11
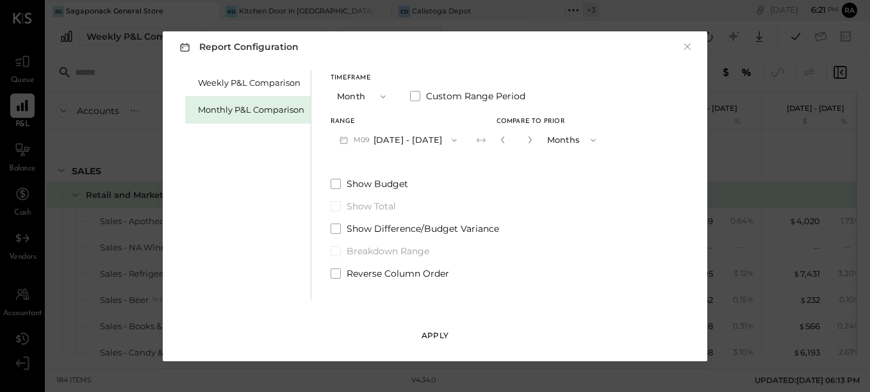
click at [430, 337] on div "Apply" at bounding box center [434, 335] width 27 height 11
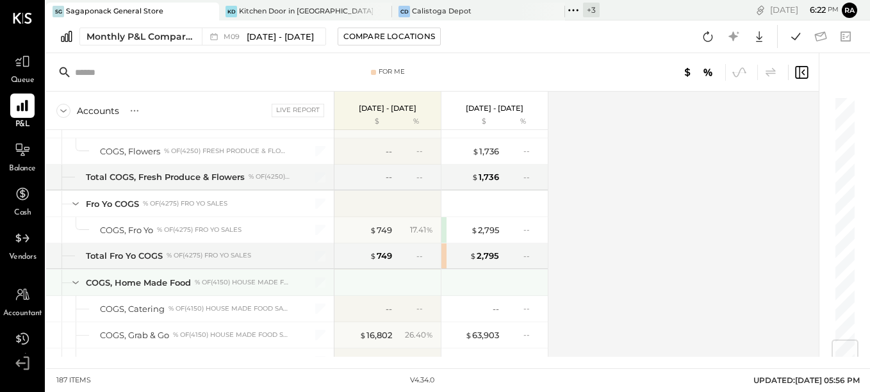
scroll to position [2113, 0]
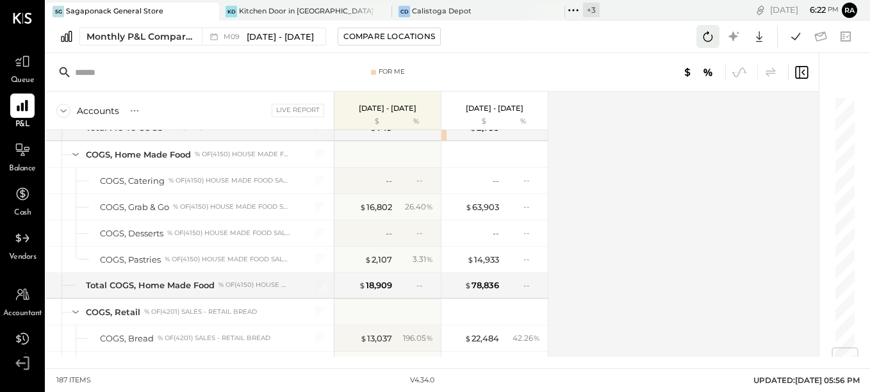
click at [705, 44] on icon at bounding box center [707, 36] width 17 height 17
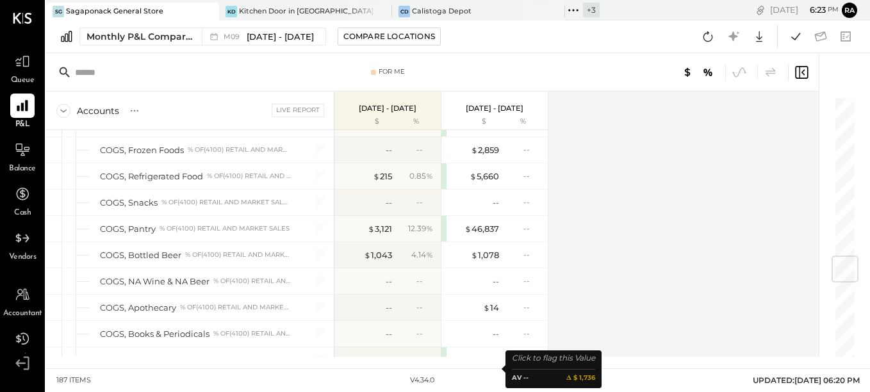
scroll to position [1345, 0]
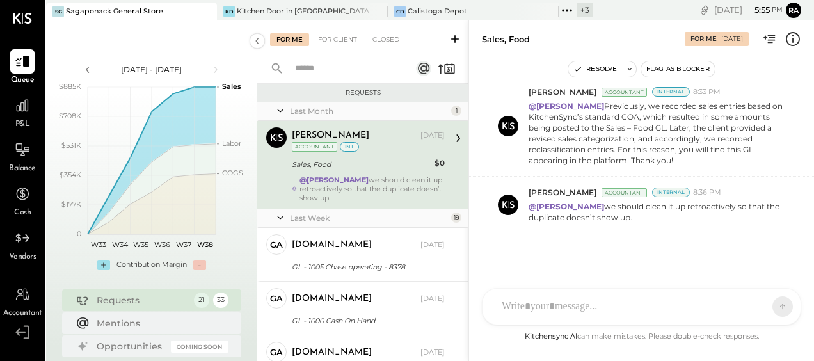
scroll to position [131, 0]
click at [23, 120] on span "P&L" at bounding box center [22, 125] width 15 height 12
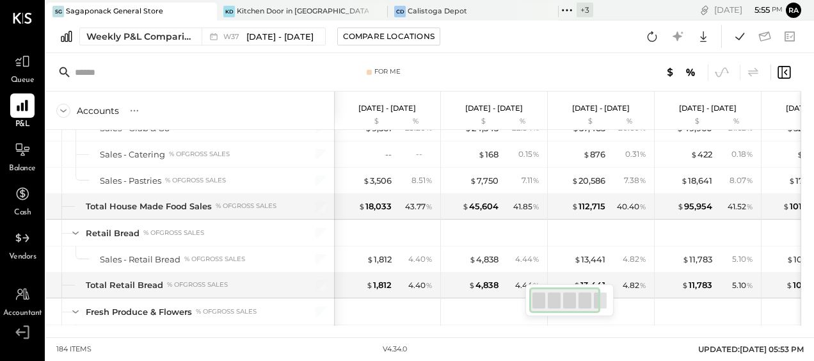
scroll to position [1215, 0]
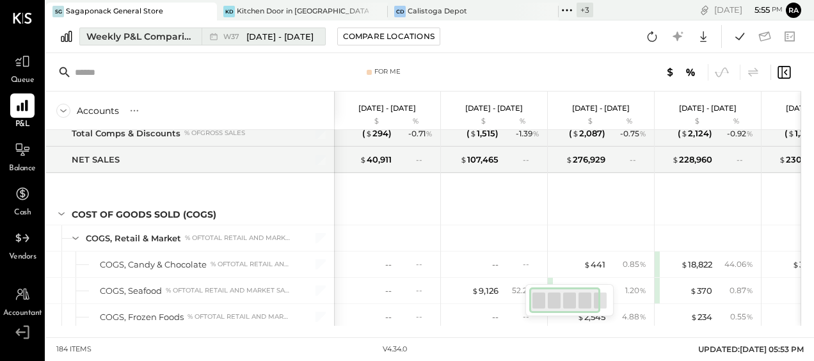
click at [247, 44] on div "W37 Sep 8 - 14, 2025" at bounding box center [260, 36] width 117 height 17
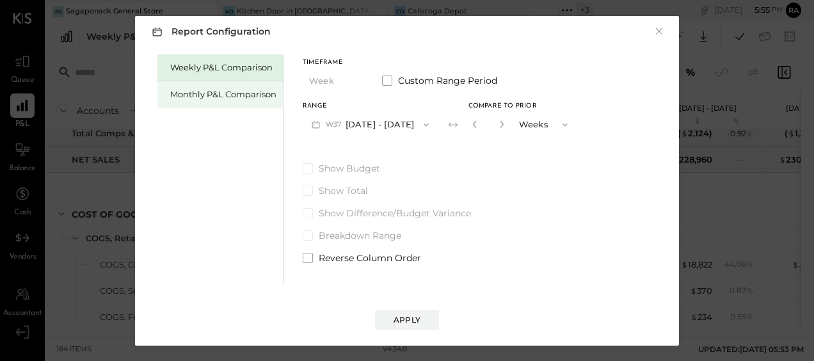
click at [239, 90] on div "Monthly P&L Comparison" at bounding box center [223, 94] width 106 height 12
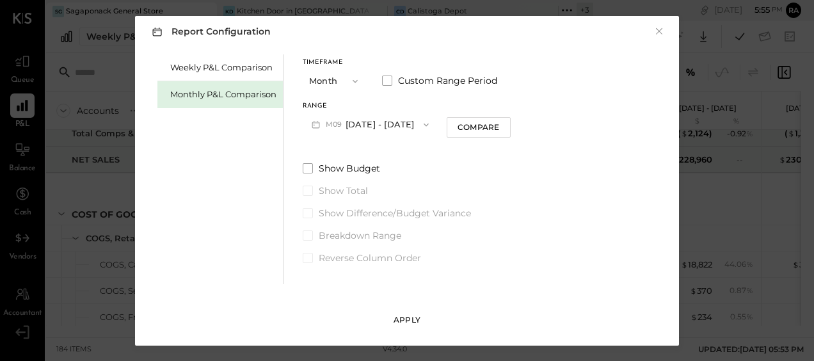
click at [416, 324] on div "Apply" at bounding box center [407, 319] width 27 height 11
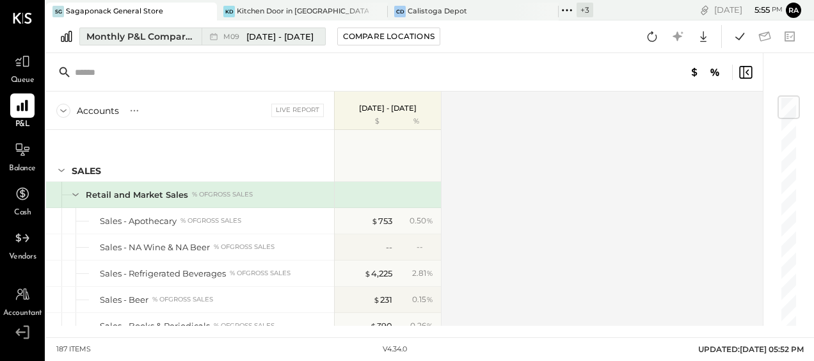
click at [267, 38] on span "Sep 1 - 30, 2025" at bounding box center [280, 37] width 67 height 12
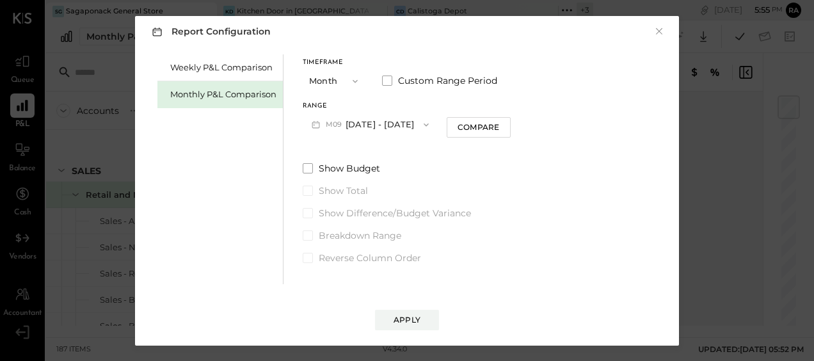
click at [453, 141] on div "Timeframe Month Custom Range Period Range M09 Sep 1 - 30, 2025 Compare Show Bud…" at bounding box center [407, 159] width 208 height 210
click at [453, 133] on button "Compare" at bounding box center [479, 127] width 64 height 20
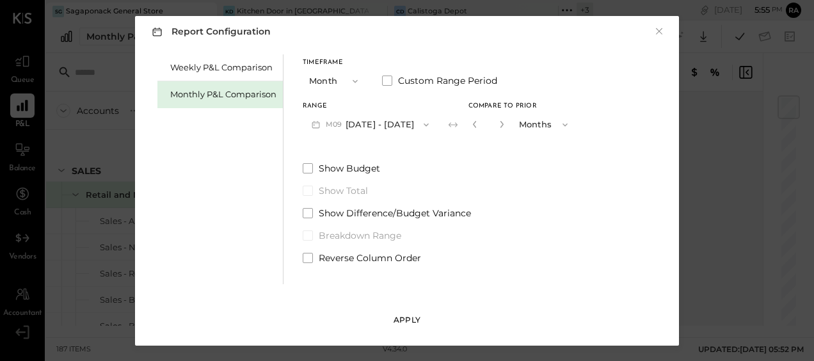
click at [402, 316] on div "Apply" at bounding box center [407, 319] width 27 height 11
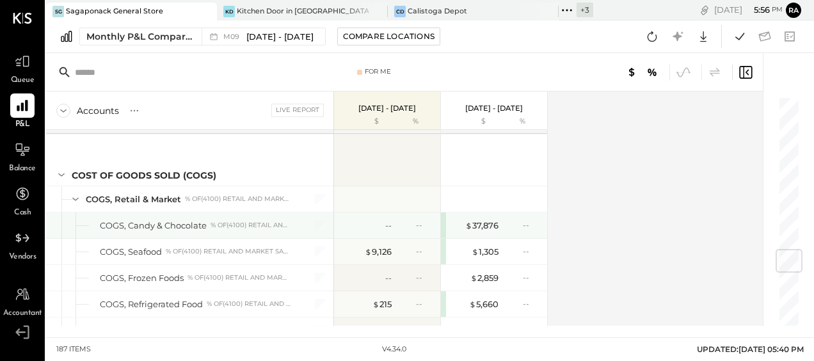
scroll to position [1345, 0]
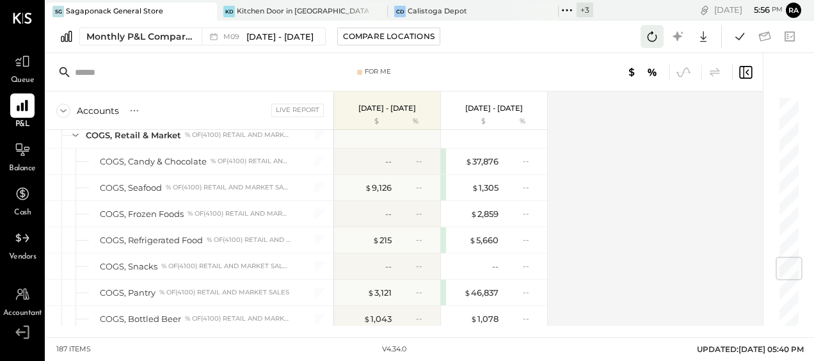
click at [654, 36] on icon at bounding box center [652, 36] width 17 height 17
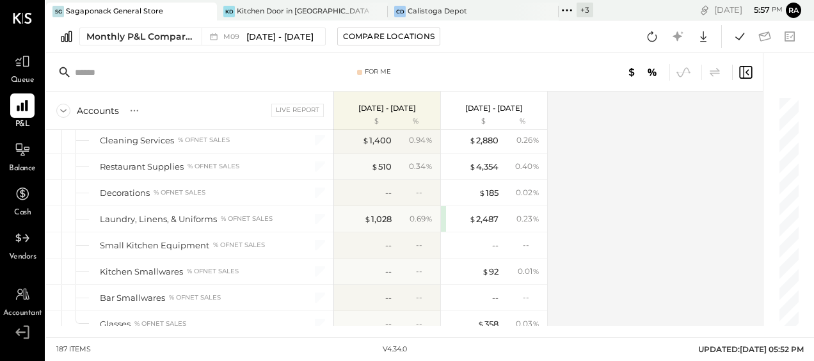
scroll to position [2803, 0]
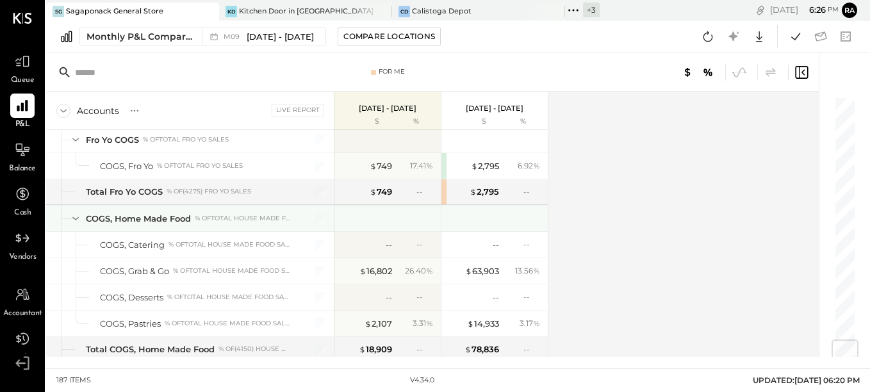
scroll to position [2113, 0]
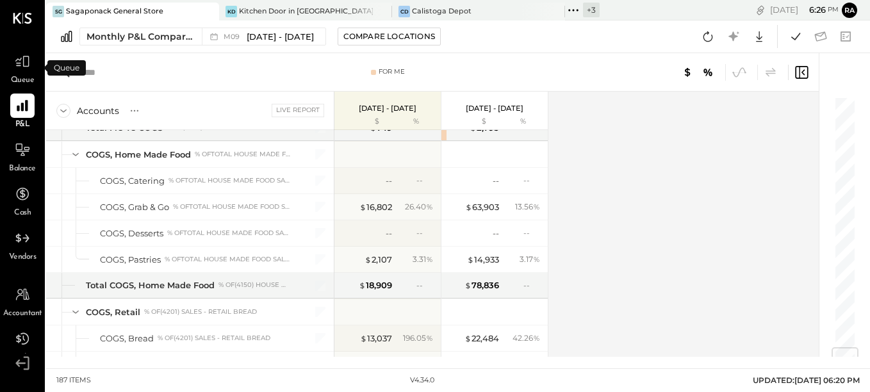
click at [19, 74] on div "Queue" at bounding box center [22, 67] width 24 height 37
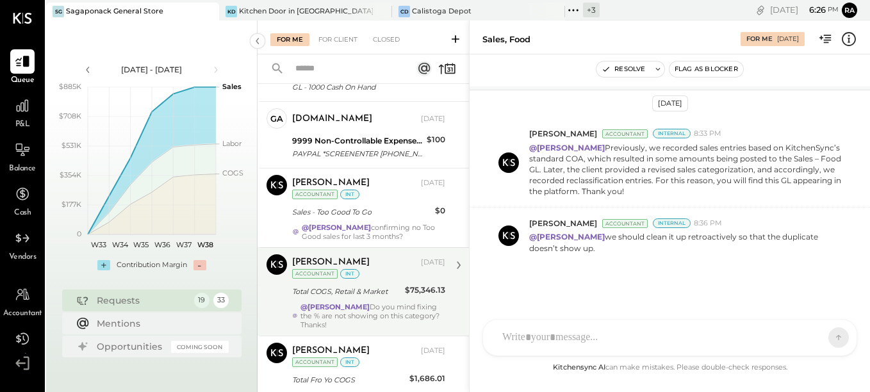
scroll to position [256, 0]
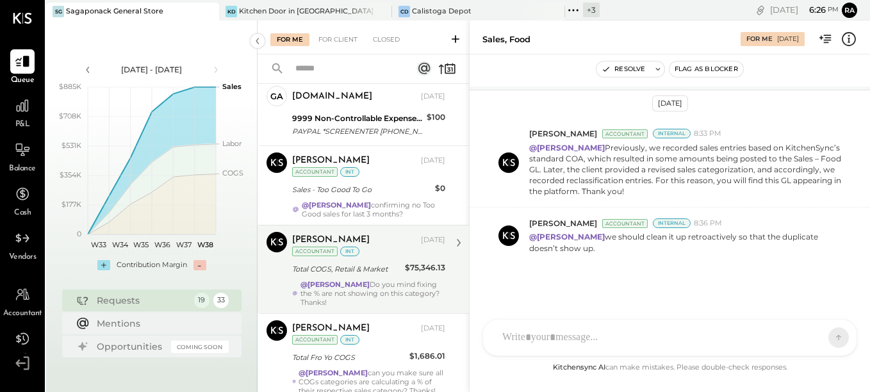
click at [374, 284] on div "@[PERSON_NAME] Do you mind fixing the % are not showing on this category? Thank…" at bounding box center [372, 293] width 145 height 27
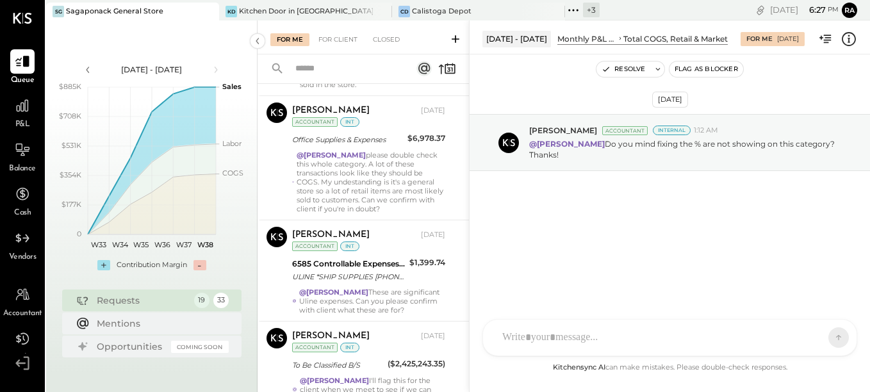
scroll to position [1030, 0]
click at [26, 118] on div "P&L" at bounding box center [22, 111] width 24 height 37
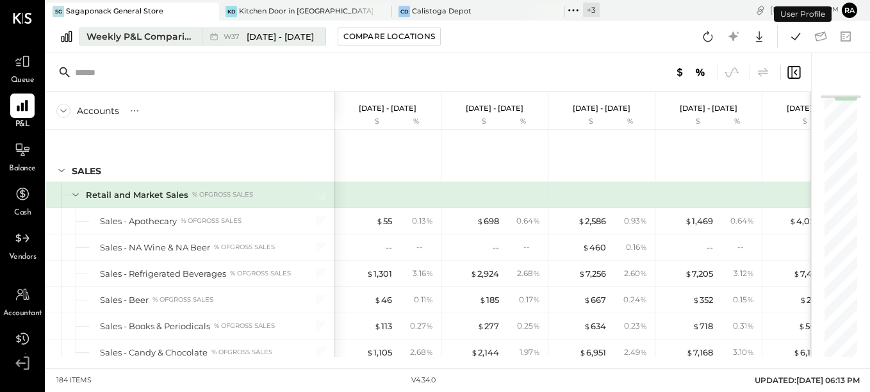
click at [236, 37] on span "W37" at bounding box center [233, 36] width 20 height 7
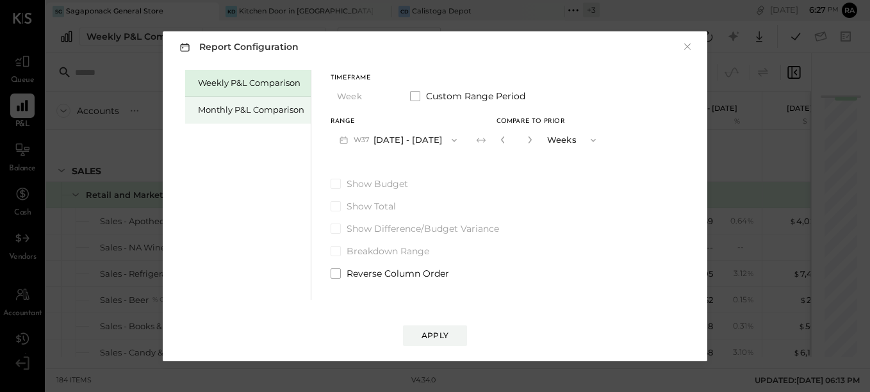
click at [269, 113] on div "Monthly P&L Comparison" at bounding box center [251, 110] width 106 height 12
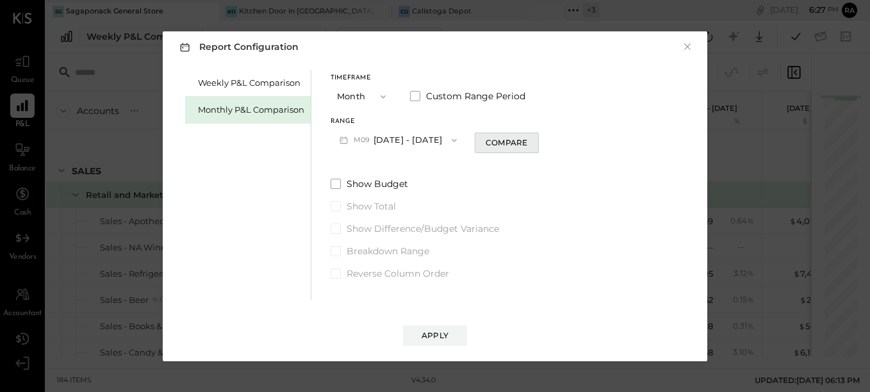
click at [494, 144] on div "Compare" at bounding box center [506, 142] width 42 height 11
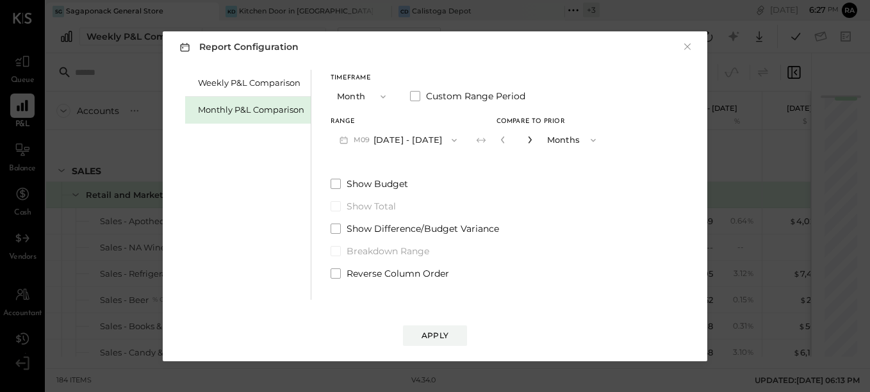
click at [528, 138] on icon "button" at bounding box center [529, 139] width 3 height 7
type input "*"
click at [439, 337] on div "Apply" at bounding box center [434, 335] width 27 height 11
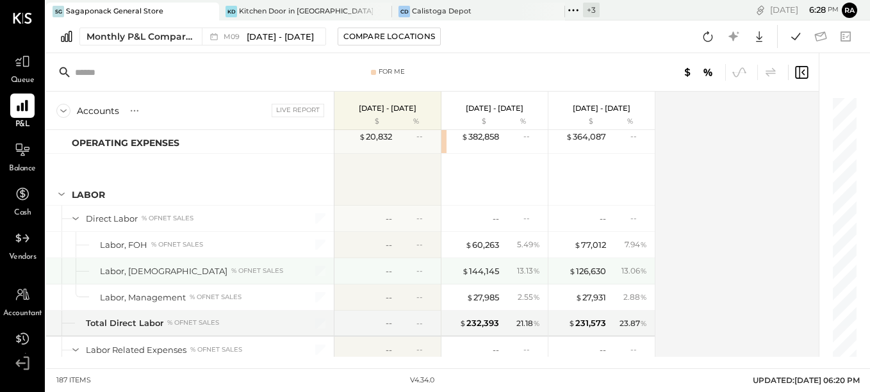
scroll to position [2689, 0]
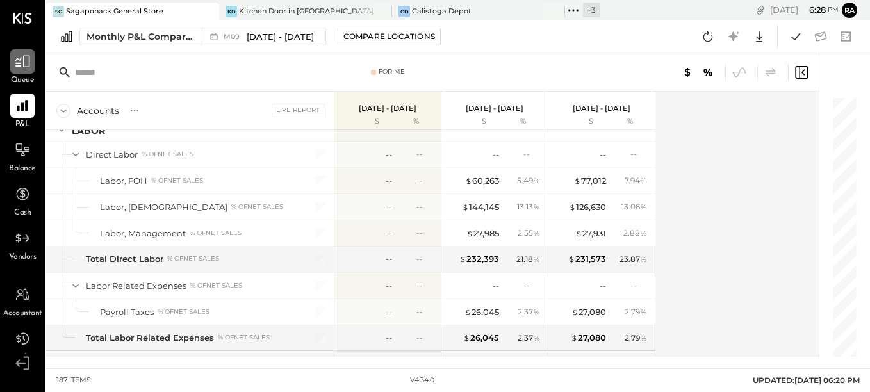
click at [29, 70] on div at bounding box center [22, 61] width 24 height 24
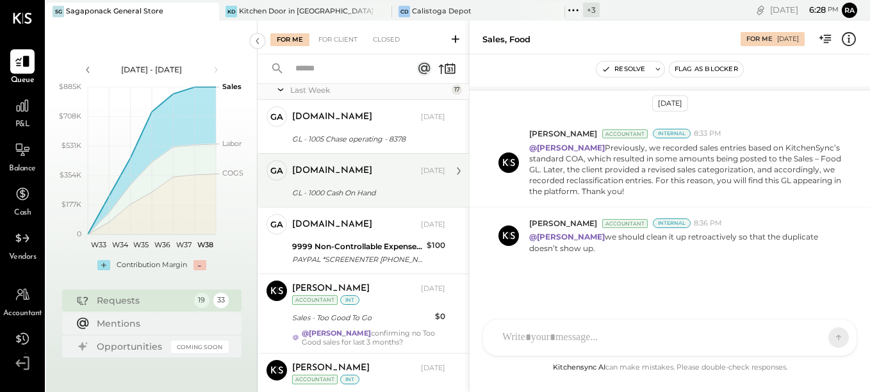
scroll to position [192, 0]
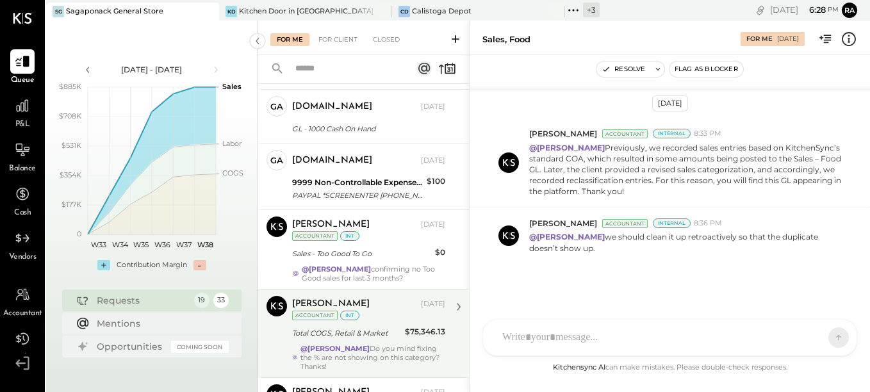
click at [391, 337] on div "Total COGS, Retail & Market" at bounding box center [346, 333] width 109 height 13
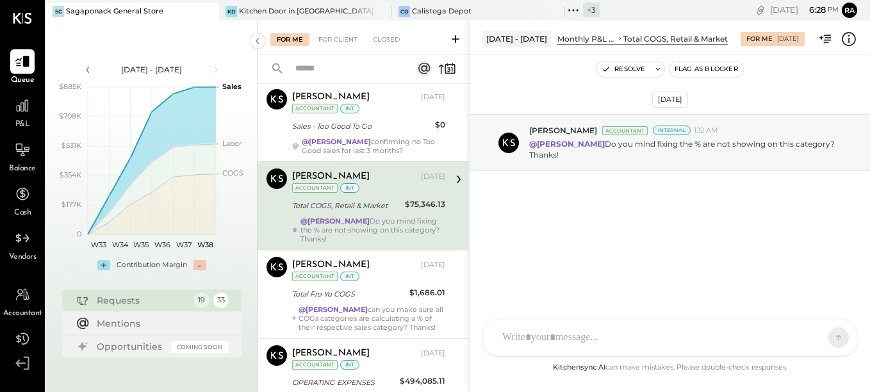
scroll to position [320, 0]
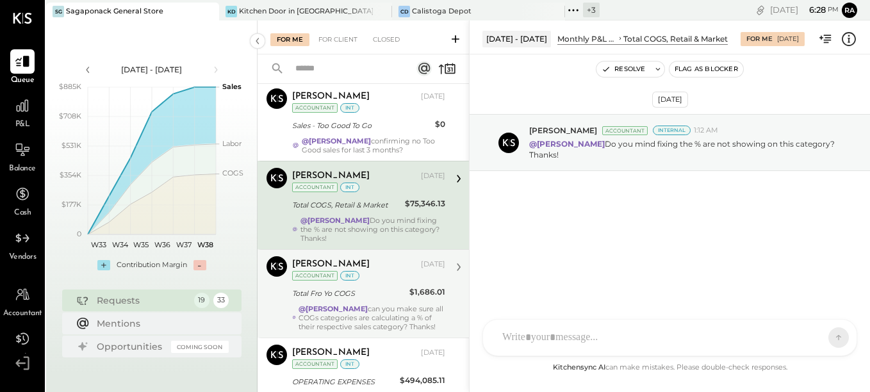
click at [370, 303] on div "[PERSON_NAME] [DATE] Accountant int Total Fro Yo COGS $1,686.01 @[PERSON_NAME] …" at bounding box center [368, 293] width 153 height 75
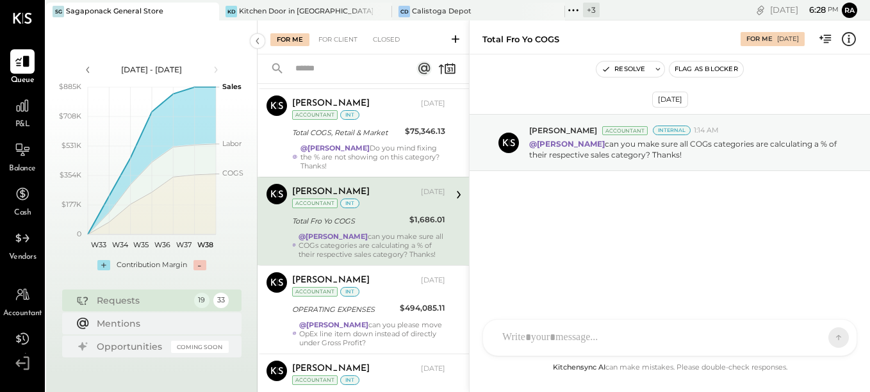
scroll to position [448, 0]
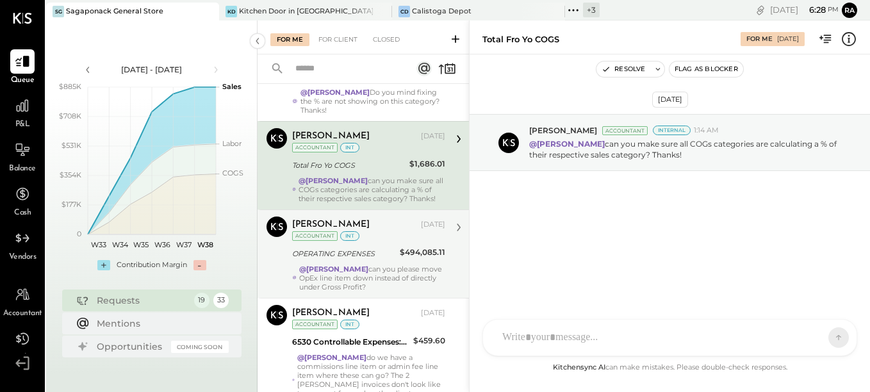
click at [371, 268] on div "@[PERSON_NAME] can you please move OpEx line item down instead of directly unde…" at bounding box center [372, 277] width 146 height 27
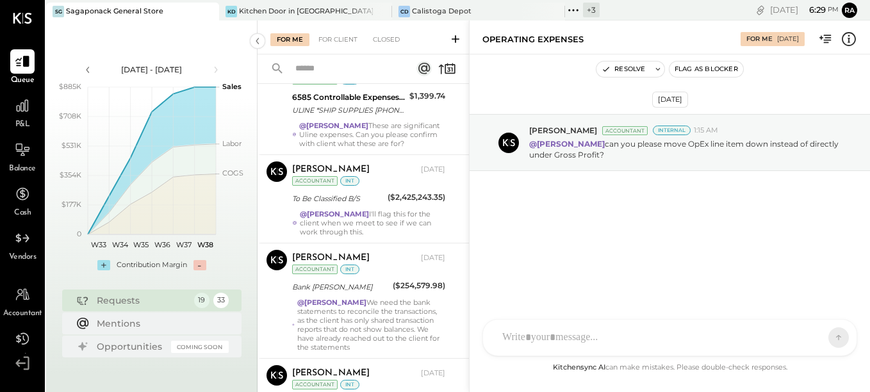
scroll to position [1217, 0]
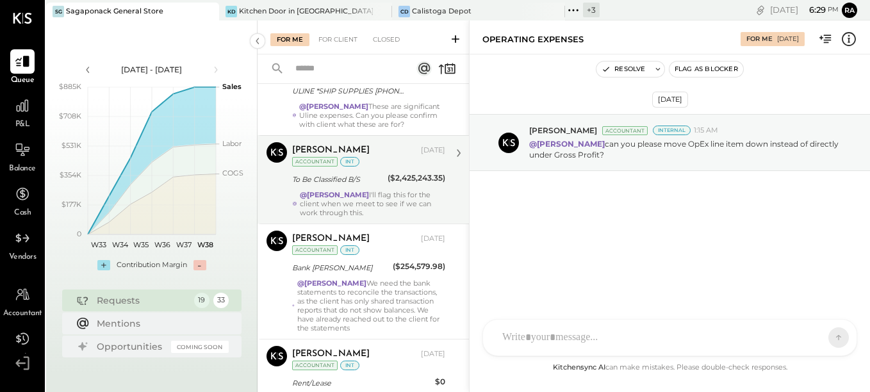
click at [364, 190] on div "@[PERSON_NAME] I'll flag this for the client when we meet to see if we can work…" at bounding box center [372, 203] width 145 height 27
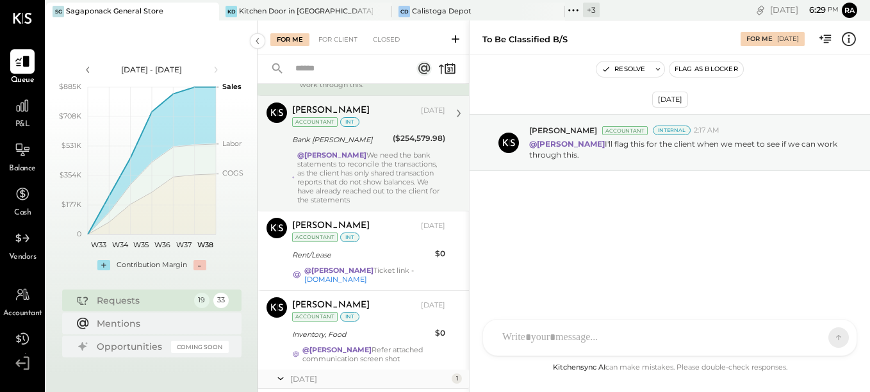
scroll to position [1409, 0]
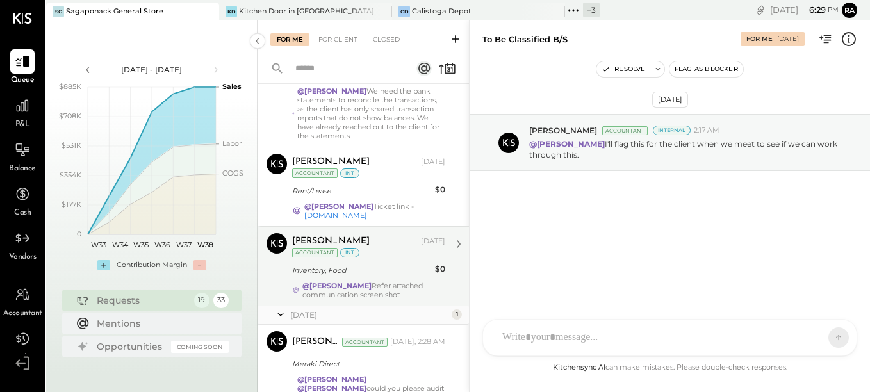
click at [373, 281] on div "@[PERSON_NAME] Refer attached communication screen shot" at bounding box center [373, 290] width 143 height 18
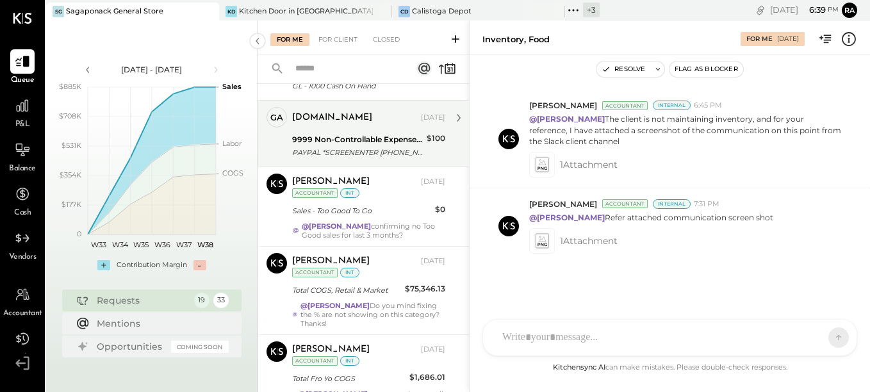
scroll to position [256, 0]
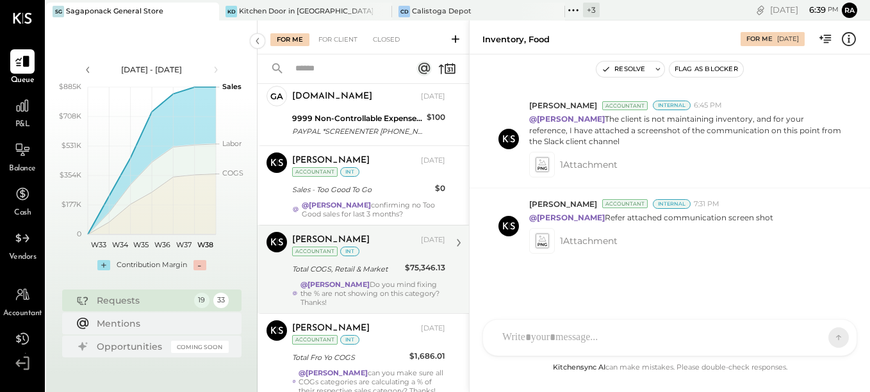
click at [374, 258] on div "[PERSON_NAME] [DATE] Accountant int Total COGS, Retail & Market $75,346.13 @[PE…" at bounding box center [368, 269] width 153 height 75
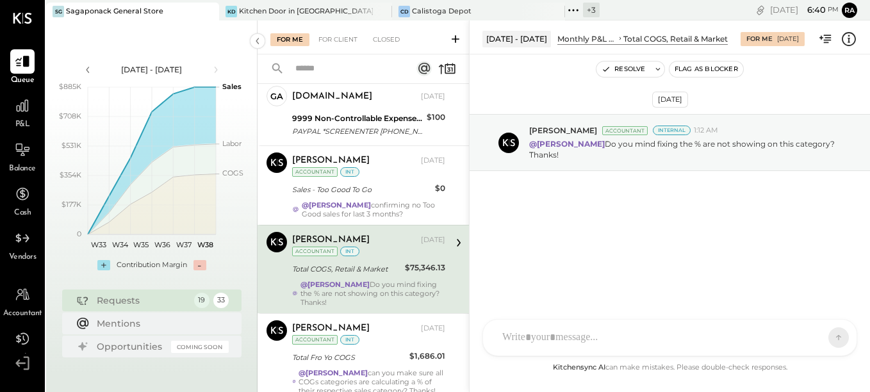
click at [515, 341] on div "SK [PERSON_NAME] D daniel G [DOMAIN_NAME] M [PERSON_NAME] JS [PERSON_NAME] T [P…" at bounding box center [669, 337] width 375 height 37
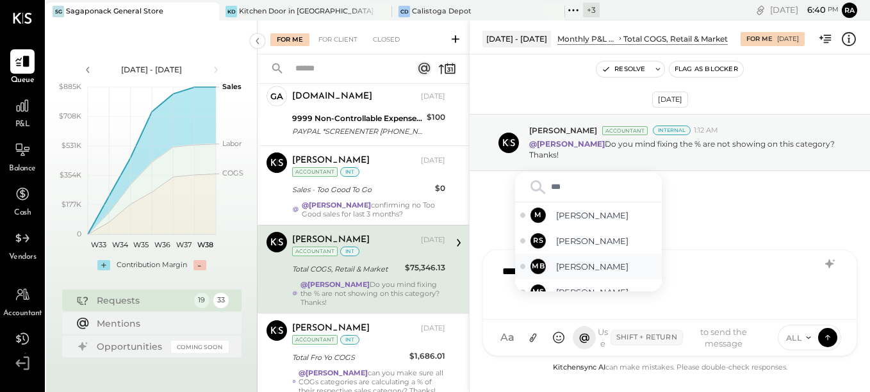
click at [610, 269] on span "[PERSON_NAME]" at bounding box center [606, 267] width 101 height 12
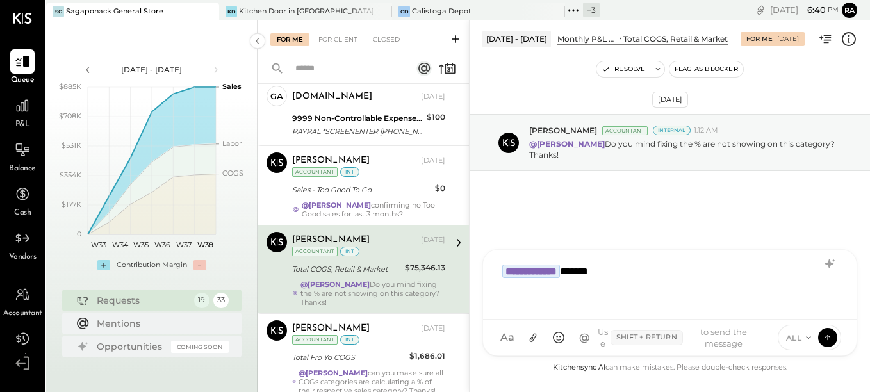
click at [806, 337] on icon at bounding box center [808, 337] width 10 height 10
click at [800, 308] on div "INTERNAL" at bounding box center [816, 305] width 76 height 21
click at [825, 328] on button at bounding box center [827, 336] width 19 height 19
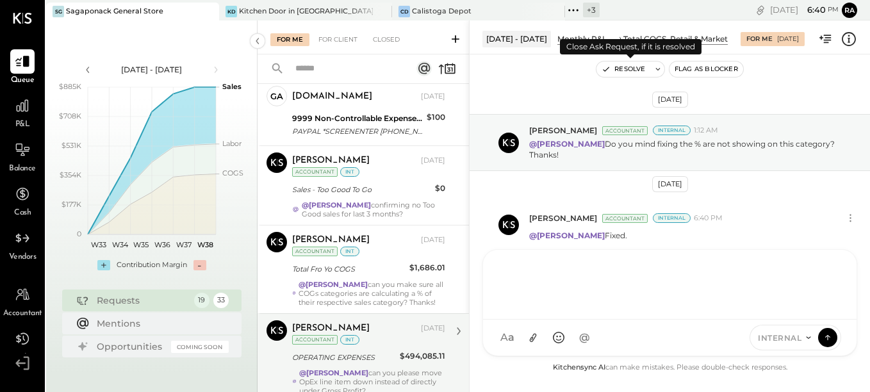
scroll to position [690, 0]
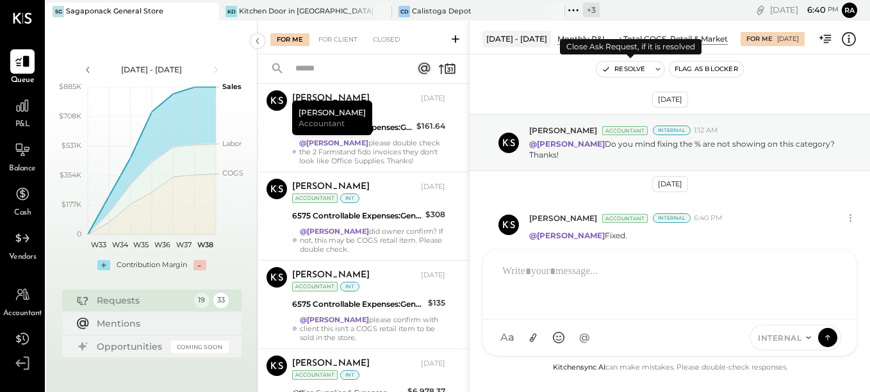
click at [632, 70] on button "Resolve" at bounding box center [623, 68] width 54 height 15
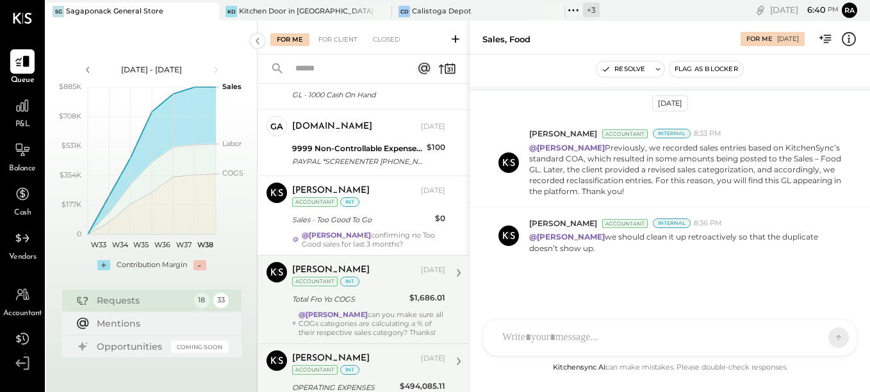
scroll to position [256, 0]
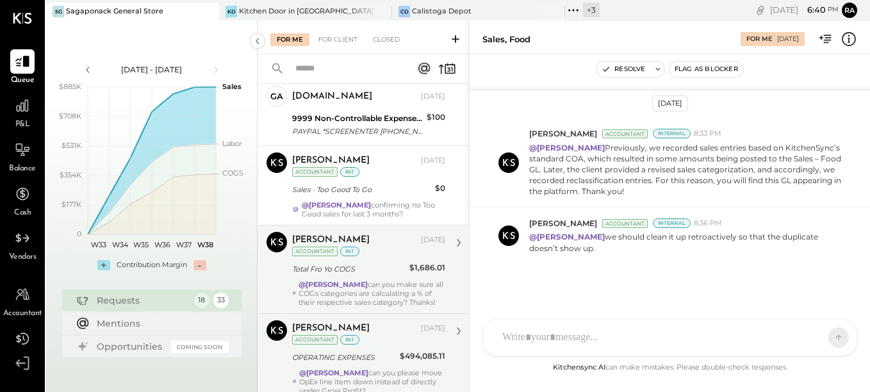
click at [376, 273] on div "Total Fro Yo COGS" at bounding box center [348, 269] width 113 height 13
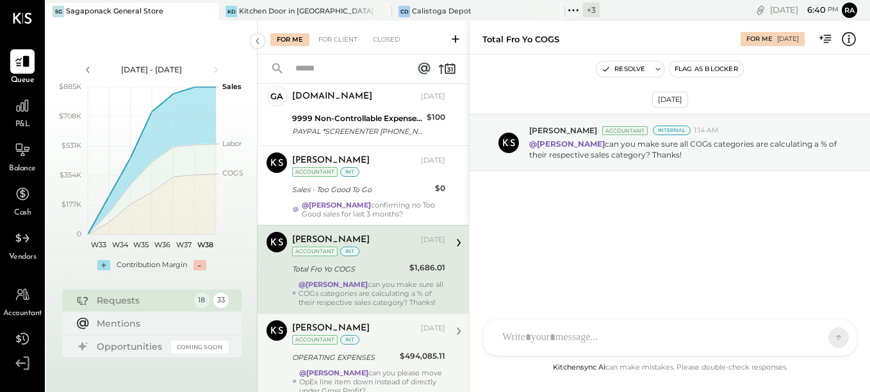
click at [515, 336] on div at bounding box center [658, 337] width 325 height 28
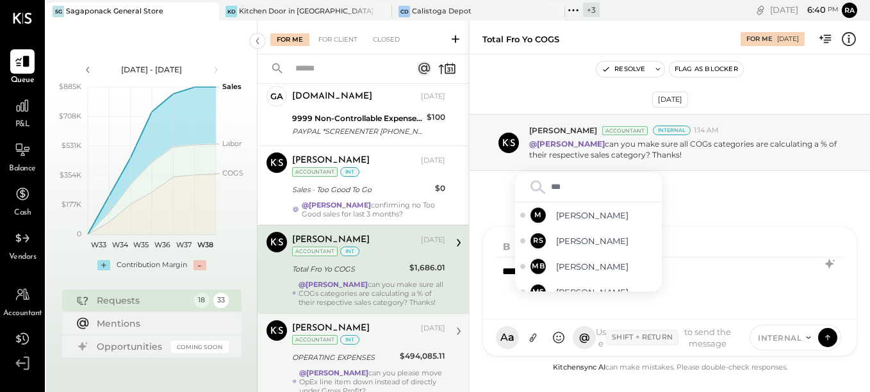
type input "****"
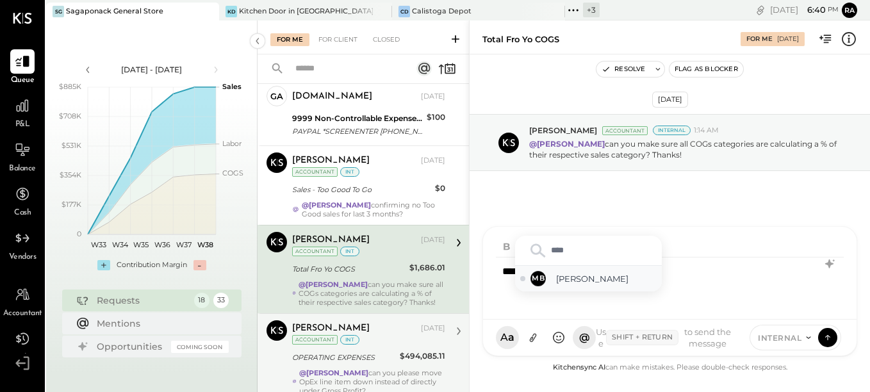
click at [565, 281] on span "[PERSON_NAME]" at bounding box center [606, 279] width 101 height 12
click at [828, 336] on icon at bounding box center [827, 335] width 5 height 3
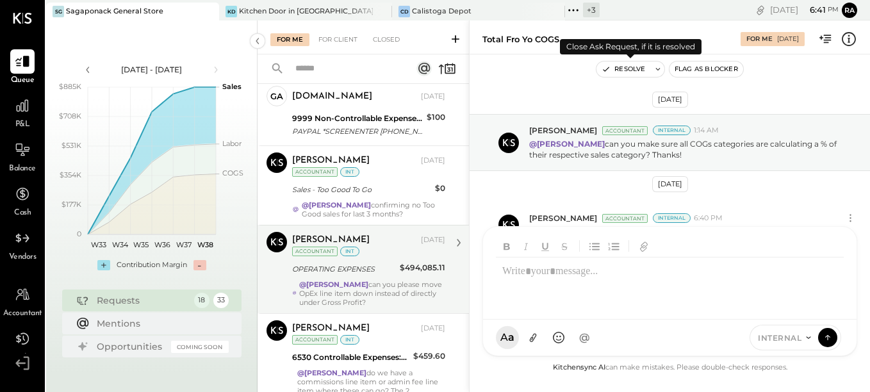
click at [629, 68] on button "Resolve" at bounding box center [623, 68] width 54 height 15
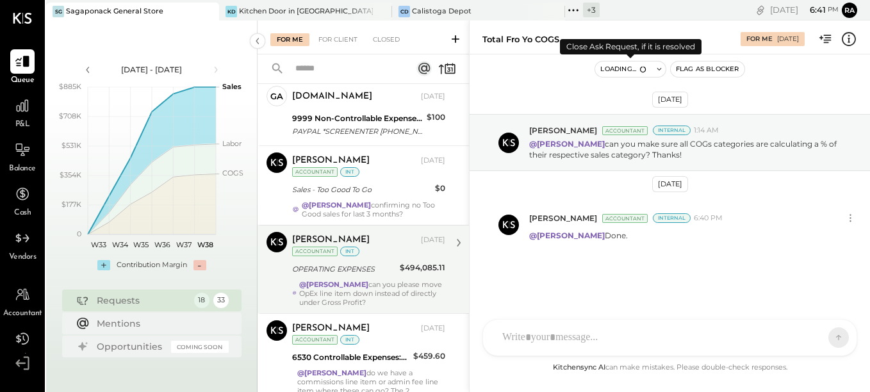
scroll to position [1083, 0]
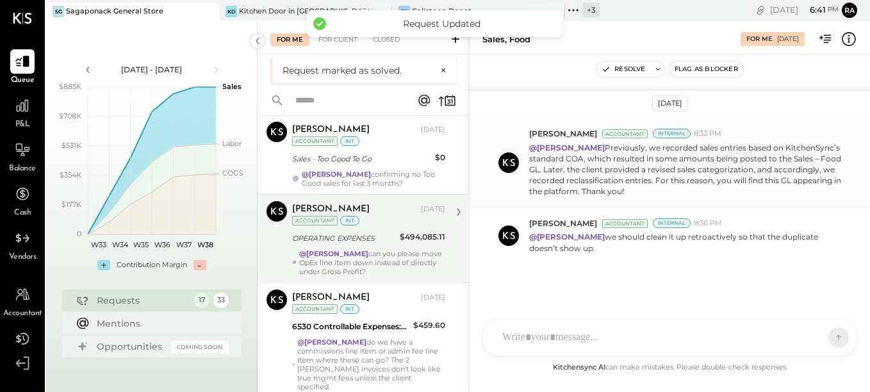
scroll to position [320, 0]
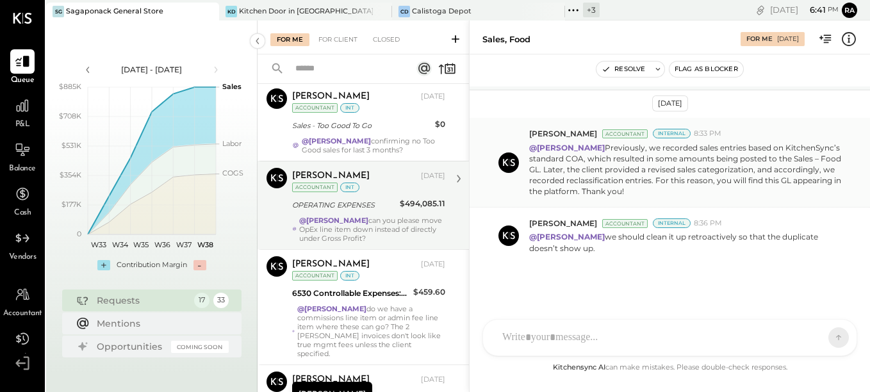
click at [377, 219] on div "@[PERSON_NAME] can you please move OpEx line item down instead of directly unde…" at bounding box center [372, 229] width 146 height 27
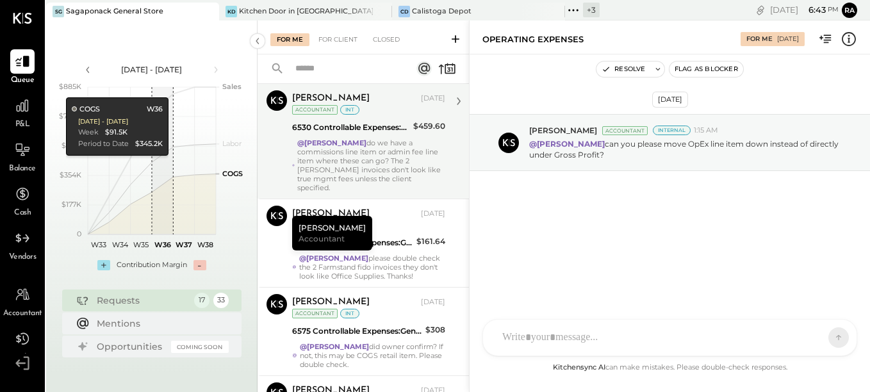
scroll to position [512, 0]
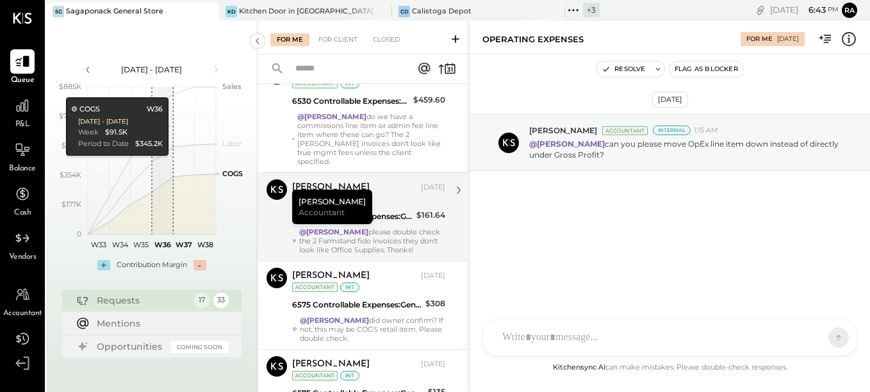
click at [363, 232] on div "@[PERSON_NAME] please double check the 2 Farmstand fido invoices they don't loo…" at bounding box center [372, 240] width 146 height 27
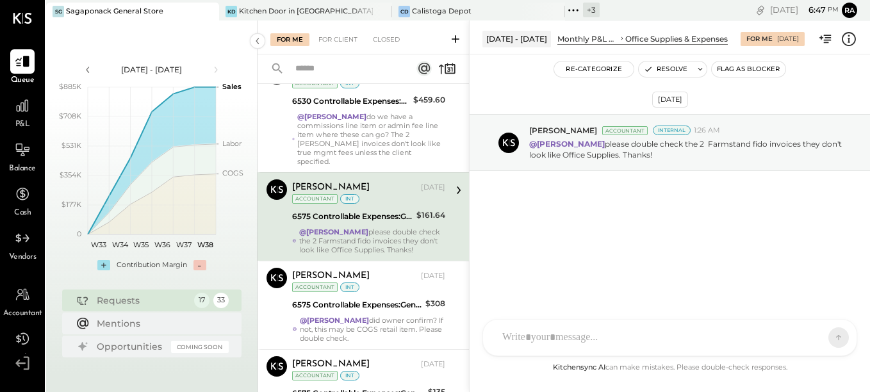
click at [17, 118] on div "P&L" at bounding box center [22, 111] width 24 height 37
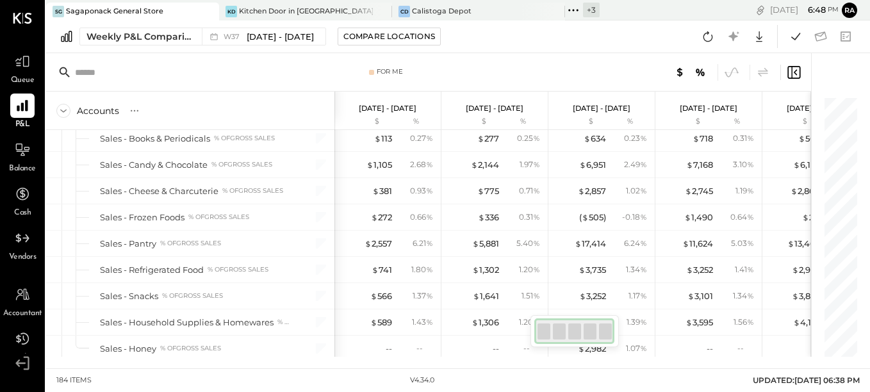
scroll to position [1341, 0]
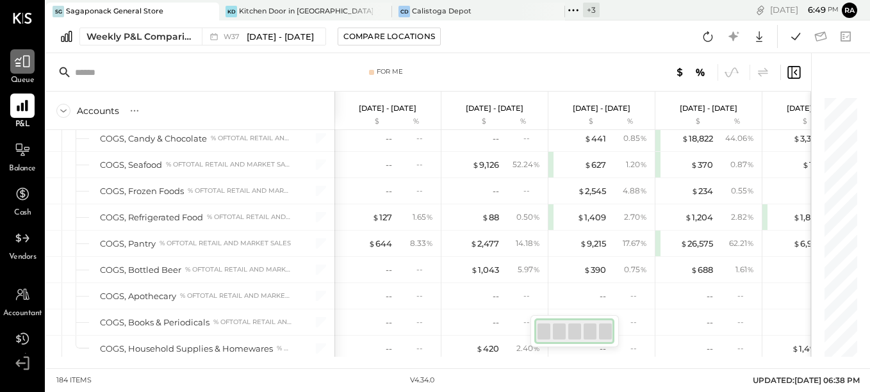
click at [21, 71] on div at bounding box center [22, 61] width 24 height 24
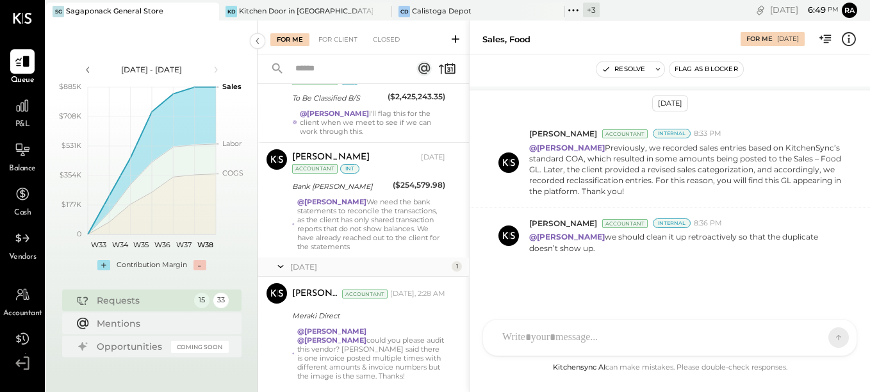
scroll to position [1143, 0]
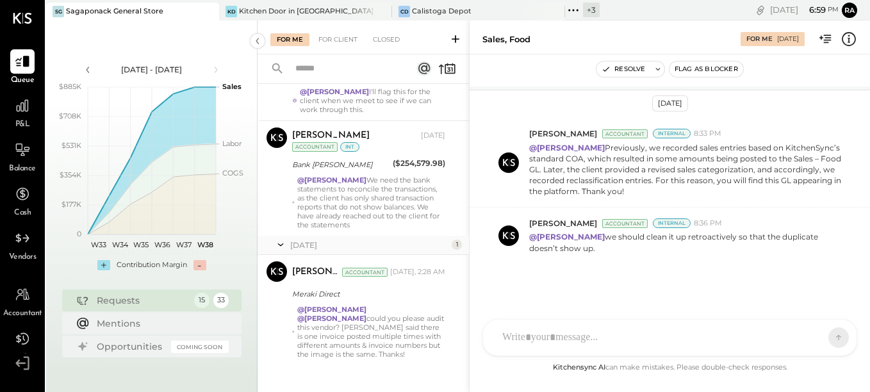
type input "*"
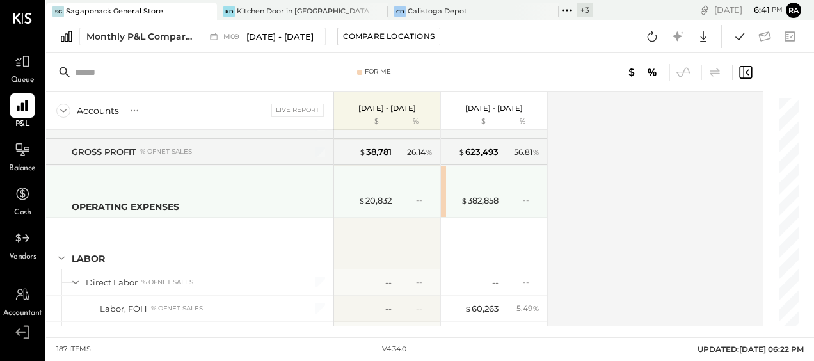
scroll to position [2497, 0]
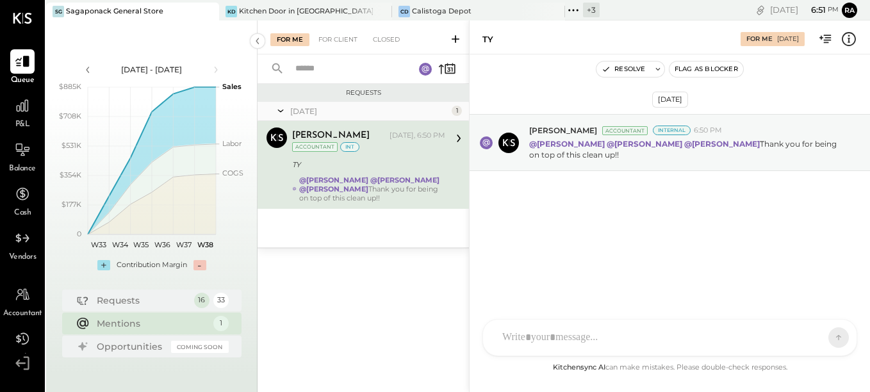
click at [304, 111] on div "[DATE]" at bounding box center [369, 111] width 158 height 11
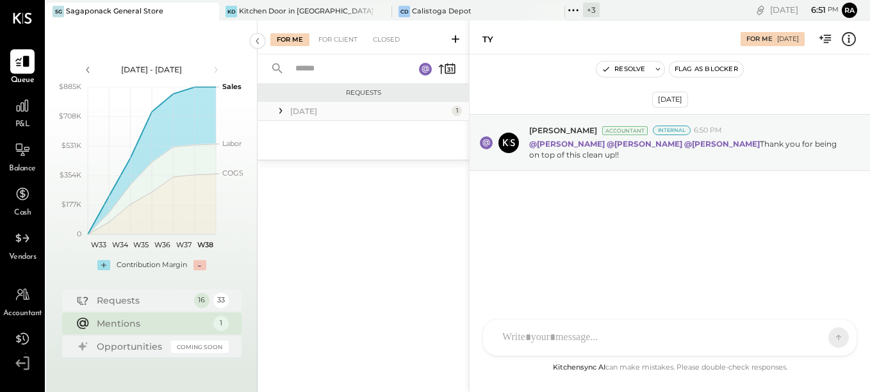
click at [304, 111] on div "[DATE]" at bounding box center [369, 111] width 158 height 11
